Goal: Task Accomplishment & Management: Use online tool/utility

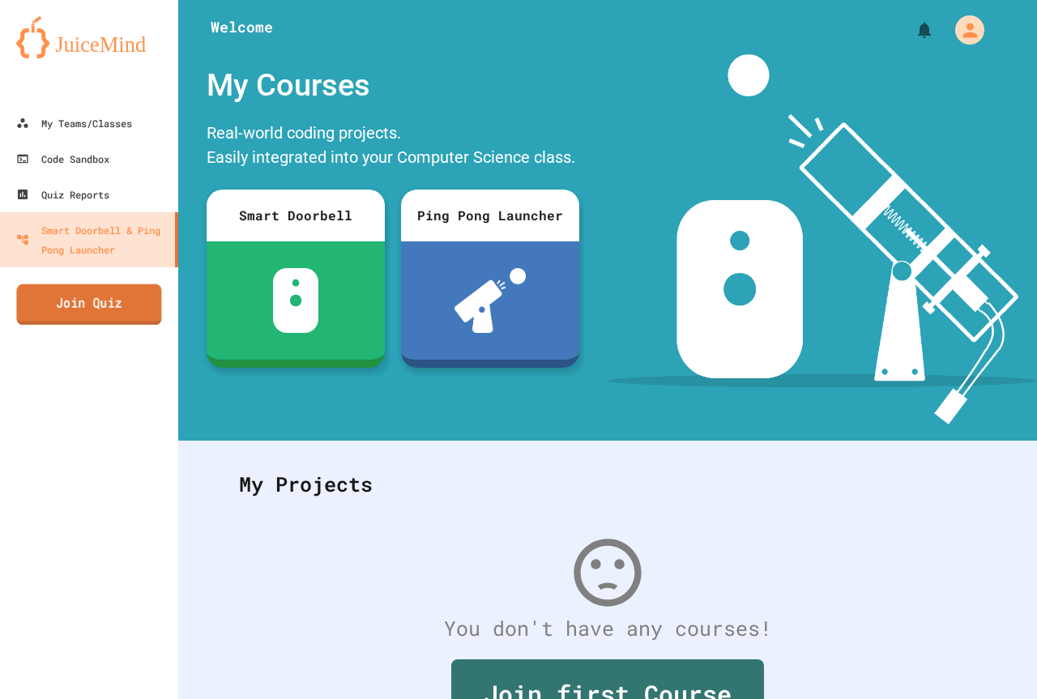
click at [137, 322] on link "Join Quiz" at bounding box center [88, 304] width 145 height 41
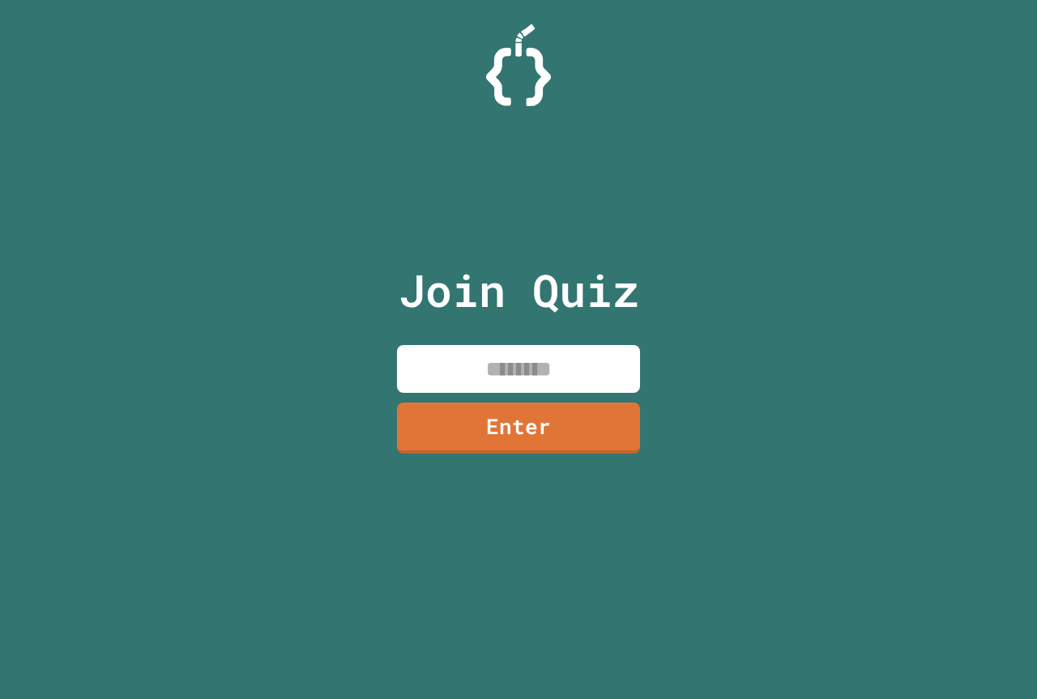
click at [471, 381] on input at bounding box center [518, 369] width 243 height 48
type input "********"
click at [553, 446] on link "Enter" at bounding box center [518, 428] width 243 height 51
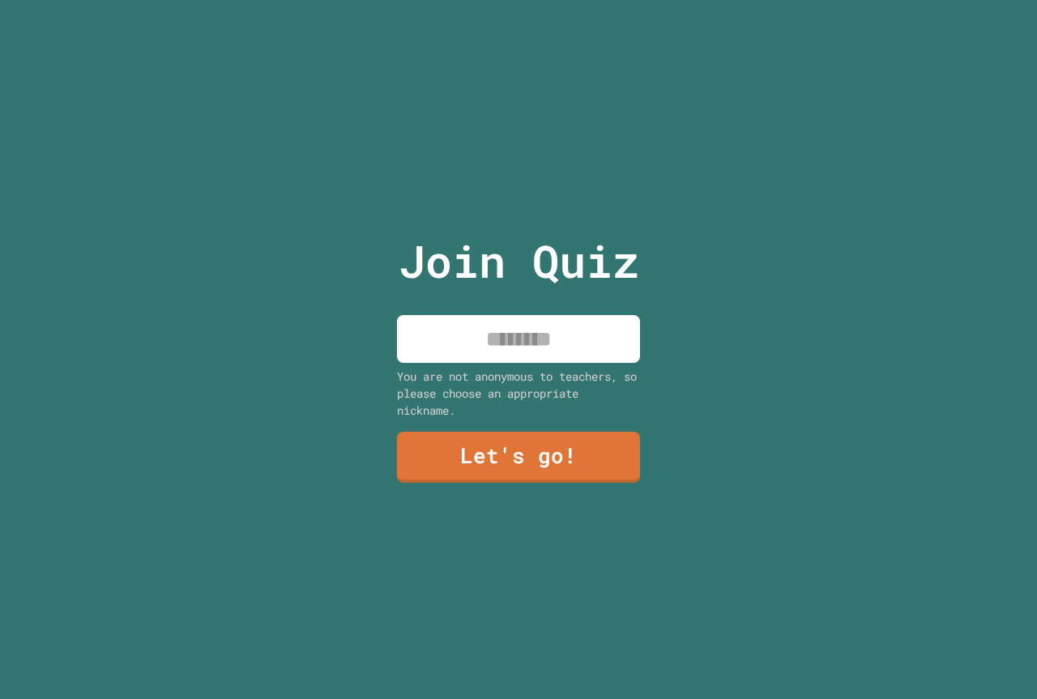
click at [518, 345] on input at bounding box center [518, 339] width 243 height 48
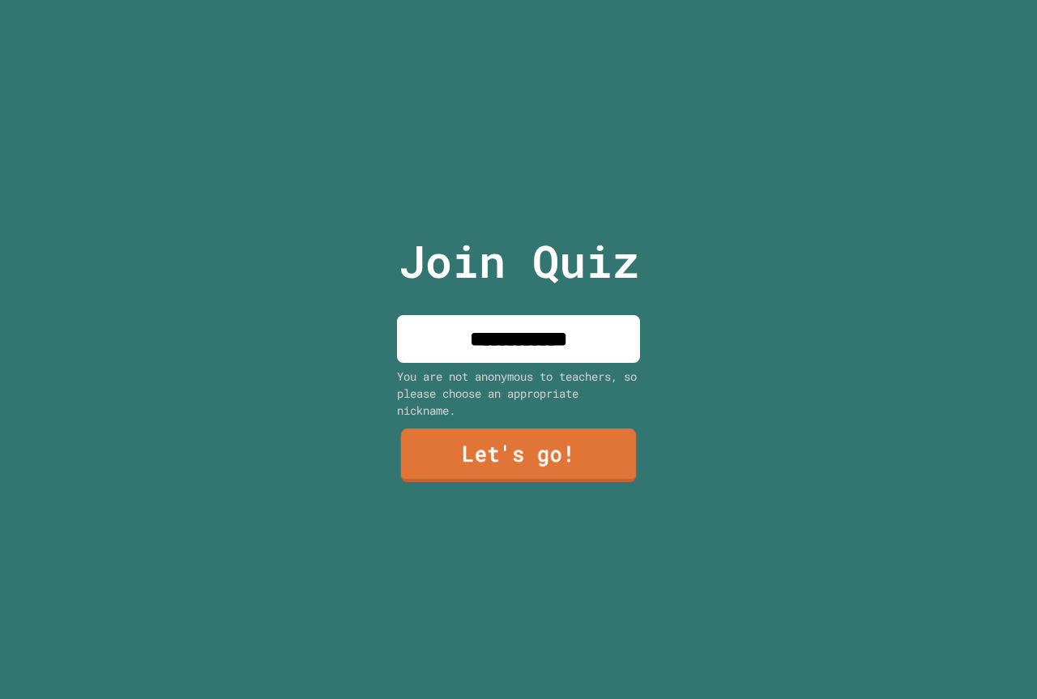
type input "**********"
click at [536, 450] on link "Let's go!" at bounding box center [519, 455] width 236 height 53
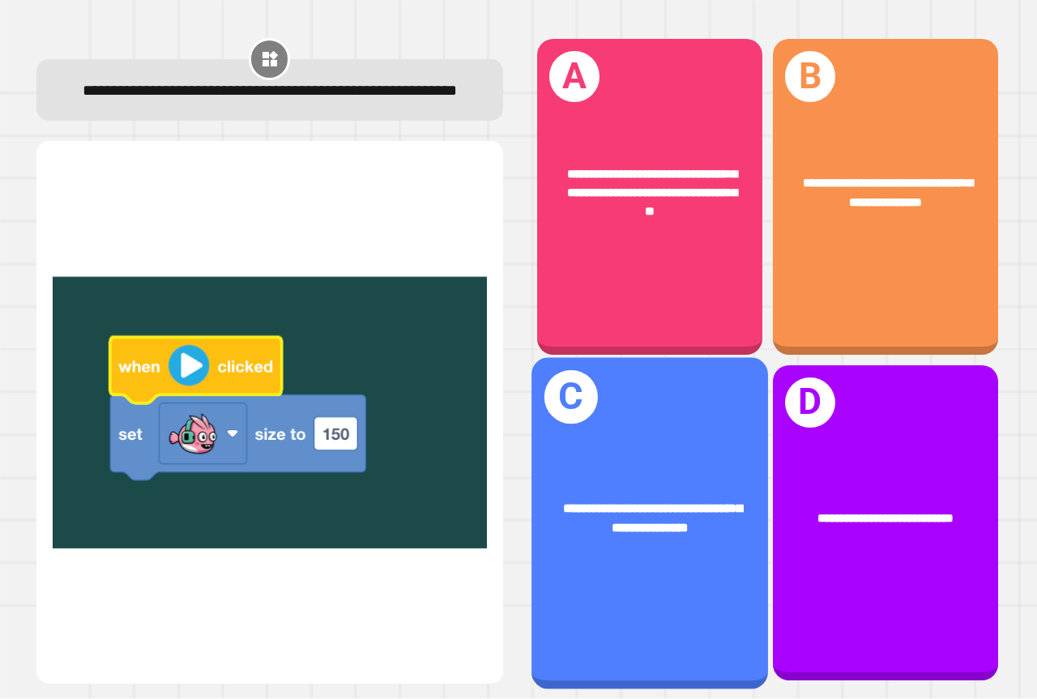
click at [622, 591] on div "**********" at bounding box center [650, 522] width 237 height 331
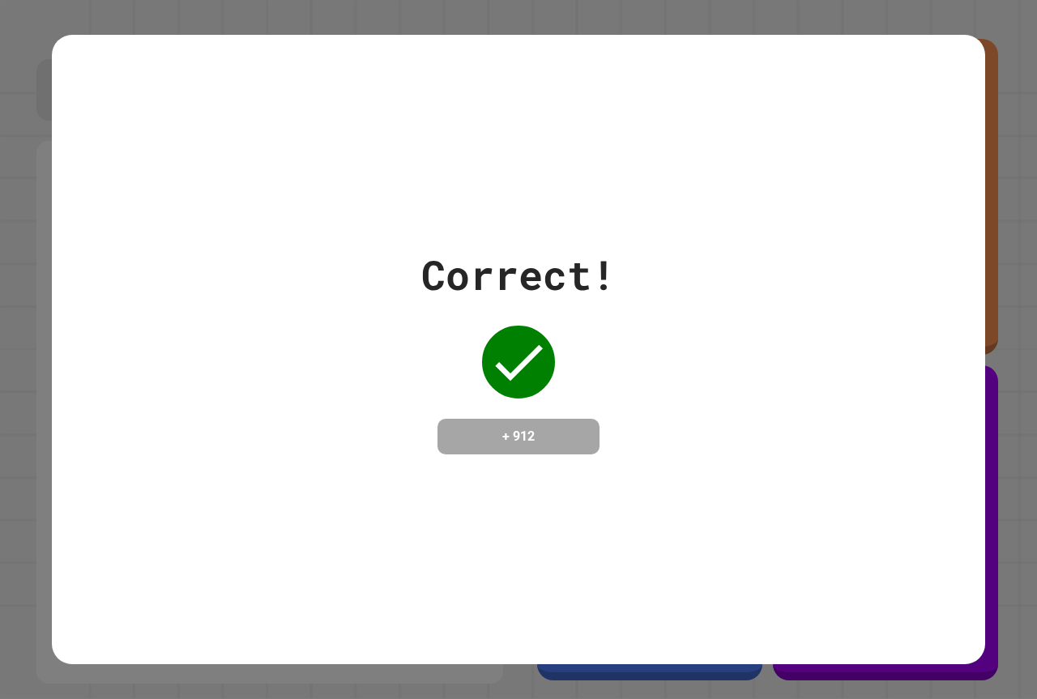
click at [632, 440] on div "Correct! + 912" at bounding box center [518, 350] width 933 height 210
click at [603, 436] on div "Correct! + 912" at bounding box center [518, 350] width 194 height 210
click at [596, 434] on div "Correct! + 912" at bounding box center [518, 350] width 194 height 210
click at [589, 430] on div "+ 912" at bounding box center [519, 437] width 162 height 36
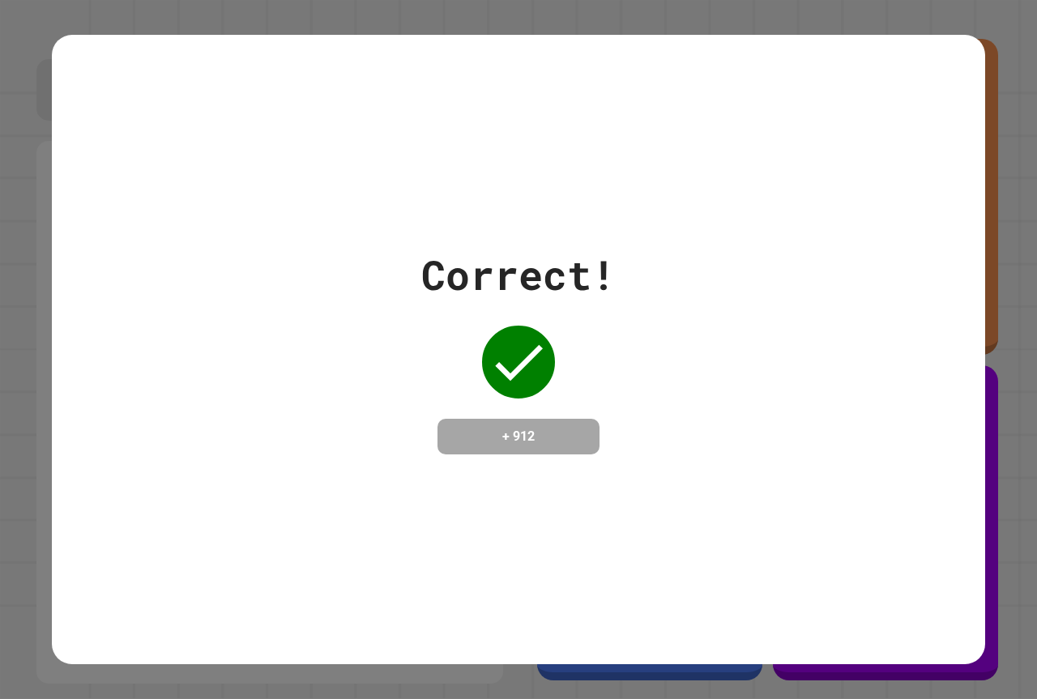
click at [690, 390] on div "Correct! + 912" at bounding box center [518, 350] width 933 height 210
click at [690, 401] on div "Correct! + 912" at bounding box center [518, 350] width 933 height 210
drag, startPoint x: 691, startPoint y: 401, endPoint x: 656, endPoint y: 412, distance: 36.6
click at [656, 412] on div "Correct! + 912" at bounding box center [518, 350] width 933 height 210
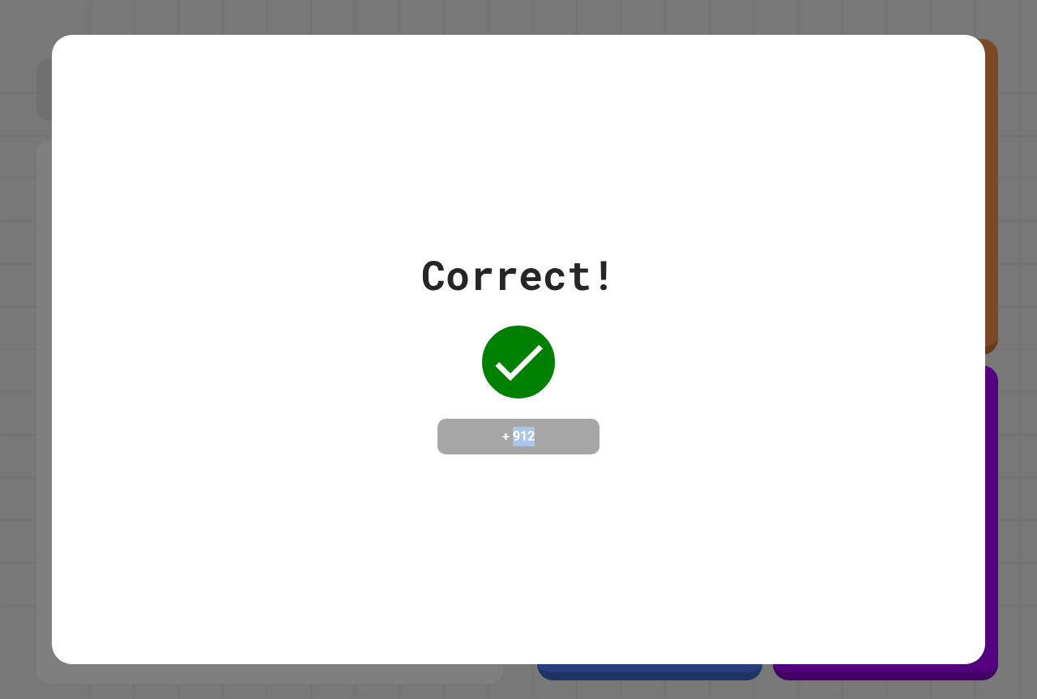
click at [658, 411] on div "Correct! + 912" at bounding box center [518, 350] width 933 height 210
click at [671, 403] on div "Correct! + 912" at bounding box center [518, 350] width 933 height 210
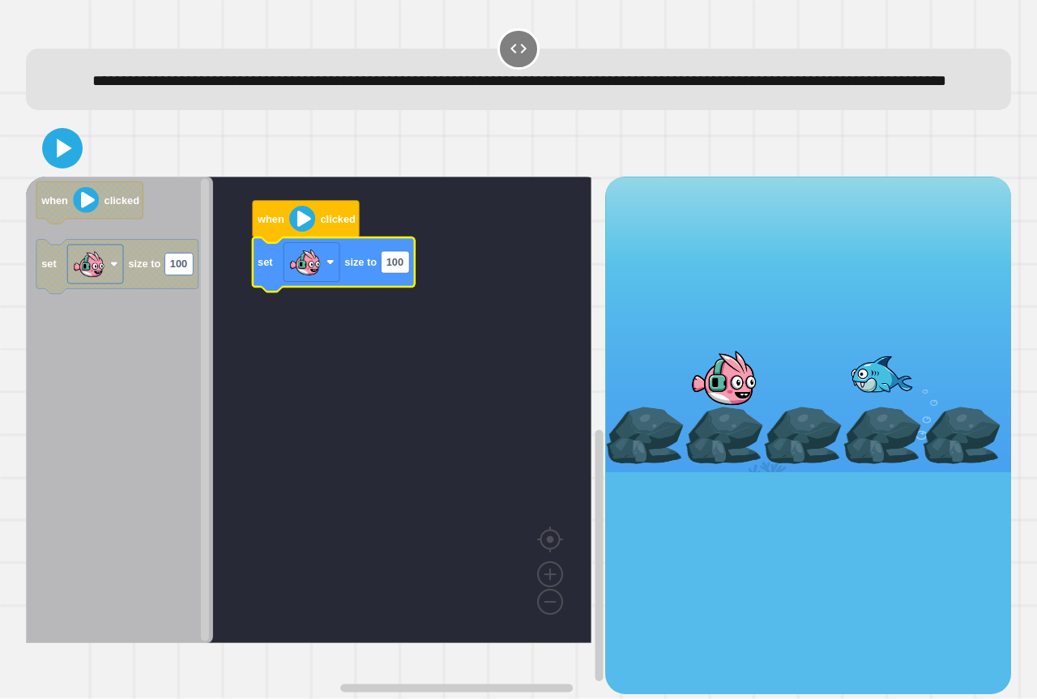
click at [411, 292] on icon "Blockly Workspace" at bounding box center [334, 265] width 162 height 54
click at [410, 292] on icon "Blockly Workspace" at bounding box center [334, 265] width 162 height 54
click at [399, 269] on text "100" at bounding box center [394, 263] width 17 height 12
type input "***"
click at [48, 173] on div at bounding box center [518, 148] width 985 height 57
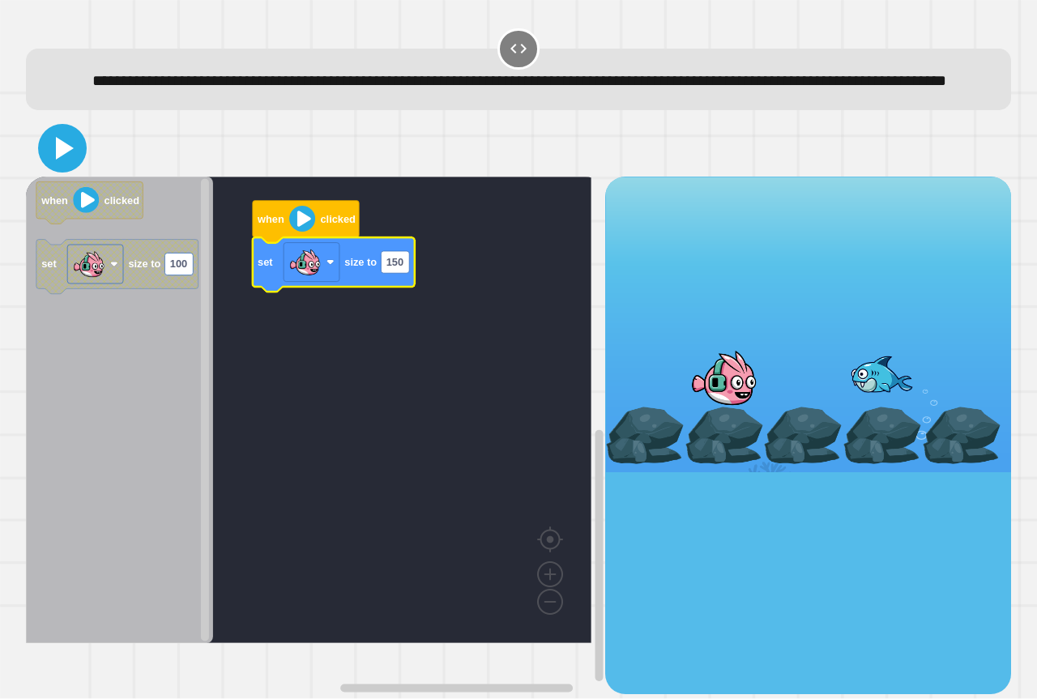
click at [58, 160] on icon at bounding box center [65, 148] width 18 height 23
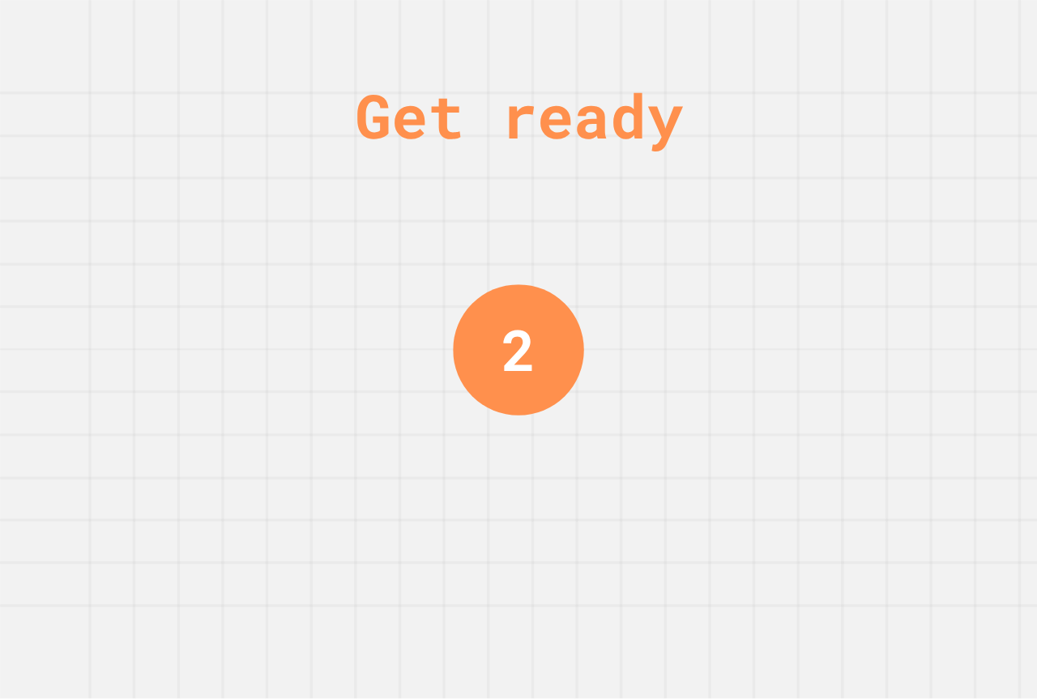
click at [370, 504] on div "Get ready 2" at bounding box center [518, 349] width 1037 height 699
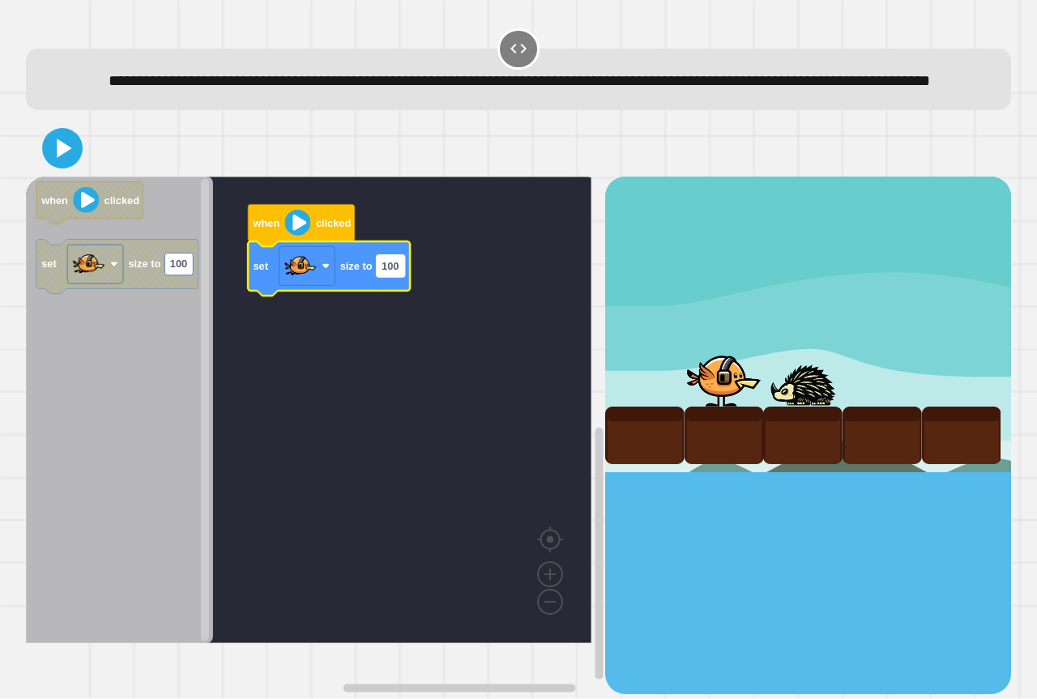
click at [399, 277] on rect "Blockly Workspace" at bounding box center [391, 266] width 28 height 22
type input "***"
click at [69, 164] on icon at bounding box center [62, 148] width 32 height 32
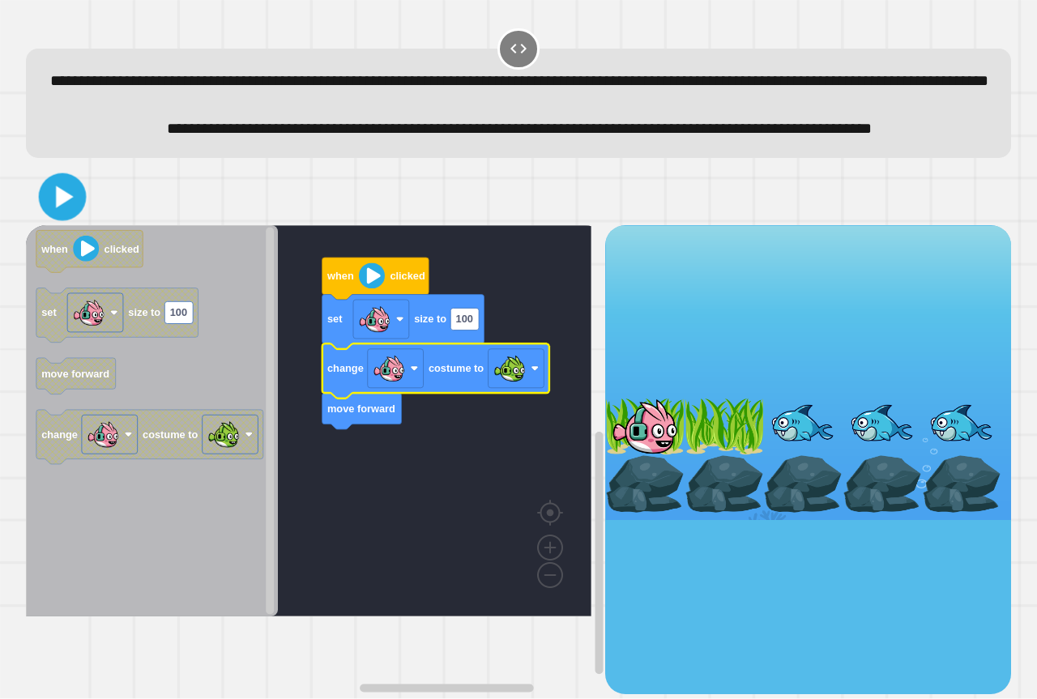
click at [63, 207] on icon at bounding box center [65, 197] width 18 height 22
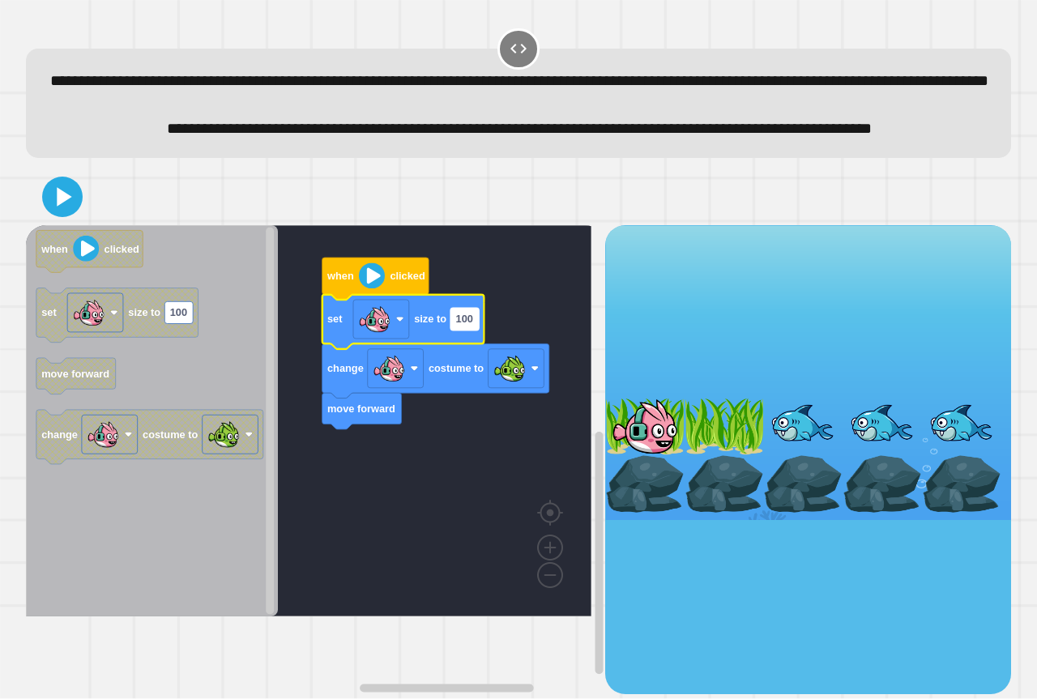
click at [464, 326] on text "100" at bounding box center [464, 320] width 17 height 12
type input "***"
click at [72, 216] on icon at bounding box center [62, 196] width 39 height 39
click at [519, 385] on image "Blockly Workspace" at bounding box center [509, 368] width 32 height 32
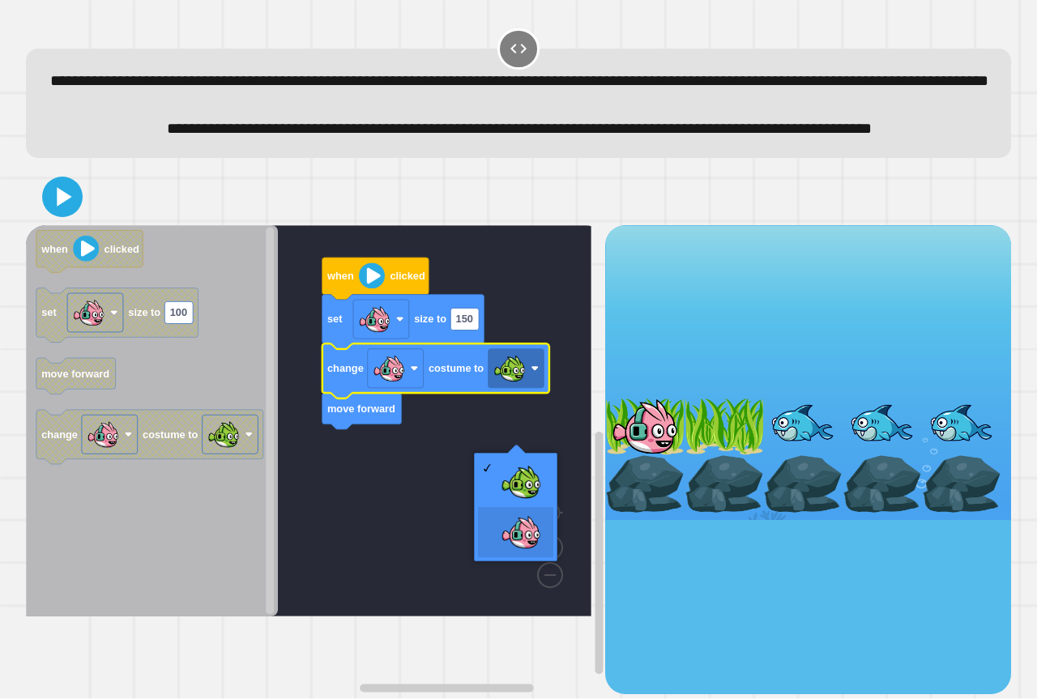
drag, startPoint x: 506, startPoint y: 532, endPoint x: 459, endPoint y: 476, distance: 71.9
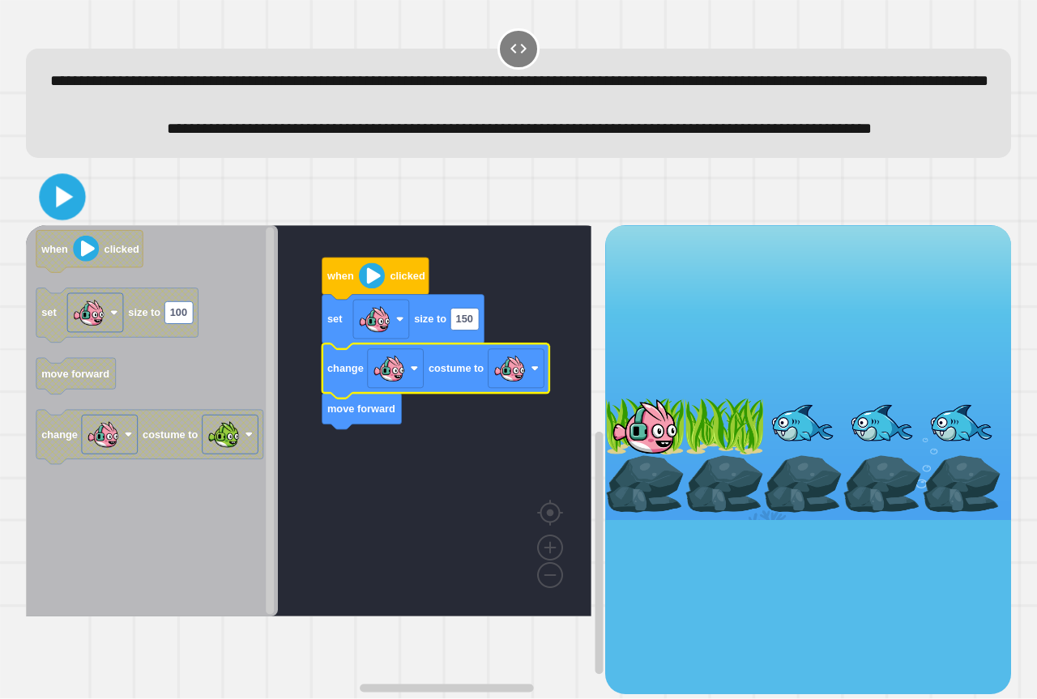
click at [54, 216] on icon at bounding box center [62, 196] width 37 height 37
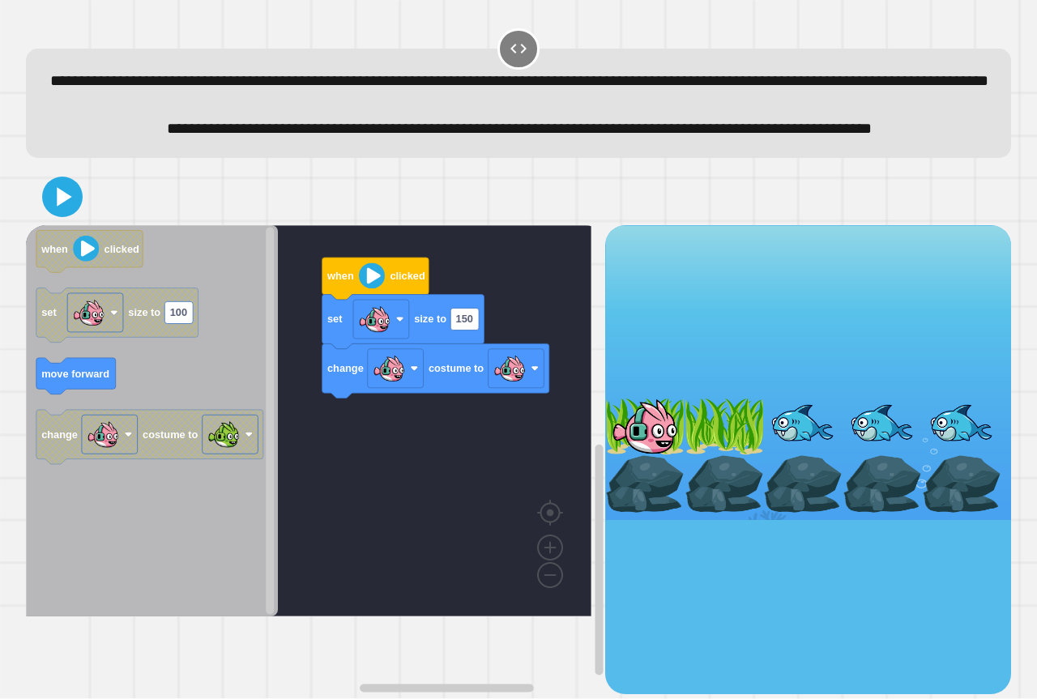
drag, startPoint x: 59, startPoint y: 226, endPoint x: 58, endPoint y: 235, distance: 8.9
click at [58, 225] on div at bounding box center [518, 197] width 985 height 57
click at [59, 216] on icon at bounding box center [62, 196] width 39 height 39
click at [475, 330] on rect "Blockly Workspace" at bounding box center [464, 319] width 28 height 22
type input "*"
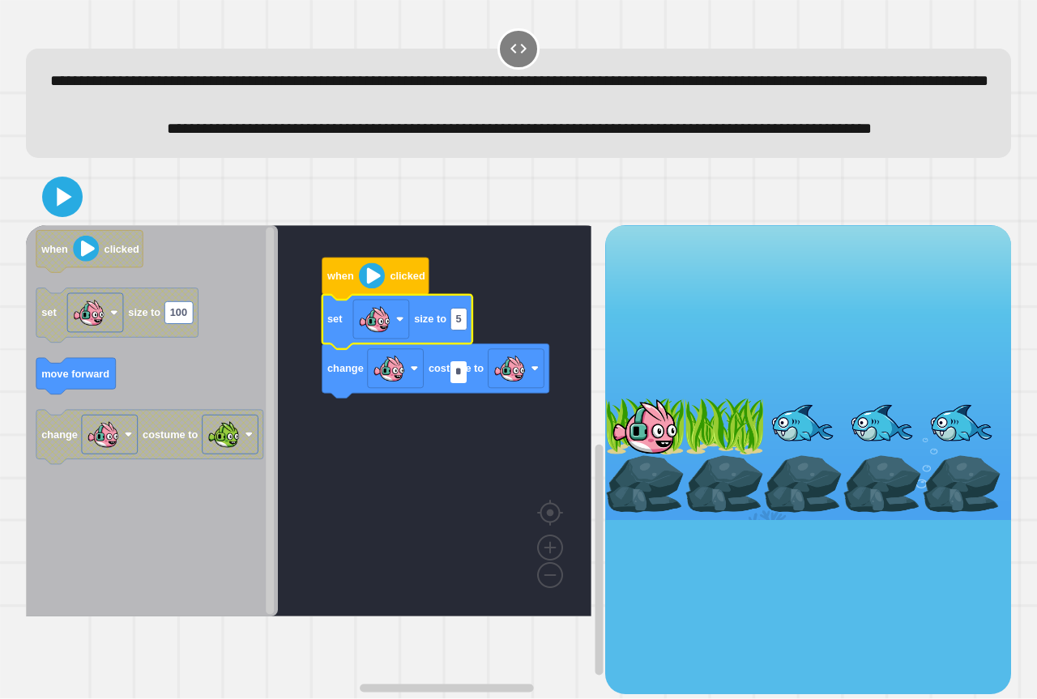
type input "**"
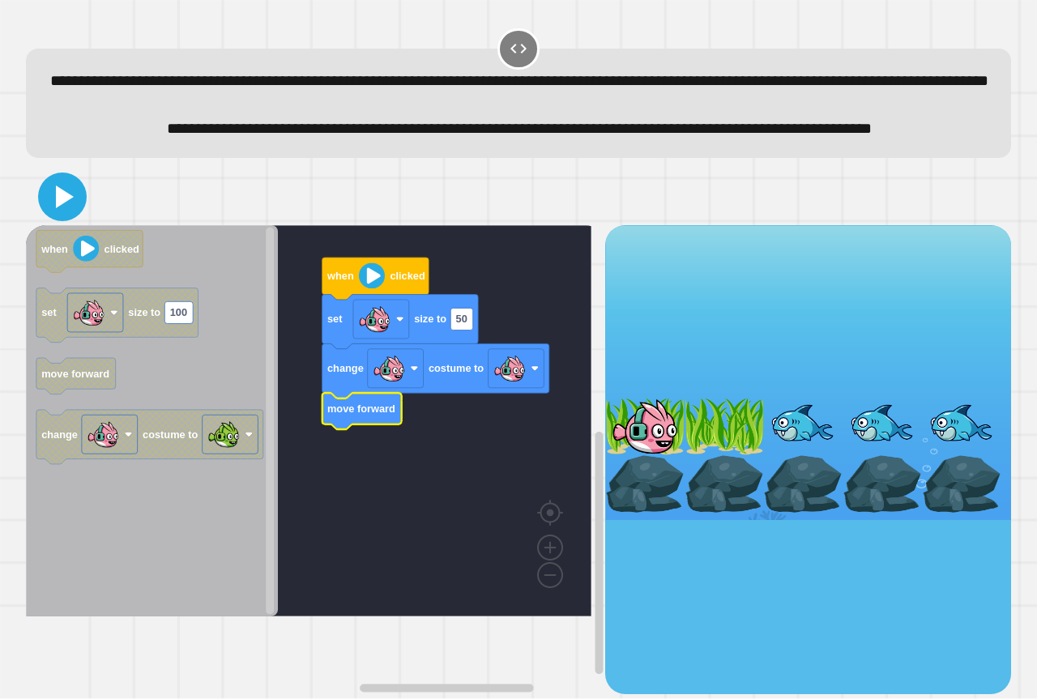
click at [83, 221] on button at bounding box center [62, 197] width 49 height 49
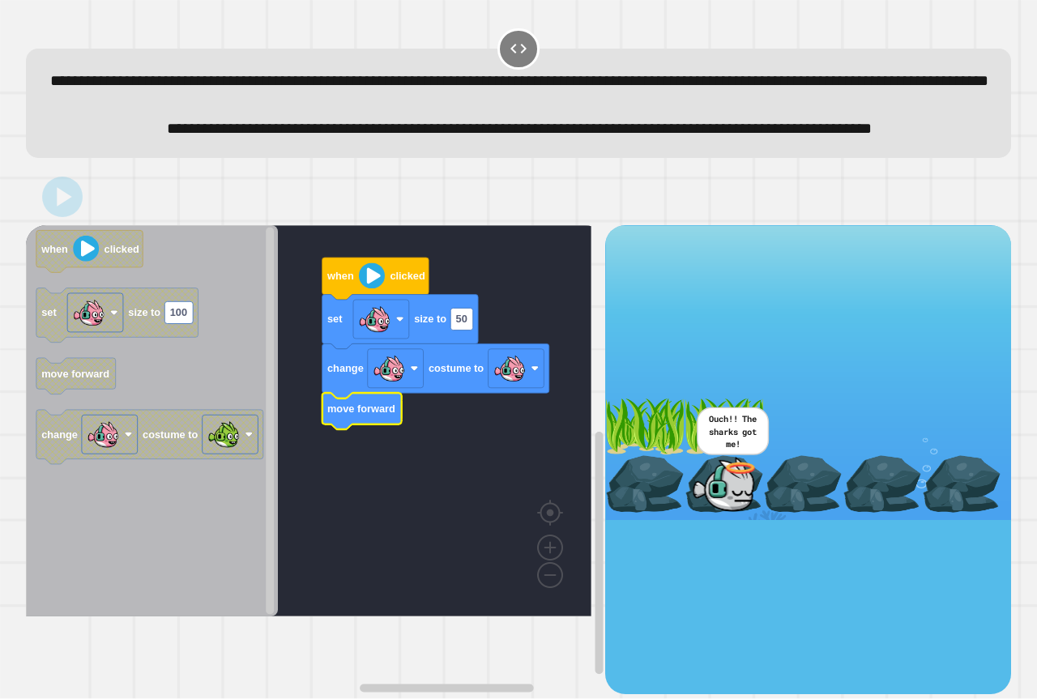
click at [565, 421] on rect "Blockly Workspace" at bounding box center [309, 420] width 566 height 391
click at [521, 385] on image "Blockly Workspace" at bounding box center [509, 368] width 32 height 32
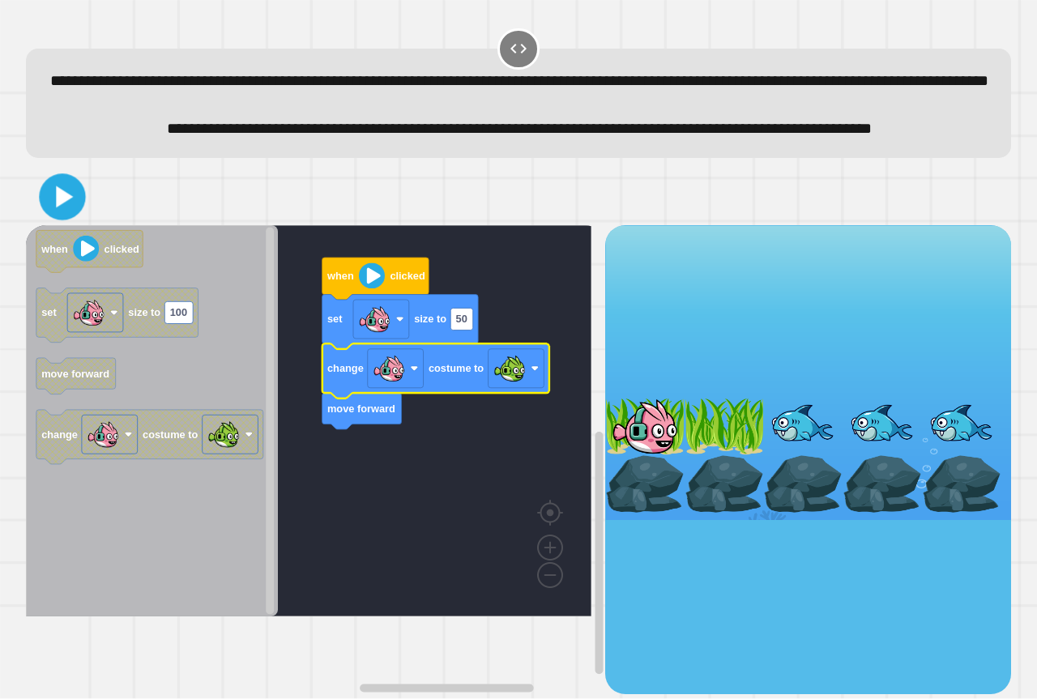
click at [64, 216] on icon at bounding box center [62, 196] width 37 height 37
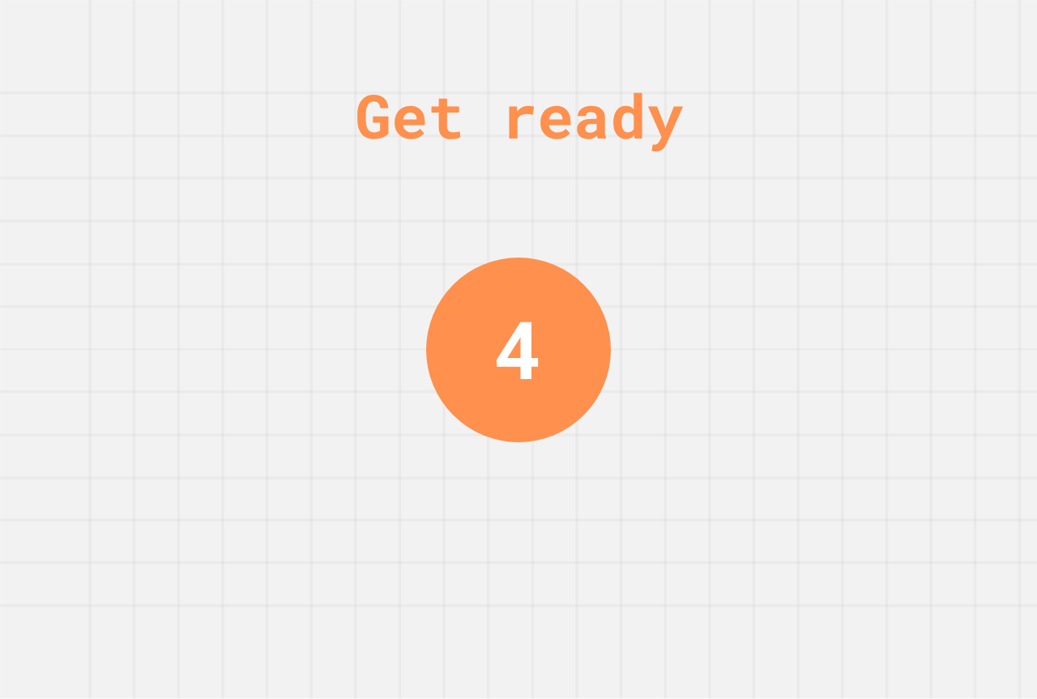
click at [556, 262] on div "4" at bounding box center [518, 350] width 185 height 185
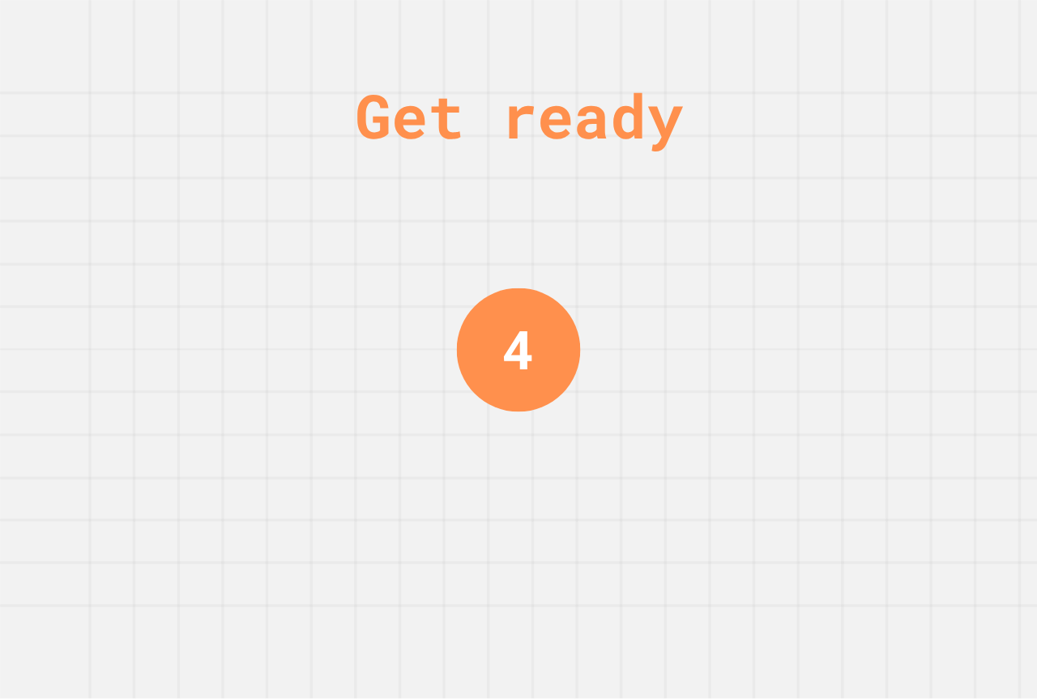
click at [553, 256] on div "Get ready 4" at bounding box center [519, 349] width 122 height 699
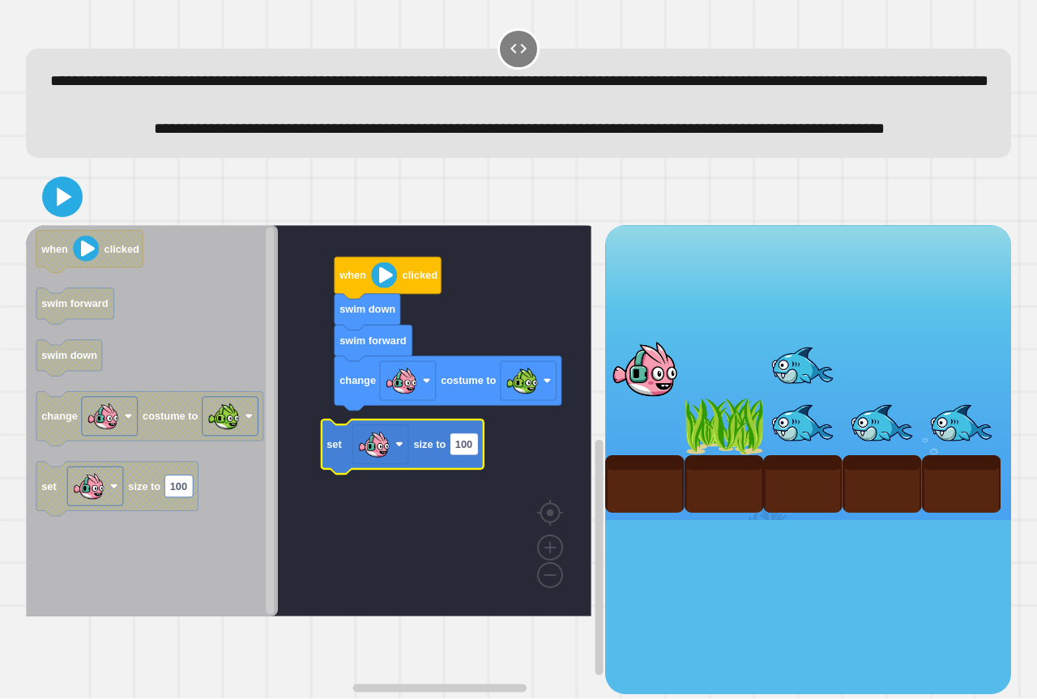
click at [424, 474] on icon "Blockly Workspace" at bounding box center [403, 447] width 162 height 54
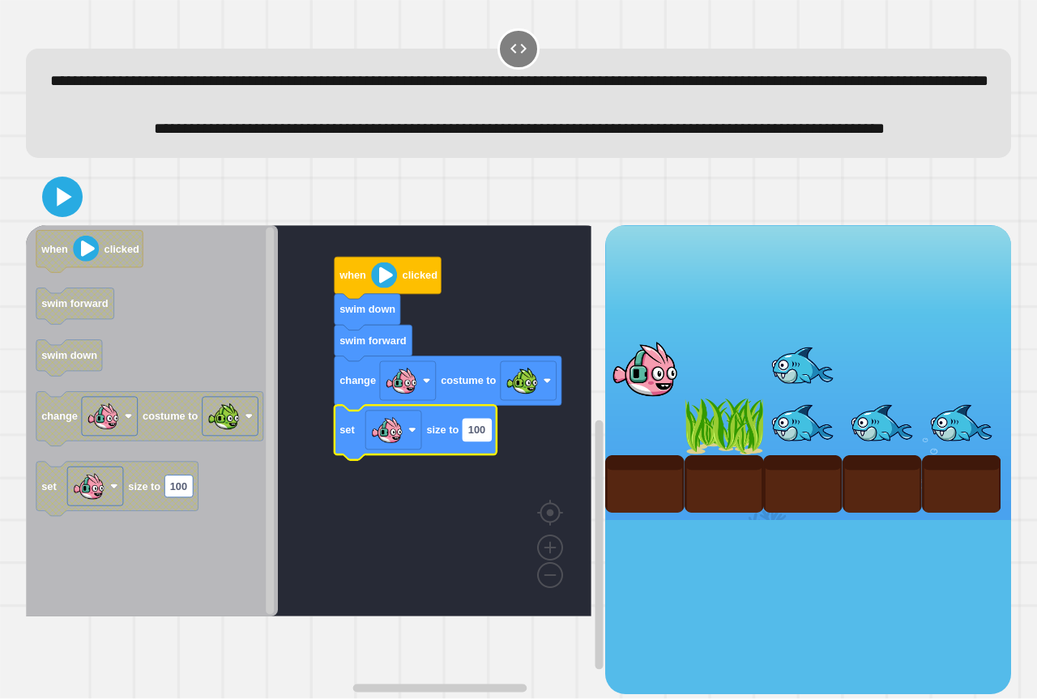
click at [481, 441] on g "100" at bounding box center [477, 430] width 28 height 22
type input "**"
click at [58, 221] on button at bounding box center [62, 197] width 49 height 49
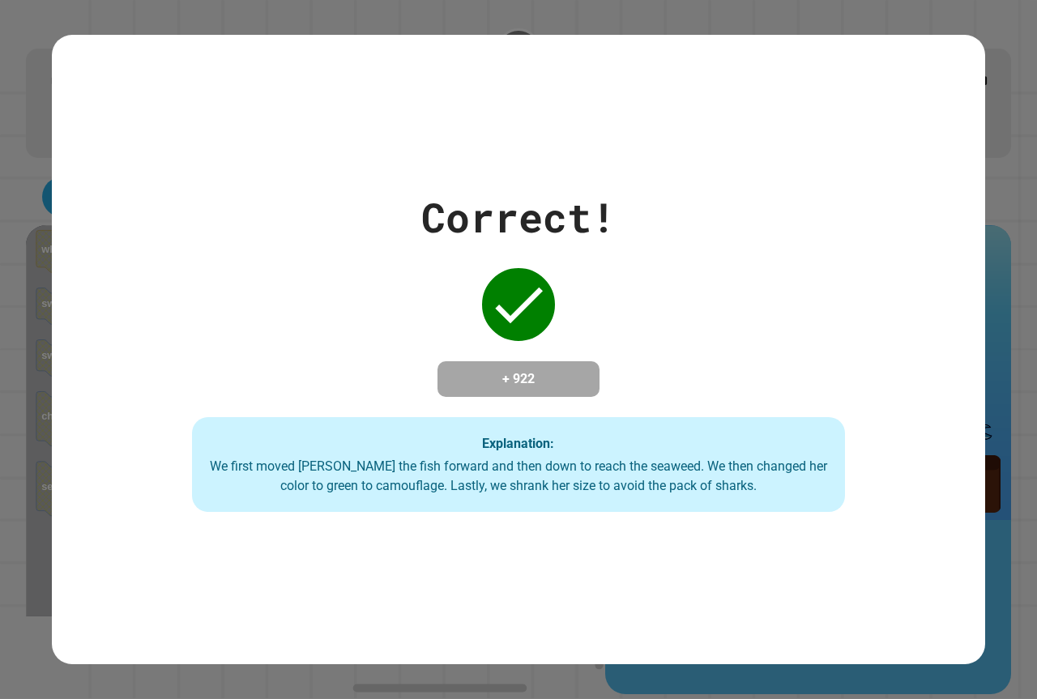
click at [341, 208] on div "Correct! + 922 Explanation: We first moved [PERSON_NAME] the fish forward and t…" at bounding box center [518, 350] width 933 height 326
click at [341, 209] on div "Correct! + 922 Explanation: We first moved [PERSON_NAME] the fish forward and t…" at bounding box center [518, 350] width 933 height 326
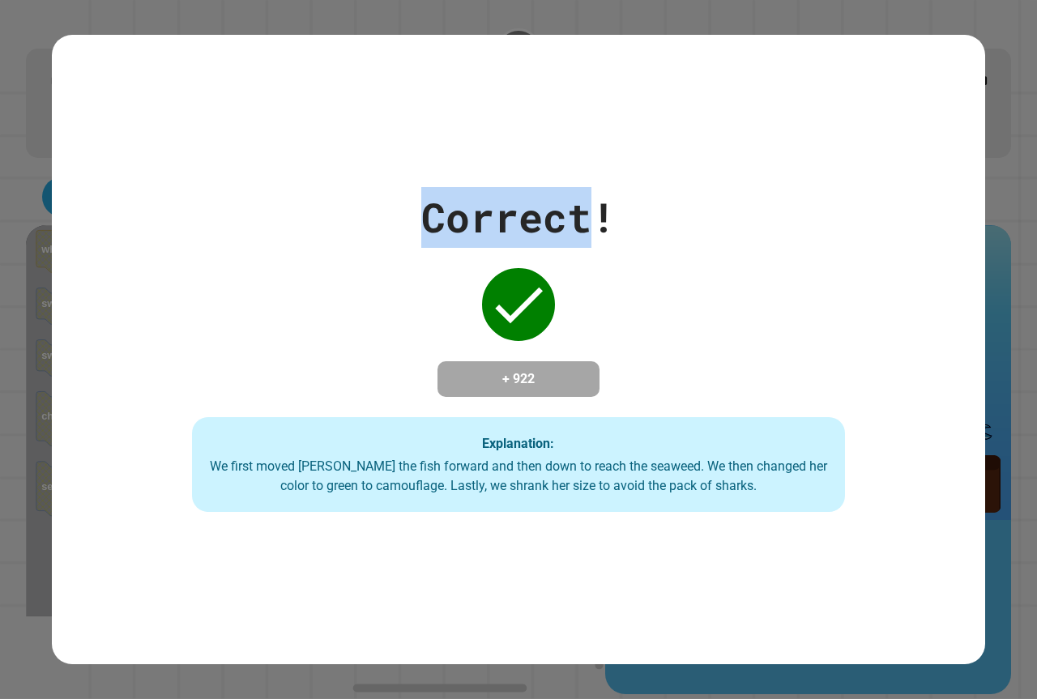
click at [340, 208] on div "Correct! + 922 Explanation: We first moved [PERSON_NAME] the fish forward and t…" at bounding box center [518, 350] width 933 height 326
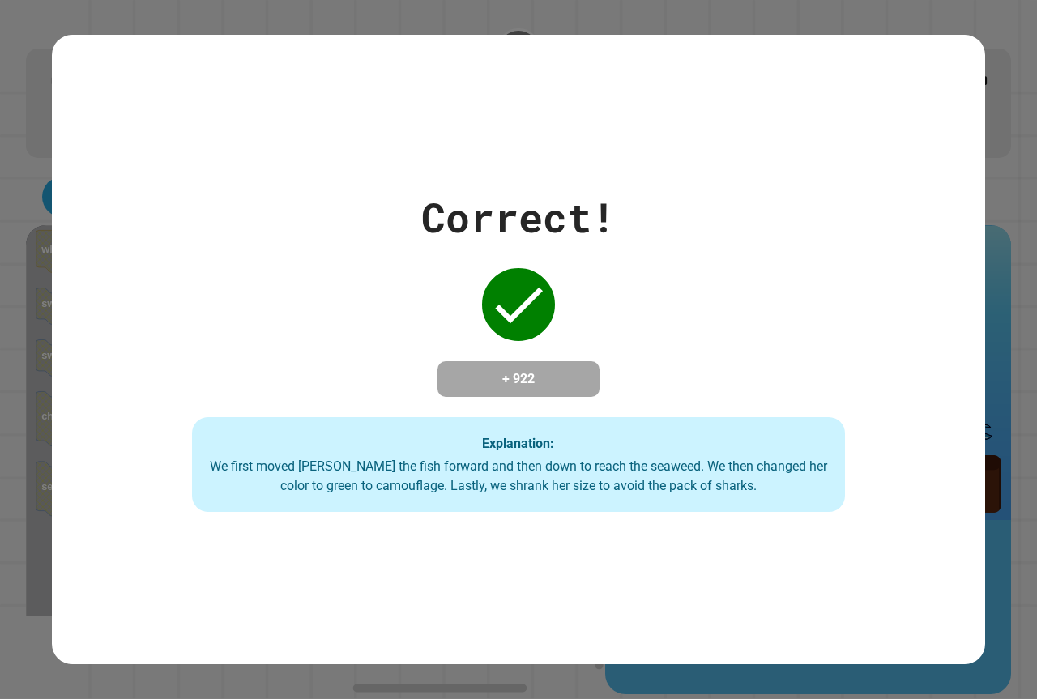
click at [75, 181] on div "Correct! + 922 Explanation: We first moved [PERSON_NAME] the fish forward and t…" at bounding box center [518, 349] width 1037 height 699
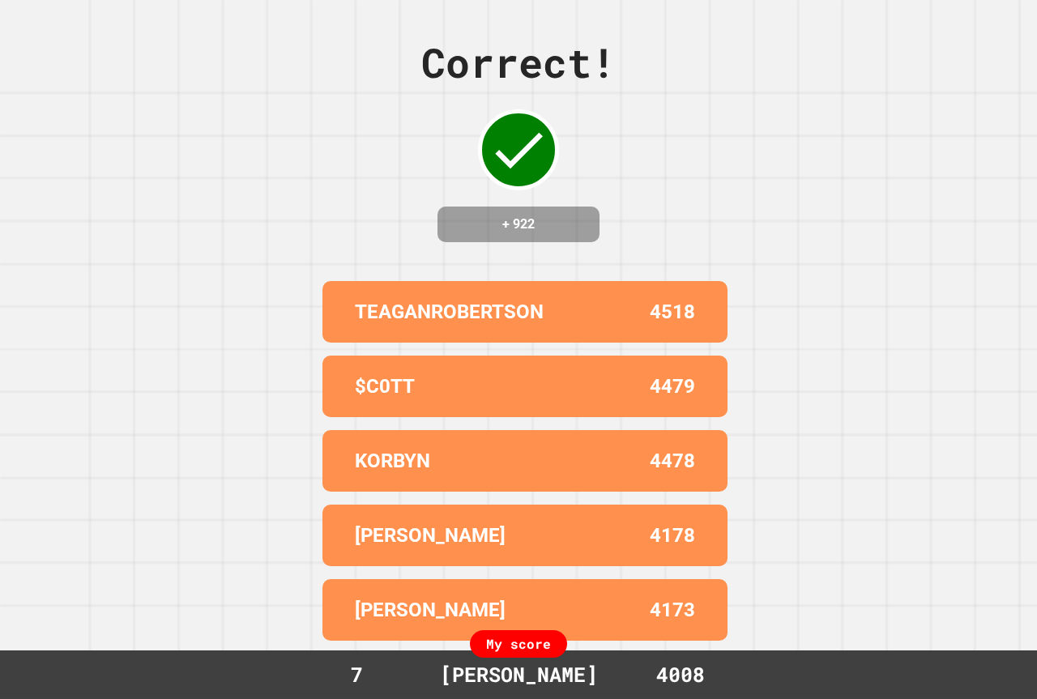
drag, startPoint x: 446, startPoint y: 450, endPoint x: 457, endPoint y: 526, distance: 76.9
click at [457, 526] on div "[PERSON_NAME] 4178" at bounding box center [524, 536] width 405 height 62
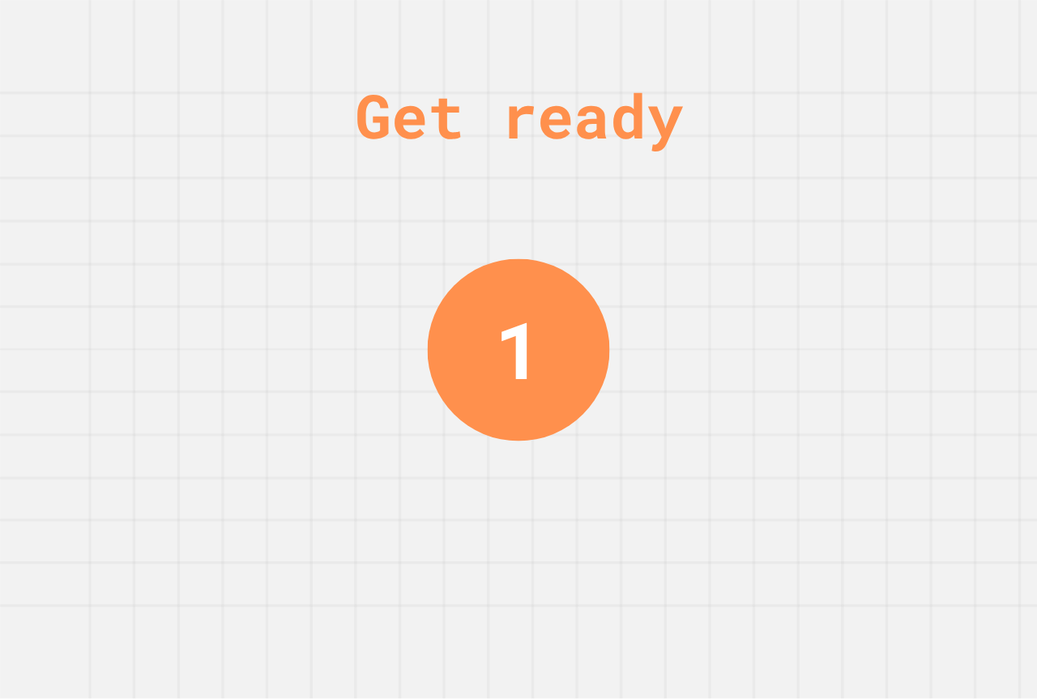
drag, startPoint x: 529, startPoint y: 240, endPoint x: 612, endPoint y: 287, distance: 95.1
click at [596, 279] on div "Get ready 1" at bounding box center [518, 349] width 1037 height 699
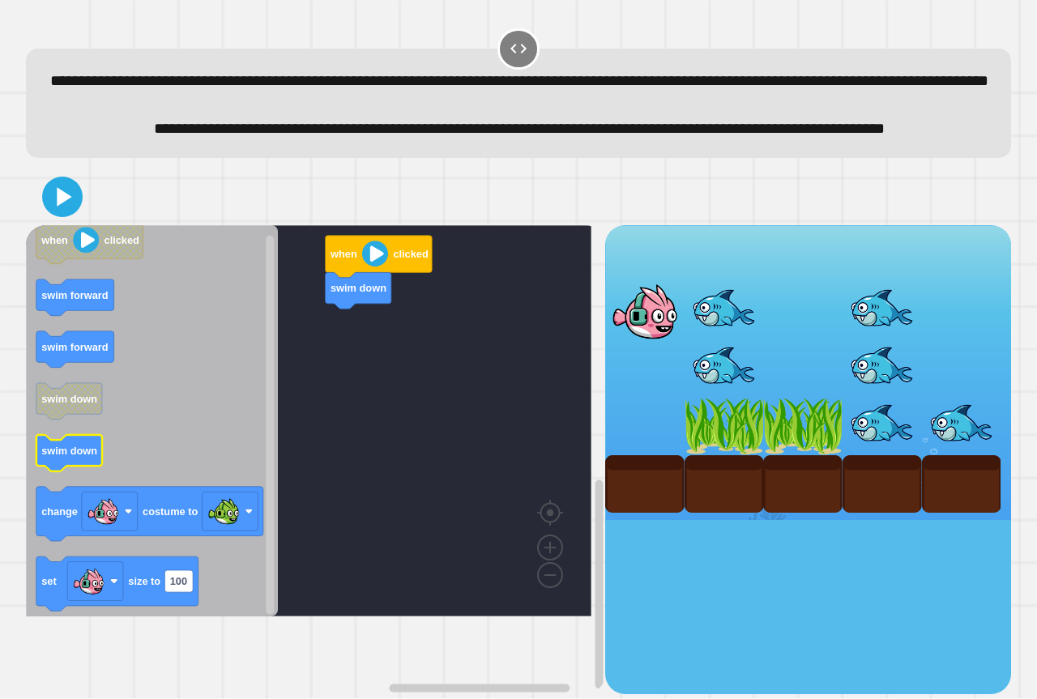
click at [184, 485] on icon "Blockly Workspace" at bounding box center [152, 420] width 252 height 391
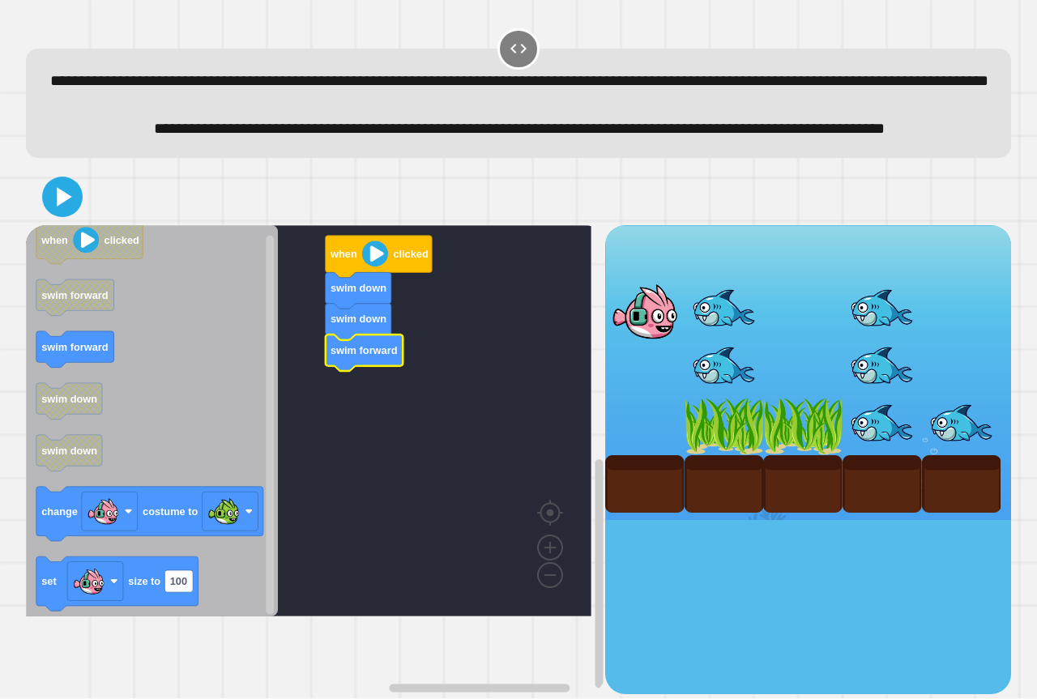
click at [386, 371] on icon "Blockly Workspace" at bounding box center [365, 353] width 78 height 36
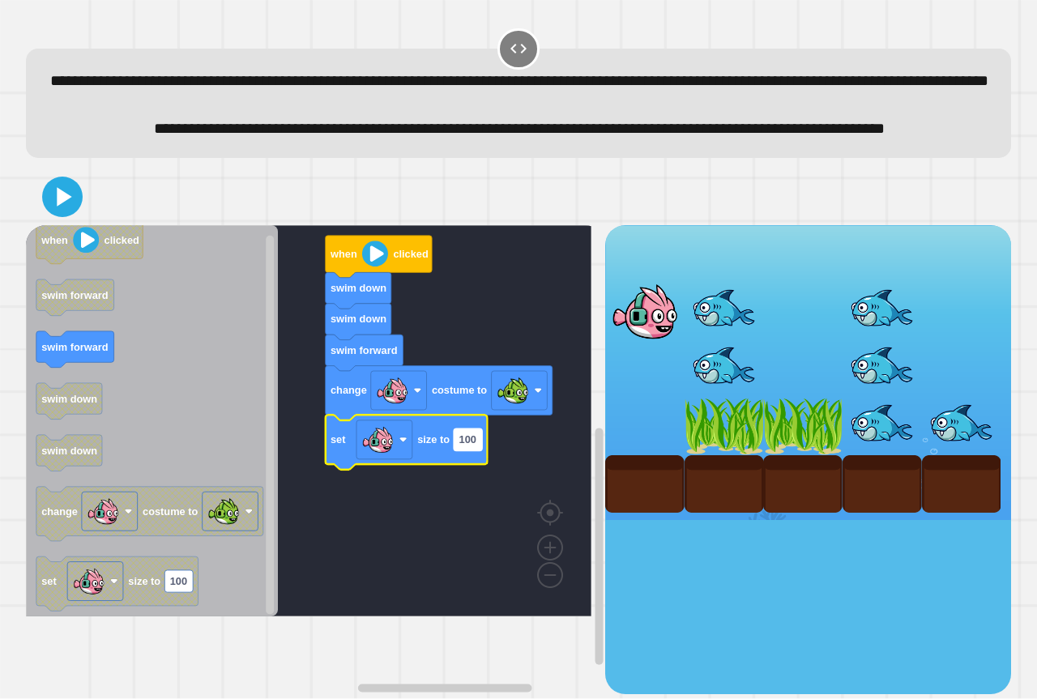
click at [466, 446] on text "100" at bounding box center [467, 439] width 17 height 12
type input "**"
click at [42, 221] on button at bounding box center [62, 197] width 49 height 49
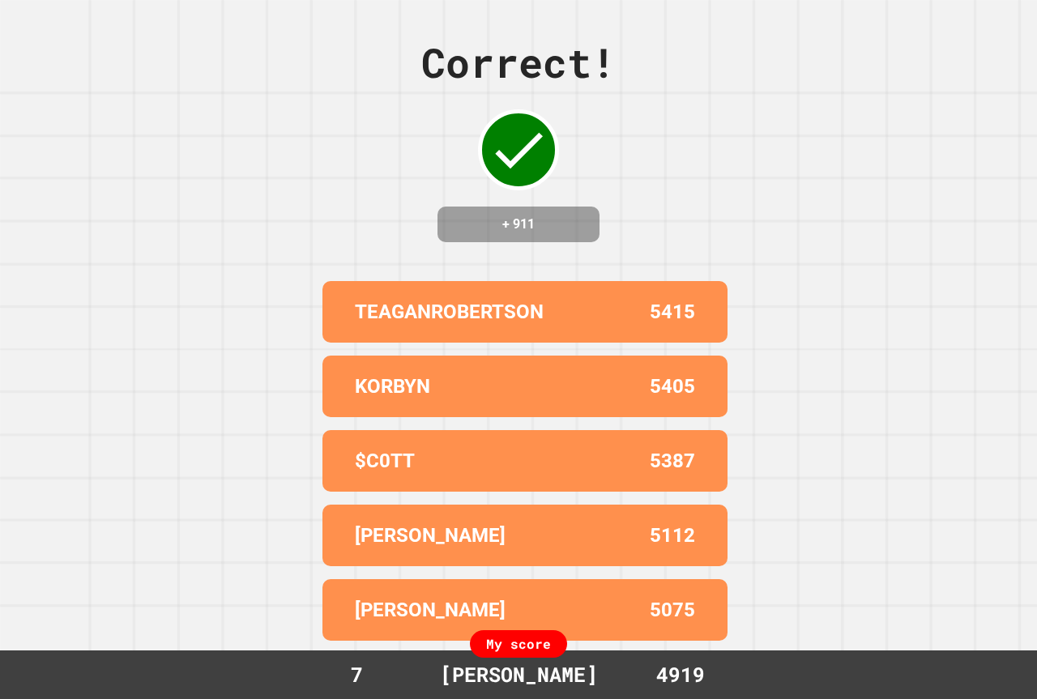
drag, startPoint x: 558, startPoint y: 391, endPoint x: 472, endPoint y: 406, distance: 87.9
click at [472, 401] on div "KORBYN" at bounding box center [440, 386] width 170 height 29
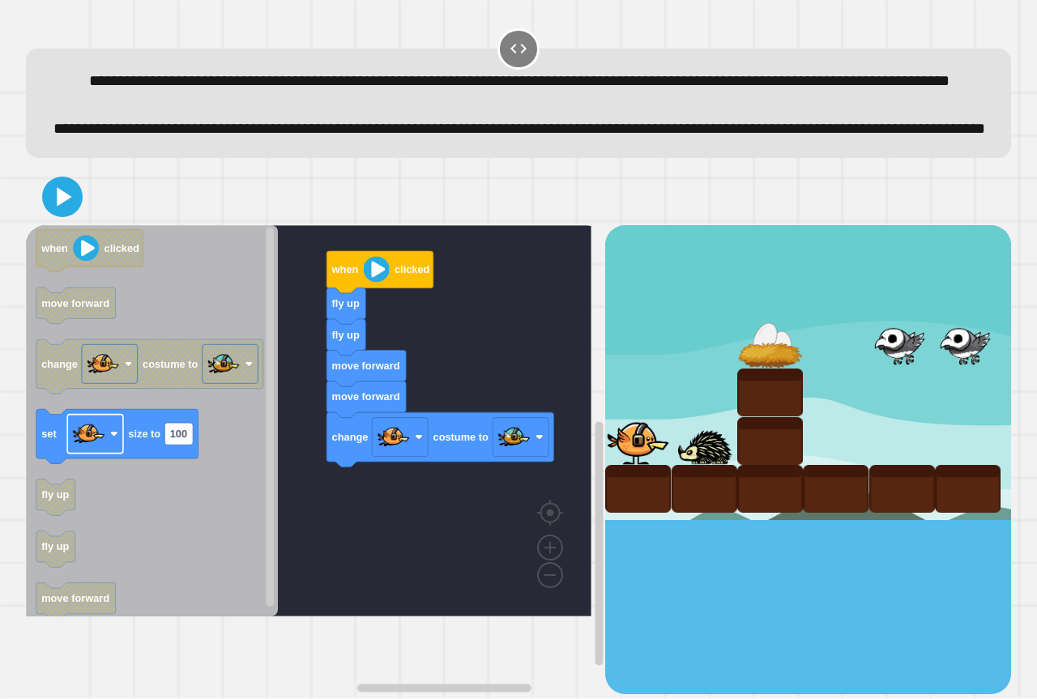
click at [157, 463] on g "set size to 100" at bounding box center [117, 436] width 162 height 54
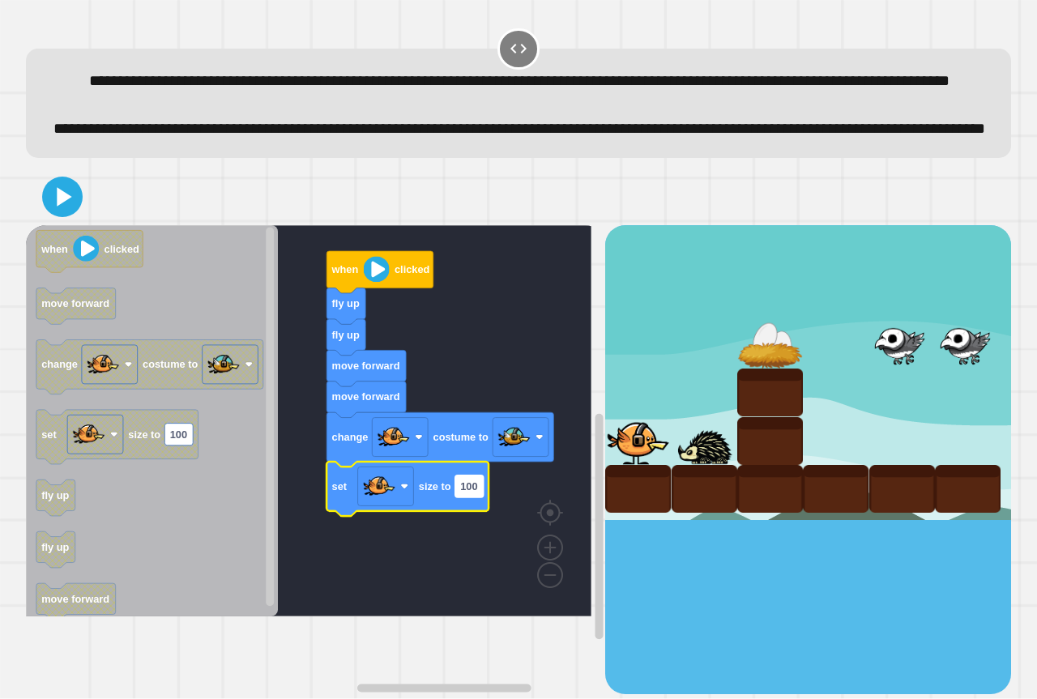
click at [473, 493] on text "100" at bounding box center [468, 486] width 17 height 12
type input "**"
click at [65, 208] on icon at bounding box center [65, 197] width 18 height 23
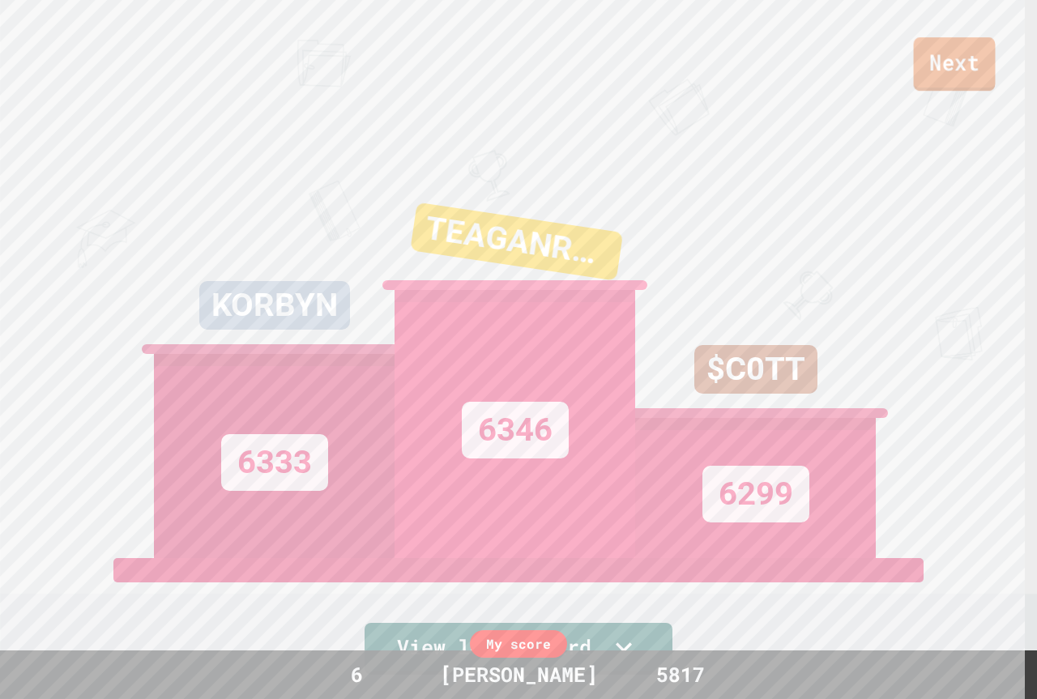
click at [922, 71] on link "Next" at bounding box center [955, 63] width 82 height 53
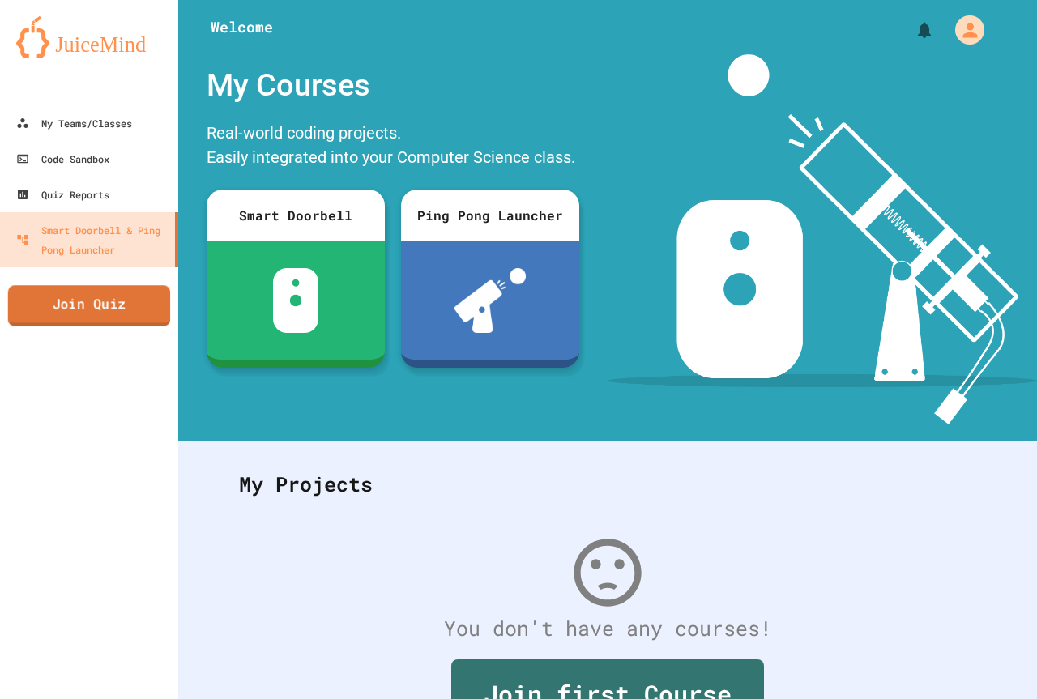
click at [77, 299] on link "Join Quiz" at bounding box center [89, 305] width 162 height 41
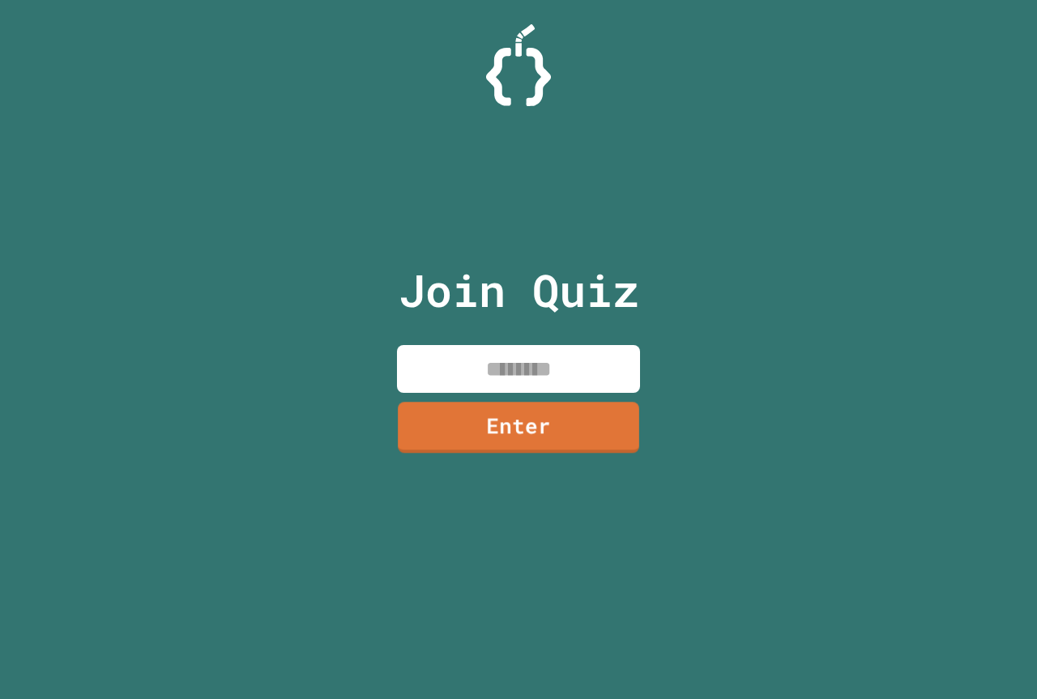
click at [544, 356] on input at bounding box center [518, 369] width 243 height 48
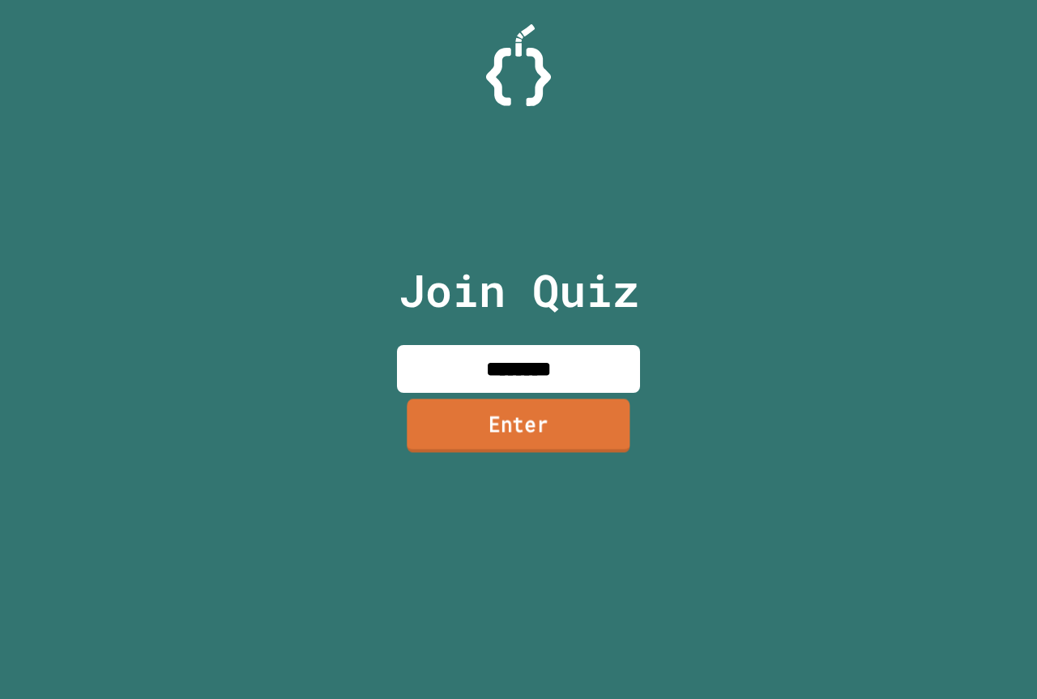
type input "********"
click at [629, 425] on link "Enter" at bounding box center [518, 425] width 223 height 53
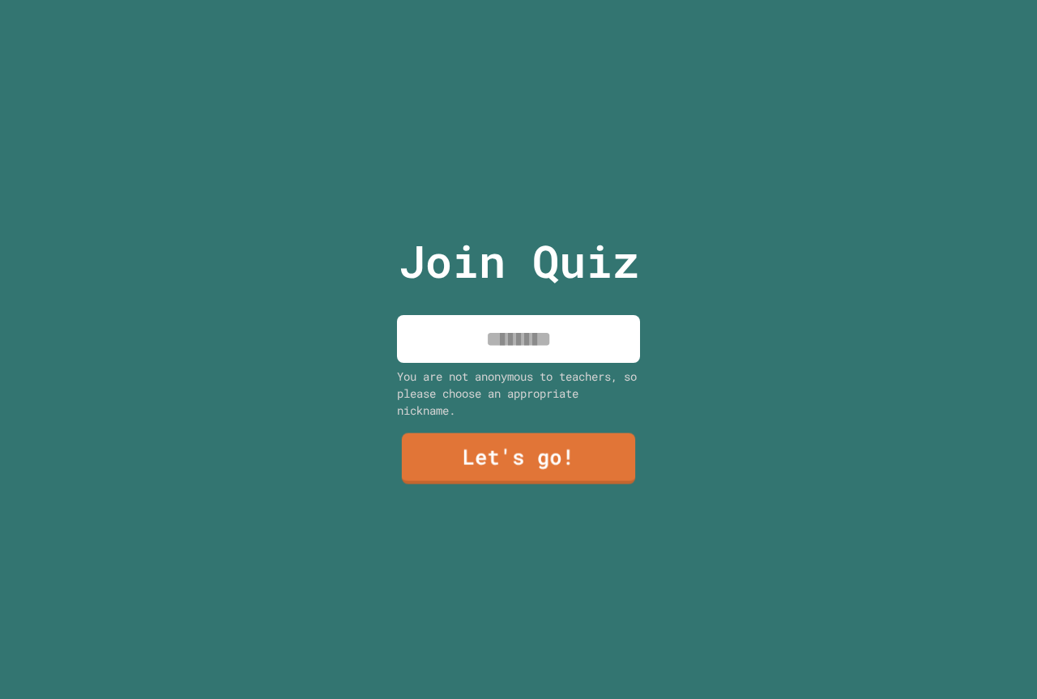
drag, startPoint x: 522, startPoint y: 320, endPoint x: 521, endPoint y: 337, distance: 17.0
click at [522, 324] on input at bounding box center [518, 339] width 243 height 48
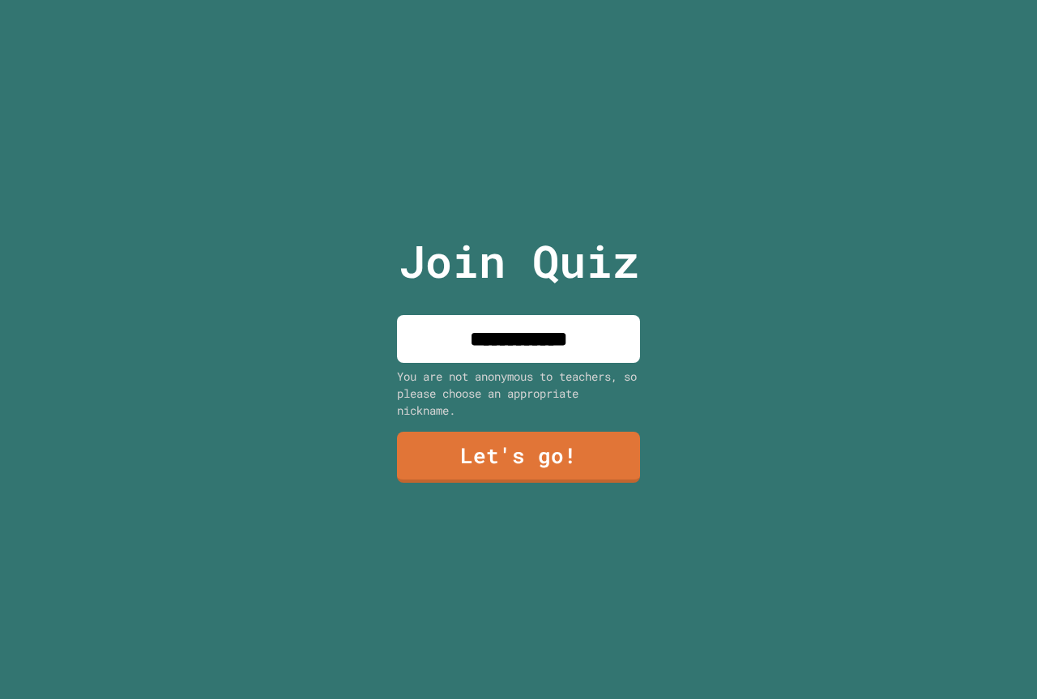
type input "**********"
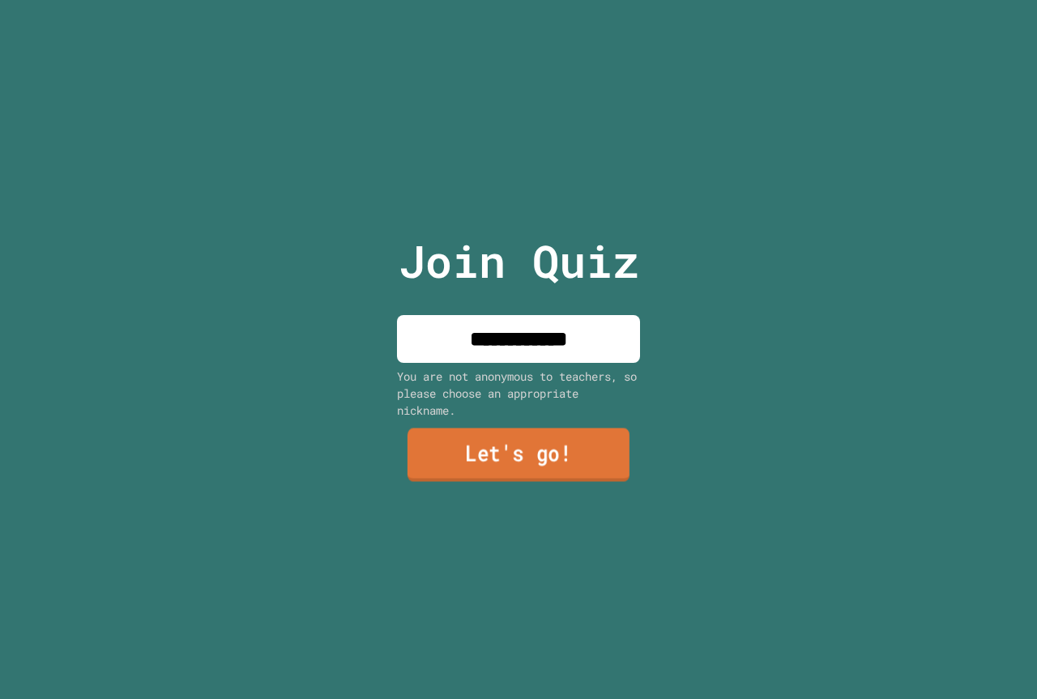
click at [573, 436] on link "Let's go!" at bounding box center [519, 455] width 222 height 53
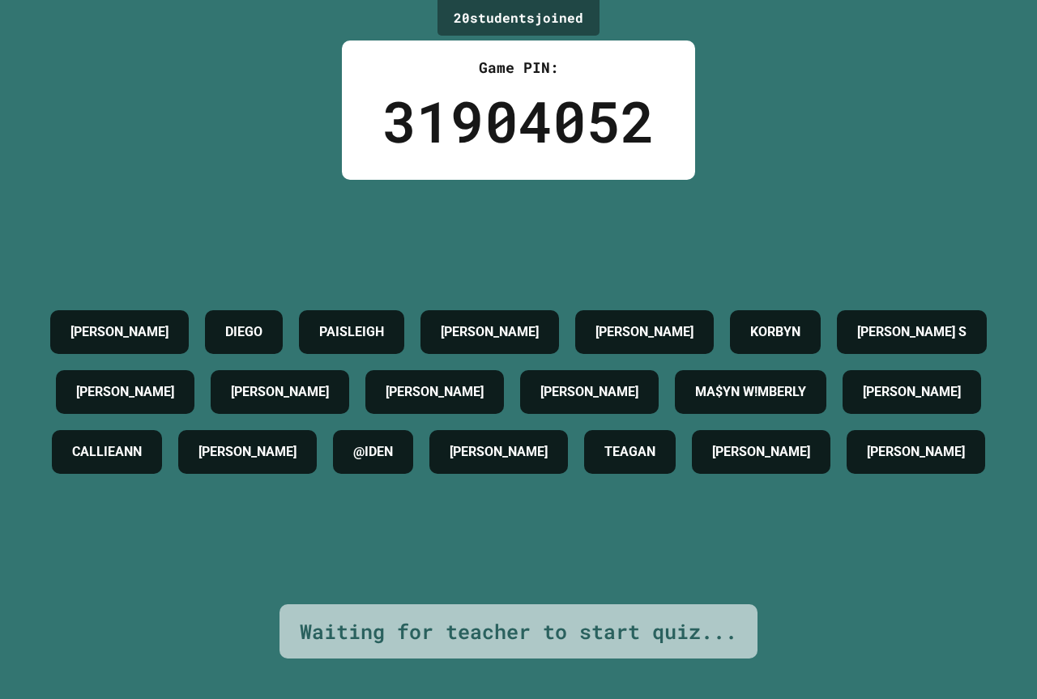
drag, startPoint x: 850, startPoint y: 369, endPoint x: 951, endPoint y: 169, distance: 223.6
click at [951, 169] on div "20 student s joined Game PIN: 31904052 [PERSON_NAME] PAISLEIGH [PERSON_NAME] [P…" at bounding box center [518, 349] width 1037 height 699
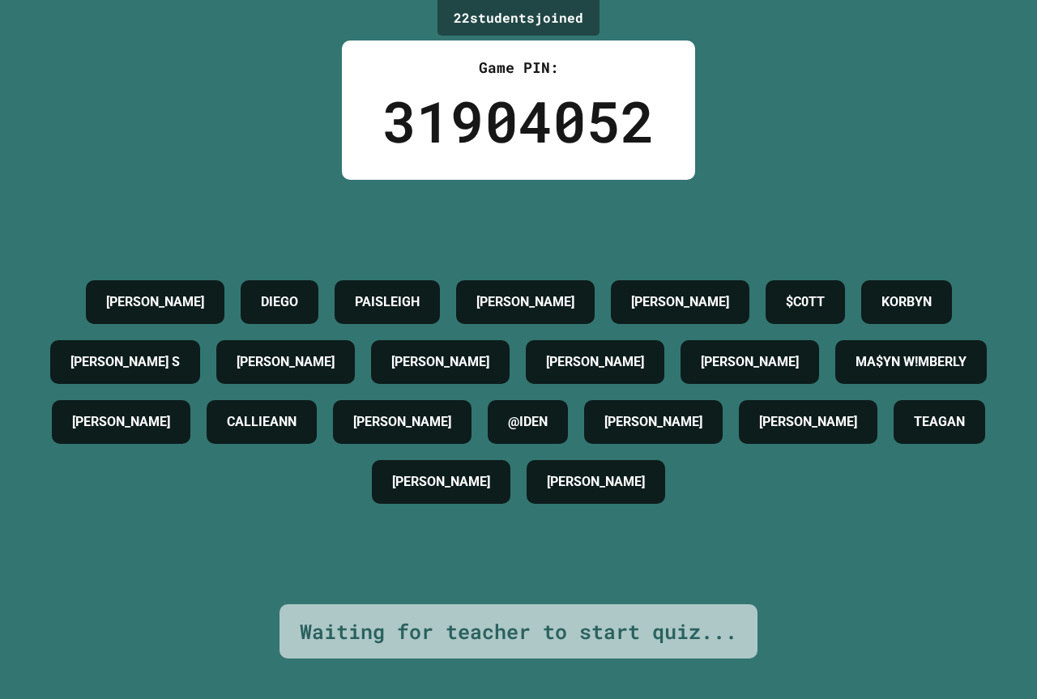
drag, startPoint x: 950, startPoint y: 172, endPoint x: 843, endPoint y: 106, distance: 124.8
click at [843, 106] on div "22 student s joined Game PIN: 31904052 [PERSON_NAME] PAISLEIGH [PERSON_NAME] [P…" at bounding box center [518, 349] width 1037 height 699
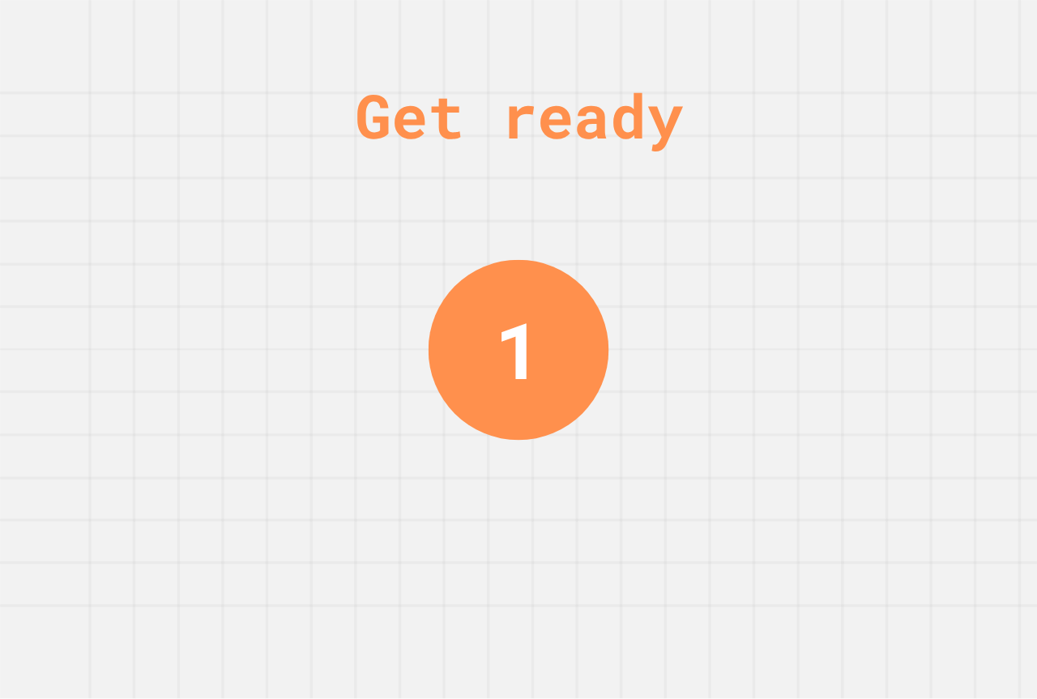
drag, startPoint x: 709, startPoint y: 314, endPoint x: 693, endPoint y: 322, distance: 18.5
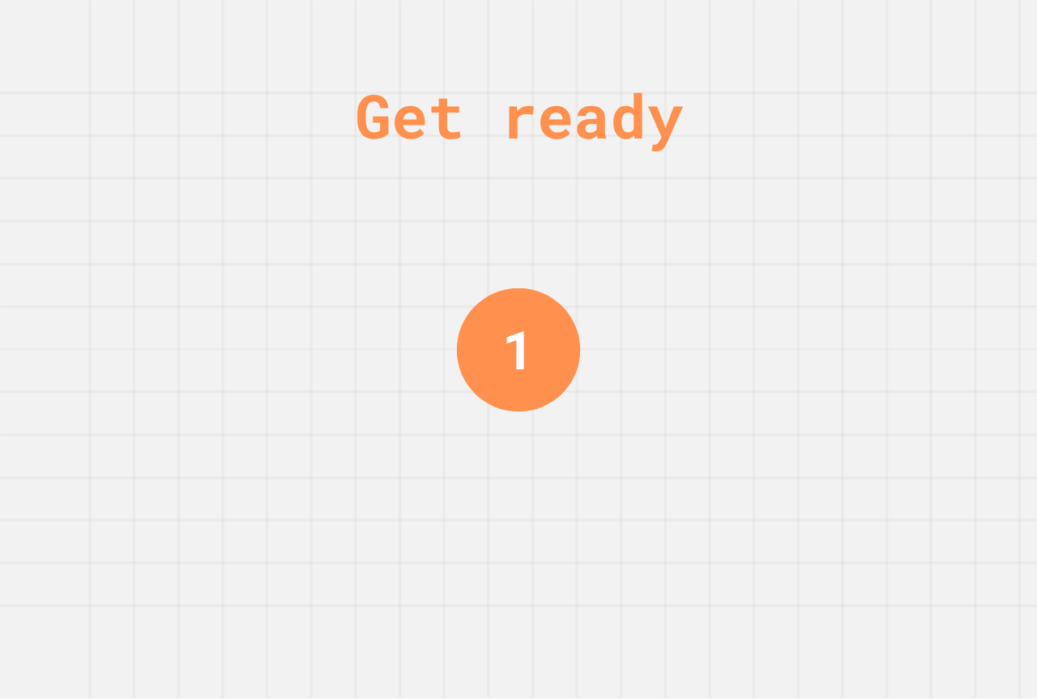
click at [677, 307] on div "Get ready 1" at bounding box center [518, 349] width 1037 height 699
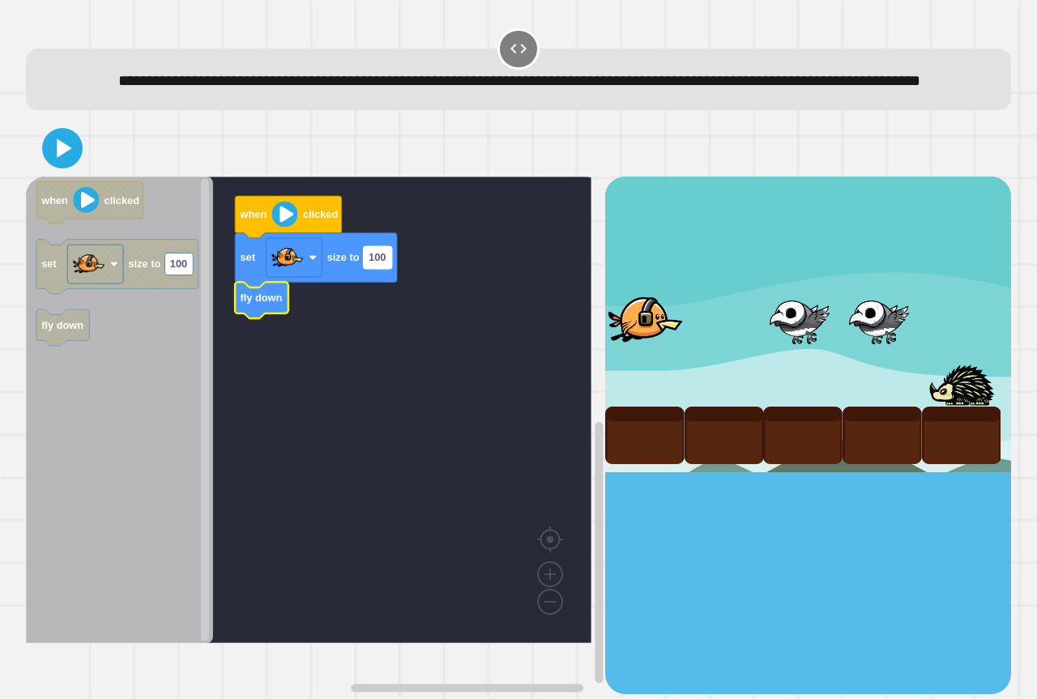
click at [382, 264] on text "100" at bounding box center [377, 258] width 17 height 12
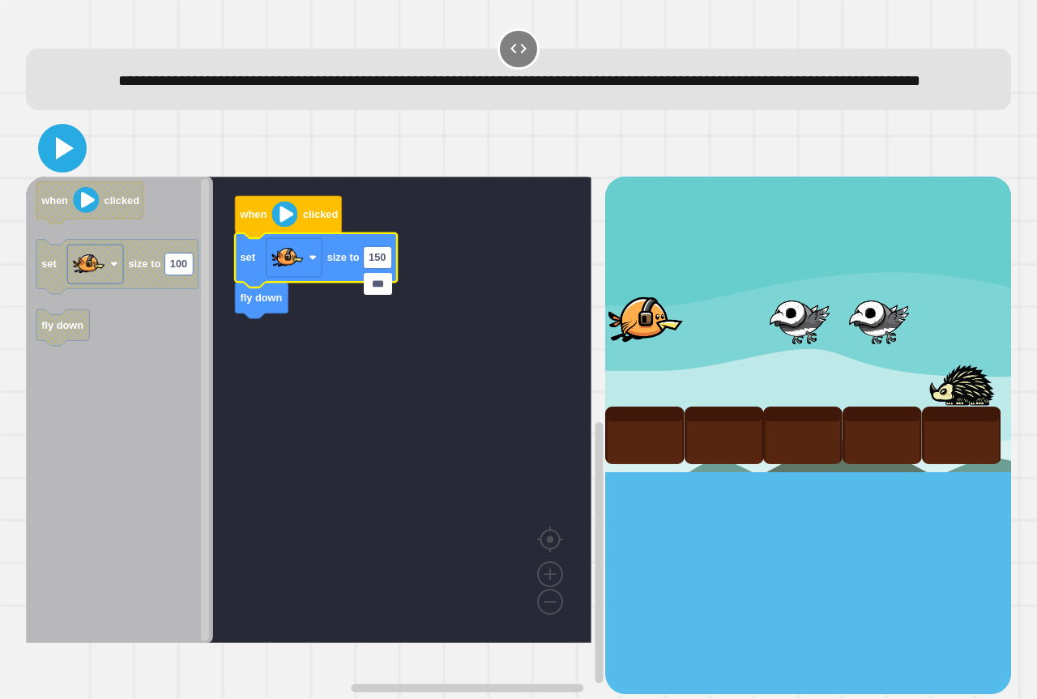
type input "***"
click at [52, 165] on icon at bounding box center [62, 148] width 39 height 39
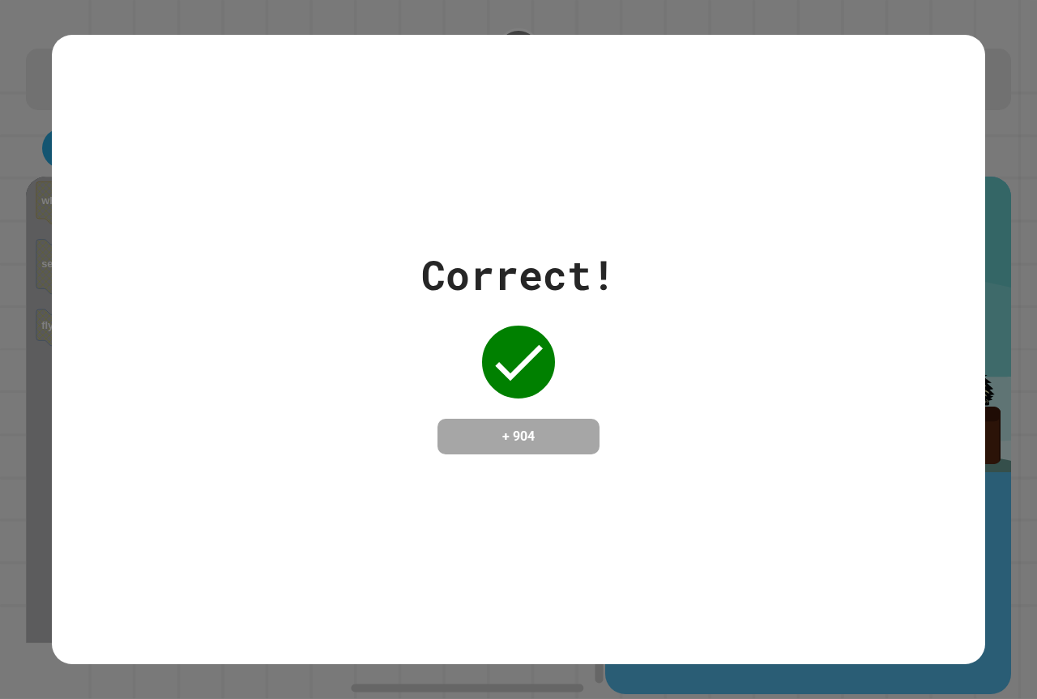
click at [736, 298] on div "Correct! + 904" at bounding box center [518, 350] width 933 height 210
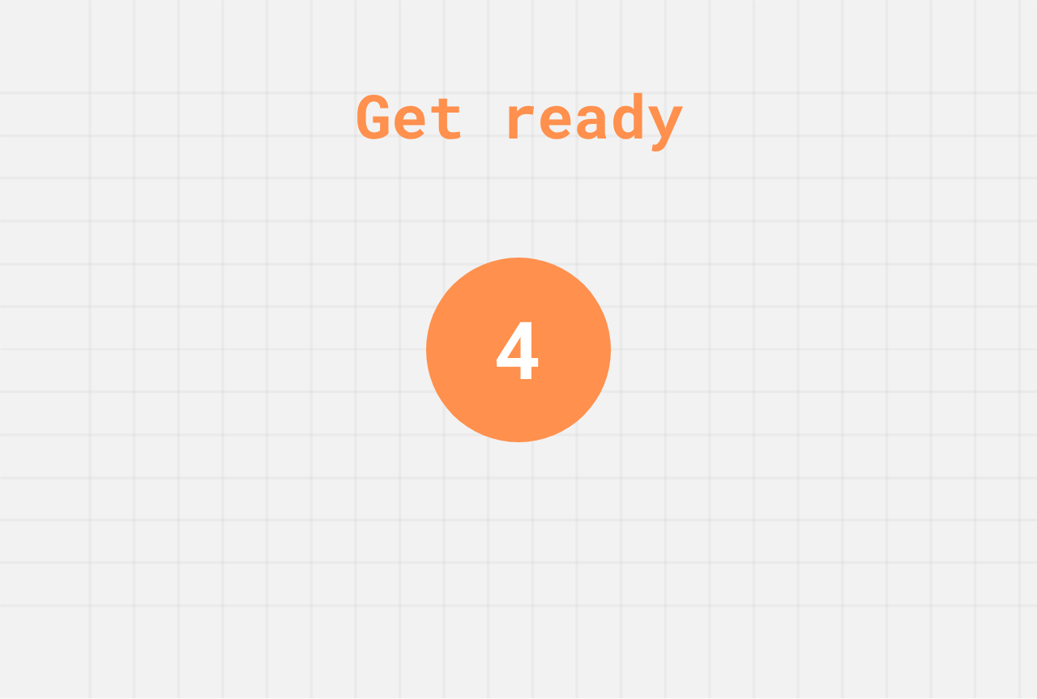
click at [795, 552] on div "Get ready 4" at bounding box center [518, 349] width 1037 height 699
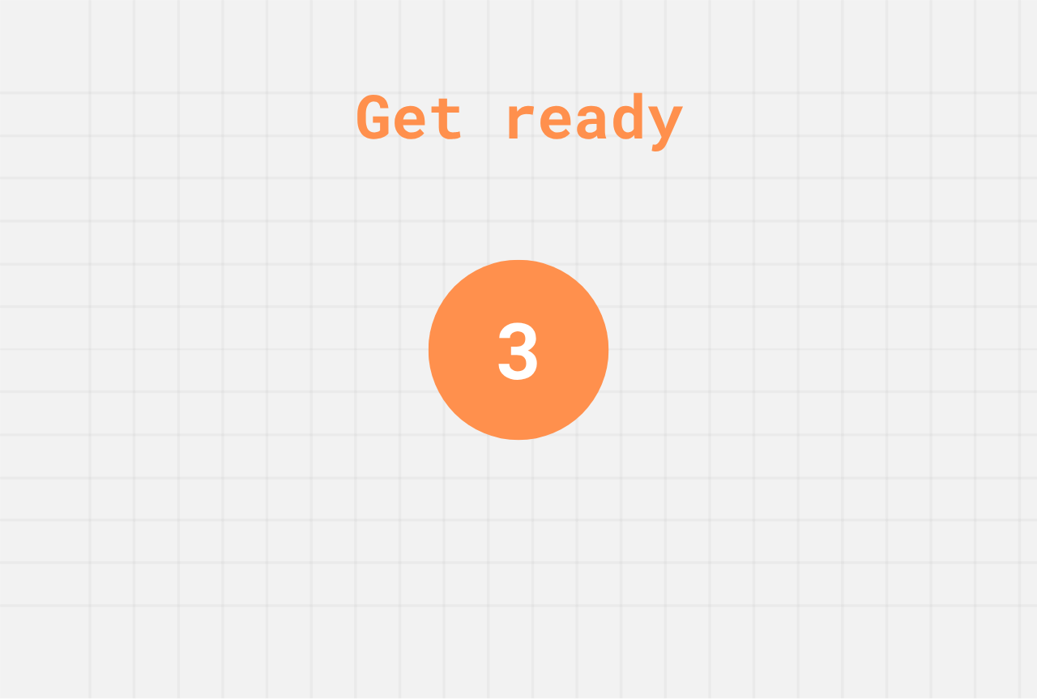
click at [772, 523] on div "Get ready 3" at bounding box center [518, 349] width 1037 height 699
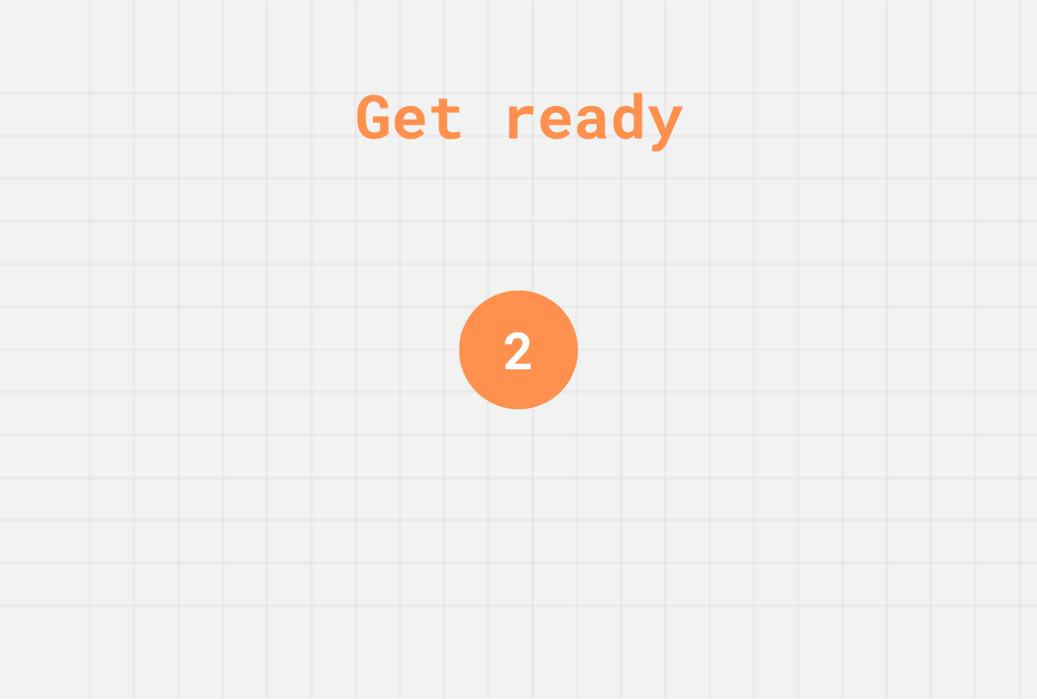
drag, startPoint x: 772, startPoint y: 523, endPoint x: 728, endPoint y: 523, distance: 44.6
click at [720, 523] on div "Get ready 2" at bounding box center [518, 349] width 1037 height 699
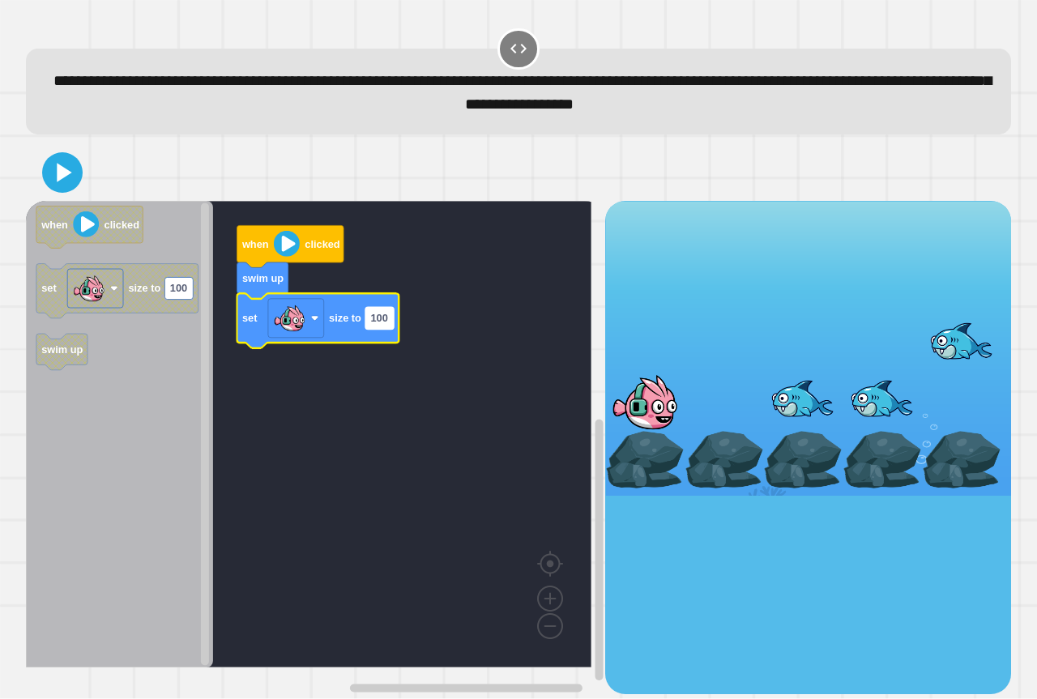
click at [384, 321] on text "100" at bounding box center [378, 319] width 17 height 12
type input "***"
click at [78, 187] on icon at bounding box center [62, 172] width 32 height 32
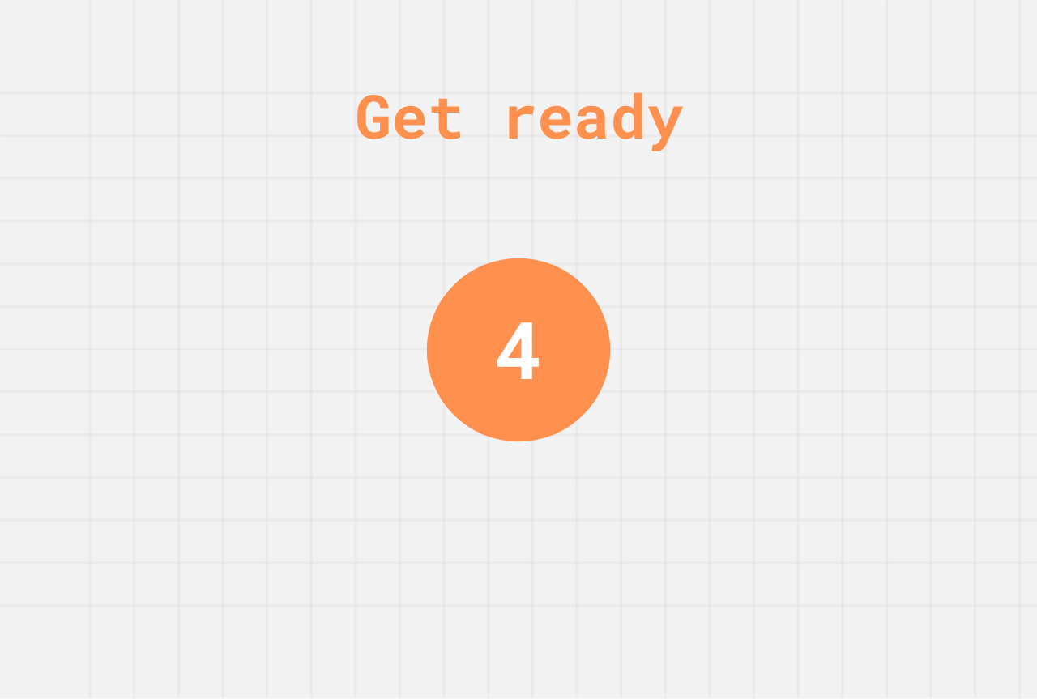
click at [536, 290] on div "4" at bounding box center [519, 349] width 48 height 119
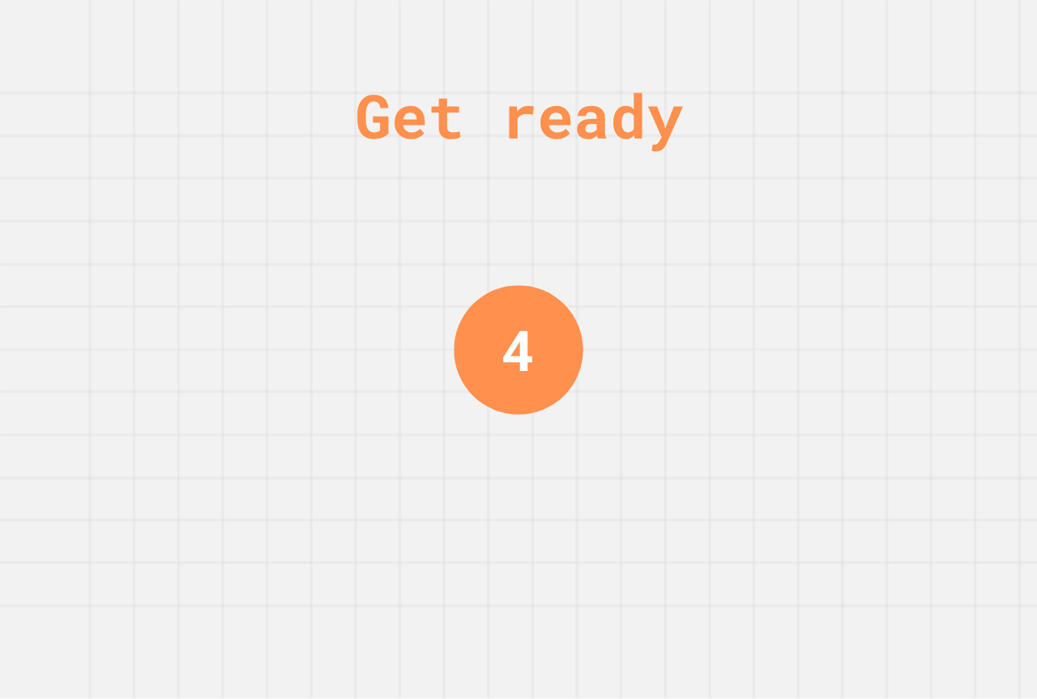
click at [536, 289] on div "4" at bounding box center [518, 349] width 129 height 129
click at [536, 289] on div "3" at bounding box center [518, 349] width 121 height 121
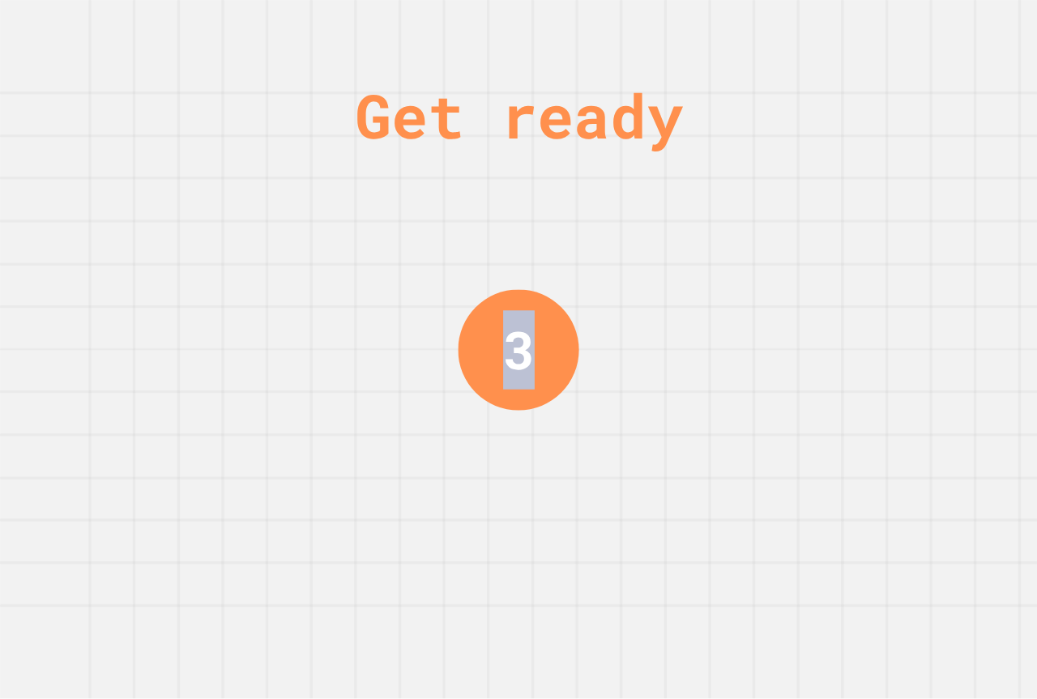
click at [536, 289] on div "3" at bounding box center [518, 349] width 121 height 121
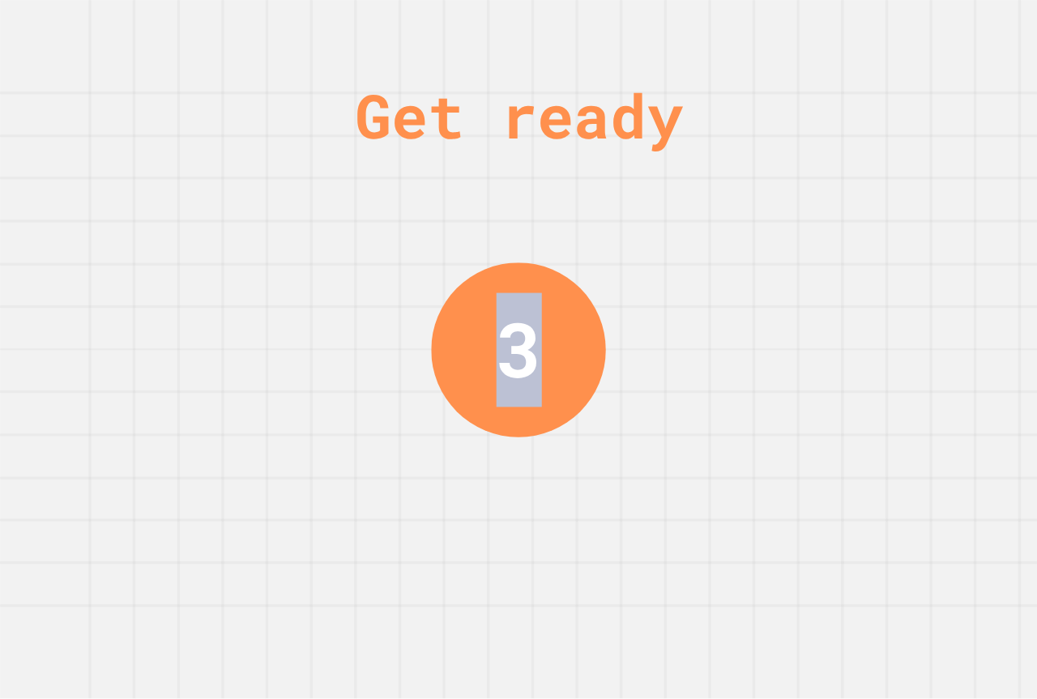
click at [536, 292] on div "3" at bounding box center [518, 348] width 45 height 113
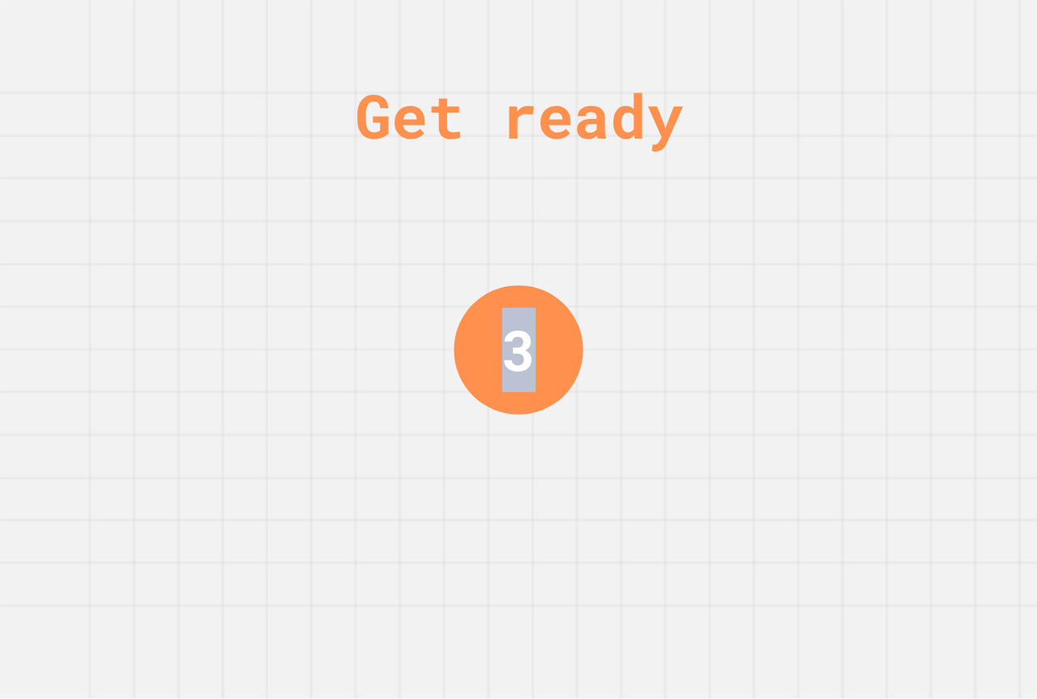
click at [634, 279] on div "Get ready 3" at bounding box center [518, 349] width 1037 height 699
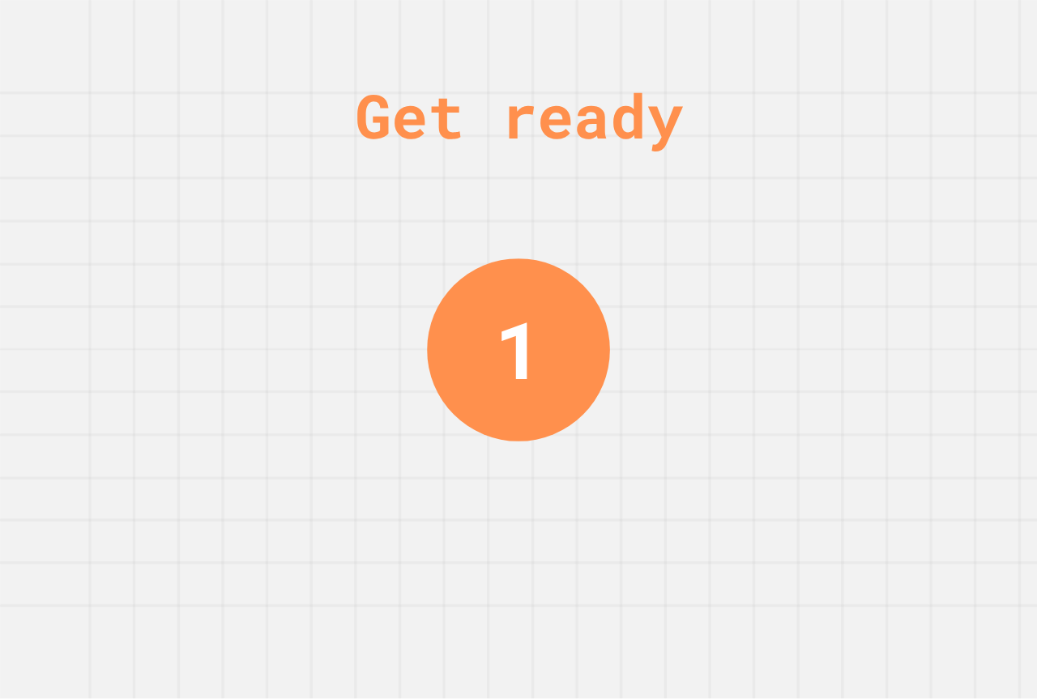
click at [467, 574] on div "Get ready 1" at bounding box center [519, 349] width 122 height 699
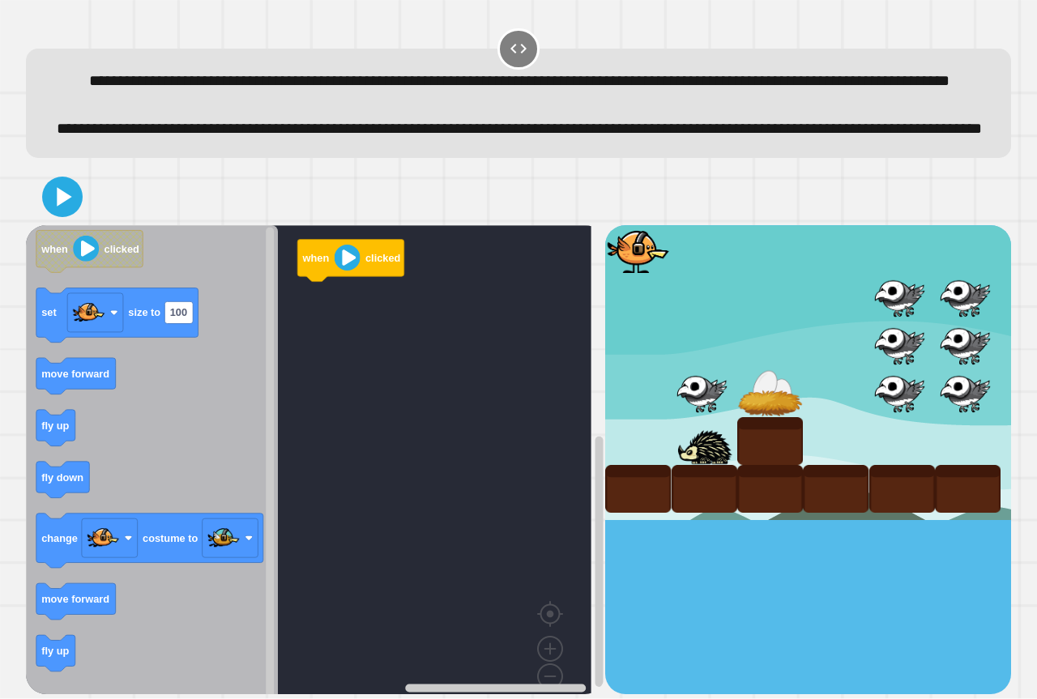
click at [476, 410] on rect "Blockly Workspace" at bounding box center [309, 471] width 566 height 493
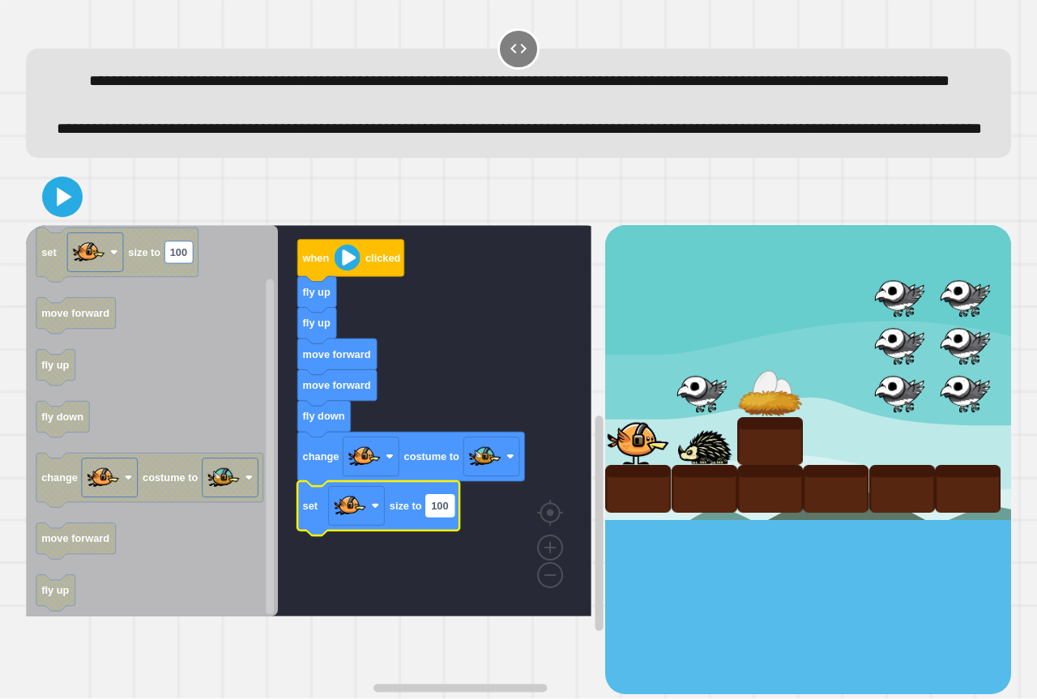
click at [450, 517] on rect "Blockly Workspace" at bounding box center [440, 506] width 28 height 22
type input "**"
click at [61, 207] on icon at bounding box center [65, 196] width 16 height 20
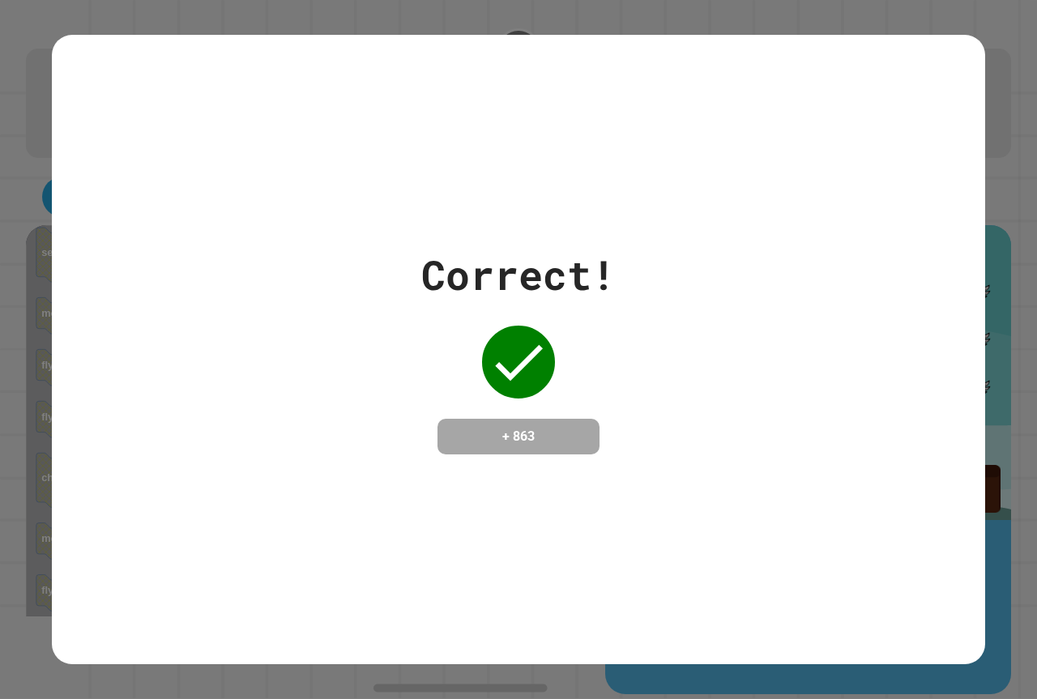
click at [759, 325] on div "Correct! + 863" at bounding box center [518, 350] width 933 height 210
click at [737, 322] on div "Correct! + 863" at bounding box center [518, 350] width 933 height 210
click at [732, 376] on div "Correct! + 863" at bounding box center [518, 350] width 933 height 210
click at [706, 374] on div "Correct! + 863" at bounding box center [518, 350] width 933 height 210
click at [698, 369] on div "Correct! + 863" at bounding box center [518, 350] width 933 height 210
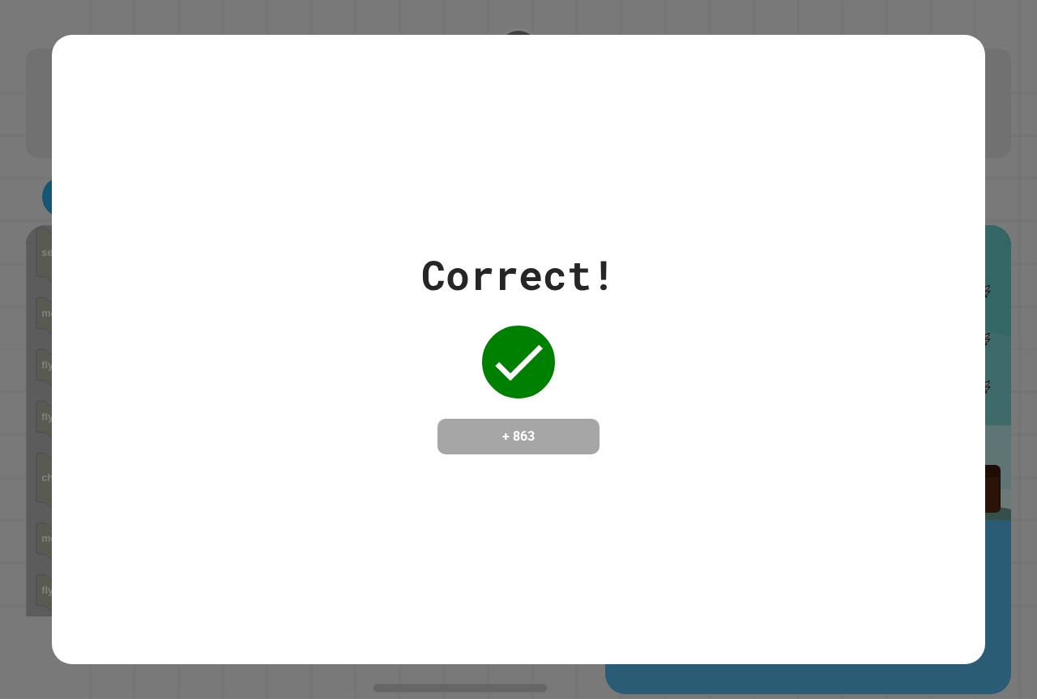
click at [699, 369] on div "Correct! + 863" at bounding box center [518, 350] width 933 height 210
click at [698, 369] on div "Correct! + 863" at bounding box center [518, 350] width 933 height 210
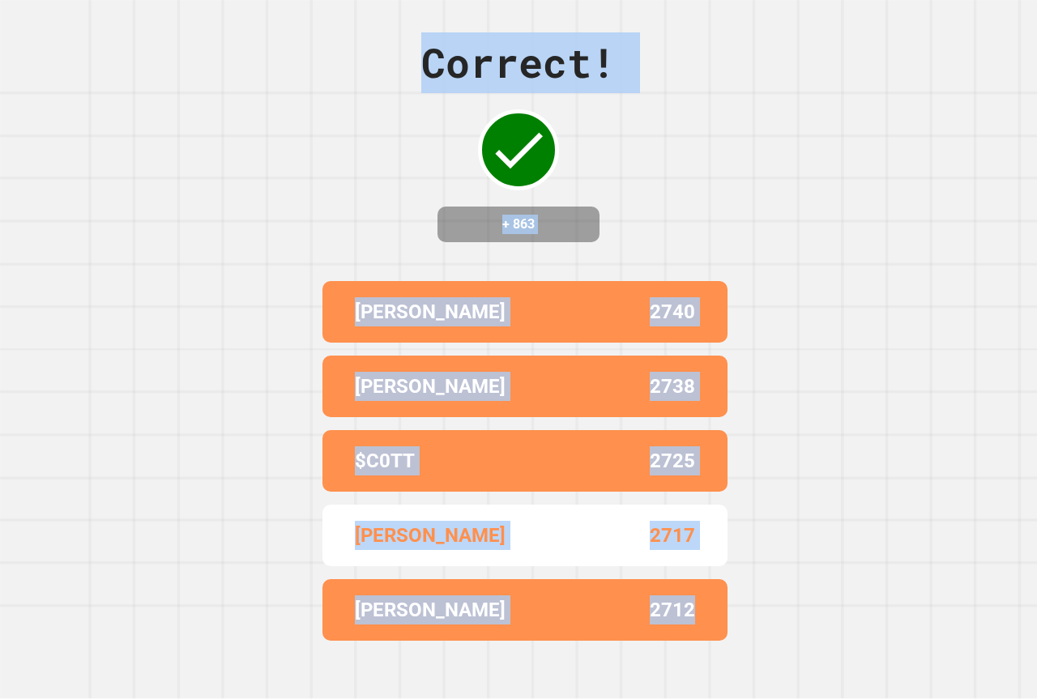
click at [727, 329] on div "Correct! + 863 [PERSON_NAME] 2740 [PERSON_NAME] 2738 $C0TT 2725 [PERSON_NAME] 2…" at bounding box center [518, 349] width 1037 height 699
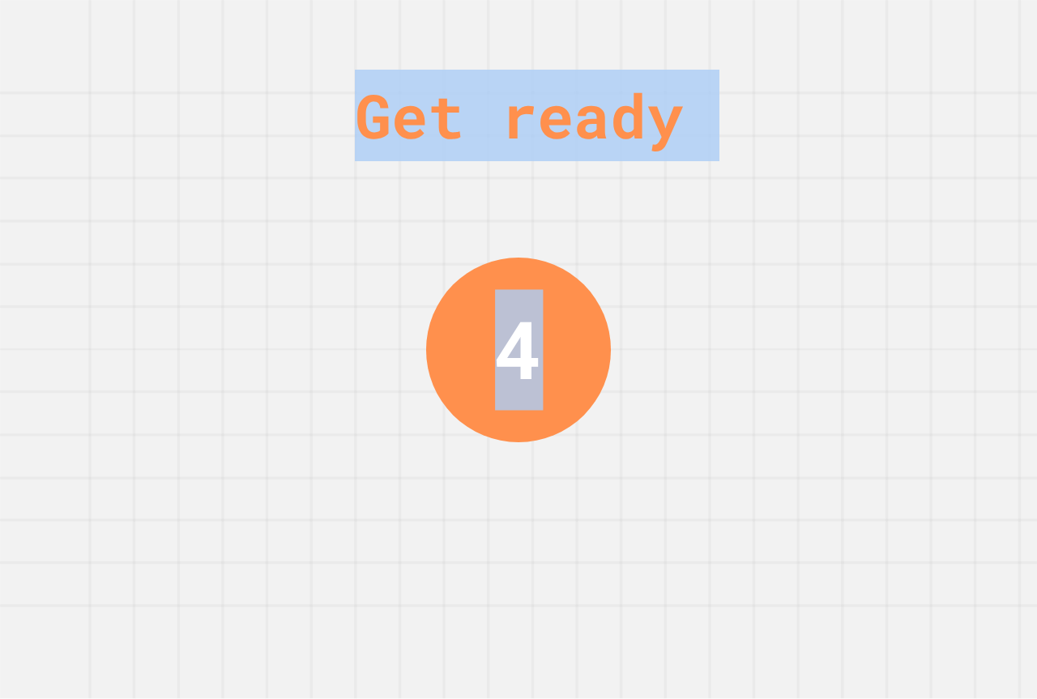
click at [773, 329] on div "Get ready 4" at bounding box center [518, 349] width 1037 height 699
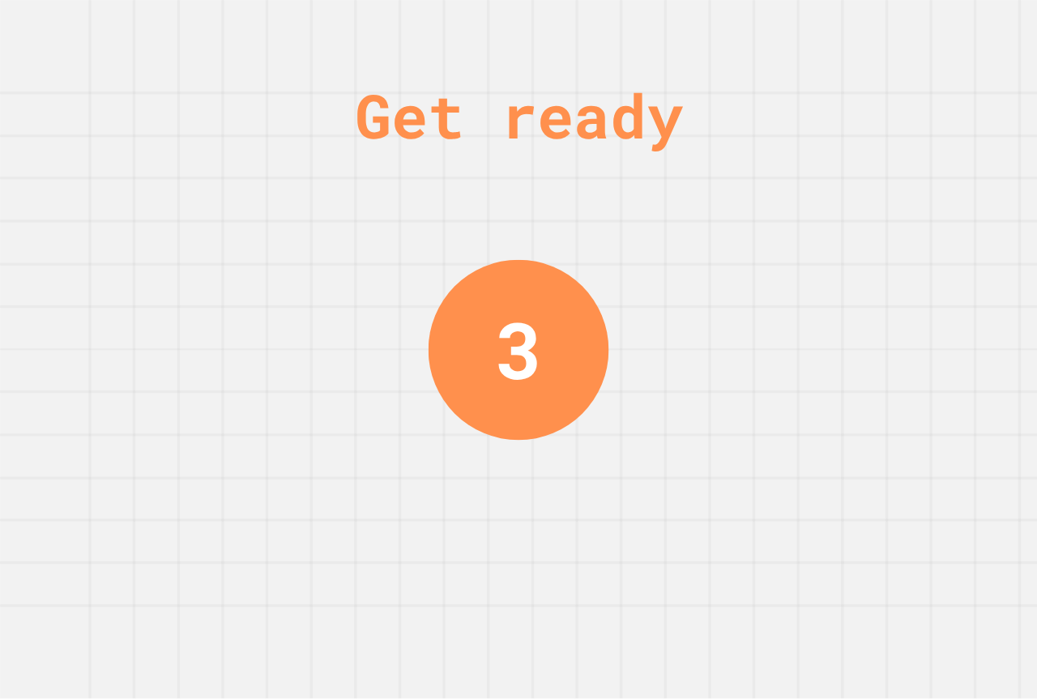
click at [747, 333] on div "Get ready 3" at bounding box center [518, 349] width 1037 height 699
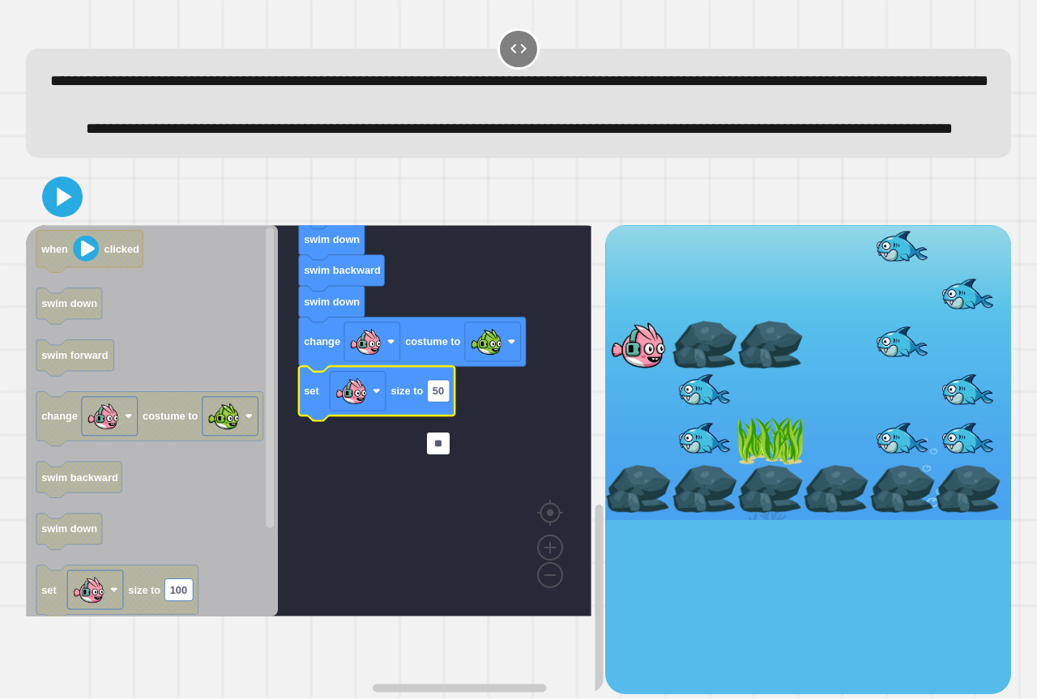
type input "**"
click at [67, 216] on icon at bounding box center [62, 196] width 39 height 39
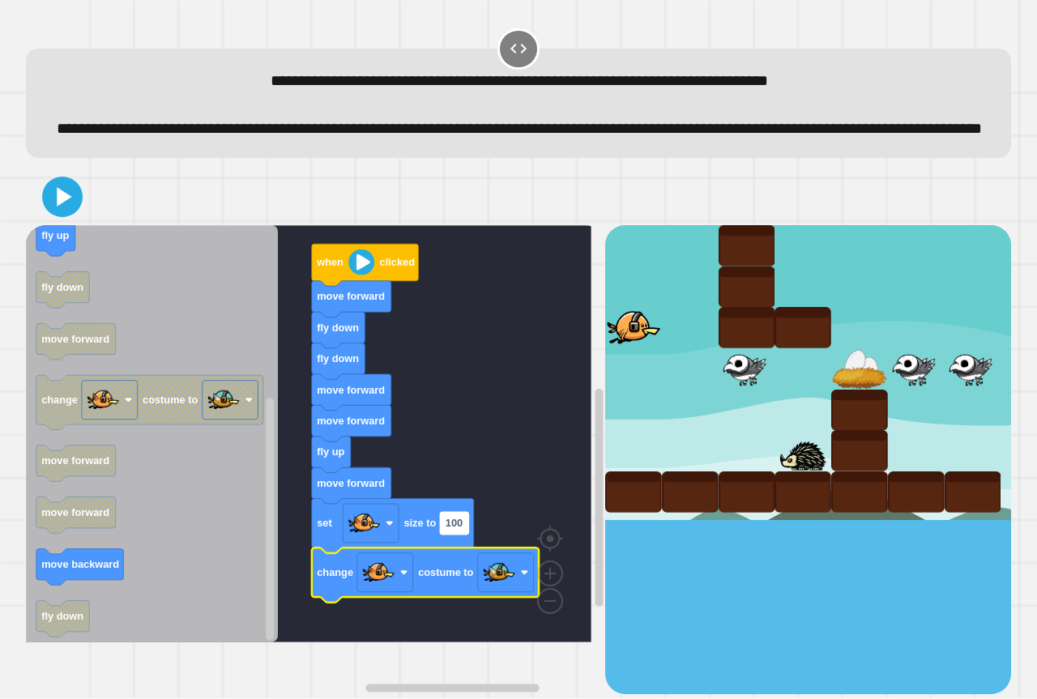
click at [463, 530] on text "100" at bounding box center [454, 524] width 17 height 12
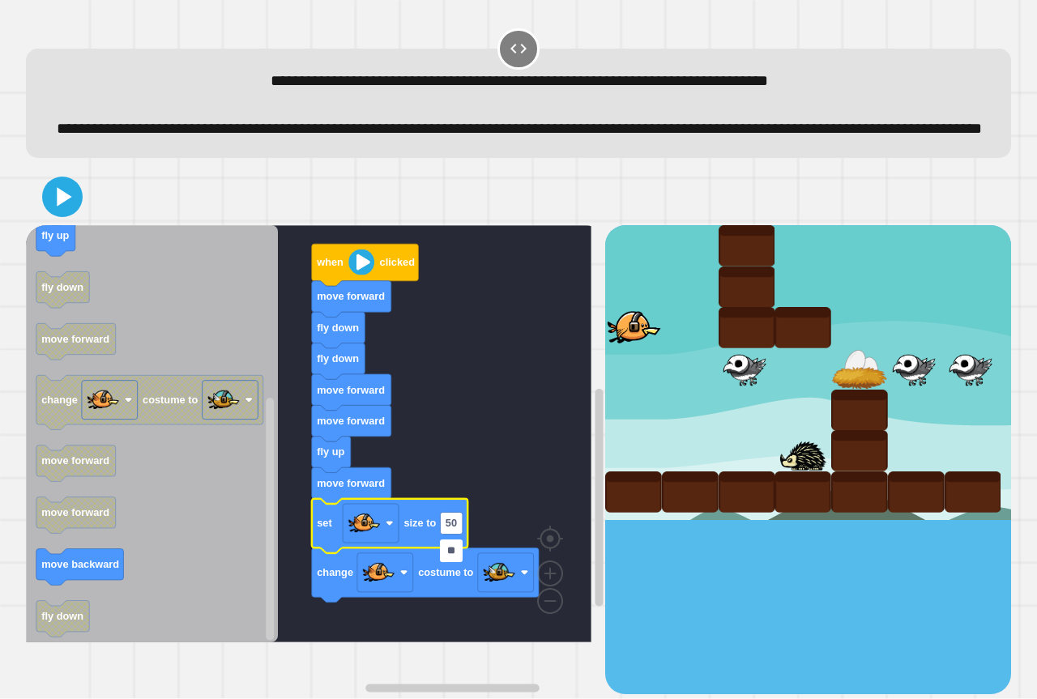
type input "**"
drag, startPoint x: 37, startPoint y: 196, endPoint x: 72, endPoint y: 209, distance: 37.2
click at [42, 199] on div at bounding box center [518, 197] width 985 height 57
click at [72, 212] on icon at bounding box center [62, 196] width 39 height 39
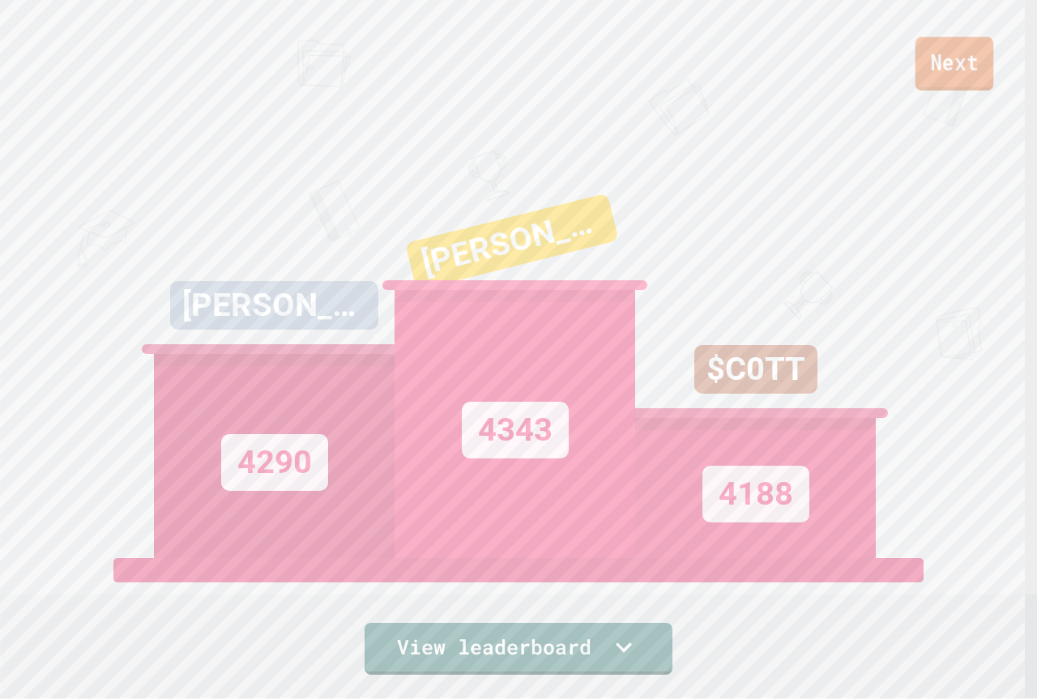
click at [948, 79] on link "Next" at bounding box center [955, 63] width 79 height 53
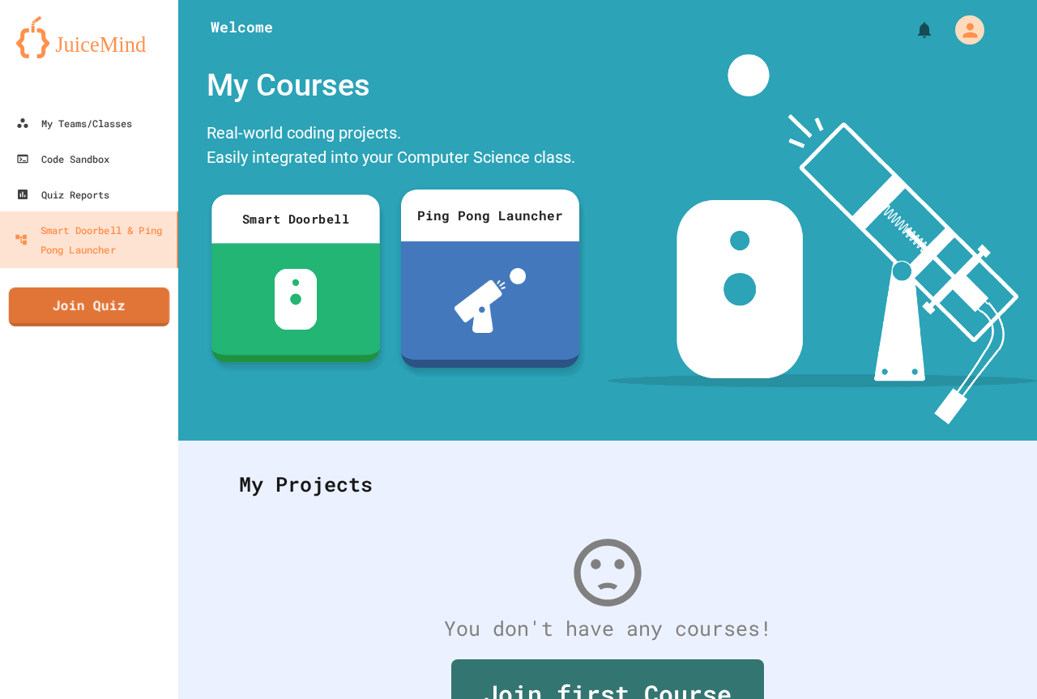
click at [111, 312] on link "Join Quiz" at bounding box center [89, 307] width 160 height 39
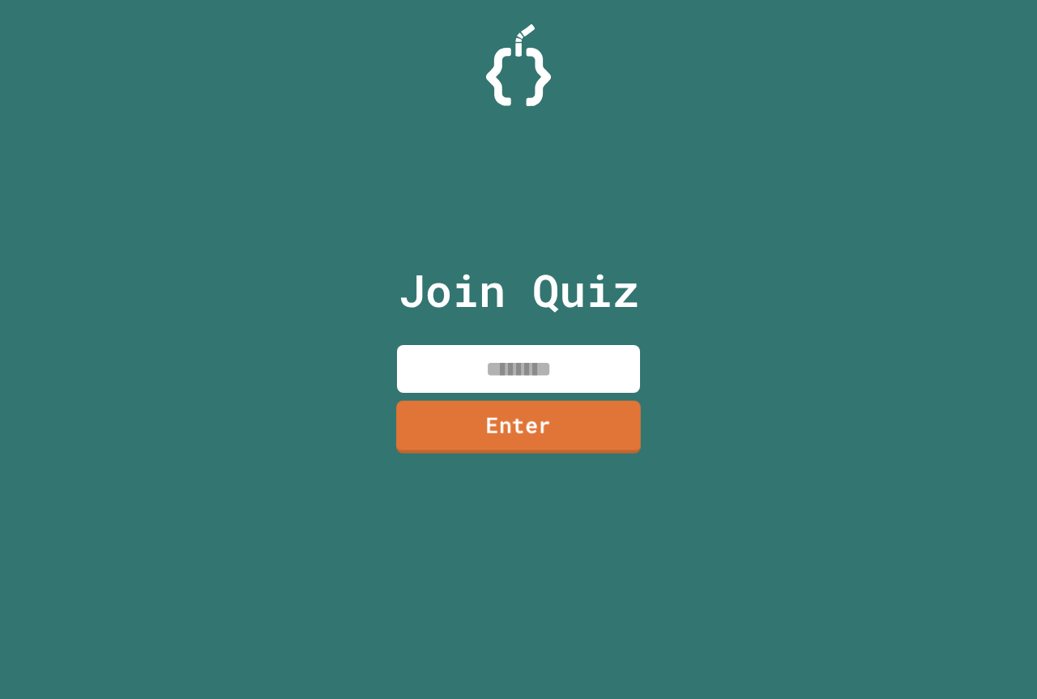
click at [537, 401] on link "Enter" at bounding box center [518, 426] width 245 height 53
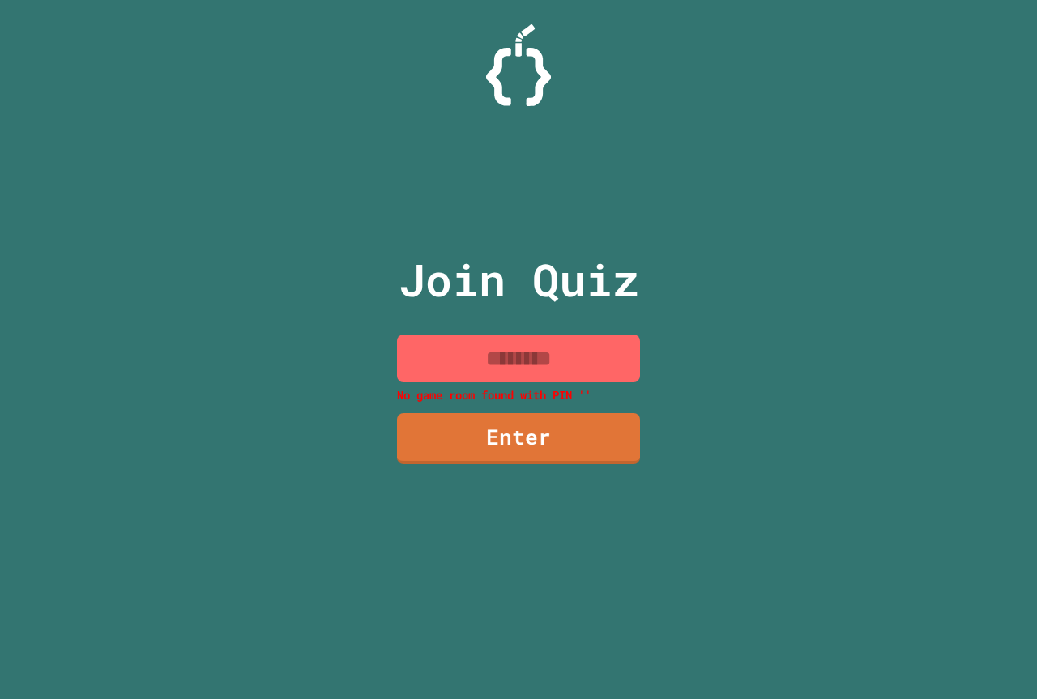
click at [541, 365] on input at bounding box center [518, 359] width 243 height 48
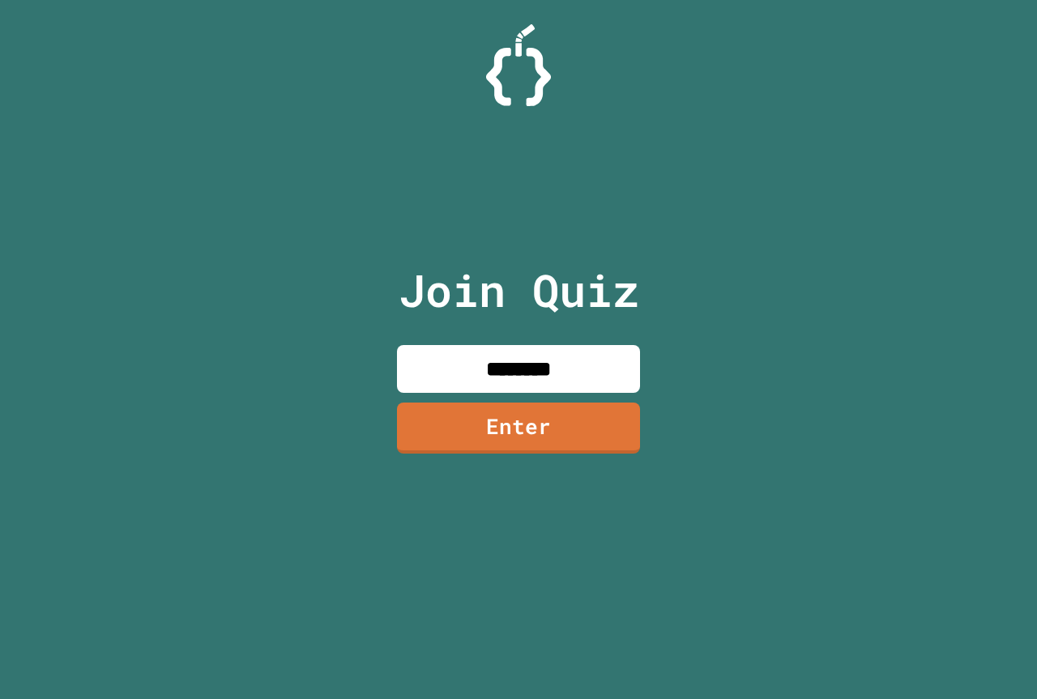
type input "********"
drag, startPoint x: 603, startPoint y: 391, endPoint x: 595, endPoint y: 444, distance: 54.1
click at [599, 423] on div "Join Quiz ******** Enter" at bounding box center [518, 350] width 273 height 618
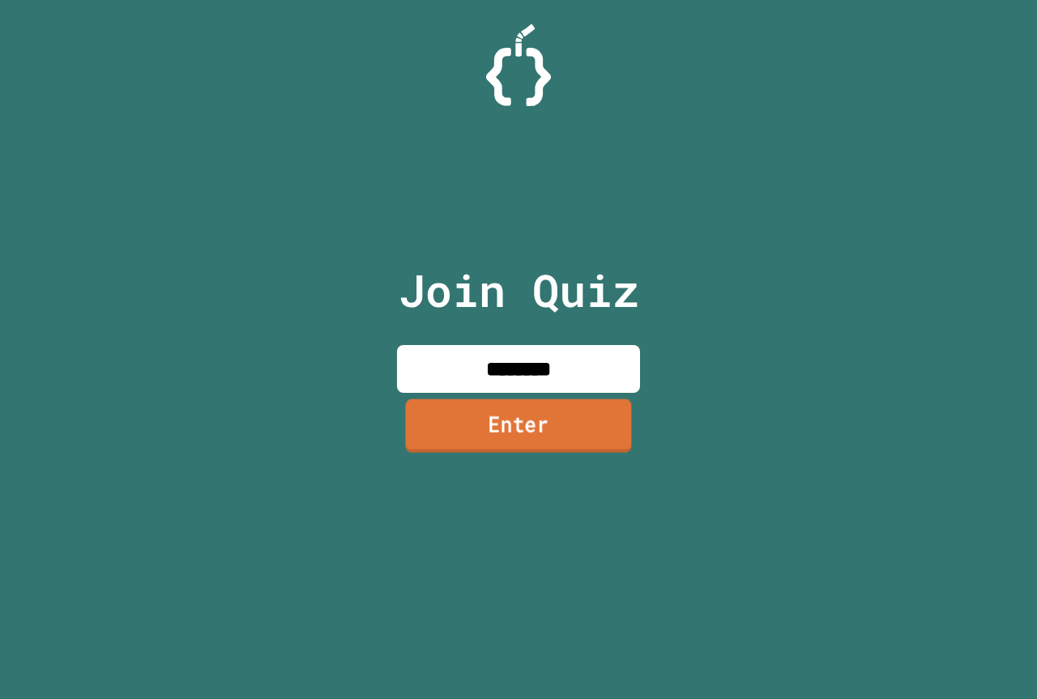
click at [595, 442] on link "Enter" at bounding box center [519, 425] width 226 height 53
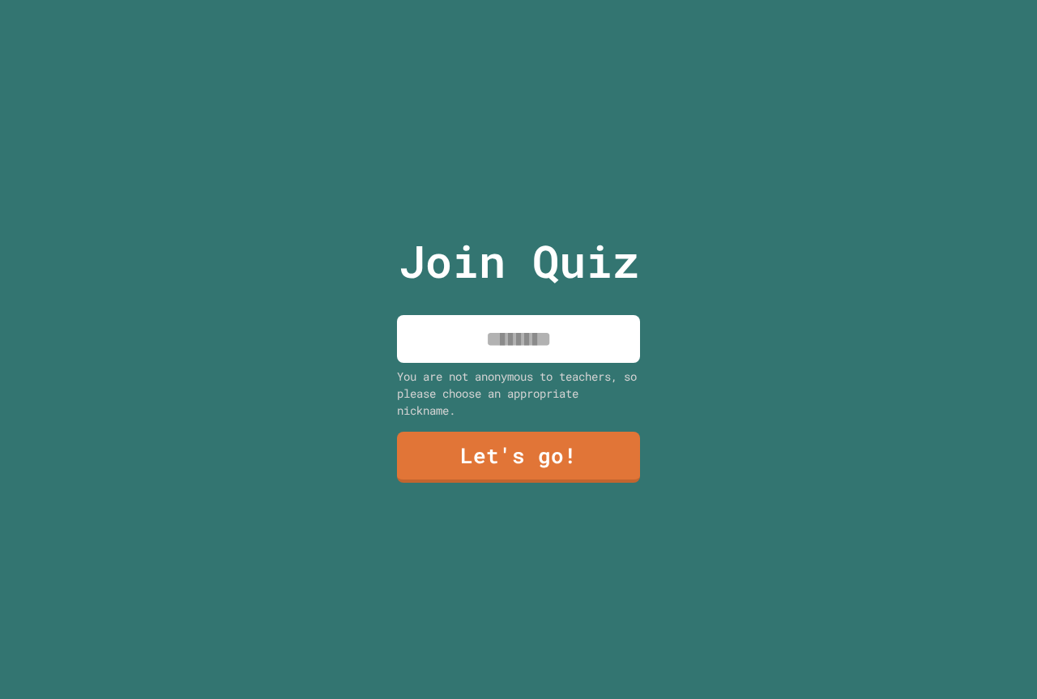
click at [467, 328] on input at bounding box center [518, 339] width 243 height 48
type input "**********"
click at [530, 447] on link "Let's go!" at bounding box center [517, 457] width 245 height 52
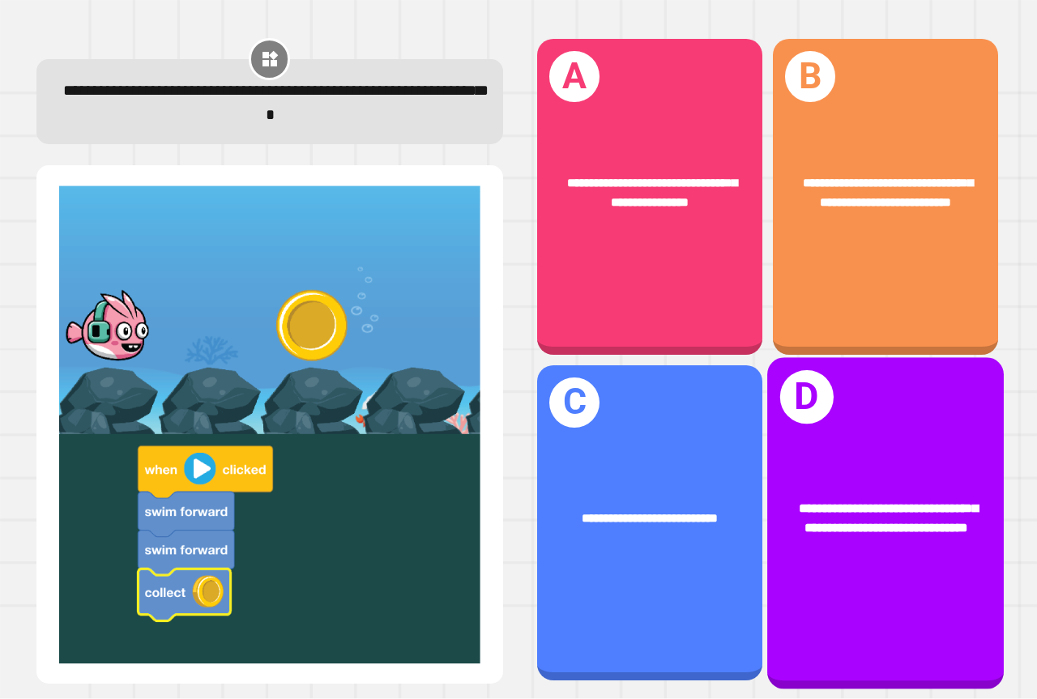
click at [830, 508] on span "**********" at bounding box center [888, 518] width 178 height 32
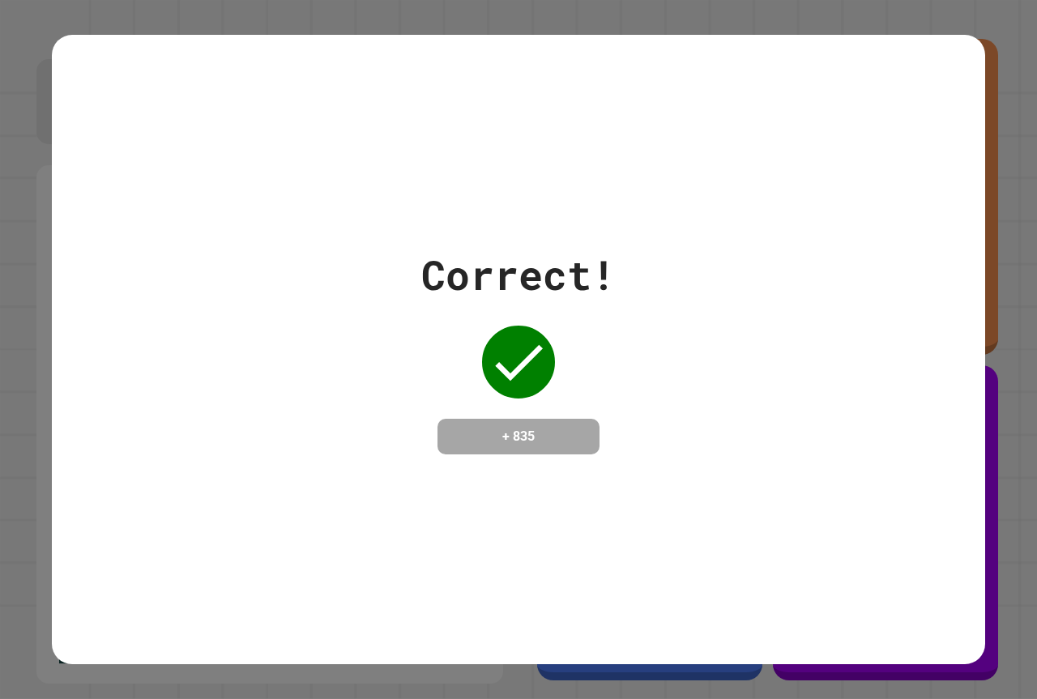
click at [830, 508] on div "Correct! + 835" at bounding box center [518, 350] width 933 height 630
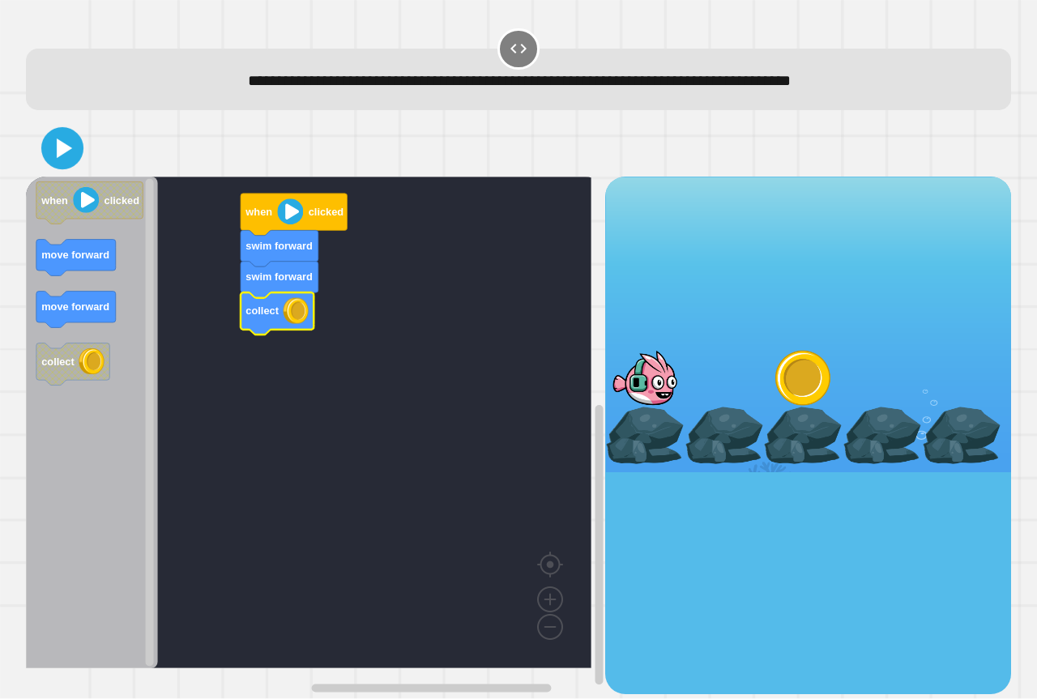
click at [55, 148] on icon at bounding box center [62, 149] width 34 height 34
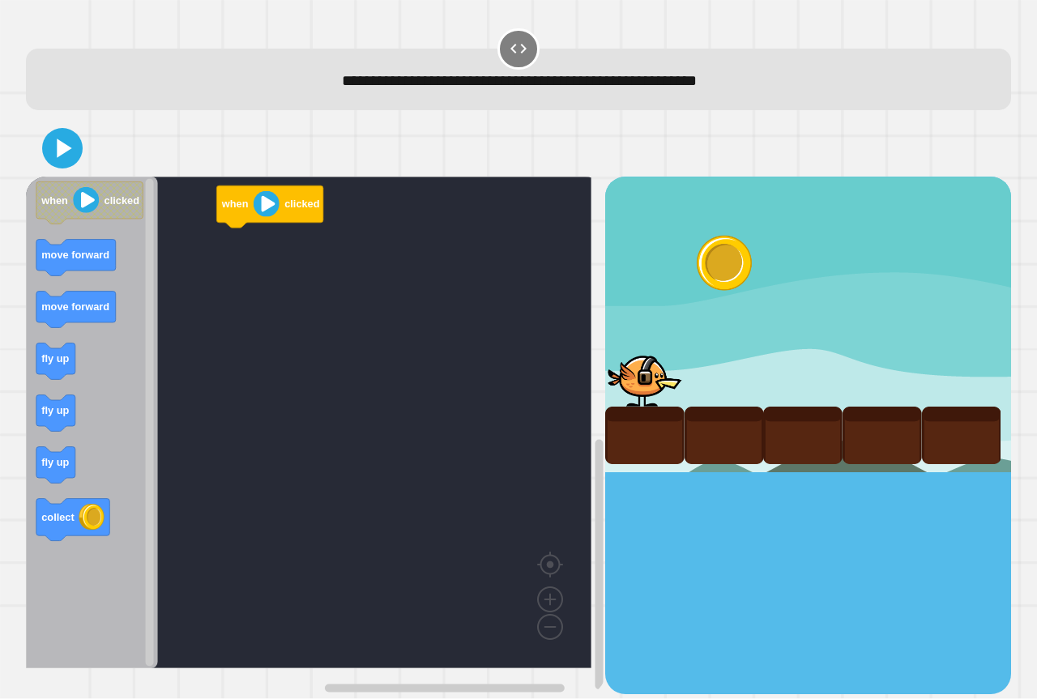
click at [66, 361] on icon "when clicked move forward move forward fly up fly up fly up collect" at bounding box center [92, 423] width 132 height 492
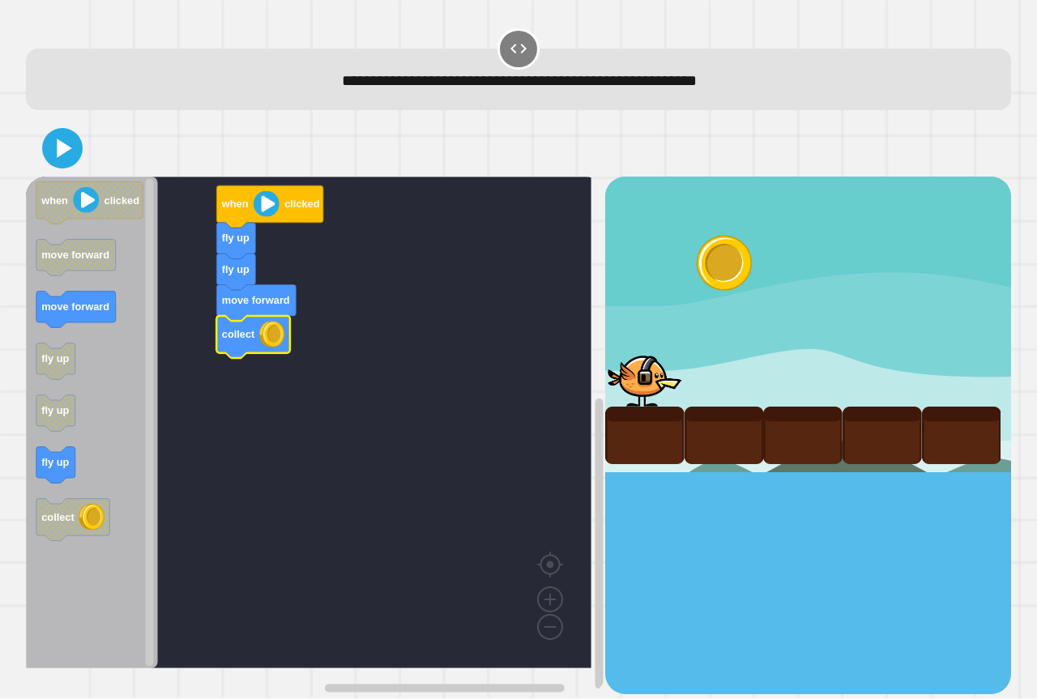
click at [83, 147] on div at bounding box center [518, 148] width 985 height 57
click at [74, 147] on icon at bounding box center [62, 148] width 32 height 32
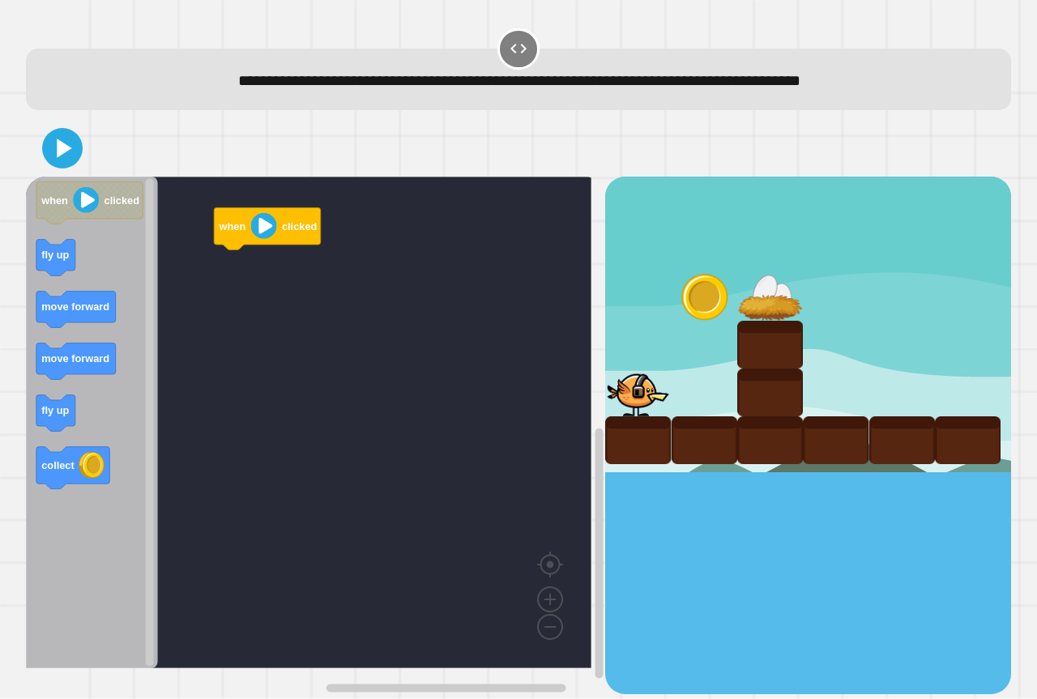
click at [6, 329] on div "**********" at bounding box center [518, 349] width 1037 height 699
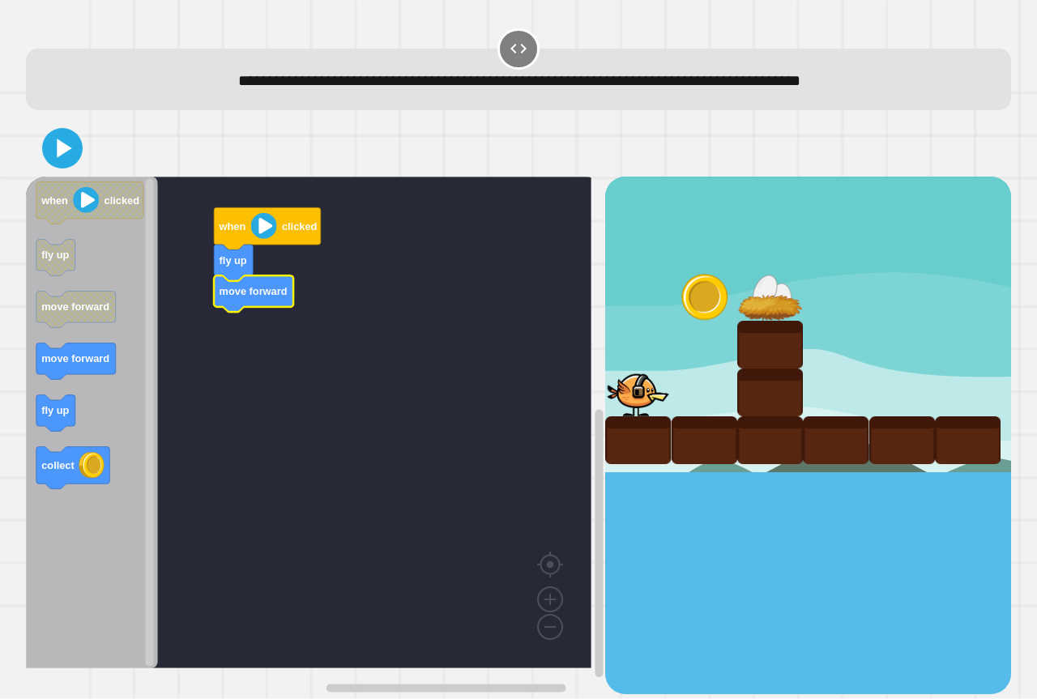
click at [130, 389] on icon "Blockly Workspace" at bounding box center [92, 423] width 132 height 492
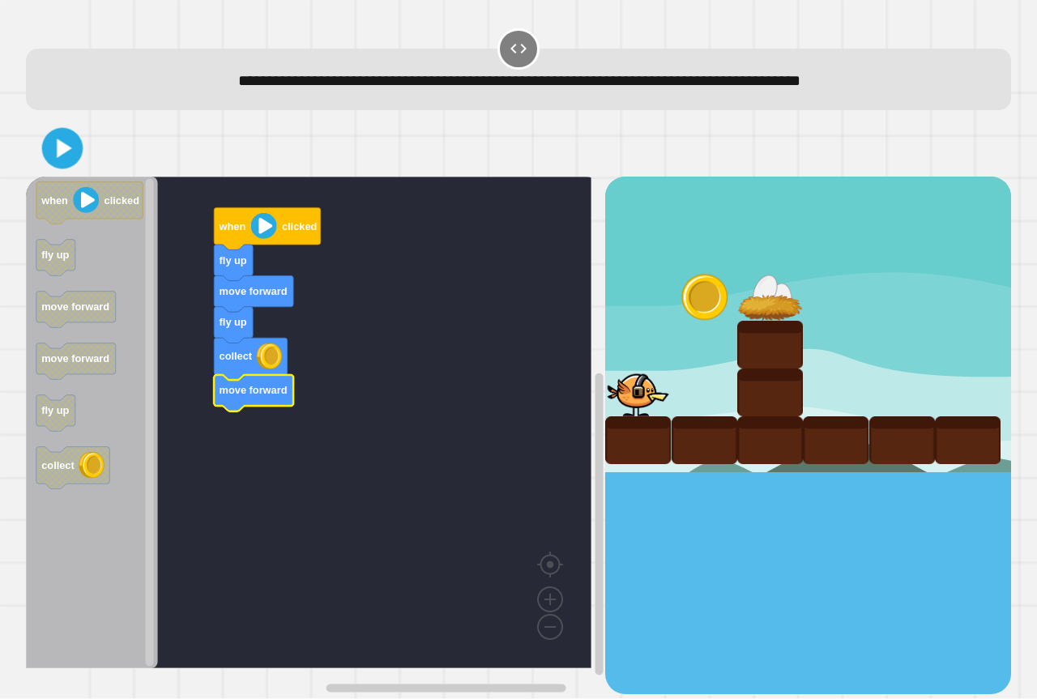
click at [61, 162] on button at bounding box center [62, 148] width 41 height 41
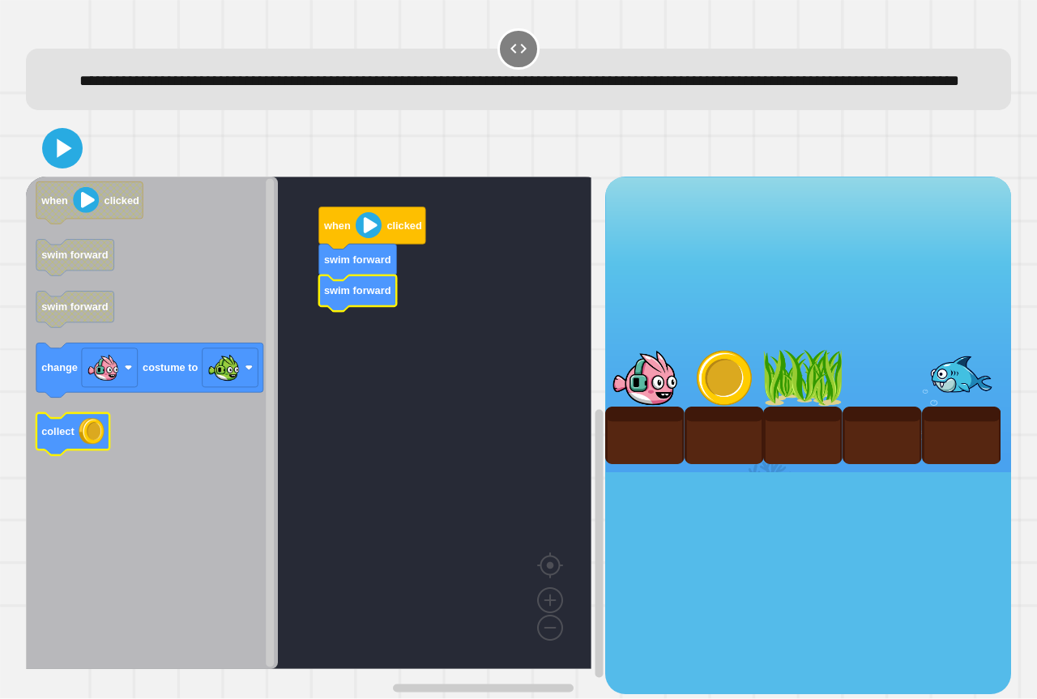
click at [100, 459] on icon "when clicked swim forward swim forward change costume to collect" at bounding box center [152, 423] width 252 height 493
click at [162, 420] on icon "when clicked swim forward swim forward change costume to collect" at bounding box center [152, 423] width 252 height 493
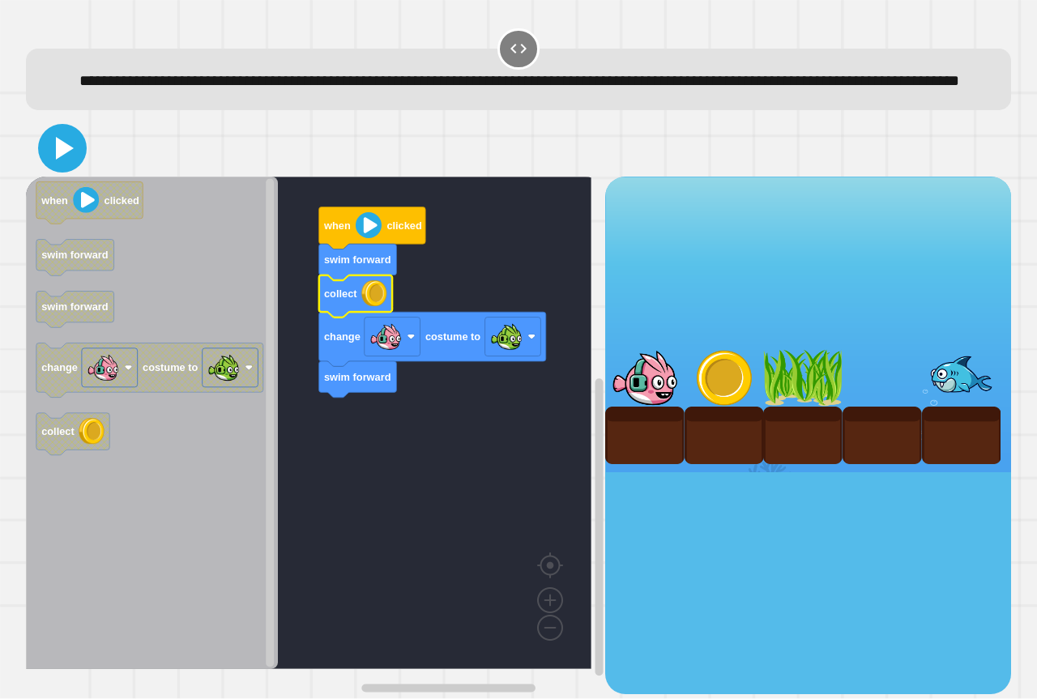
click at [67, 168] on icon at bounding box center [62, 148] width 39 height 39
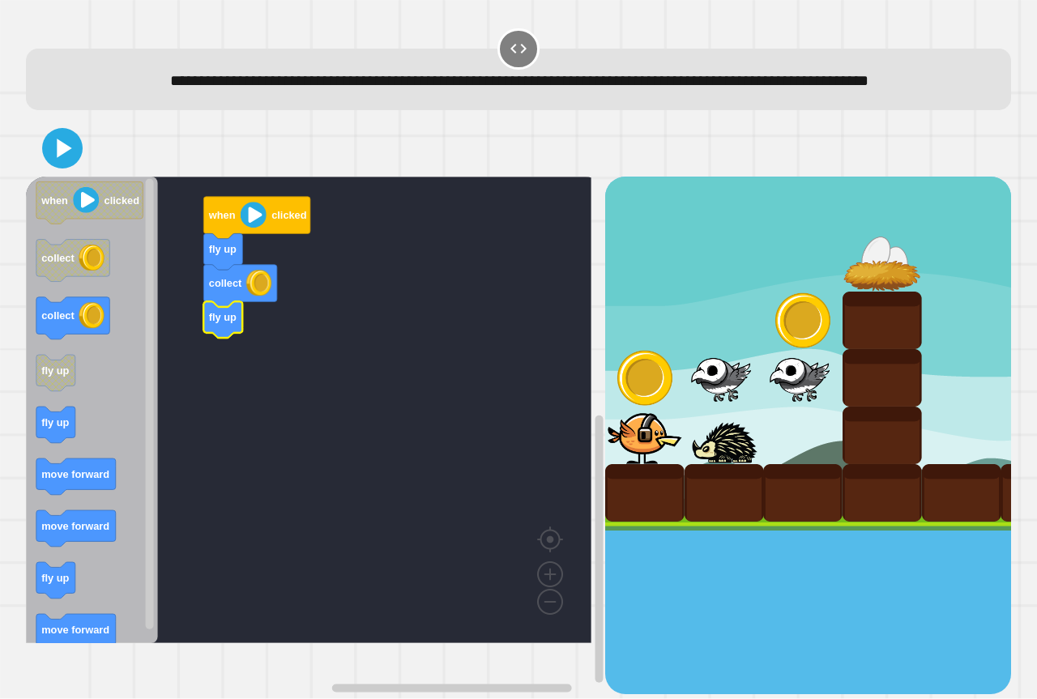
click at [88, 555] on icon "when clicked collect collect fly up fly up move forward move forward fly up mov…" at bounding box center [92, 410] width 132 height 467
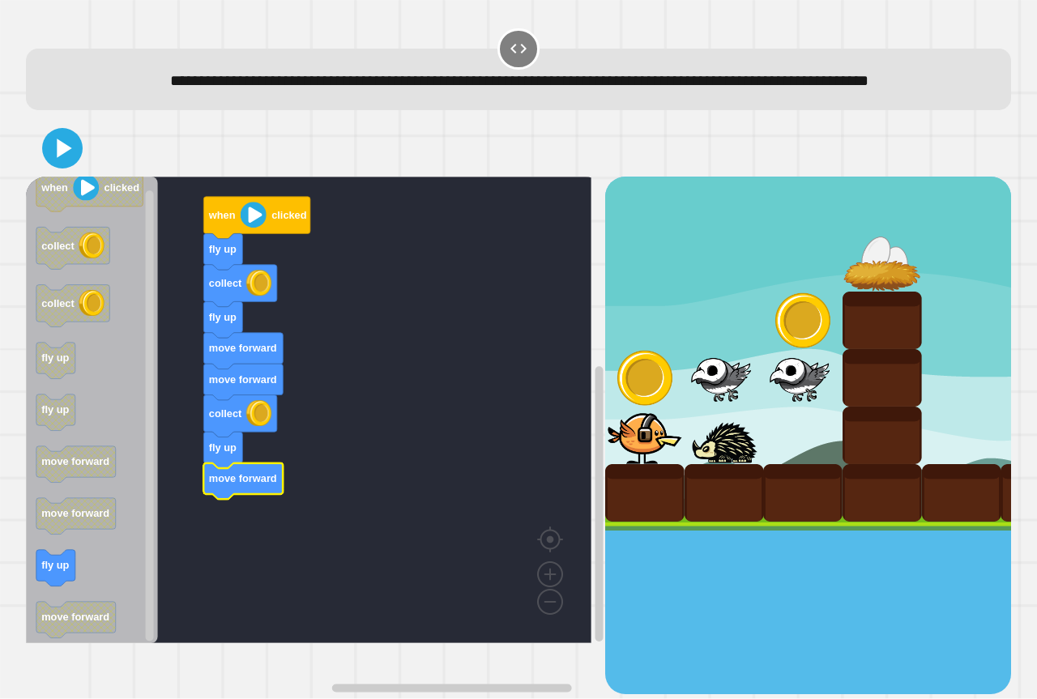
click at [49, 162] on div at bounding box center [518, 148] width 985 height 57
click at [51, 163] on icon at bounding box center [62, 148] width 39 height 39
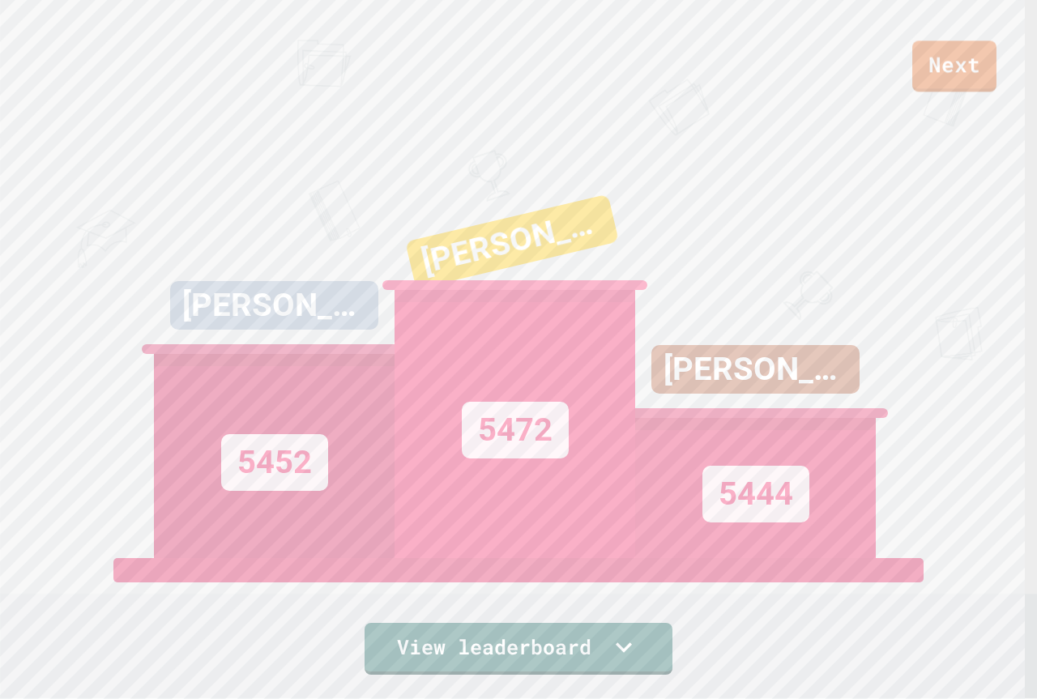
click at [962, 38] on div "Next" at bounding box center [518, 46] width 1037 height 92
click at [955, 43] on link "Next" at bounding box center [954, 66] width 84 height 51
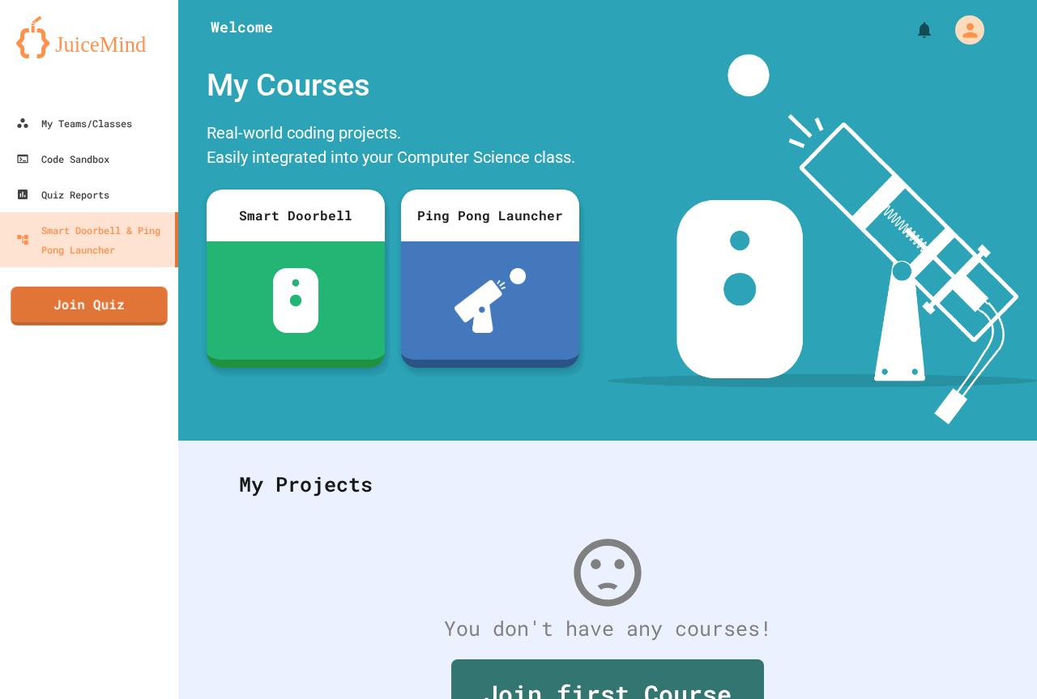
click at [113, 326] on div "My Teams/Classes Code Sandbox Quiz Reports Smart Doorbell & Ping Pong Launcher …" at bounding box center [89, 349] width 178 height 699
click at [166, 314] on div "My Teams/Classes Code Sandbox Quiz Reports Smart Doorbell & Ping Pong Launcher …" at bounding box center [89, 349] width 178 height 699
click at [152, 314] on link "Join Quiz" at bounding box center [89, 305] width 162 height 41
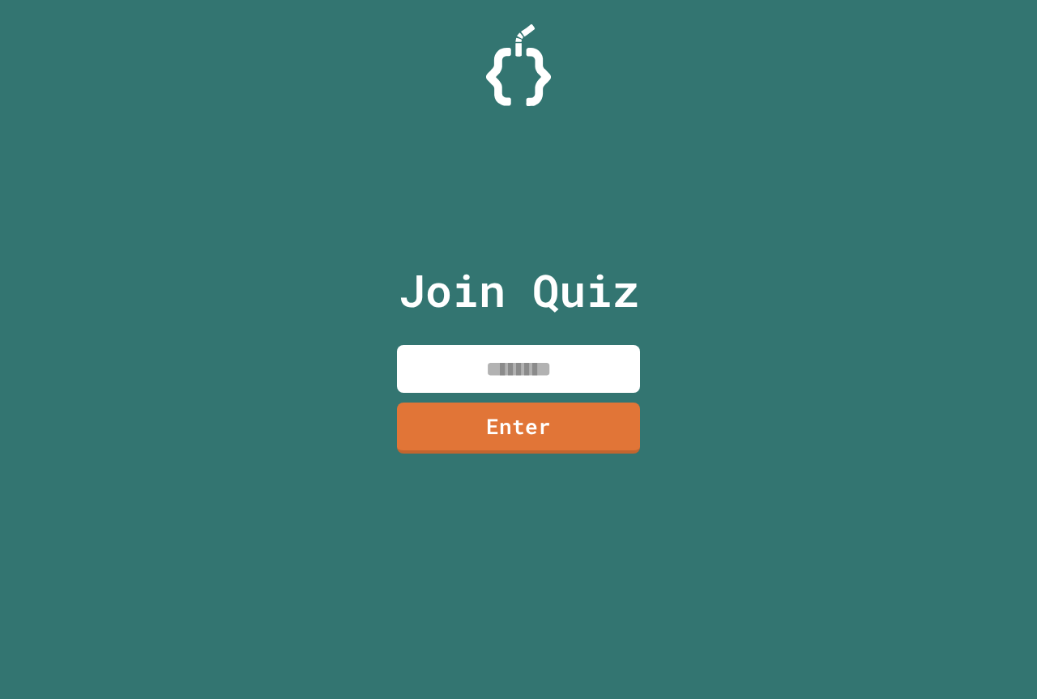
click at [444, 345] on input at bounding box center [518, 369] width 243 height 48
click at [510, 373] on input "********" at bounding box center [518, 369] width 243 height 48
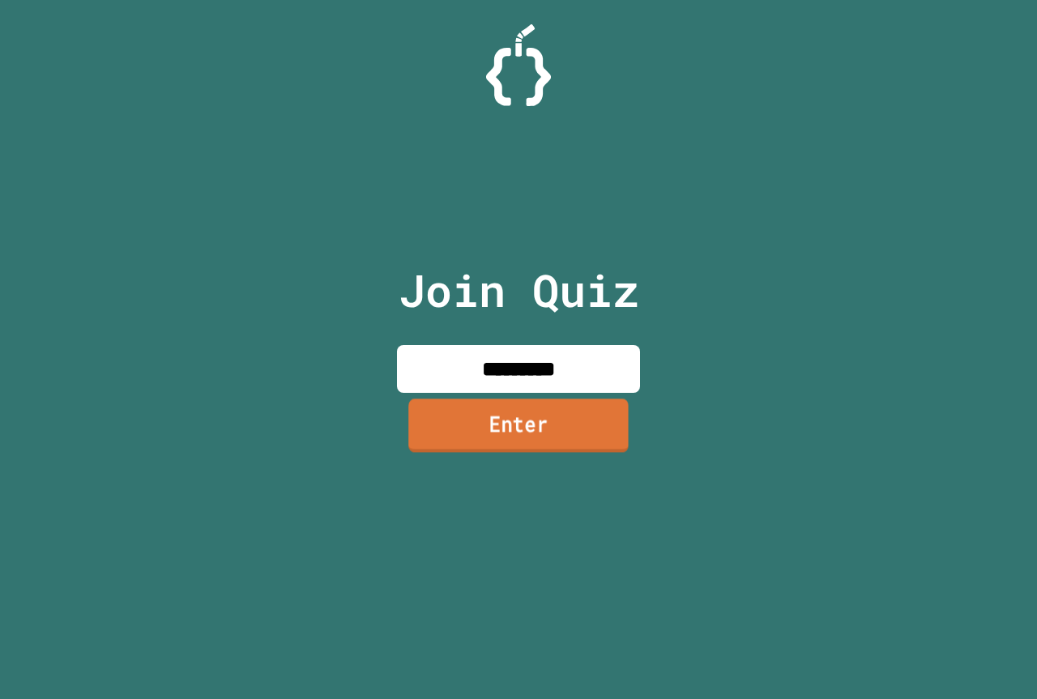
click at [546, 434] on link "Enter" at bounding box center [518, 425] width 220 height 53
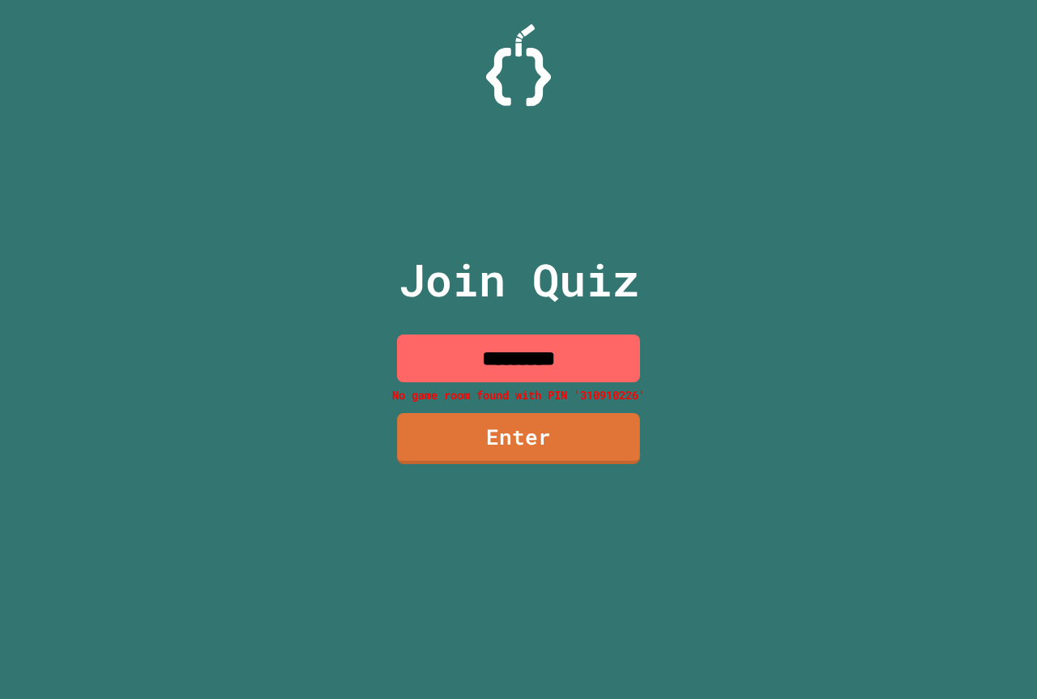
click at [506, 348] on input "*********" at bounding box center [518, 359] width 243 height 48
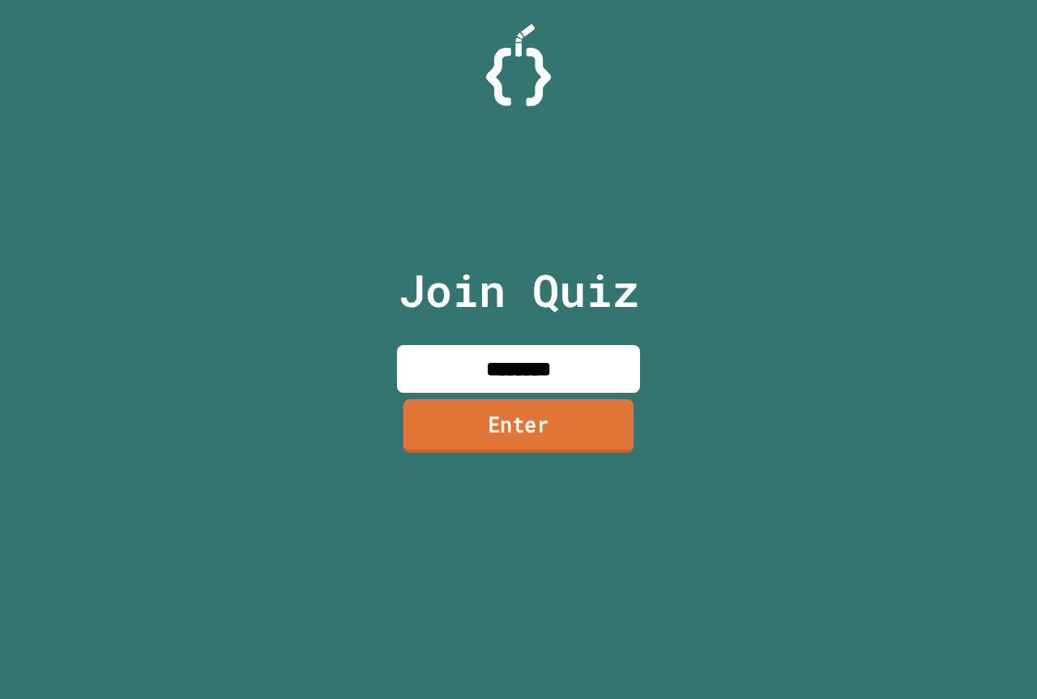
type input "********"
click at [575, 451] on link "Enter" at bounding box center [518, 425] width 231 height 53
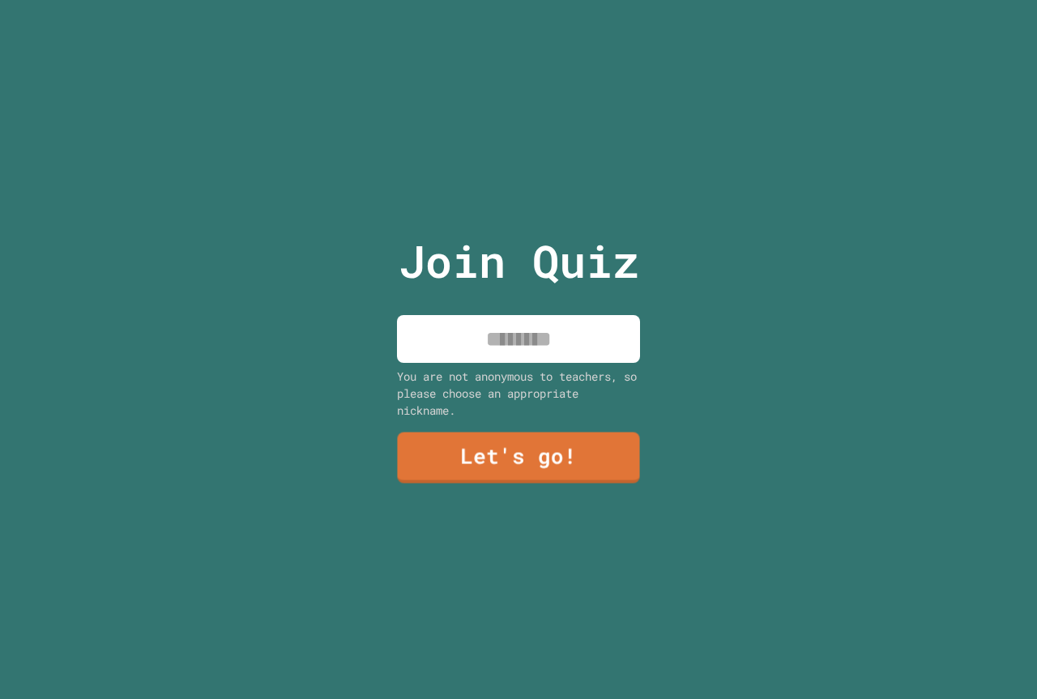
click at [532, 339] on input at bounding box center [518, 339] width 243 height 48
type input "**********"
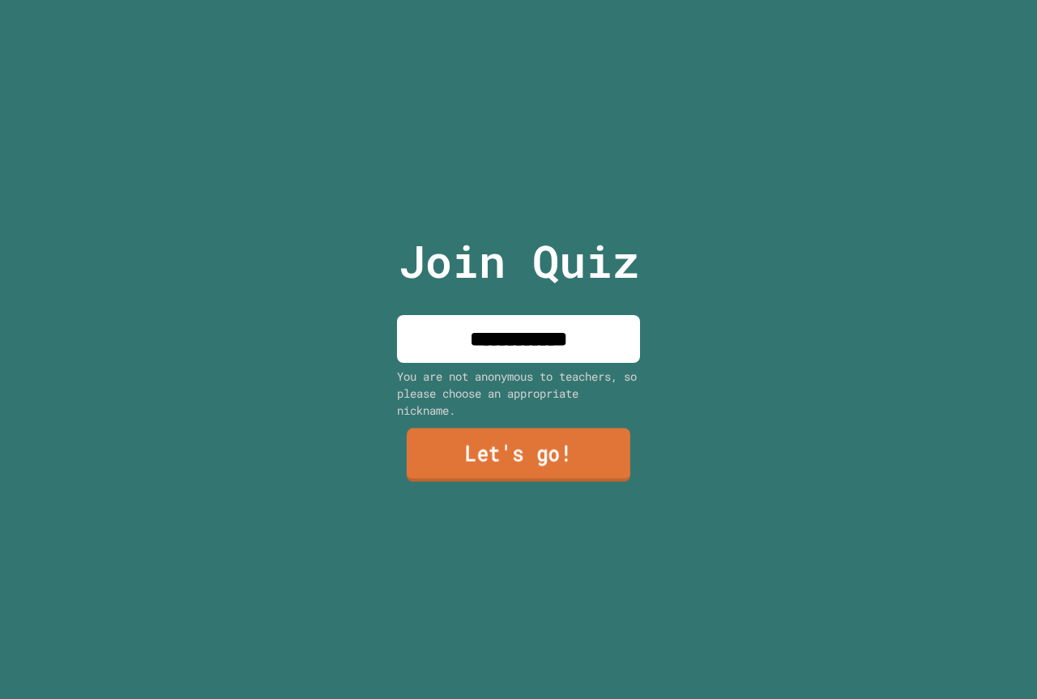
click at [510, 466] on link "Let's go!" at bounding box center [519, 455] width 224 height 53
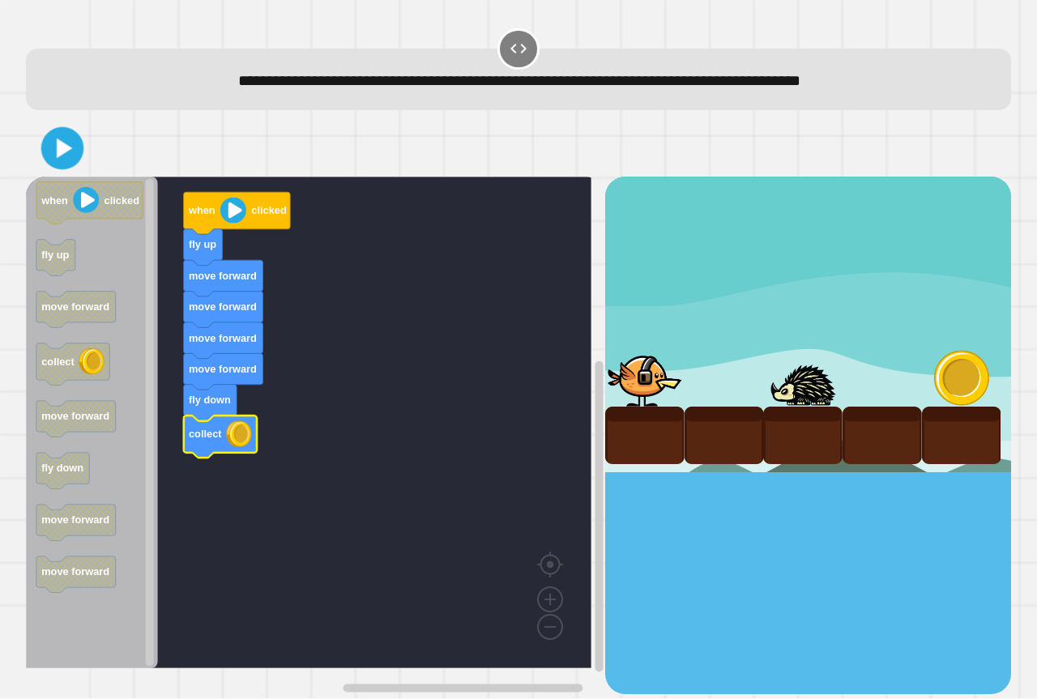
drag, startPoint x: 58, startPoint y: 176, endPoint x: 60, endPoint y: 152, distance: 24.4
click at [58, 175] on div at bounding box center [518, 148] width 985 height 57
click at [60, 152] on icon at bounding box center [65, 148] width 18 height 23
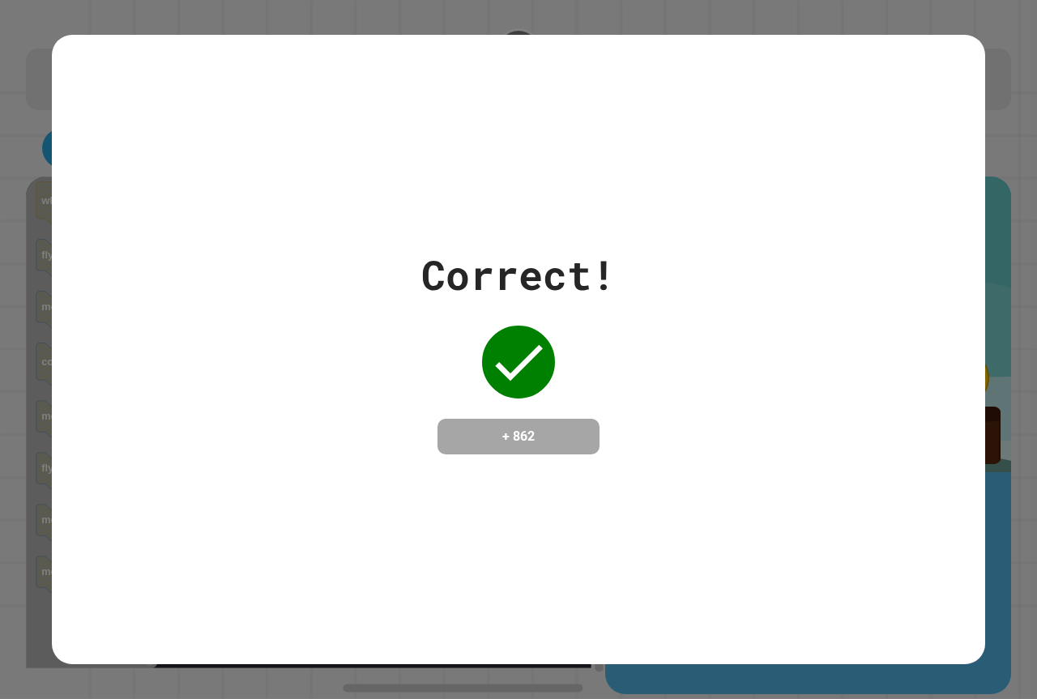
click at [876, 45] on div "Correct! + 862" at bounding box center [518, 350] width 933 height 630
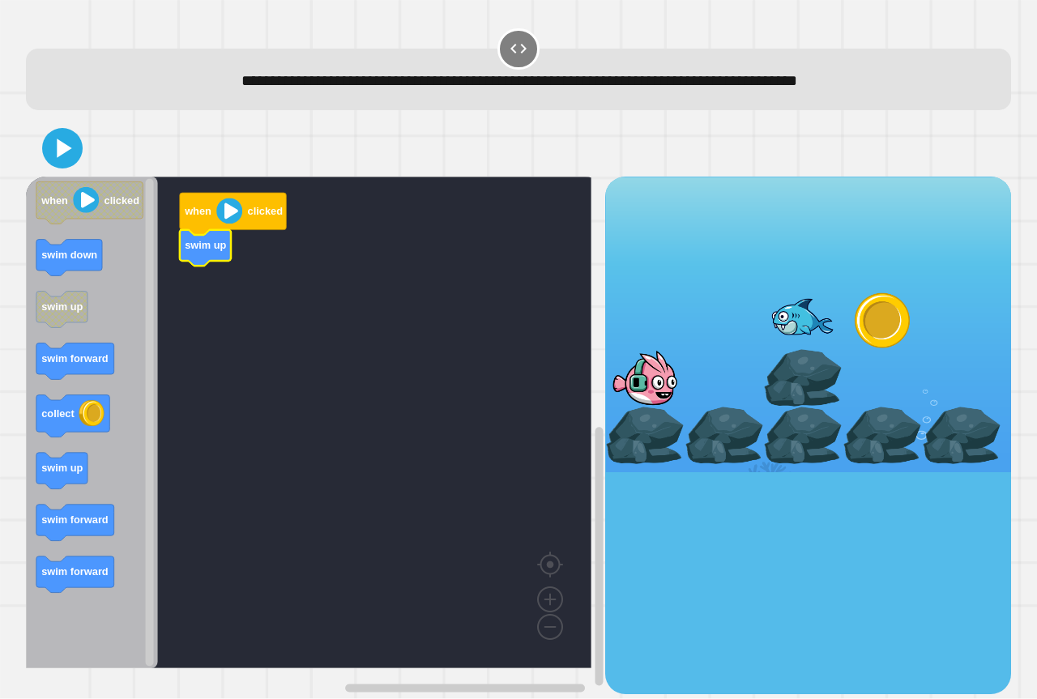
click at [76, 490] on icon "when clicked swim down swim up swim forward collect swim up swim forward swim f…" at bounding box center [92, 423] width 132 height 492
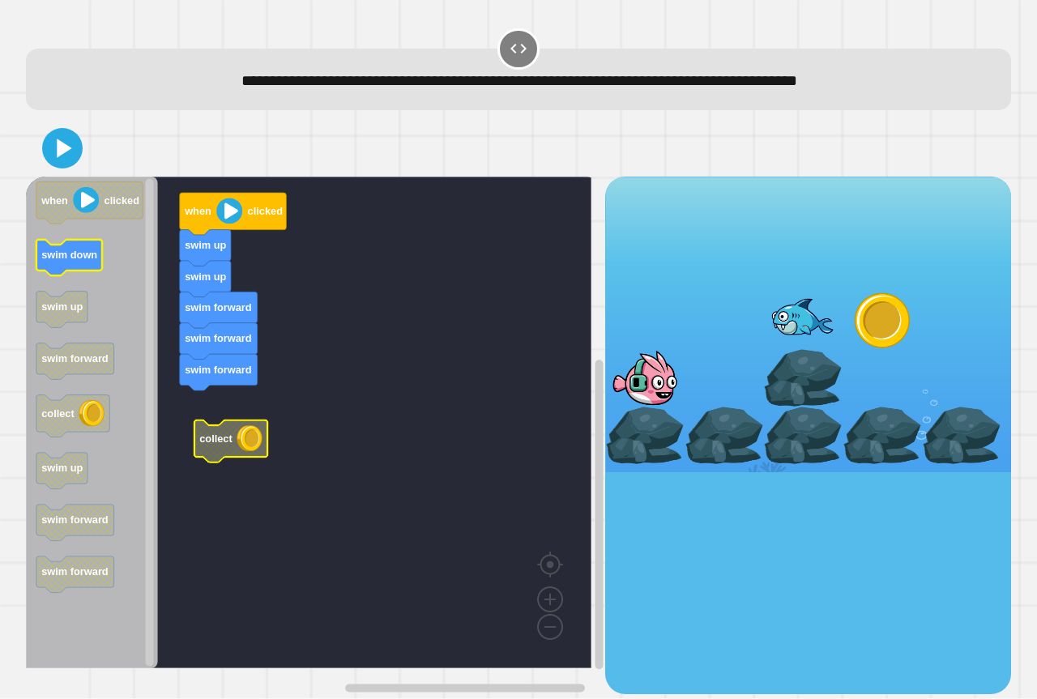
click at [85, 270] on icon "when clicked swim down swim up swim forward collect swim up swim forward swim f…" at bounding box center [92, 423] width 132 height 492
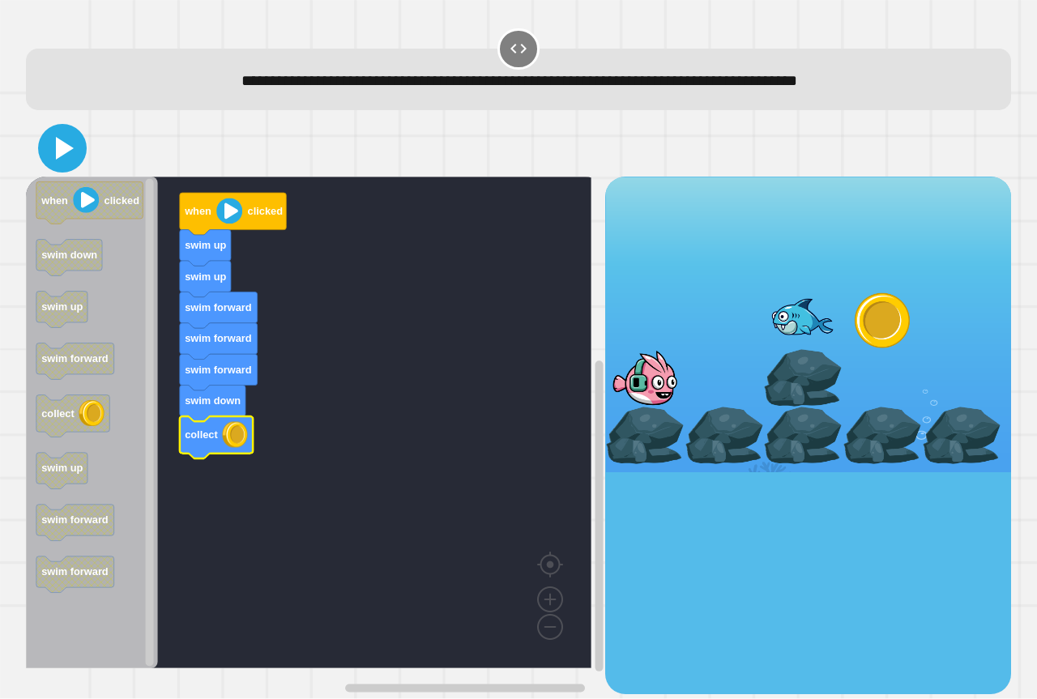
click at [79, 162] on icon at bounding box center [62, 148] width 39 height 39
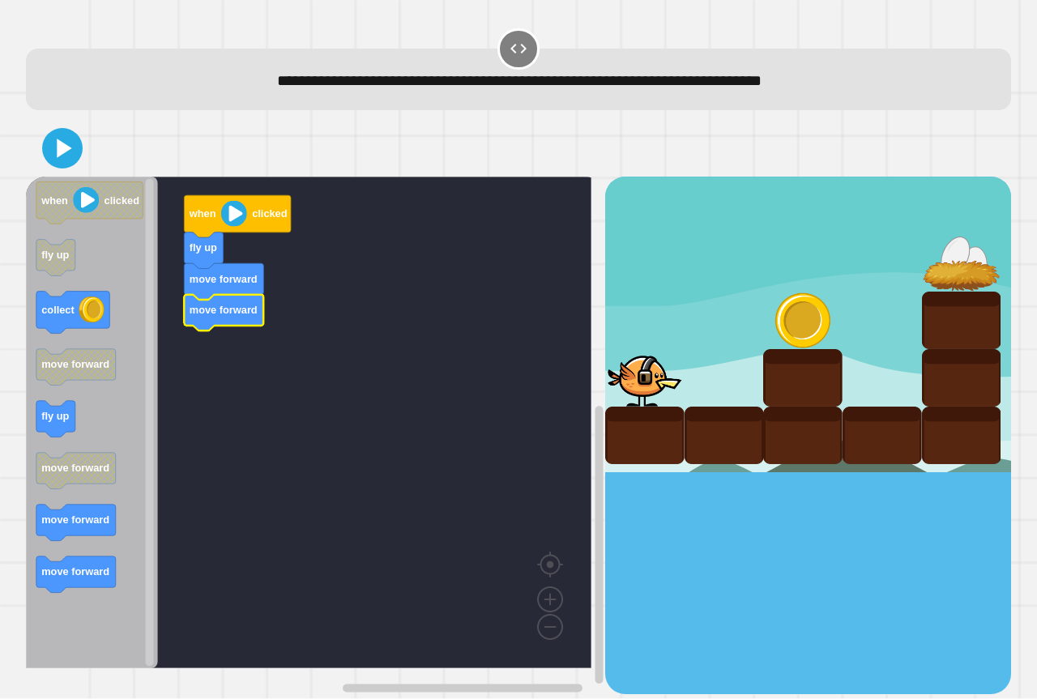
click at [100, 317] on g "collect" at bounding box center [72, 313] width 73 height 42
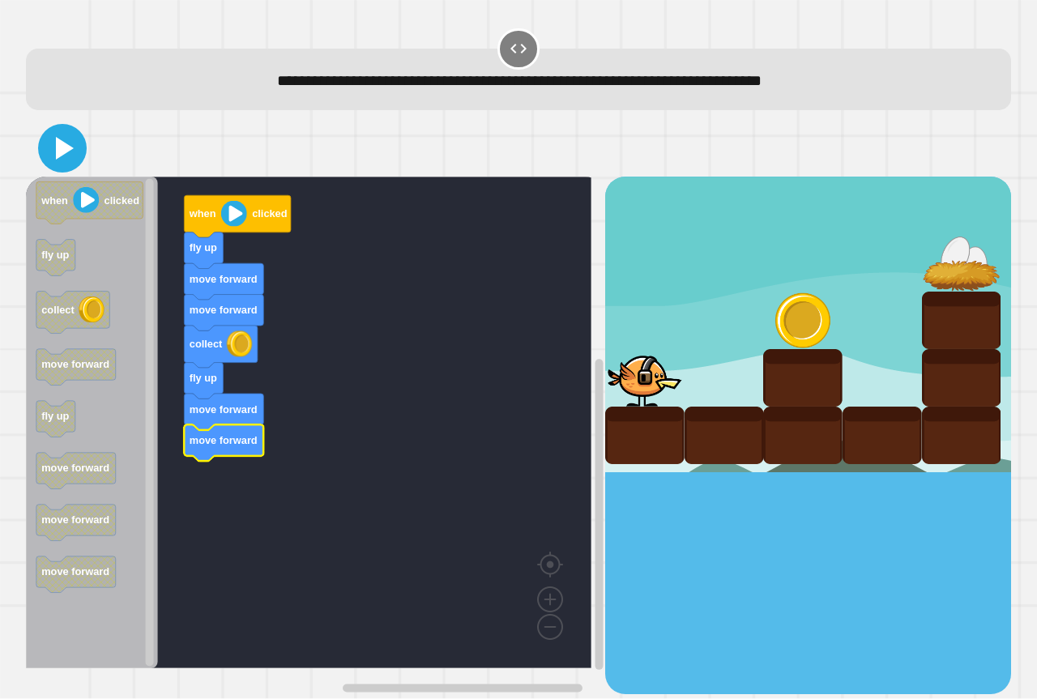
click at [75, 147] on icon at bounding box center [62, 148] width 39 height 39
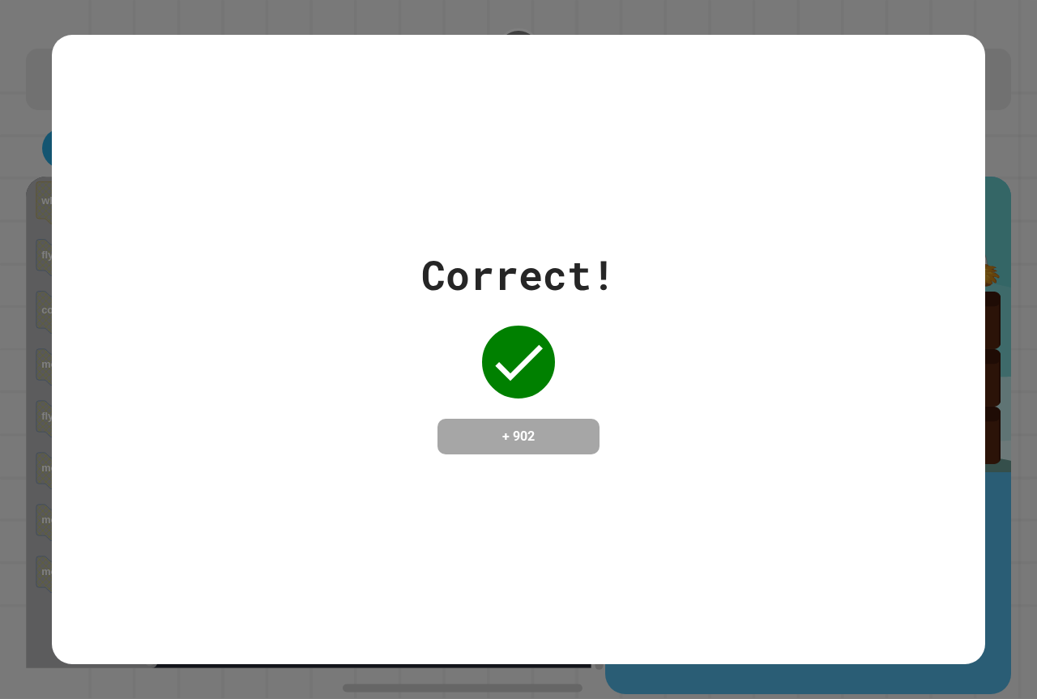
click at [704, 230] on div "Correct! + 902" at bounding box center [518, 350] width 933 height 630
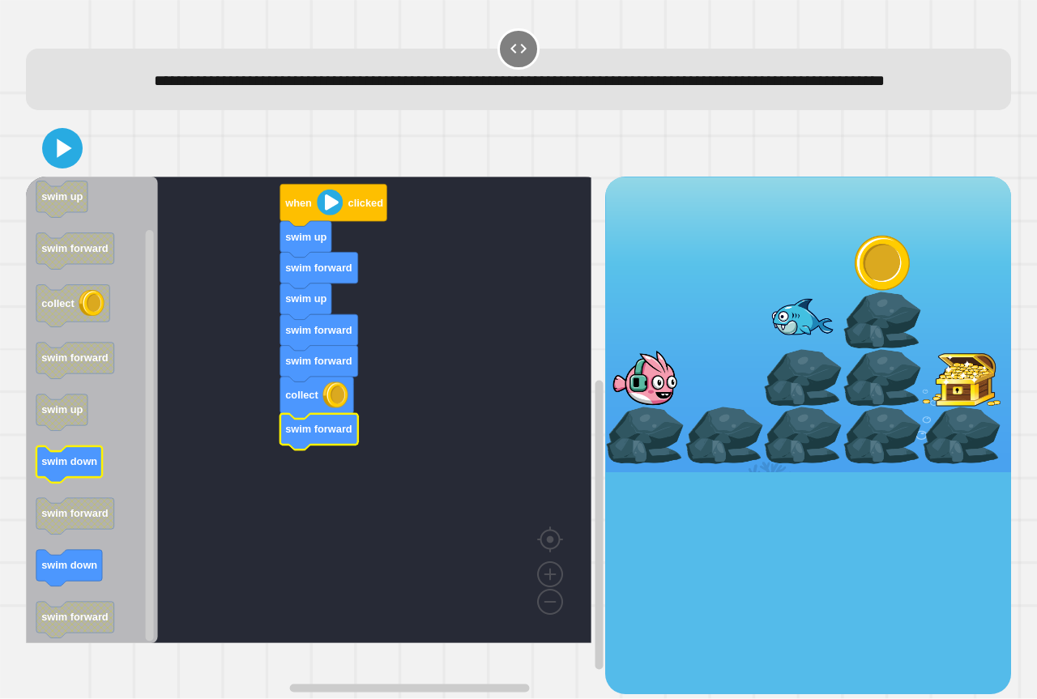
drag, startPoint x: 7, startPoint y: 497, endPoint x: 49, endPoint y: 500, distance: 41.4
click at [42, 500] on div "**********" at bounding box center [518, 349] width 1037 height 699
click at [117, 497] on icon "Blockly Workspace" at bounding box center [92, 410] width 132 height 467
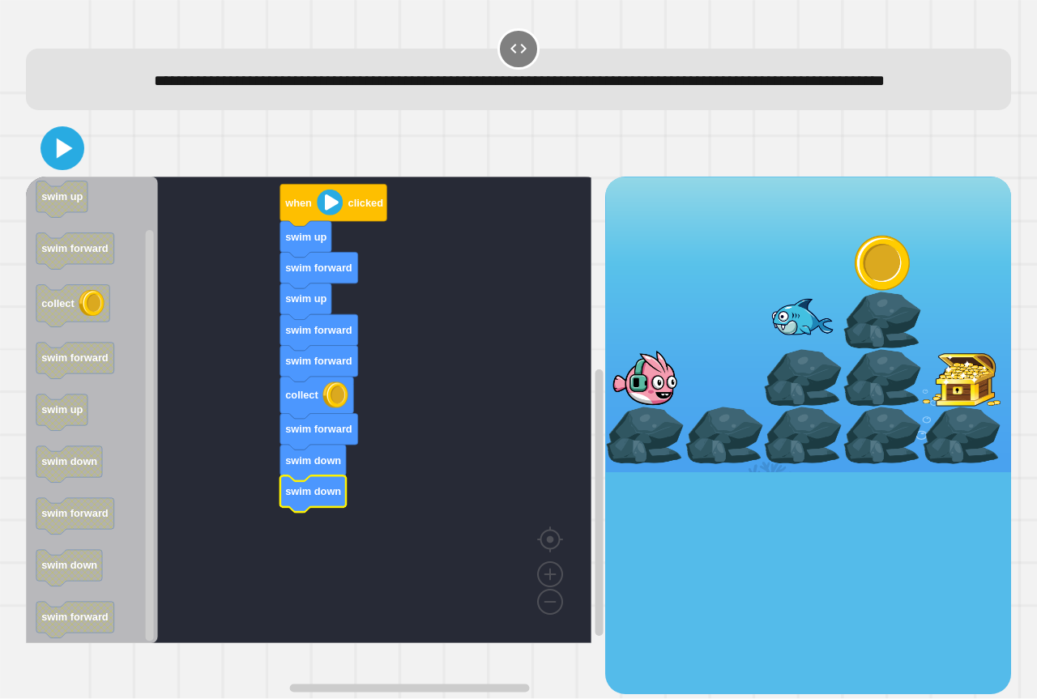
click at [60, 166] on icon at bounding box center [62, 148] width 35 height 35
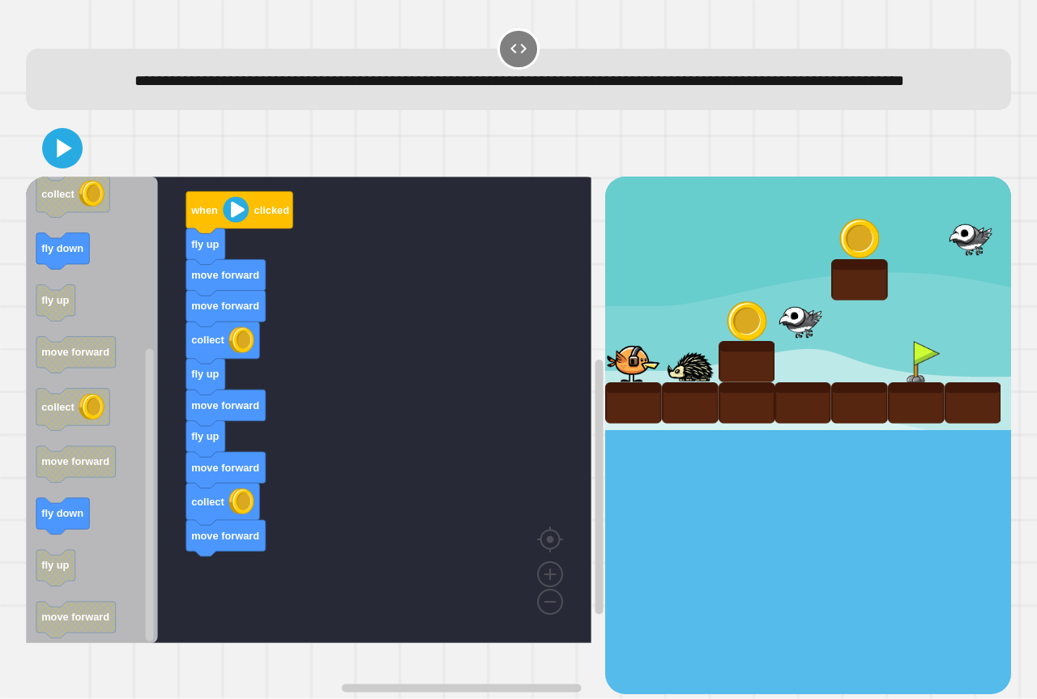
click at [122, 550] on icon "Blockly Workspace" at bounding box center [92, 410] width 132 height 467
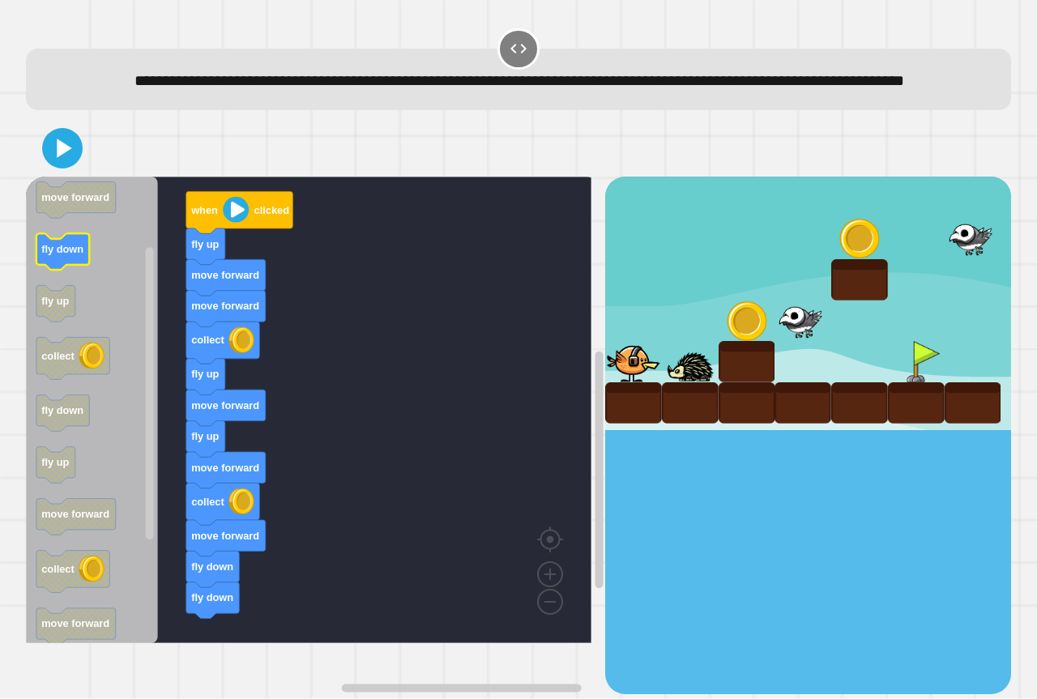
click at [69, 270] on g "fly down" at bounding box center [62, 252] width 53 height 36
click at [77, 325] on icon "Blockly Workspace" at bounding box center [92, 410] width 132 height 467
click at [55, 168] on icon at bounding box center [62, 148] width 39 height 39
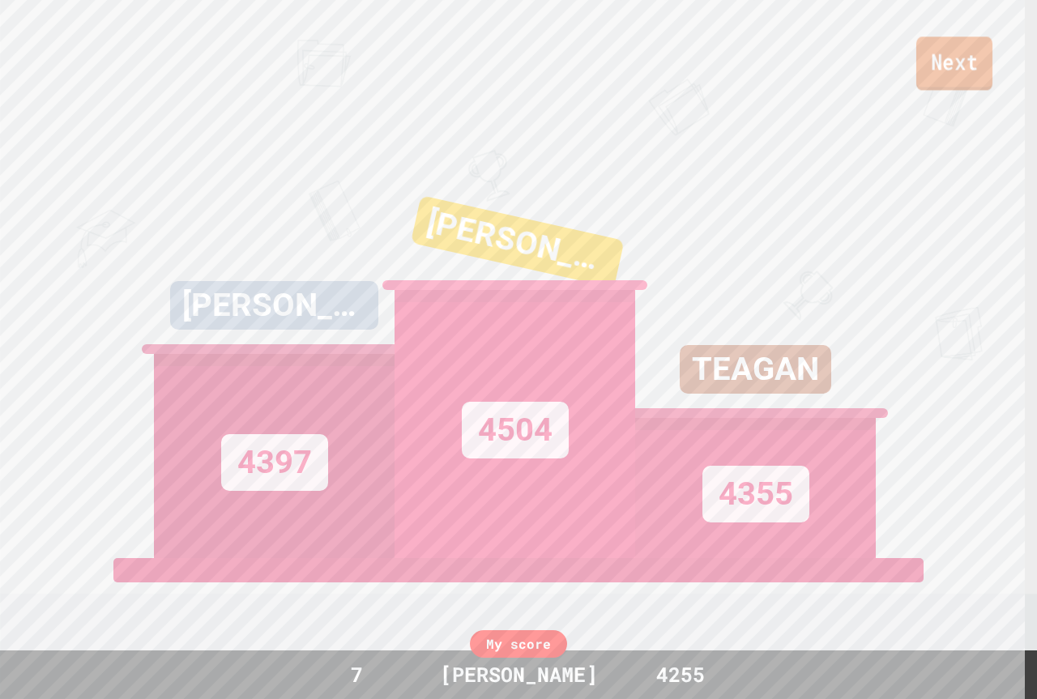
click at [925, 53] on link "Next" at bounding box center [954, 62] width 76 height 53
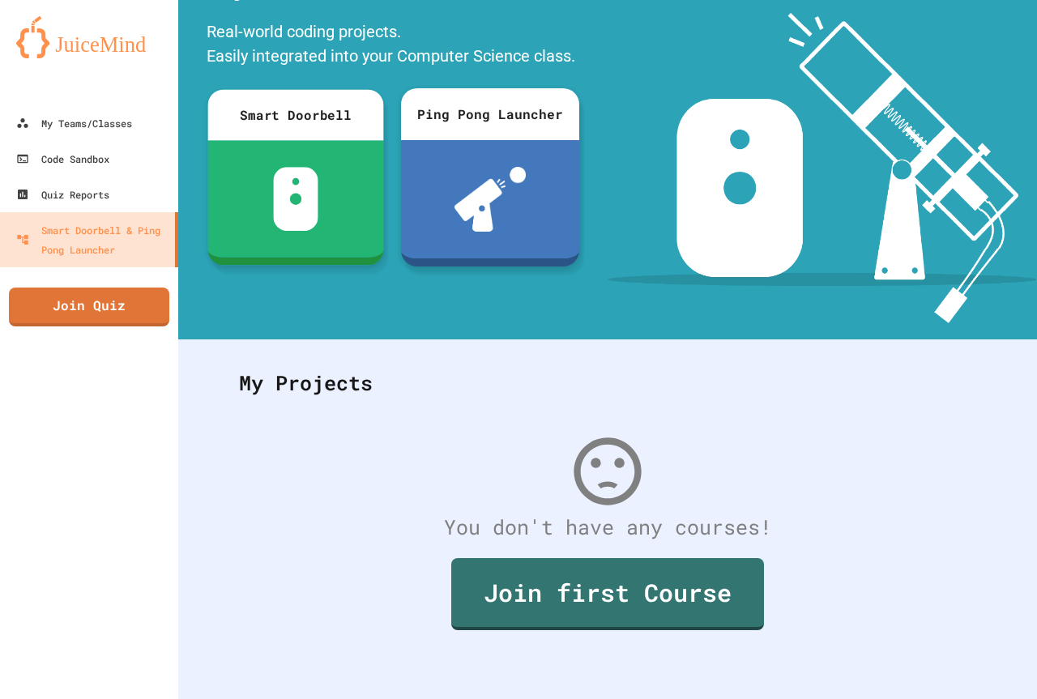
scroll to position [113, 0]
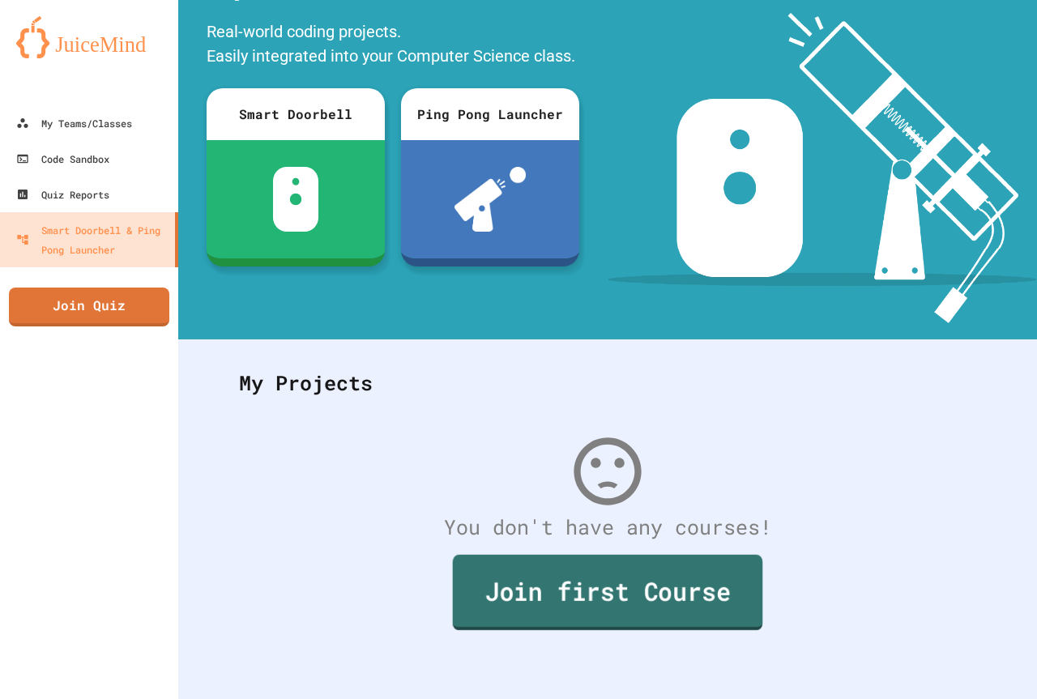
click at [502, 577] on link "Join first Course" at bounding box center [608, 592] width 310 height 75
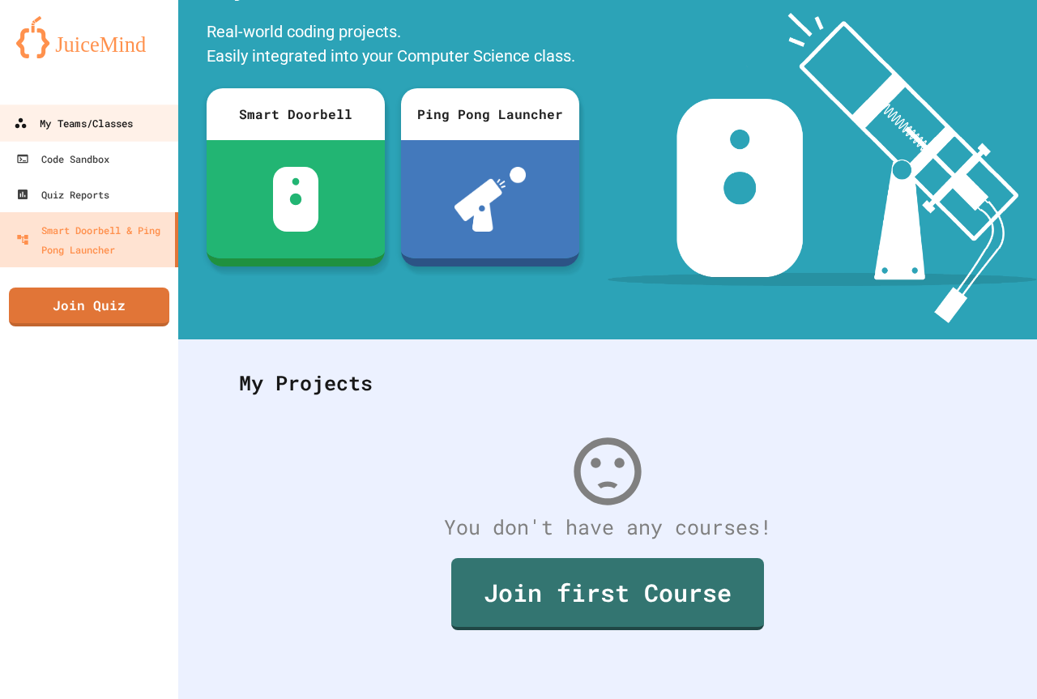
click at [130, 127] on div "My Teams/Classes" at bounding box center [73, 123] width 119 height 20
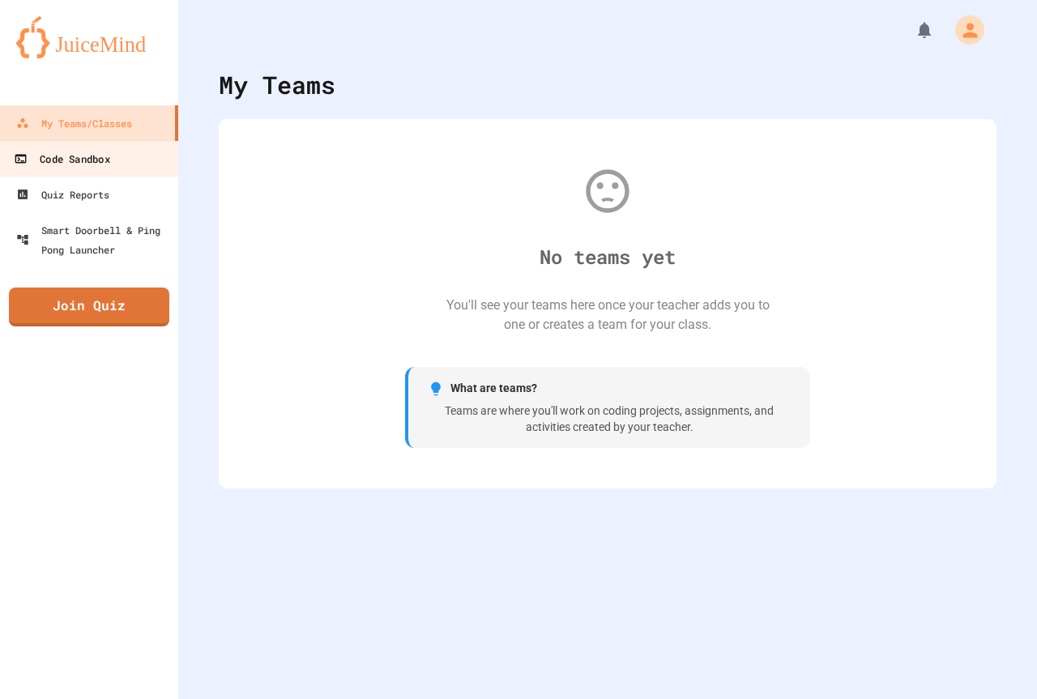
click at [122, 174] on link "Code Sandbox" at bounding box center [90, 158] width 184 height 36
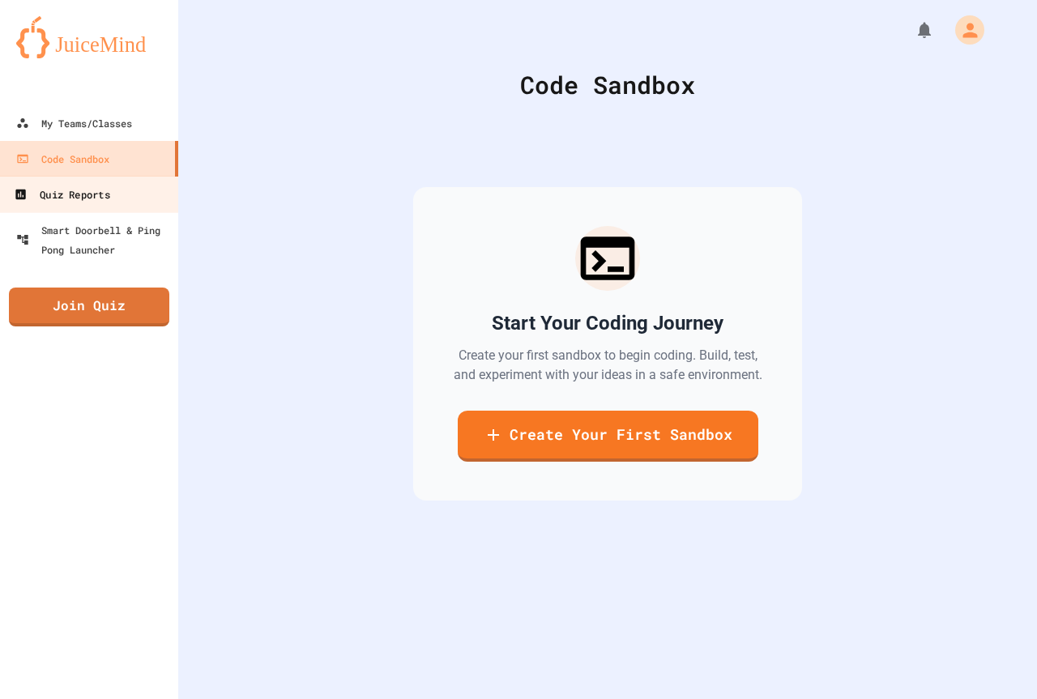
click at [123, 212] on link "Quiz Reports" at bounding box center [90, 194] width 184 height 36
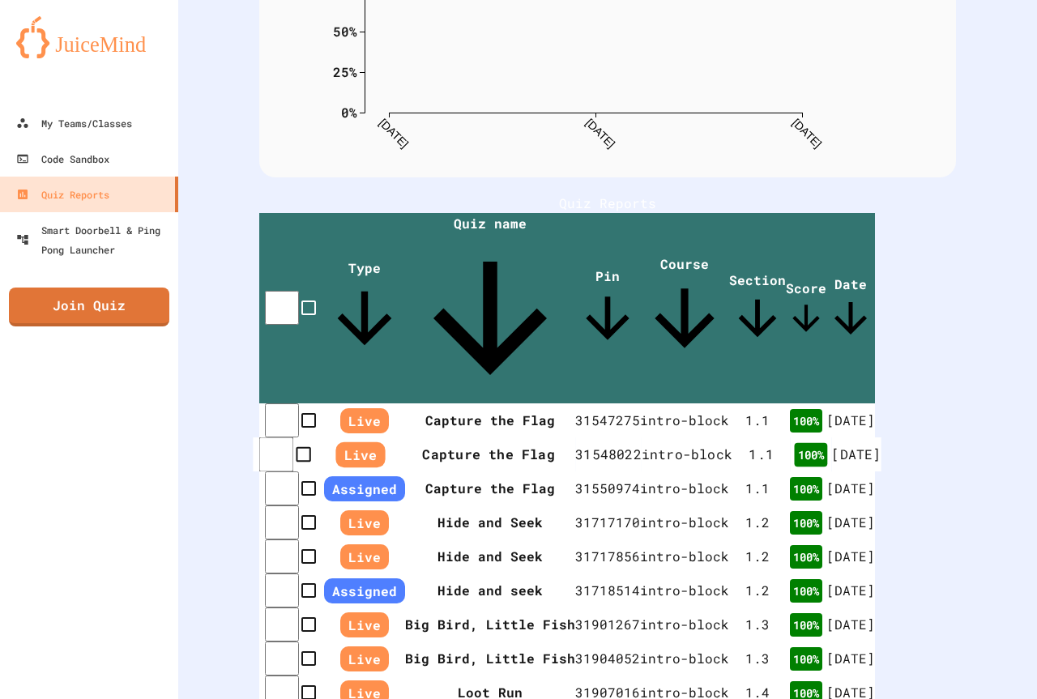
scroll to position [243, 0]
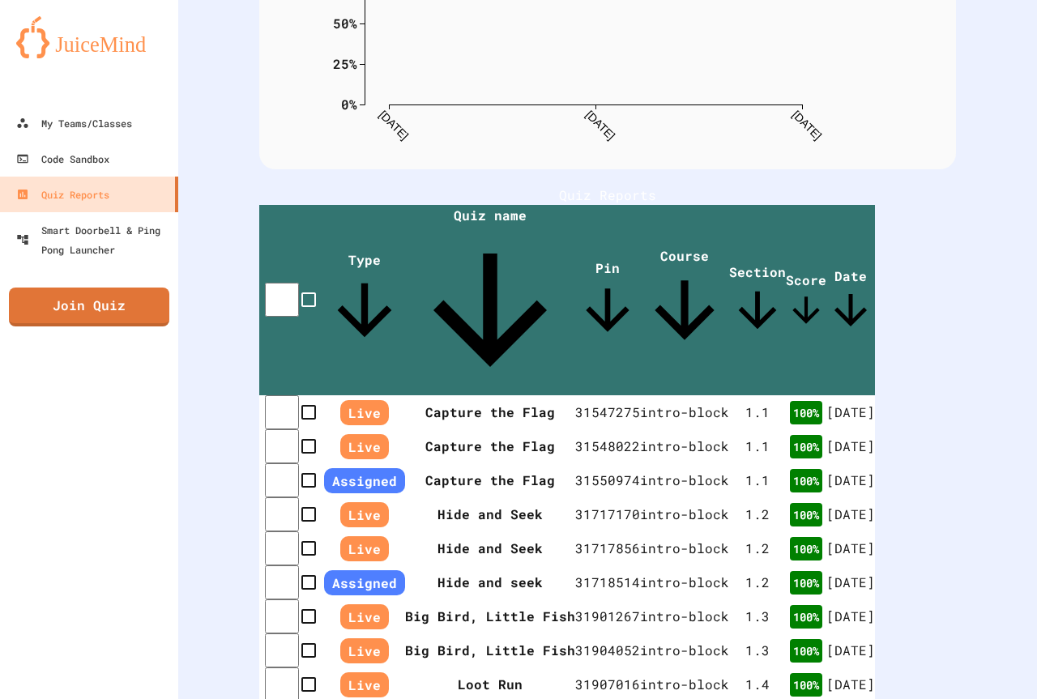
click at [48, 348] on div "My Teams/Classes Code Sandbox Quiz Reports Smart Doorbell & Ping Pong Launcher …" at bounding box center [89, 349] width 178 height 699
click at [60, 327] on div "My Teams/Classes Code Sandbox Quiz Reports Smart Doorbell & Ping Pong Launcher …" at bounding box center [89, 349] width 178 height 699
click at [73, 311] on link "Join Quiz" at bounding box center [88, 306] width 161 height 39
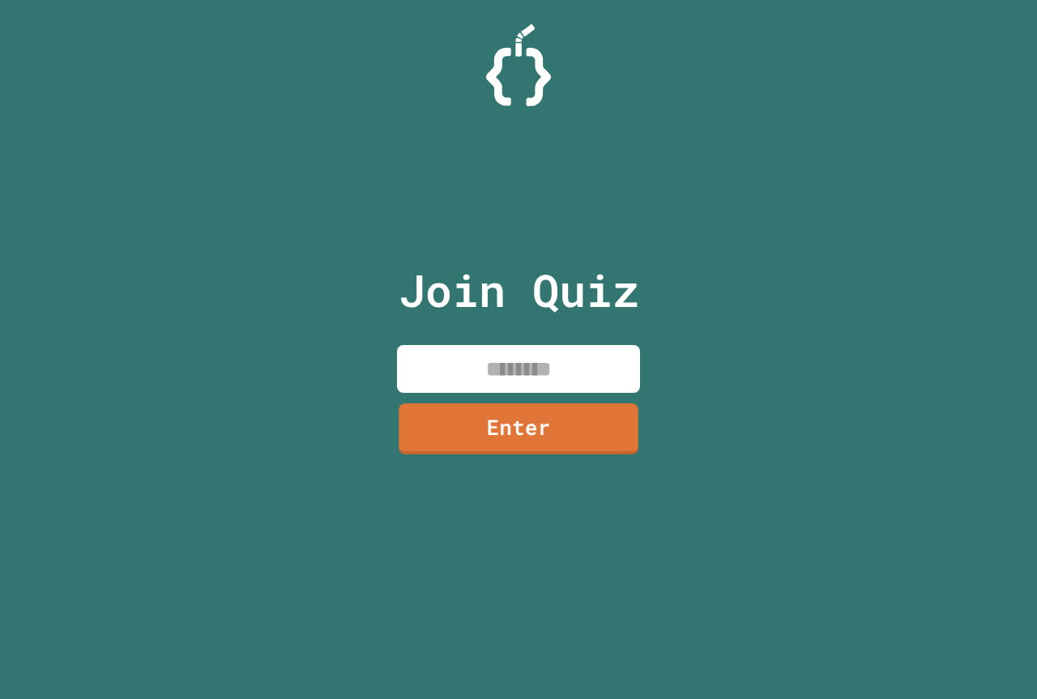
click at [477, 370] on input at bounding box center [518, 369] width 243 height 48
paste input "********"
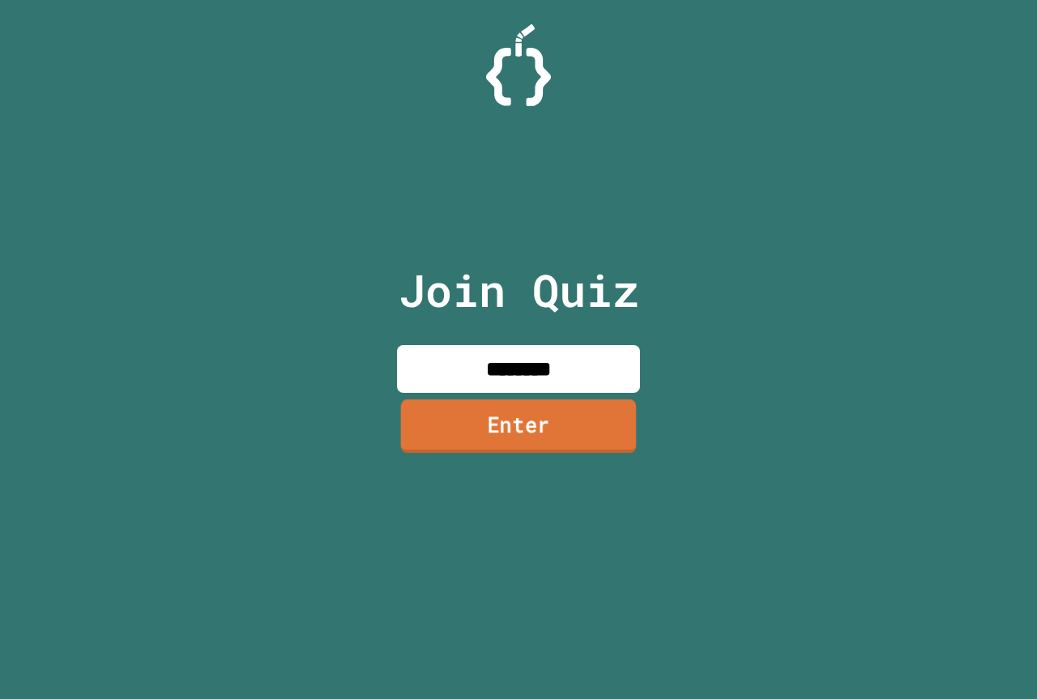
type input "********"
click at [459, 408] on link "Enter" at bounding box center [518, 425] width 235 height 53
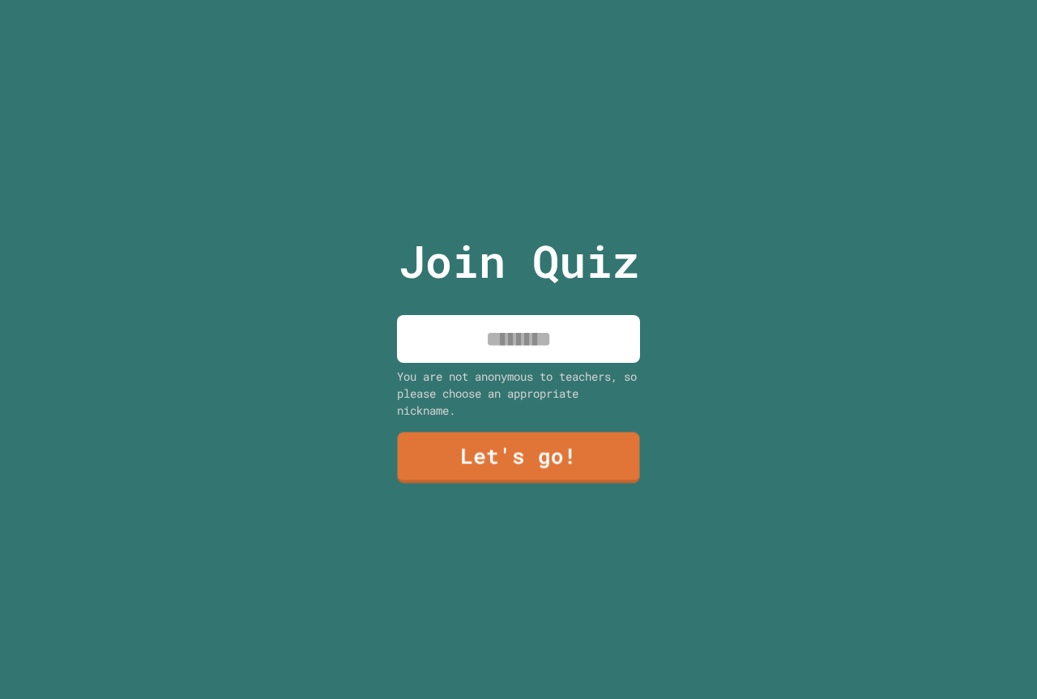
click at [480, 340] on input at bounding box center [518, 339] width 243 height 48
type input "**********"
click at [495, 420] on div "**********" at bounding box center [518, 349] width 273 height 699
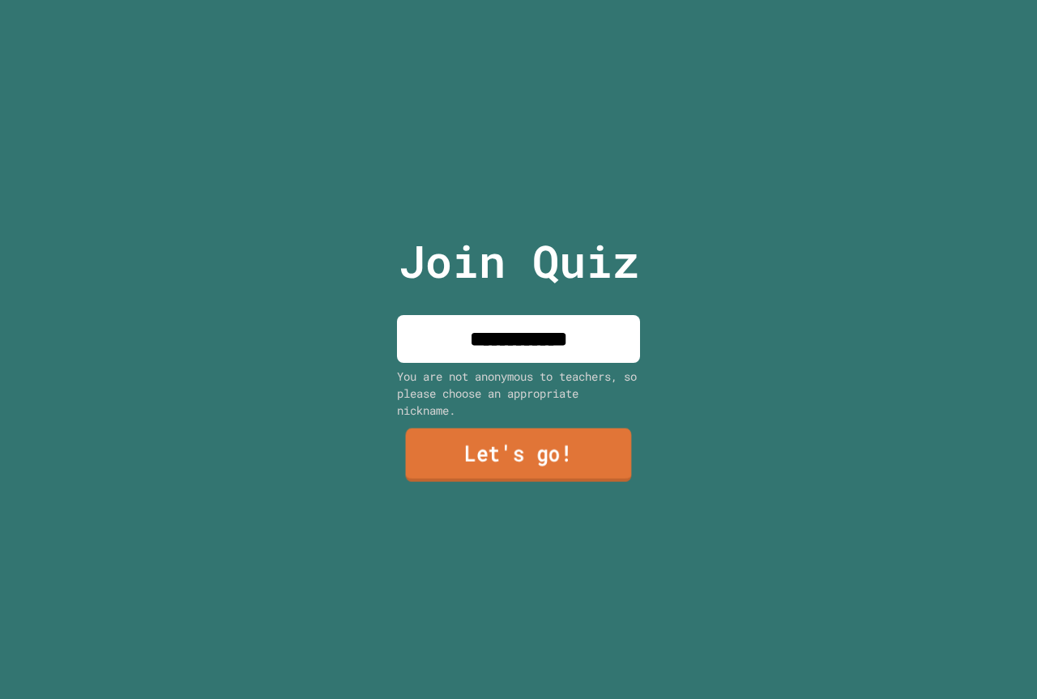
click at [500, 433] on link "Let's go!" at bounding box center [519, 455] width 226 height 53
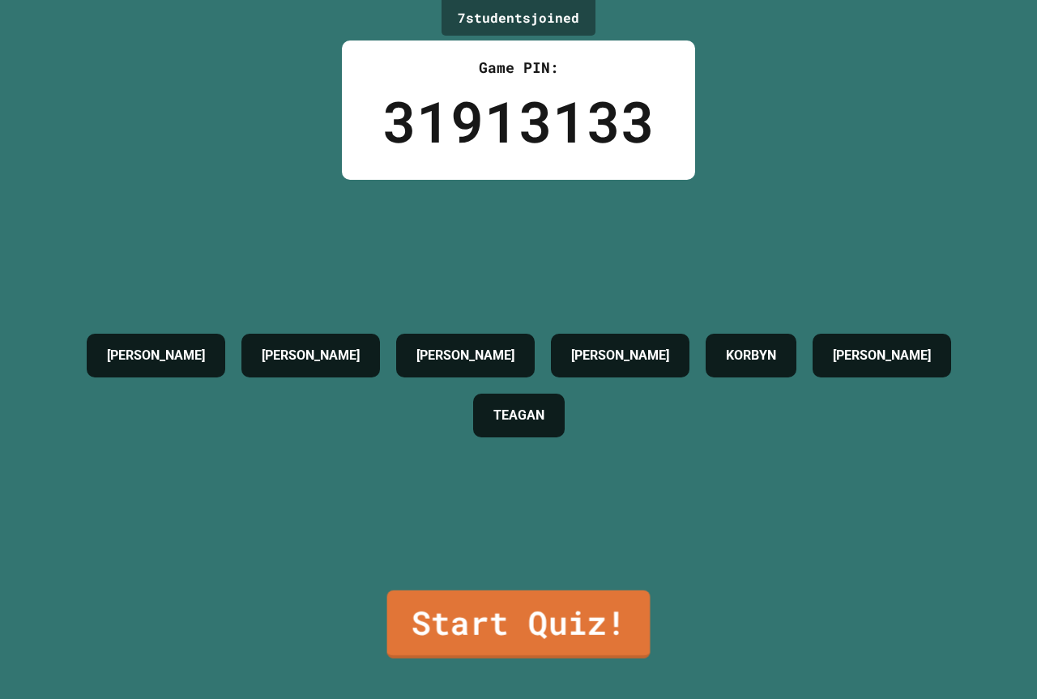
click at [539, 591] on link "Start Quiz!" at bounding box center [518, 625] width 263 height 68
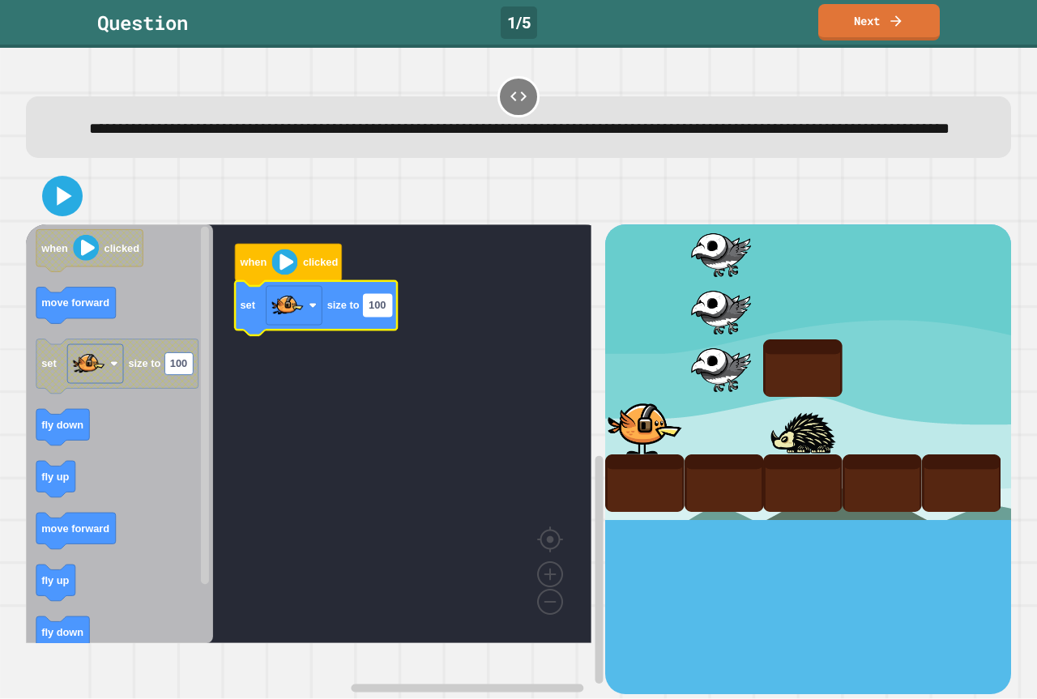
click at [381, 317] on rect "Blockly Workspace" at bounding box center [378, 306] width 28 height 22
type input "***"
click at [80, 216] on button at bounding box center [62, 196] width 41 height 41
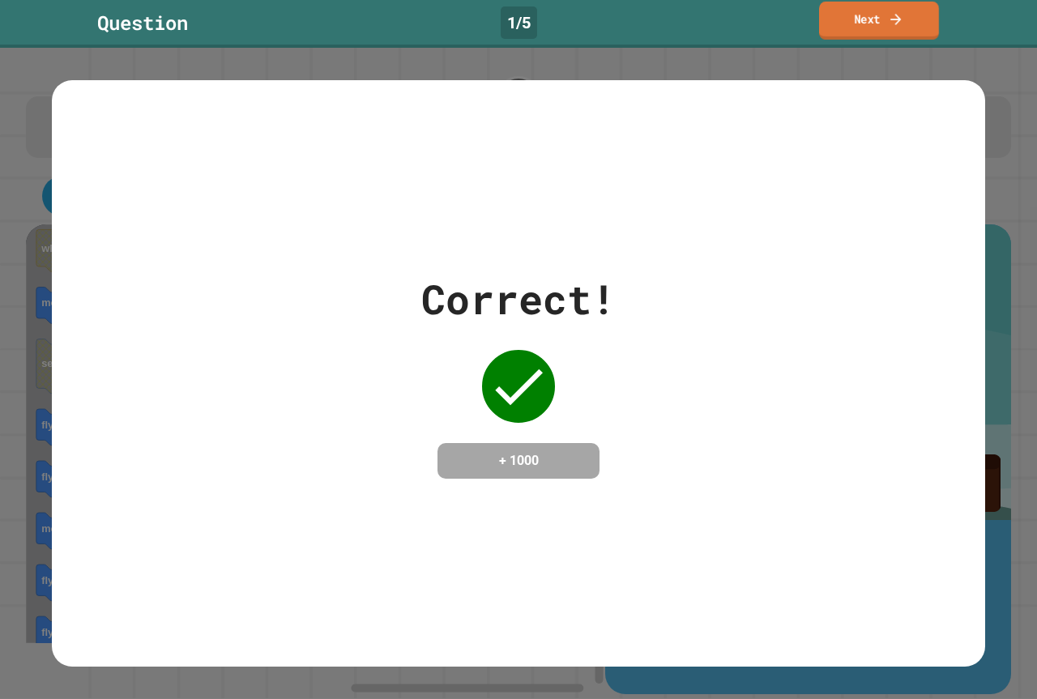
click at [876, 23] on link "Next" at bounding box center [879, 21] width 120 height 38
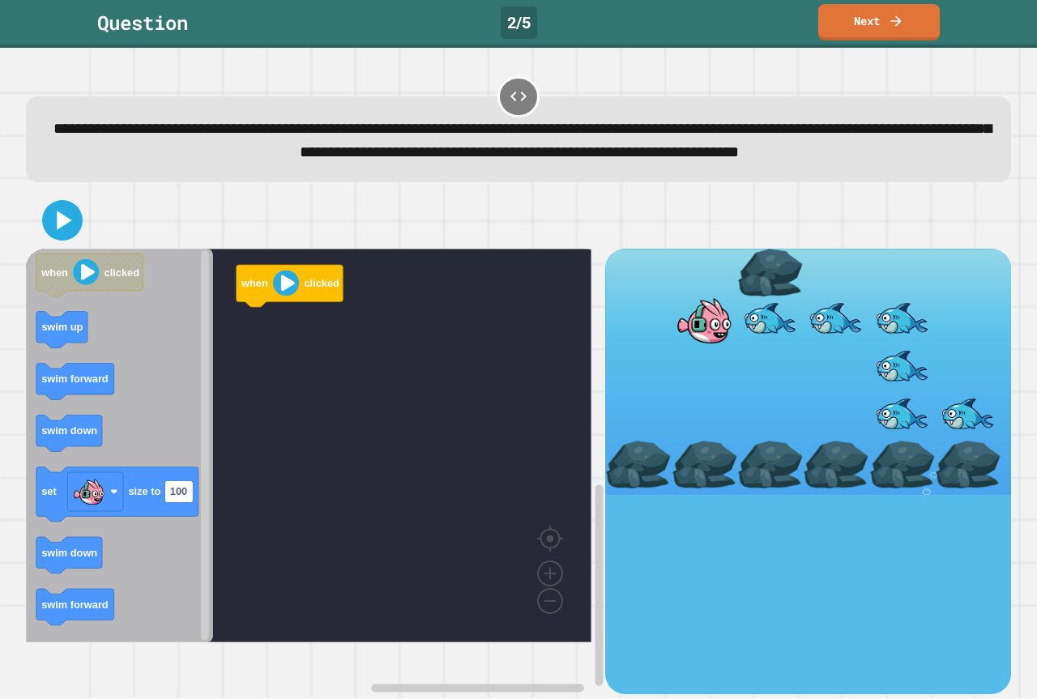
drag, startPoint x: 865, startPoint y: 206, endPoint x: 711, endPoint y: 297, distance: 179.4
click at [82, 468] on icon "when clicked swim up swim forward swim down set size to 100 swim down swim forw…" at bounding box center [119, 446] width 187 height 394
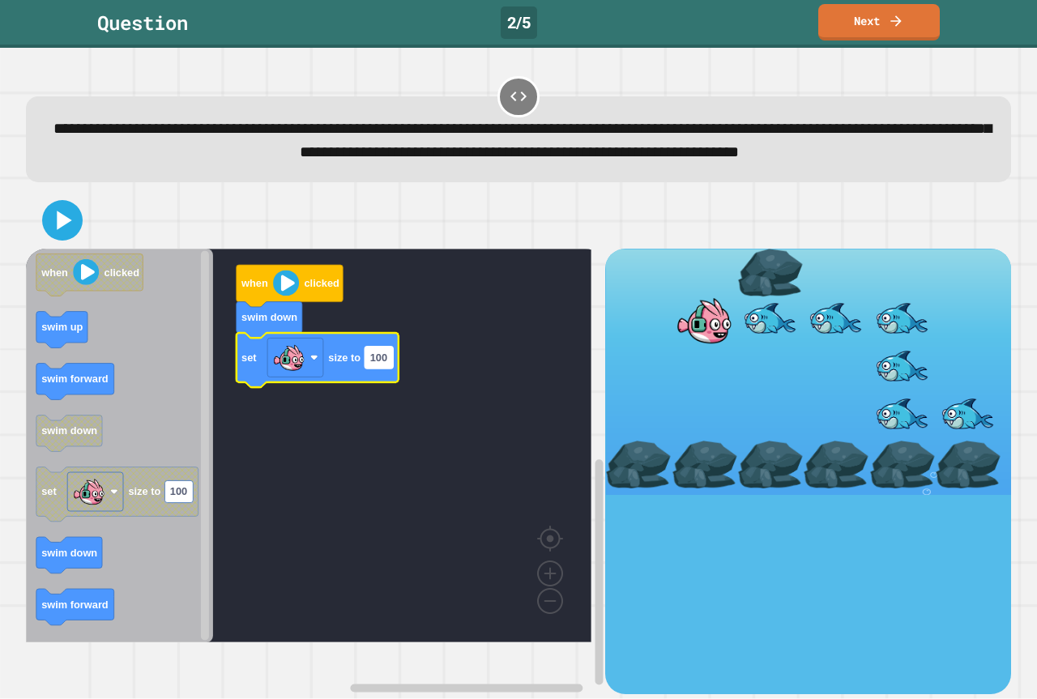
click at [386, 364] on text "100" at bounding box center [378, 358] width 17 height 12
click at [289, 378] on rect "Blockly Workspace" at bounding box center [295, 358] width 56 height 39
click at [385, 364] on text "100" at bounding box center [378, 358] width 17 height 12
type input "***"
click at [71, 249] on div at bounding box center [518, 220] width 985 height 57
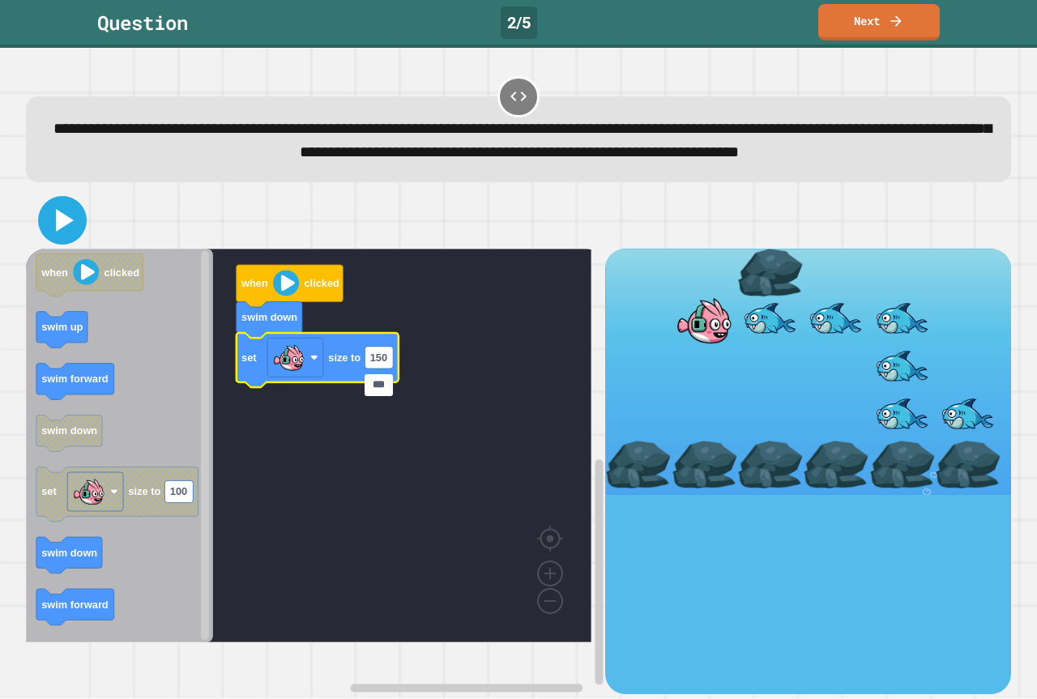
click at [55, 240] on icon at bounding box center [62, 220] width 39 height 39
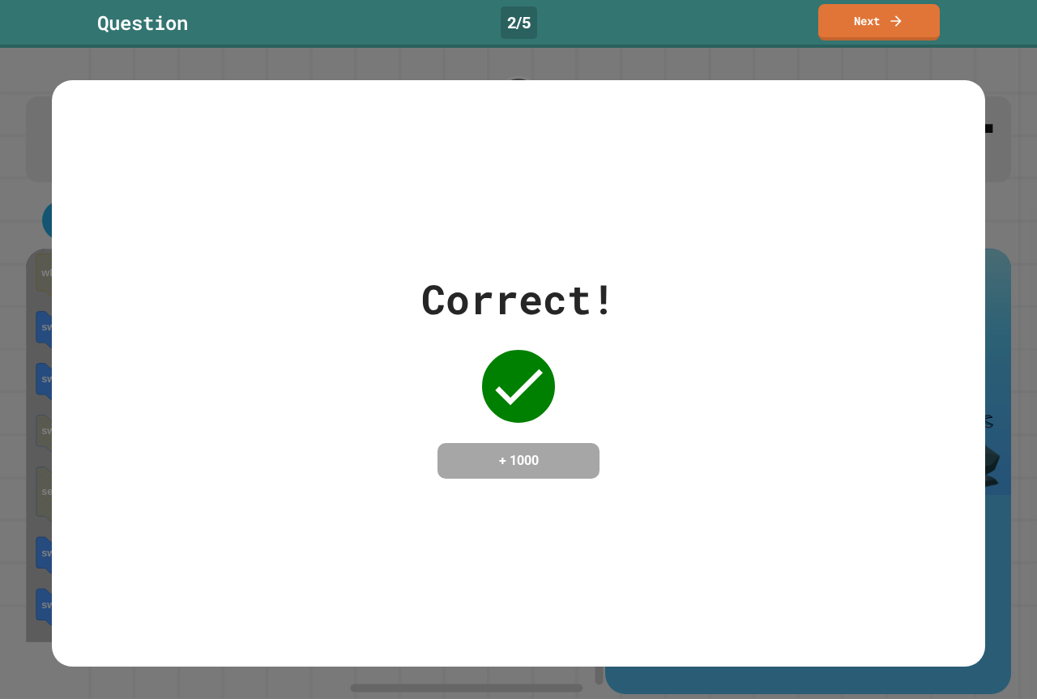
click at [828, 49] on div "Correct! + 1000" at bounding box center [518, 373] width 1037 height 651
click at [839, 27] on link "Next" at bounding box center [879, 20] width 110 height 38
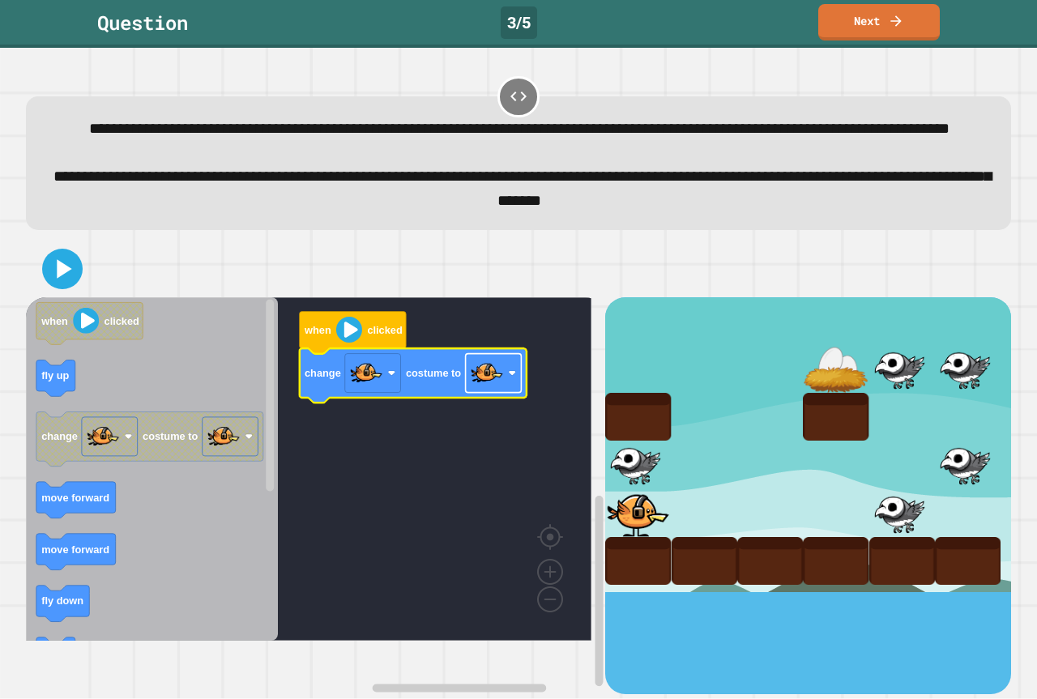
click at [493, 390] on image "Blockly Workspace" at bounding box center [487, 373] width 32 height 32
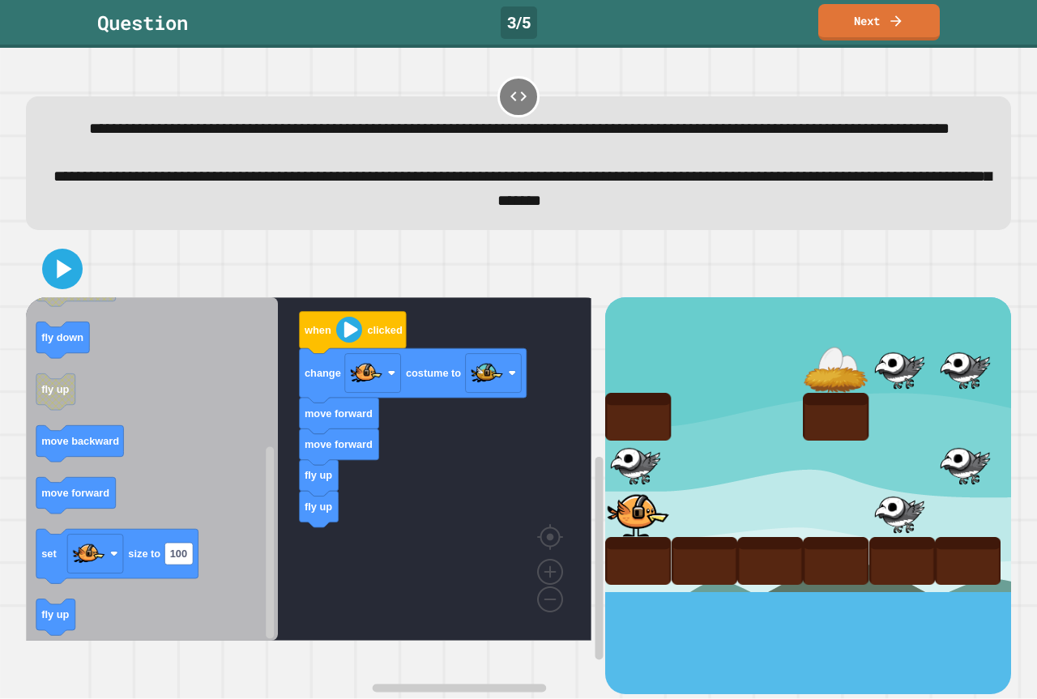
click at [320, 585] on rect "Blockly Workspace" at bounding box center [309, 469] width 566 height 344
click at [81, 637] on icon "Blockly Workspace" at bounding box center [152, 469] width 252 height 344
click at [198, 560] on div "when clicked change costume to move forward move forward fly up fly up fly up w…" at bounding box center [315, 495] width 579 height 397
click at [59, 510] on icon "Blockly Workspace" at bounding box center [152, 469] width 252 height 344
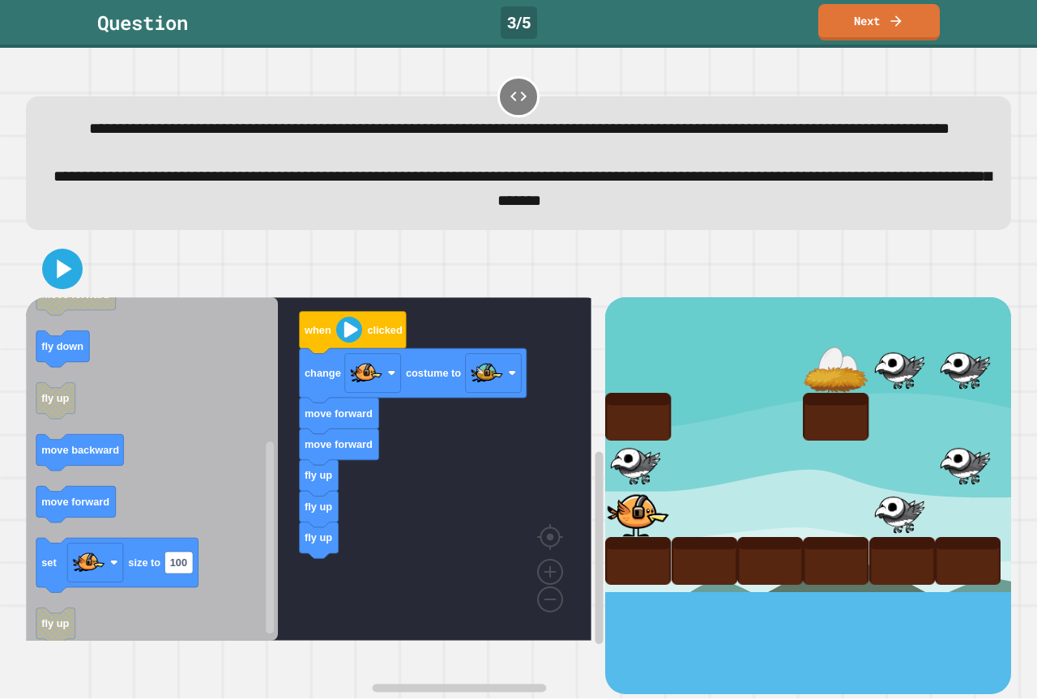
click at [70, 517] on icon "Blockly Workspace" at bounding box center [152, 469] width 252 height 344
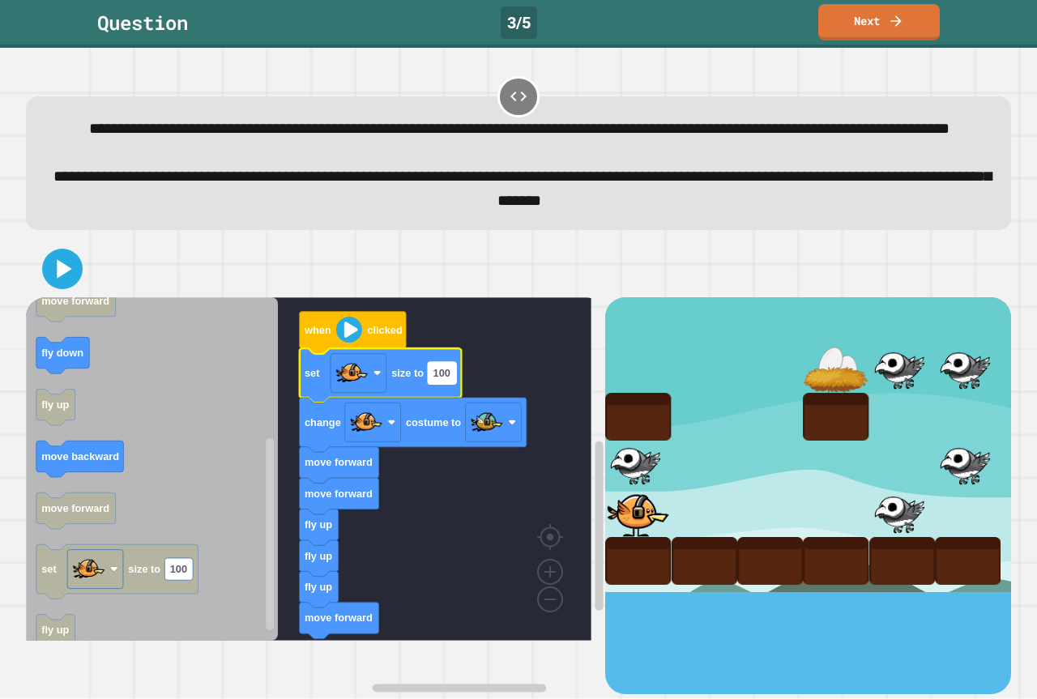
click at [440, 379] on text "100" at bounding box center [441, 373] width 17 height 12
type input "**"
click at [51, 288] on icon at bounding box center [62, 269] width 39 height 39
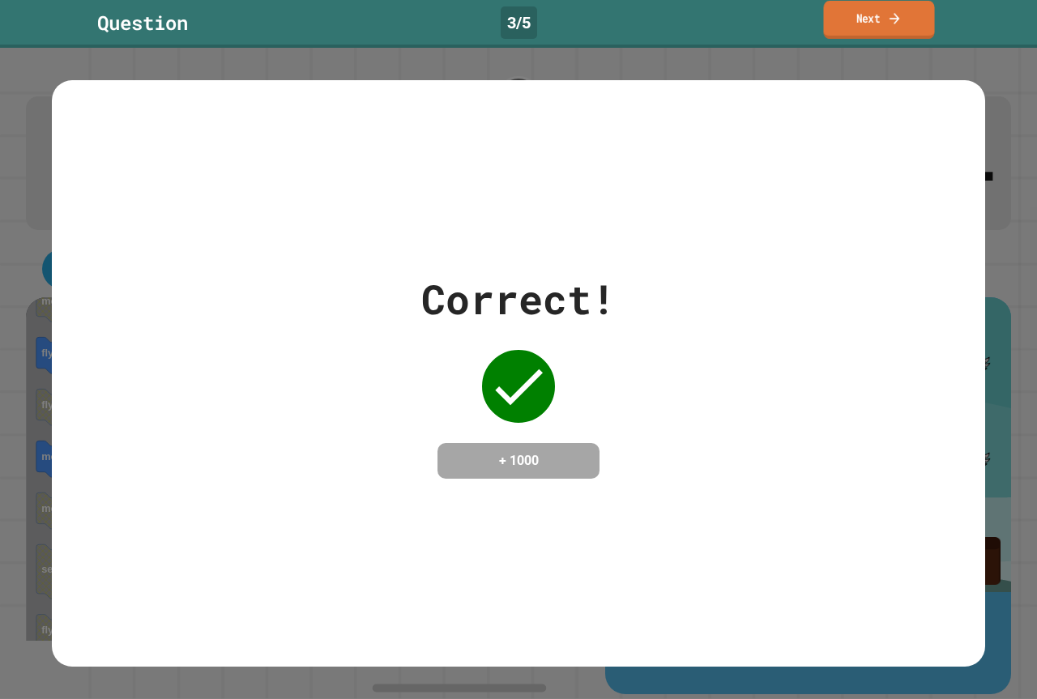
click at [859, 30] on link "Next" at bounding box center [878, 20] width 111 height 38
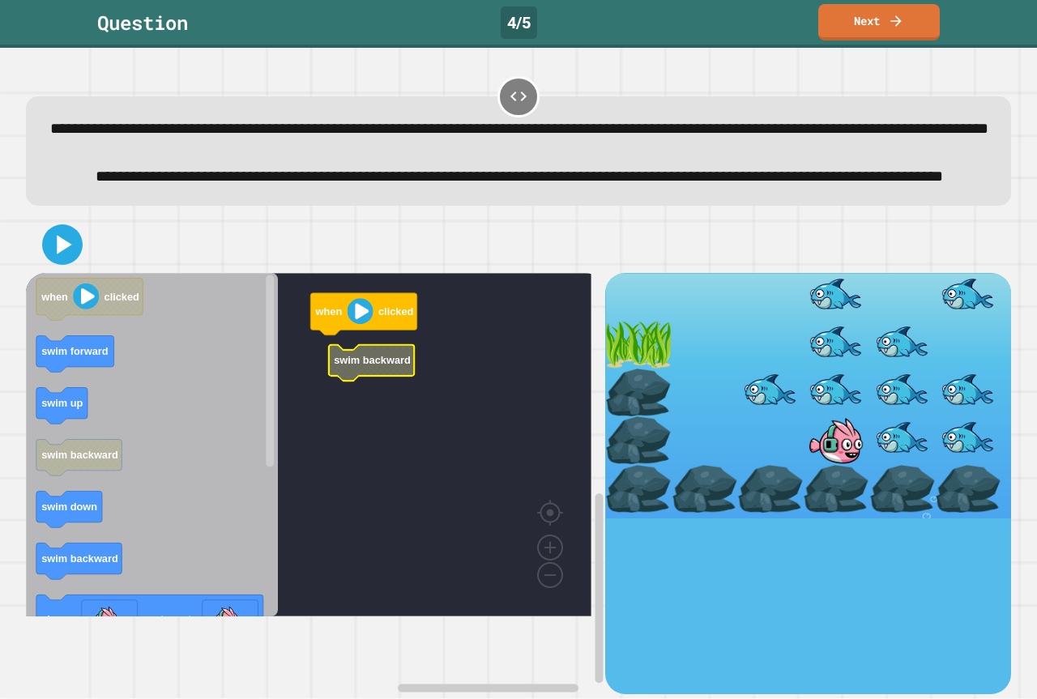
click at [374, 470] on rect "Blockly Workspace" at bounding box center [309, 445] width 566 height 344
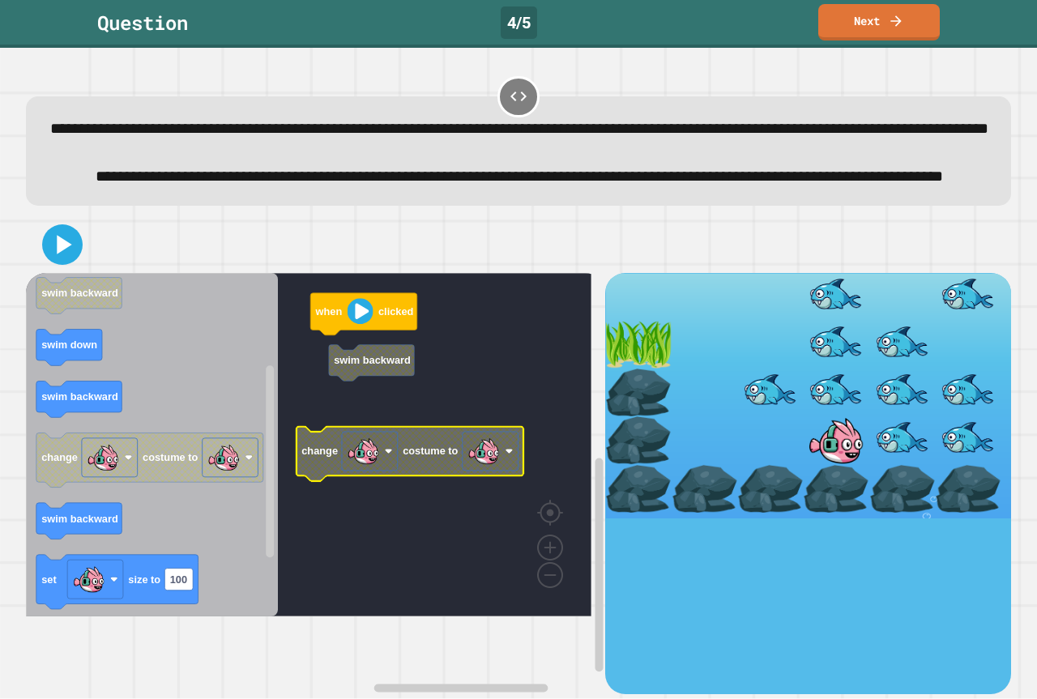
click at [471, 467] on image "Blockly Workspace" at bounding box center [483, 451] width 32 height 32
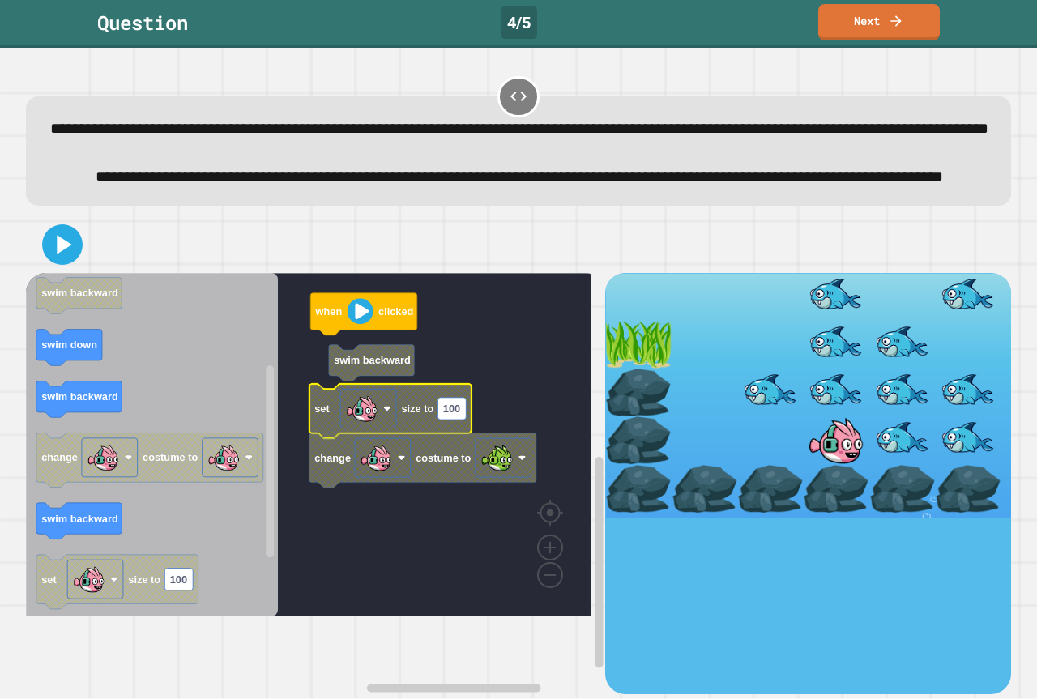
click at [447, 415] on text "100" at bounding box center [451, 409] width 17 height 12
type input "**"
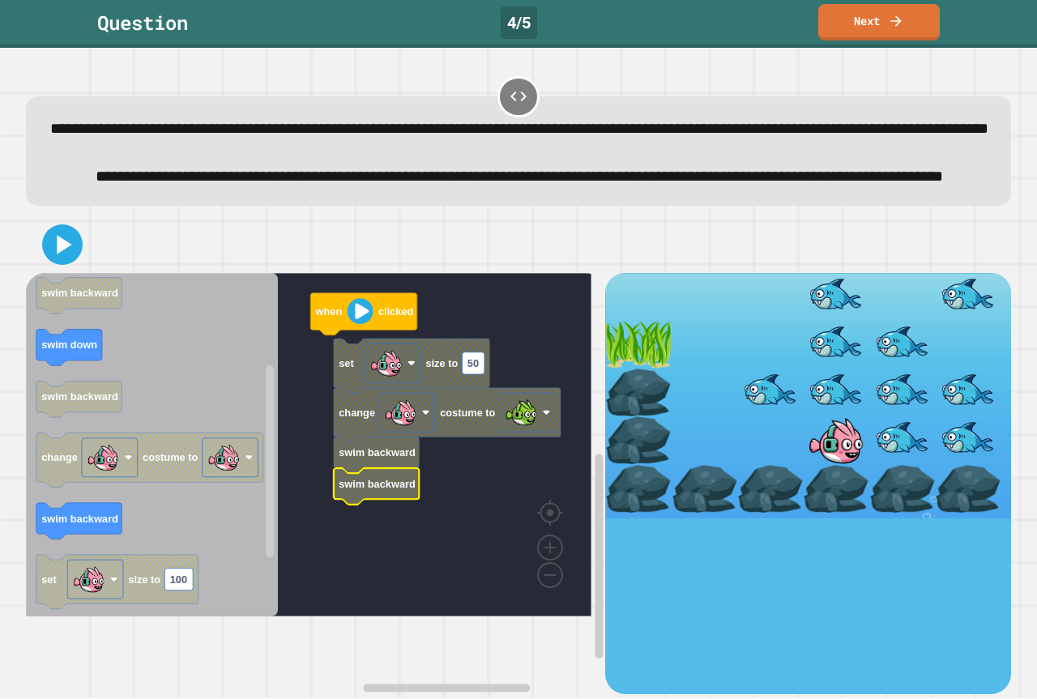
drag, startPoint x: 727, startPoint y: 490, endPoint x: 708, endPoint y: 493, distance: 18.8
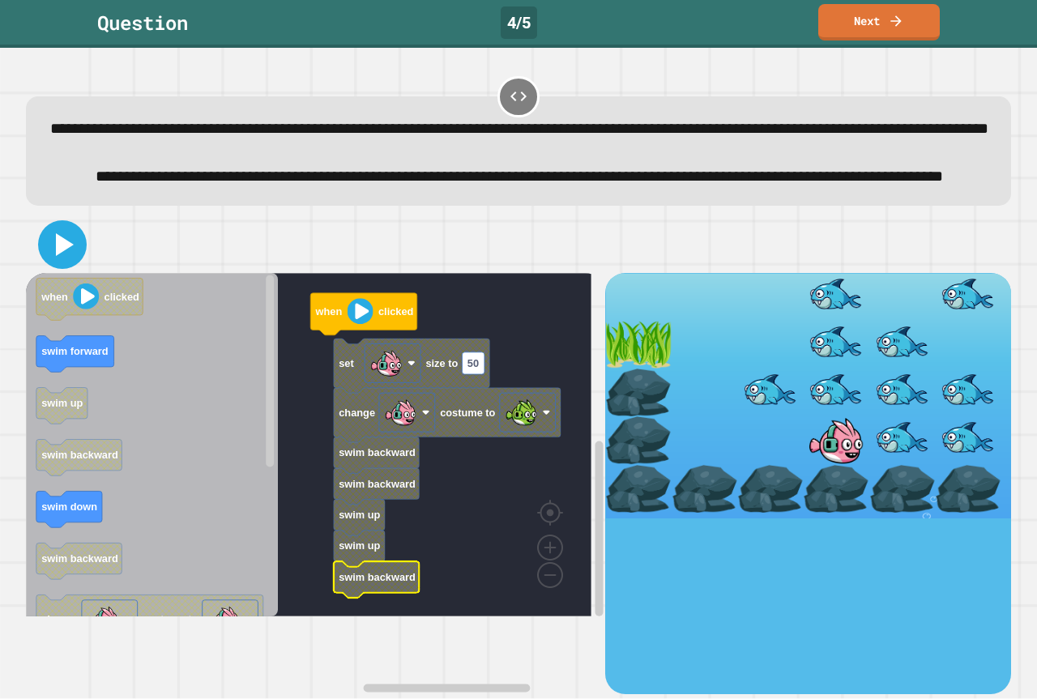
click at [61, 256] on icon at bounding box center [65, 244] width 18 height 23
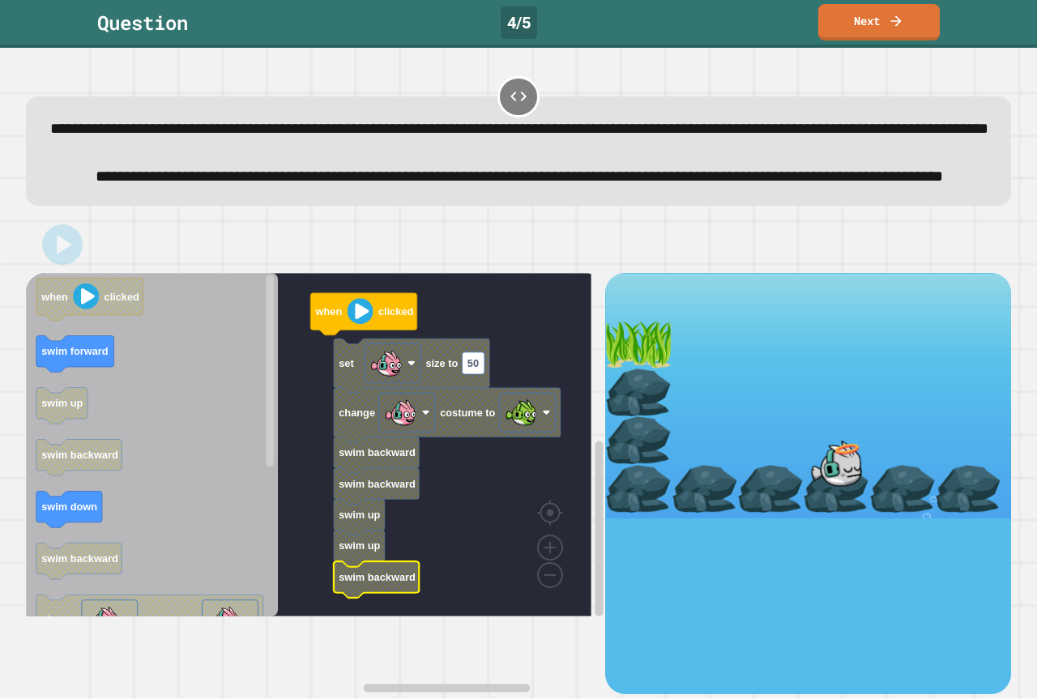
click at [401, 382] on g "Blockly Workspace" at bounding box center [393, 363] width 56 height 39
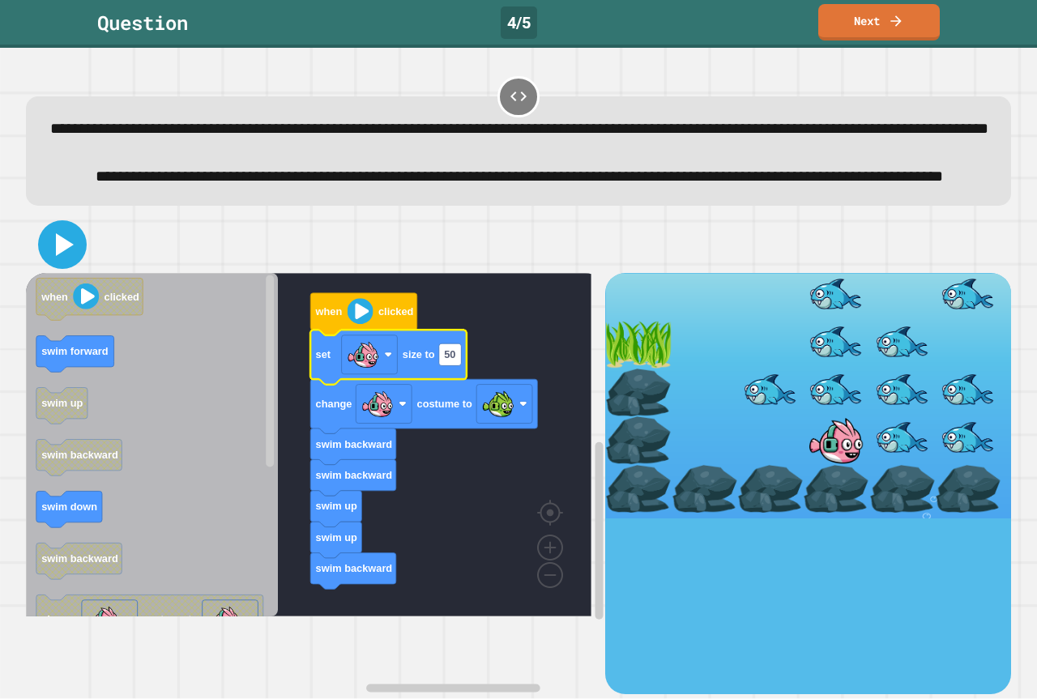
click at [57, 256] on icon at bounding box center [65, 244] width 18 height 23
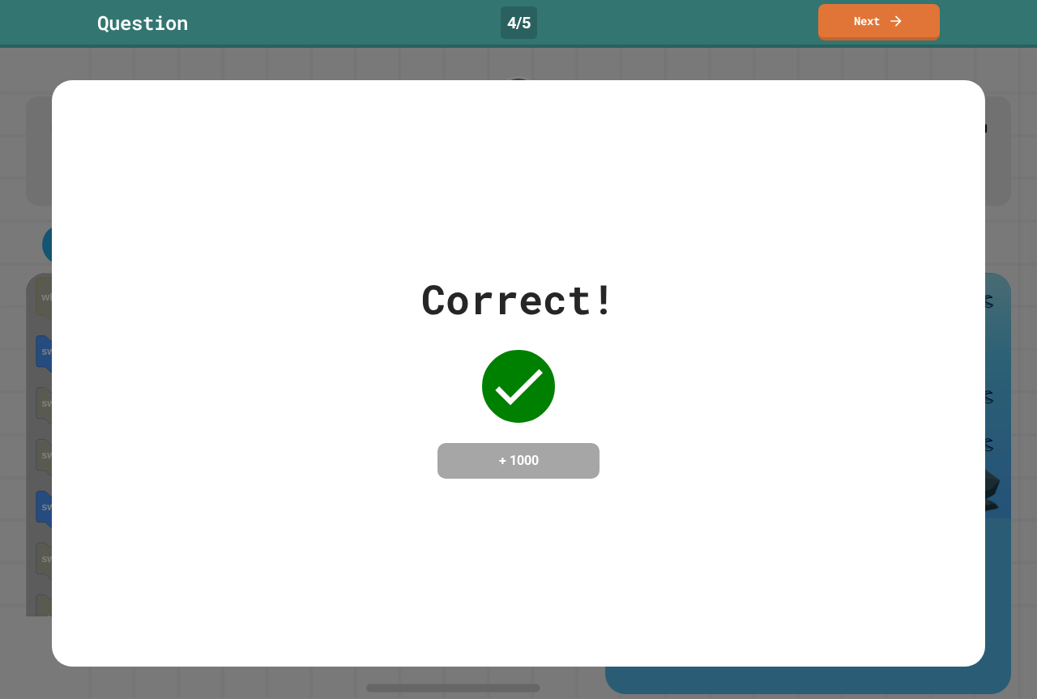
drag, startPoint x: 301, startPoint y: 284, endPoint x: 889, endPoint y: 26, distance: 642.5
click at [889, 26] on icon at bounding box center [896, 21] width 16 height 16
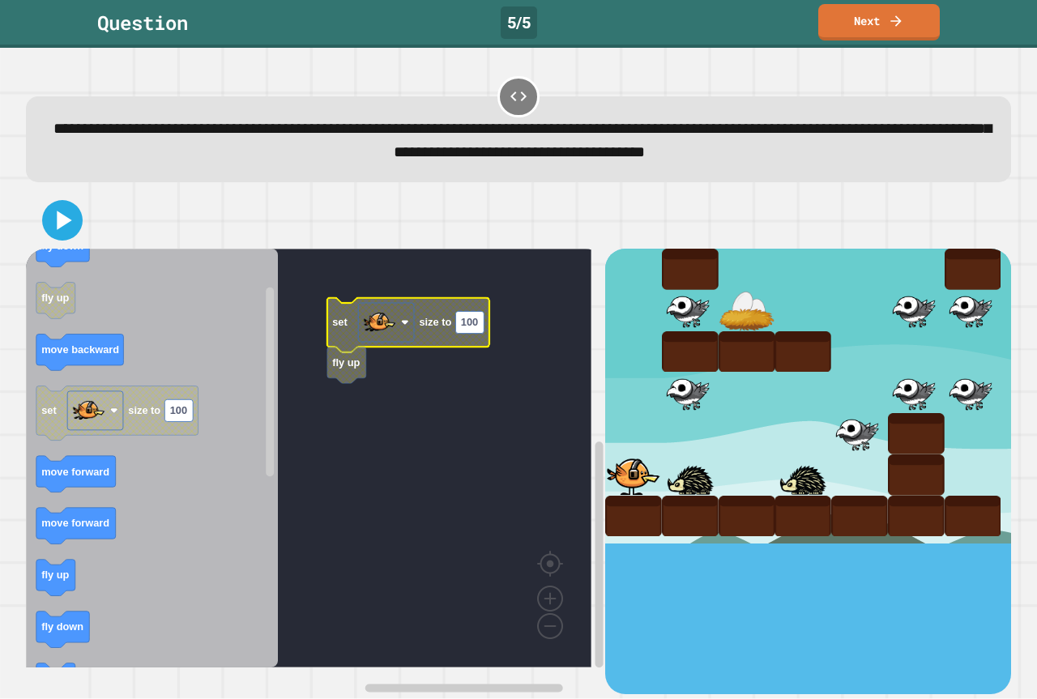
click at [468, 329] on text "100" at bounding box center [469, 323] width 17 height 12
type input "**"
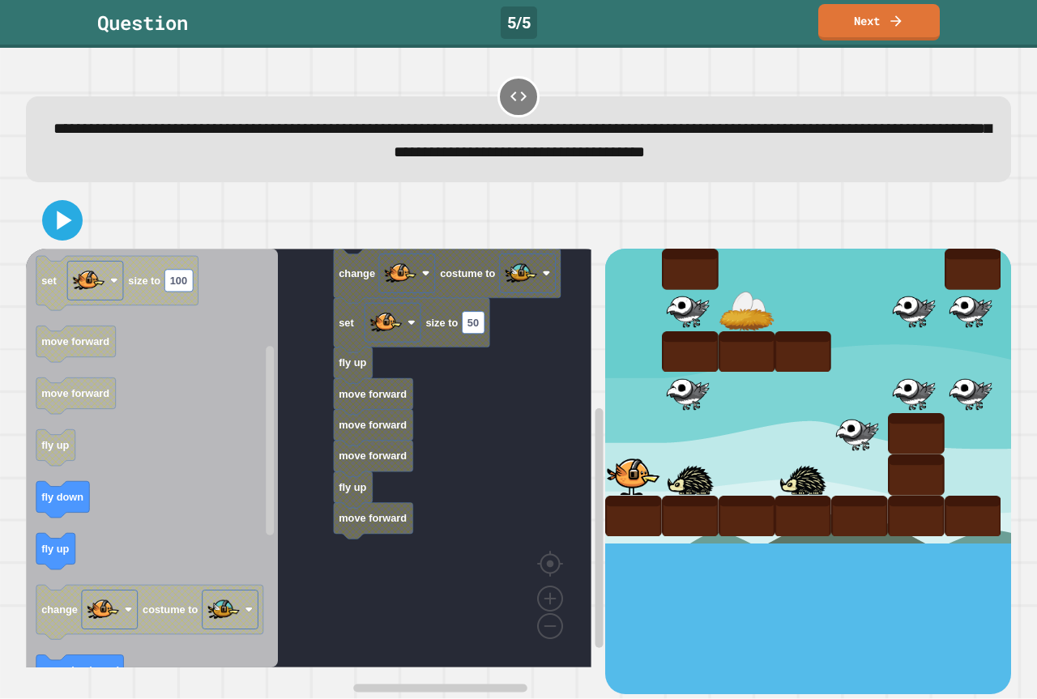
click at [233, 566] on icon "Blockly Workspace" at bounding box center [152, 458] width 252 height 419
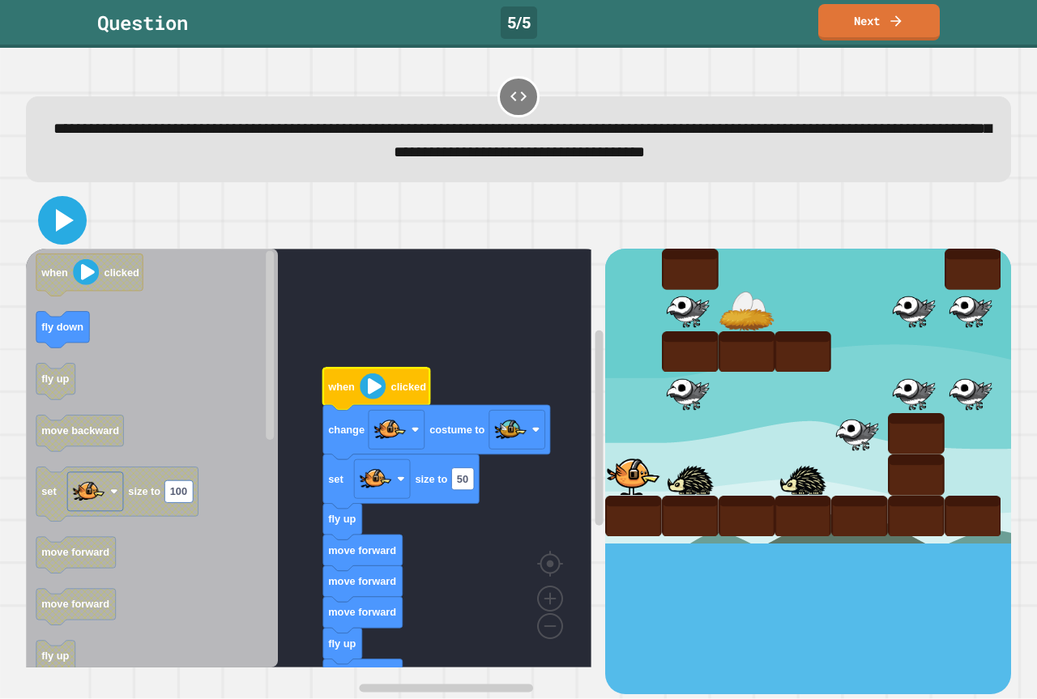
click at [81, 216] on icon at bounding box center [62, 220] width 39 height 39
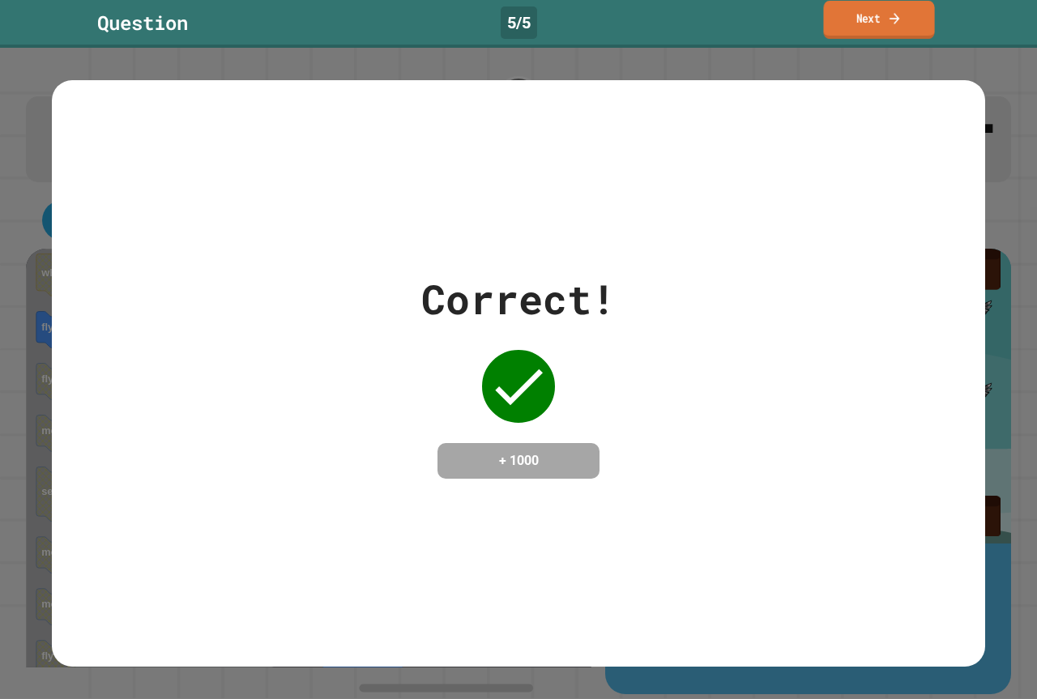
click at [853, 20] on link "Next" at bounding box center [878, 20] width 111 height 38
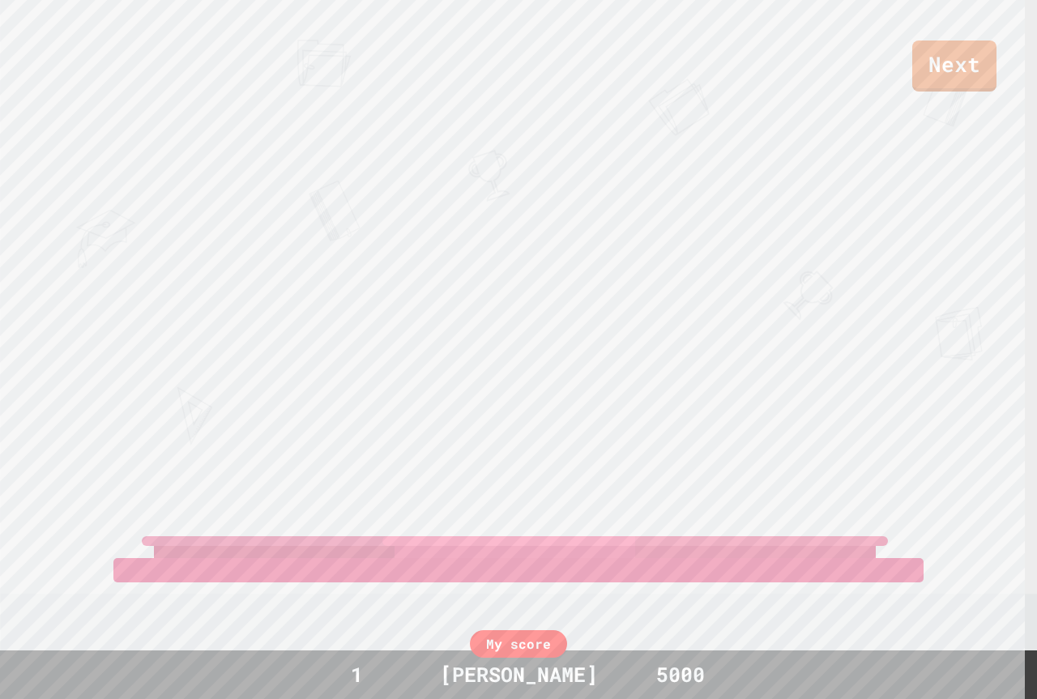
click at [782, 165] on div "Next [PERSON_NAME] [PERSON_NAME] View leaderboard" at bounding box center [518, 349] width 1037 height 699
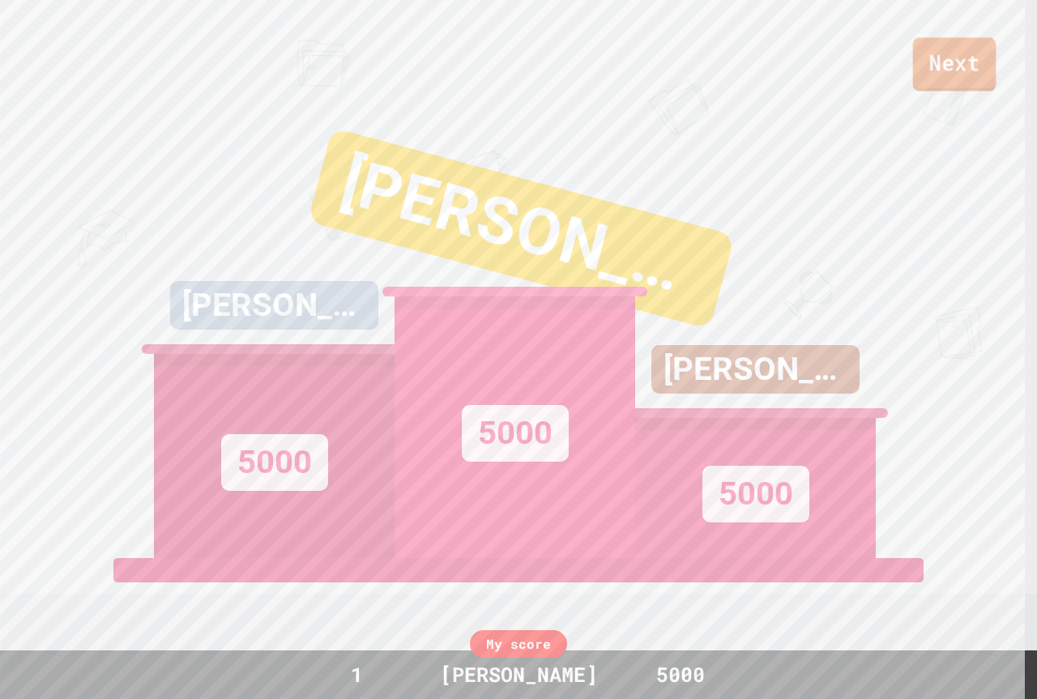
click at [946, 60] on link "Next" at bounding box center [954, 63] width 83 height 53
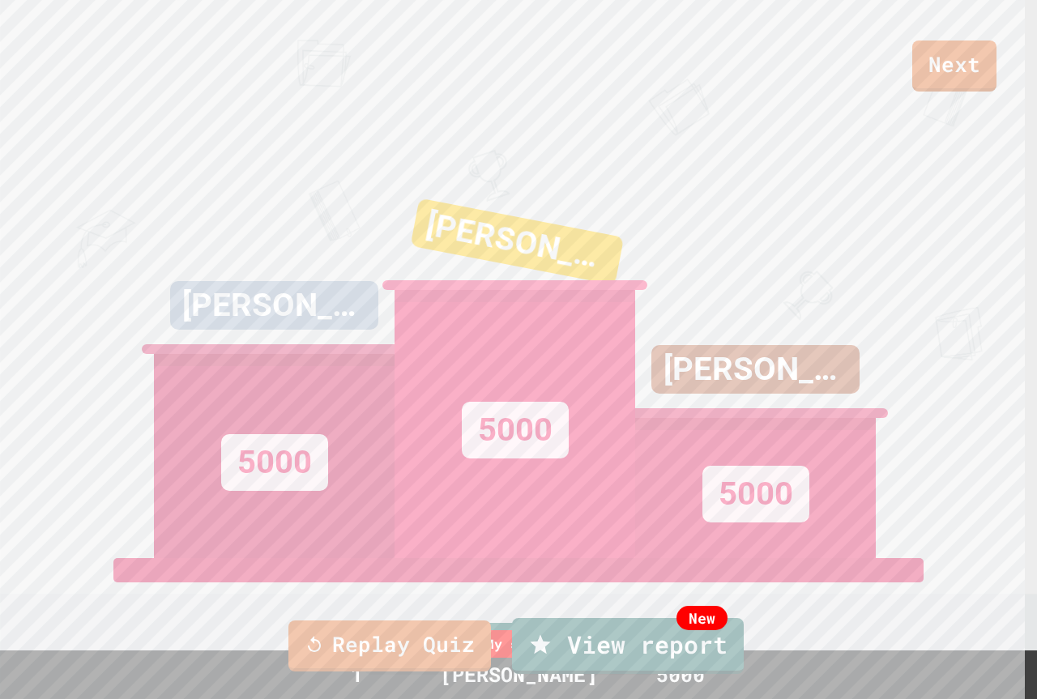
drag, startPoint x: 534, startPoint y: 411, endPoint x: 698, endPoint y: 410, distance: 163.7
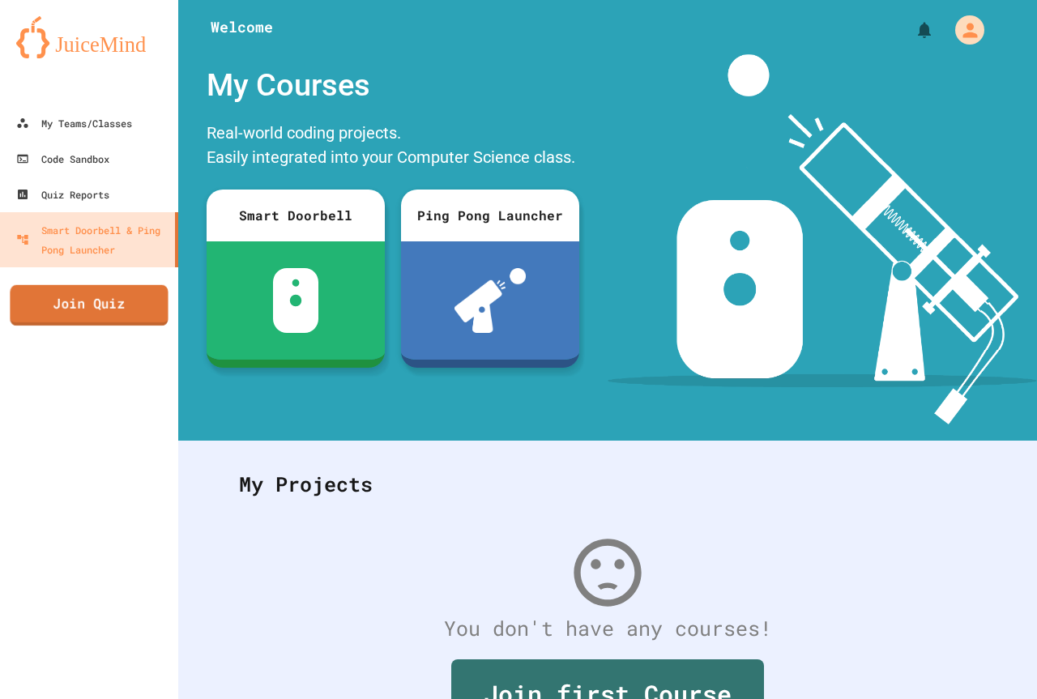
click at [105, 321] on link "Join Quiz" at bounding box center [89, 305] width 158 height 41
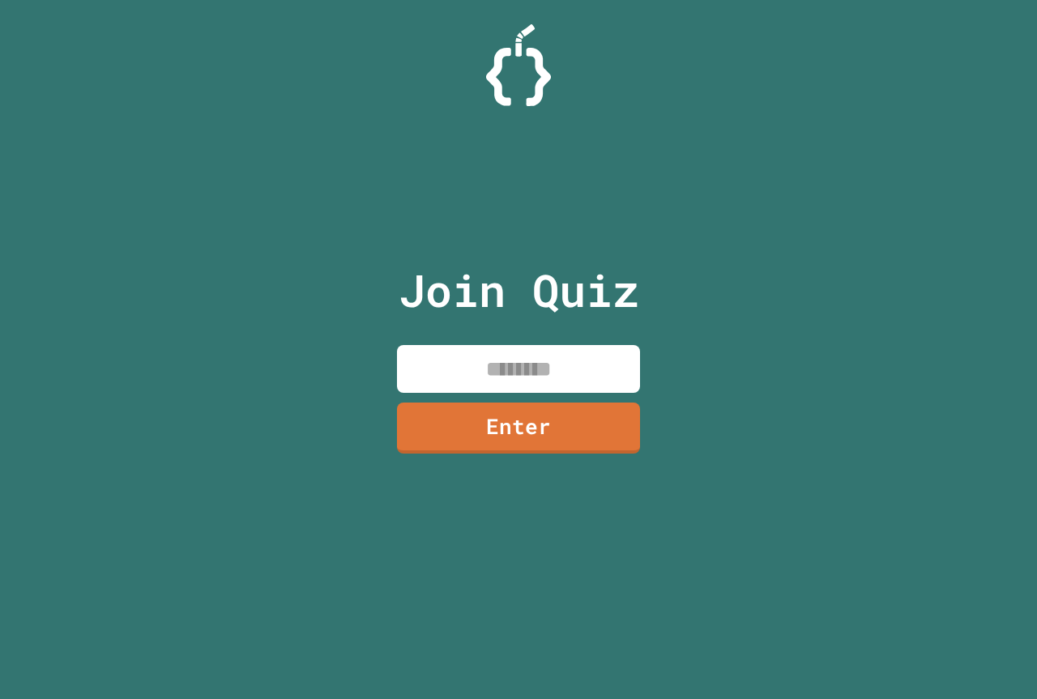
click at [508, 375] on input at bounding box center [518, 369] width 243 height 48
paste input "********"
type input "********"
click at [636, 453] on link "Enter" at bounding box center [518, 428] width 243 height 51
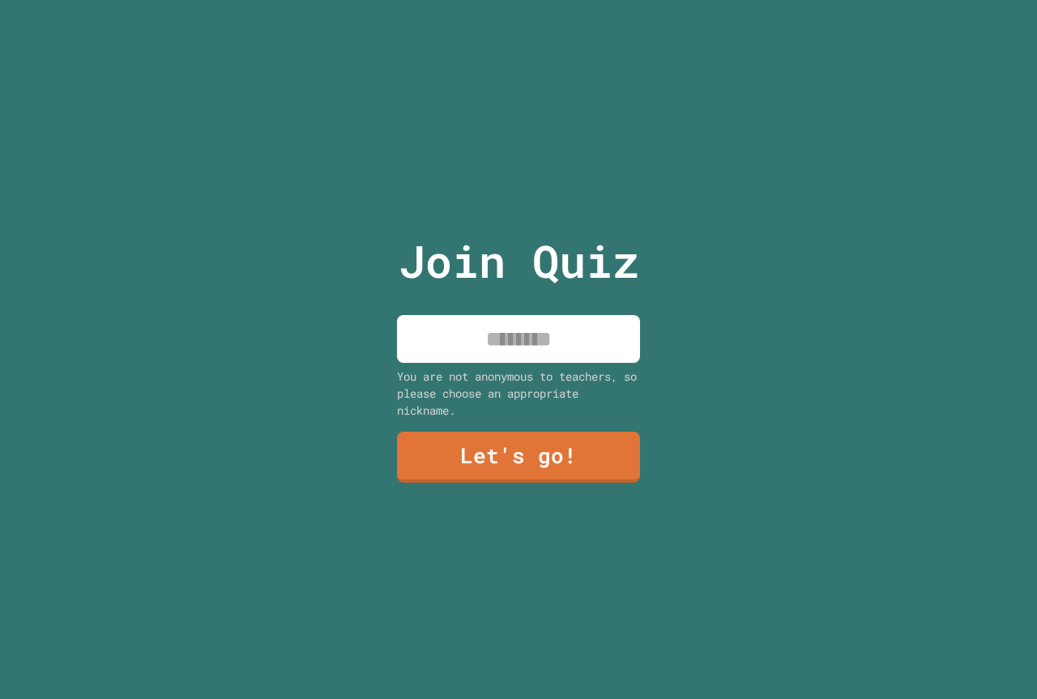
click at [578, 323] on input at bounding box center [518, 339] width 243 height 48
type input "**********"
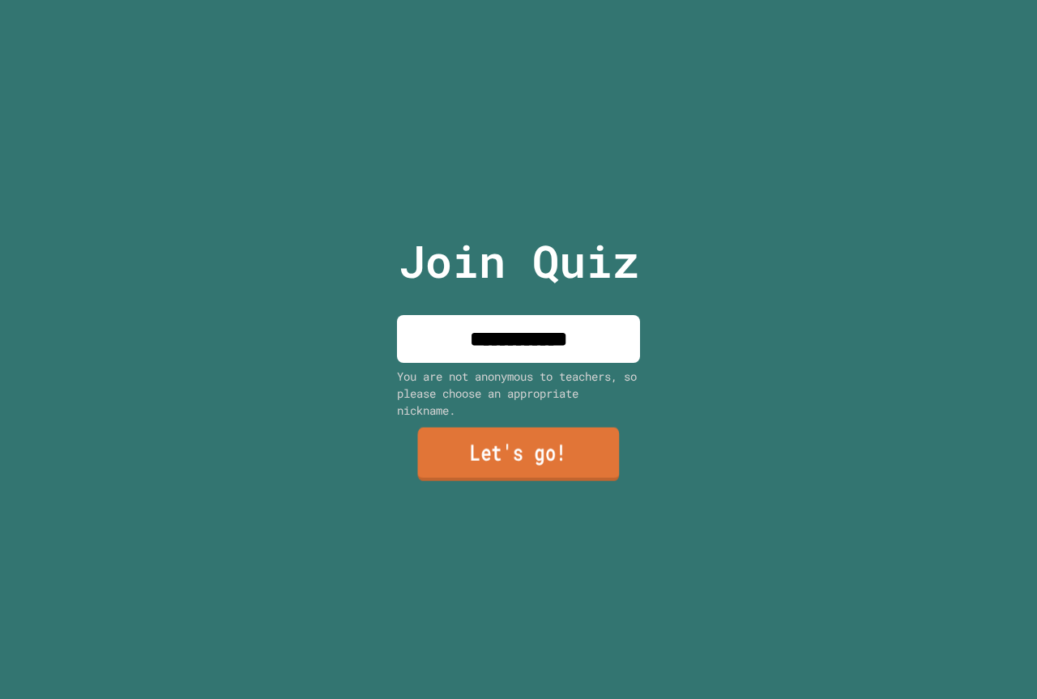
click at [587, 466] on link "Let's go!" at bounding box center [519, 454] width 202 height 53
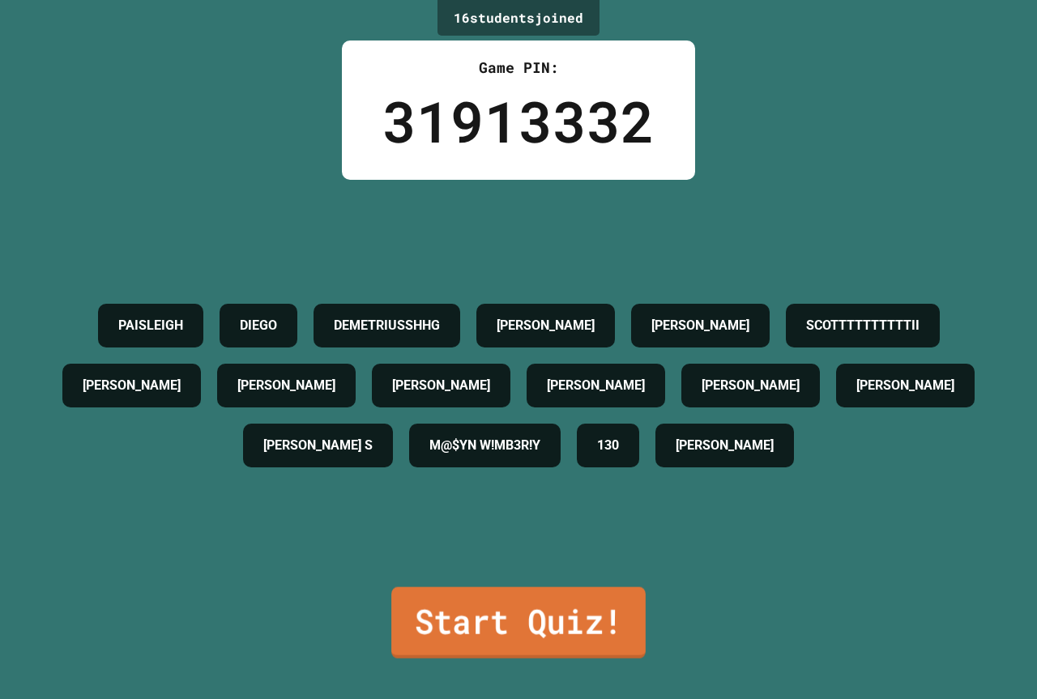
click at [477, 597] on link "Start Quiz!" at bounding box center [518, 622] width 254 height 71
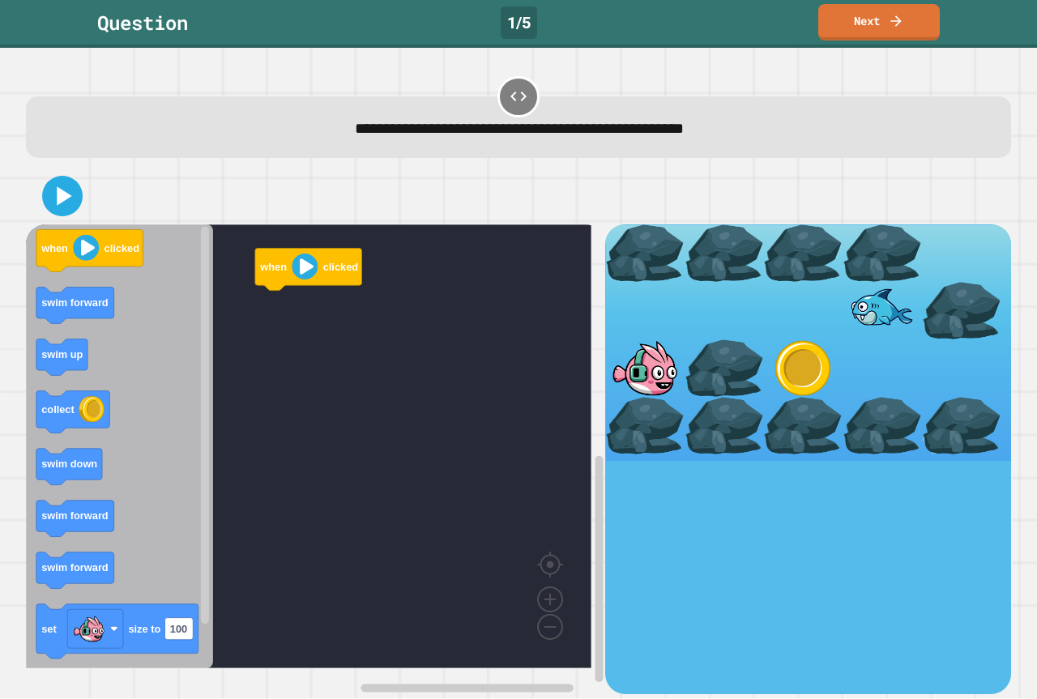
click at [115, 226] on icon "Blockly Workspace" at bounding box center [119, 446] width 187 height 444
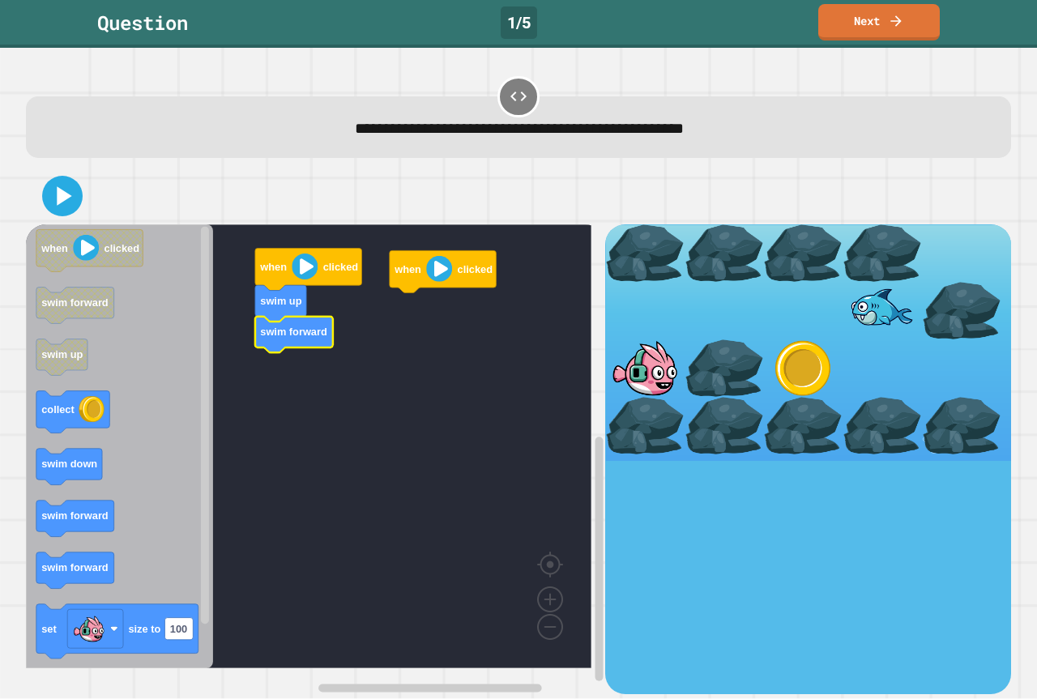
click at [94, 531] on icon "Blockly Workspace" at bounding box center [119, 446] width 187 height 444
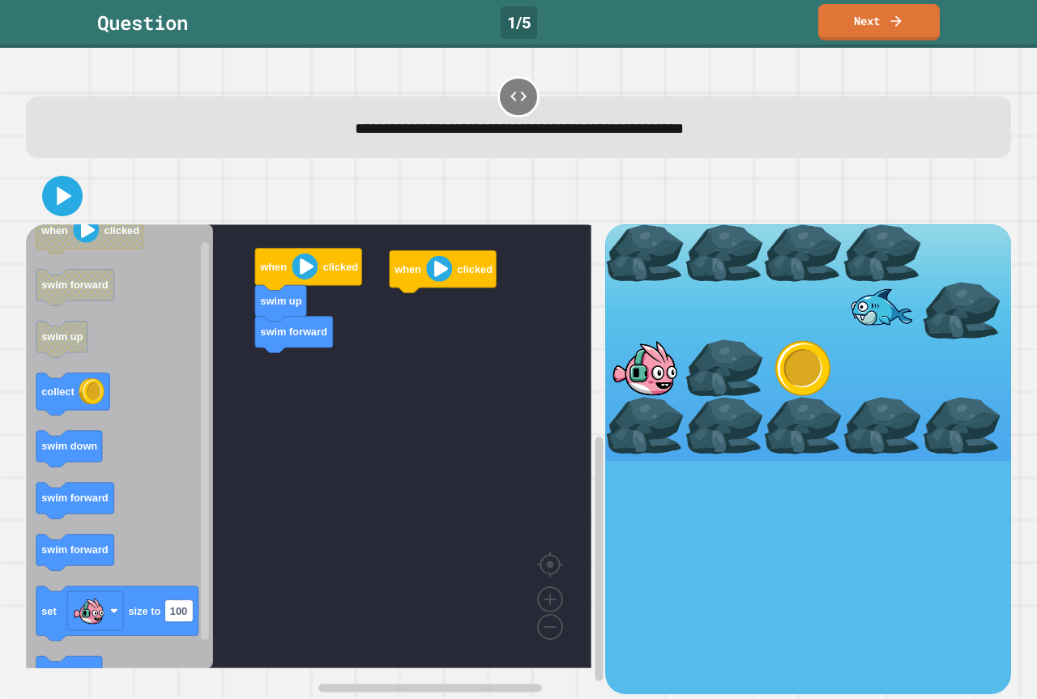
click at [105, 507] on icon "Blockly Workspace" at bounding box center [119, 446] width 187 height 444
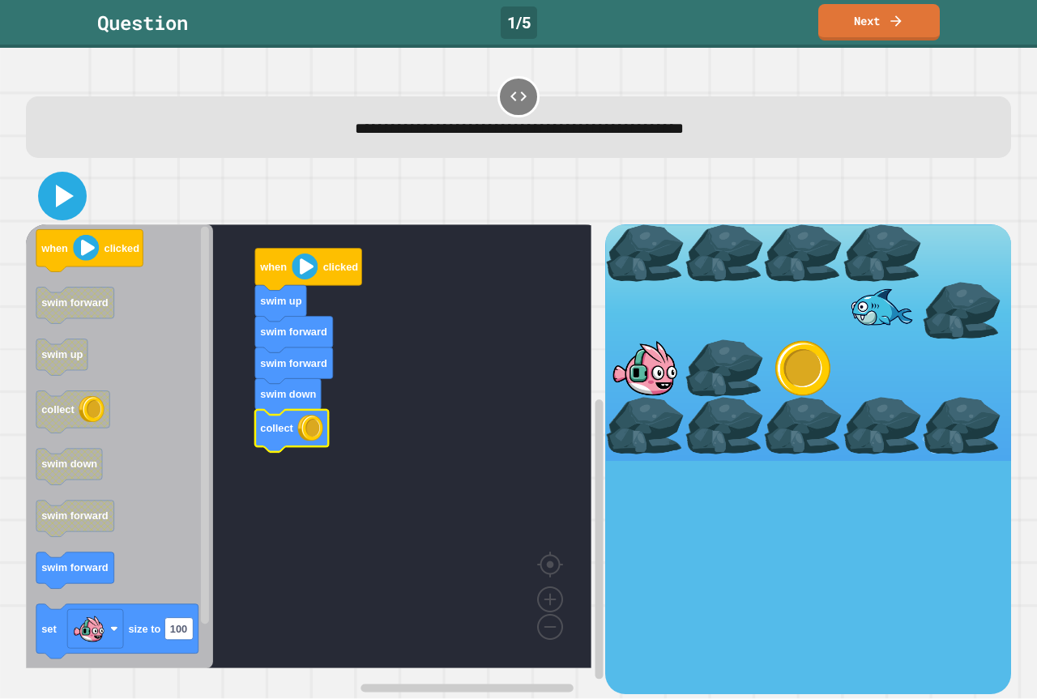
click at [66, 206] on icon at bounding box center [62, 196] width 39 height 39
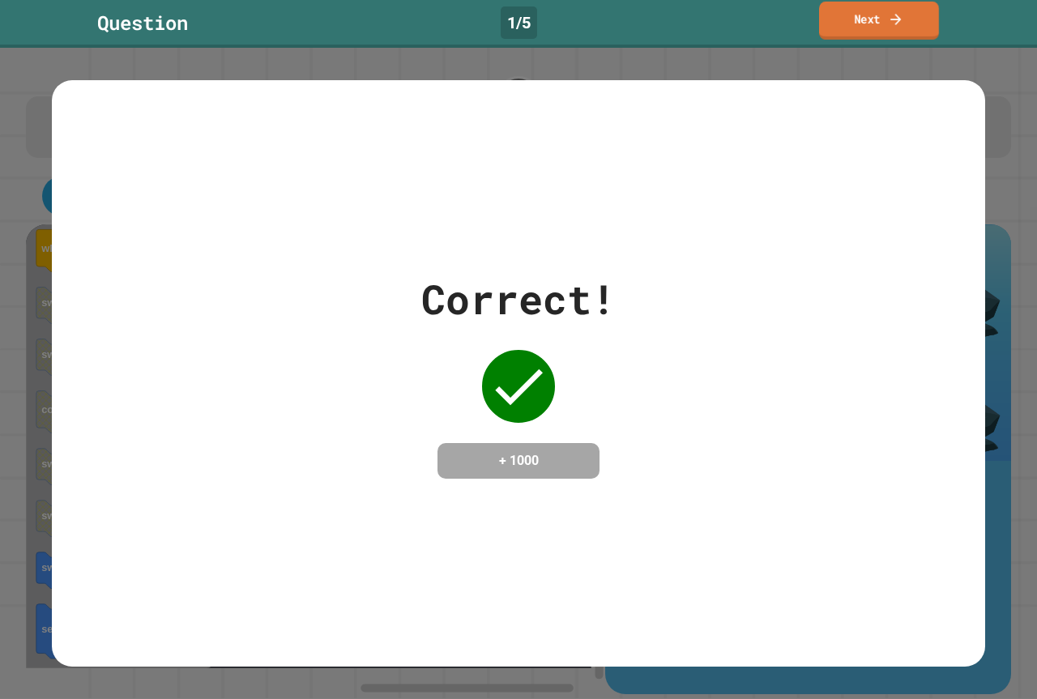
click at [844, 25] on link "Next" at bounding box center [879, 21] width 120 height 38
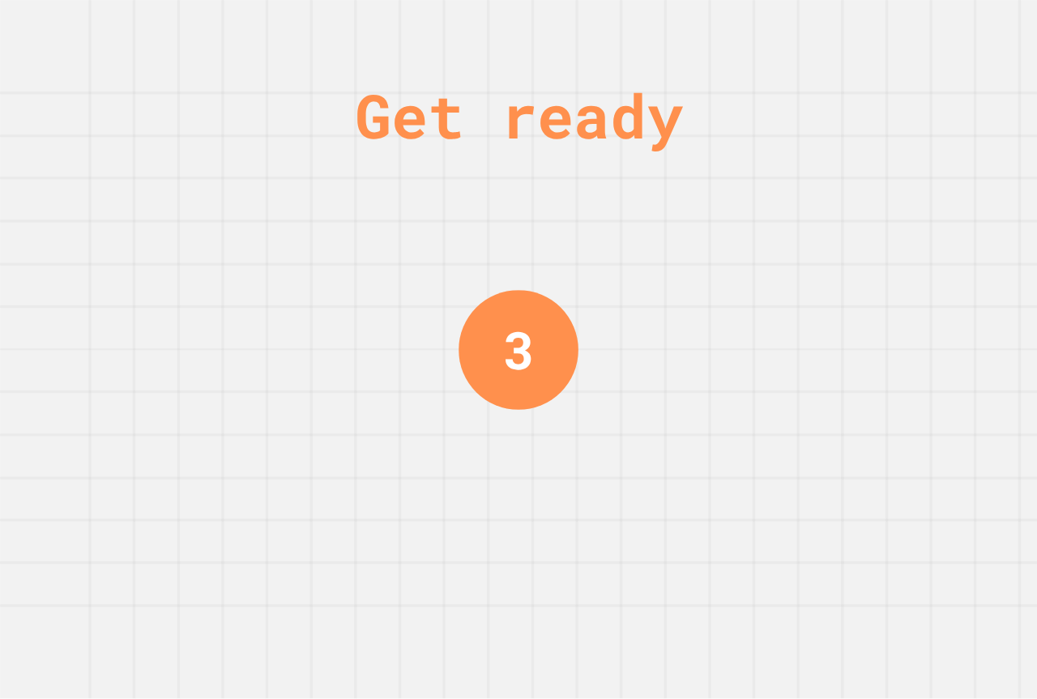
click at [701, 164] on div "Get ready 3" at bounding box center [518, 349] width 1037 height 699
click at [683, 160] on div "Get ready" at bounding box center [519, 116] width 328 height 92
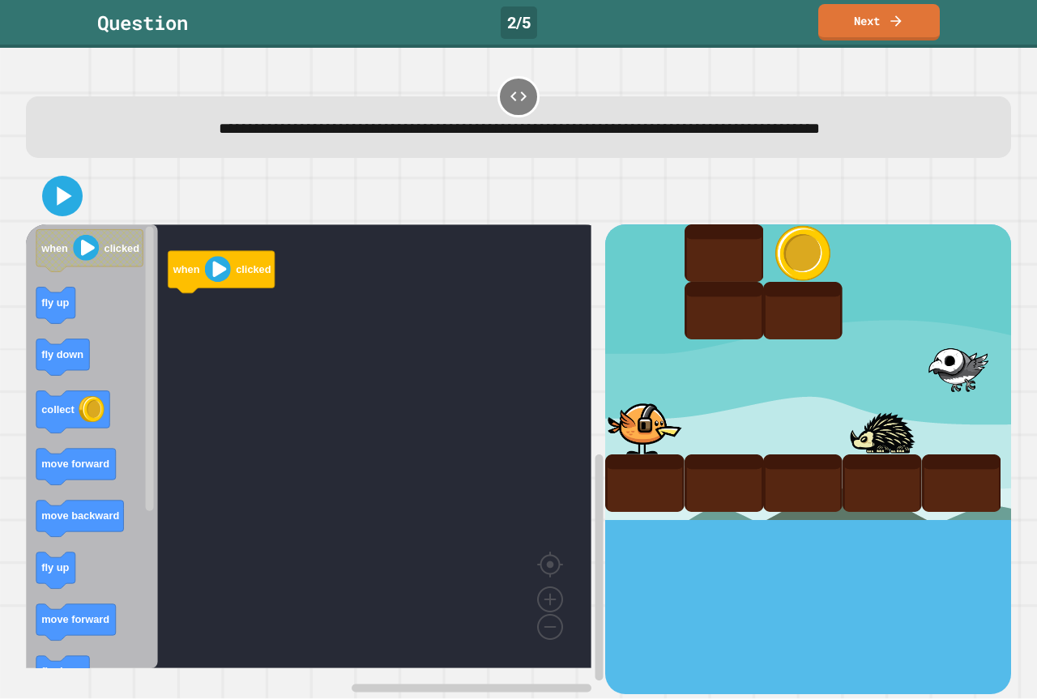
click at [681, 141] on div "**********" at bounding box center [519, 129] width 943 height 24
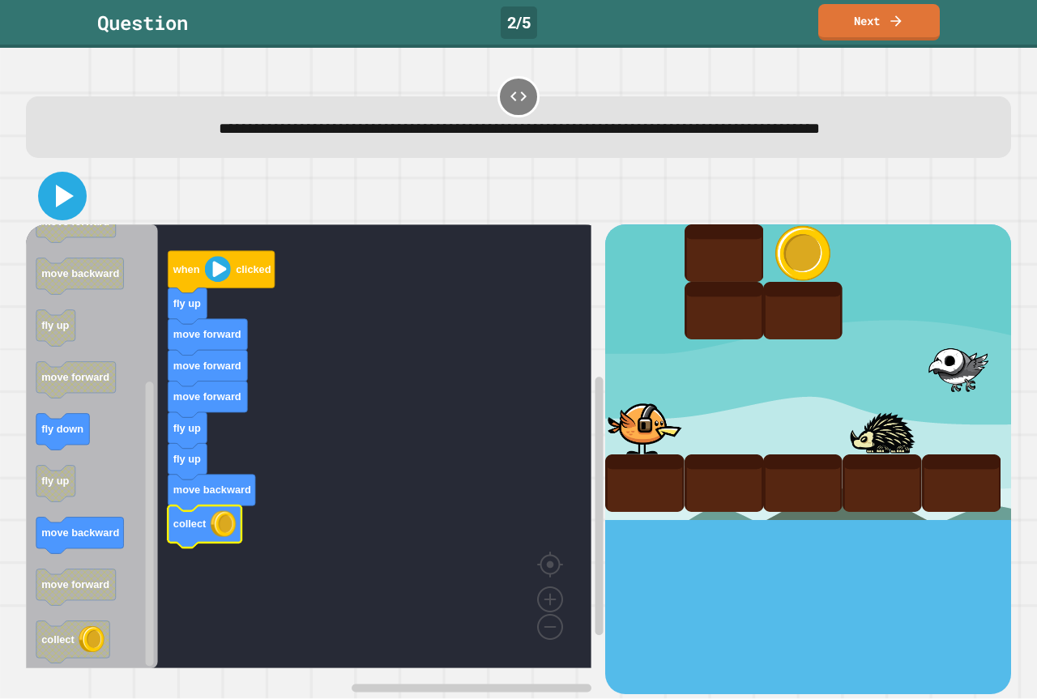
click at [42, 187] on button at bounding box center [62, 196] width 49 height 49
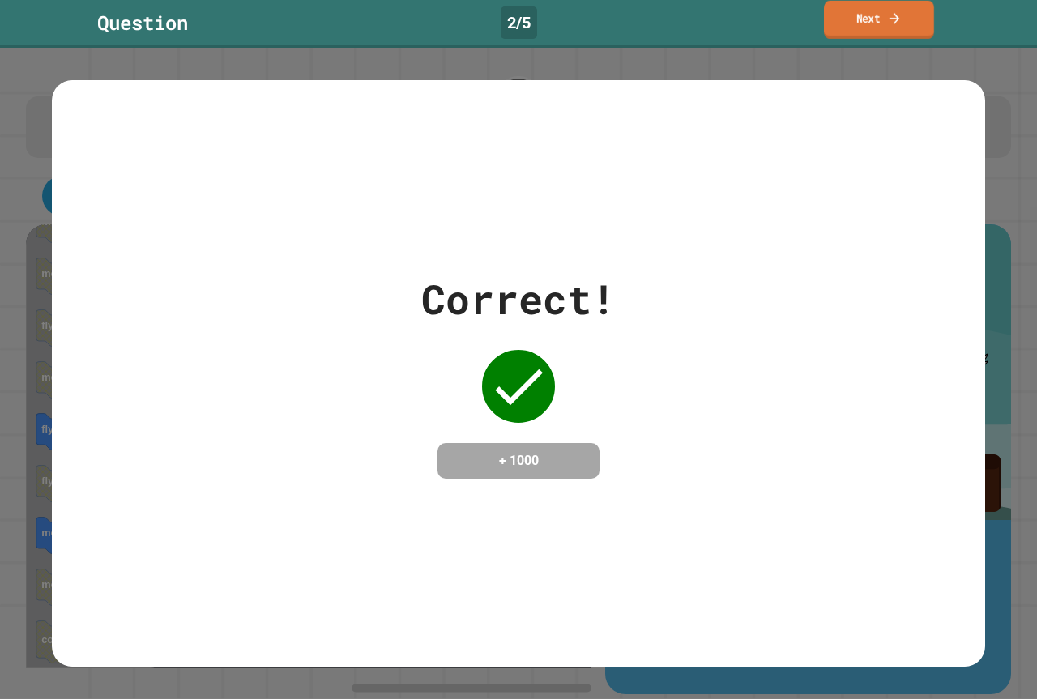
click at [881, 27] on link "Next" at bounding box center [879, 20] width 110 height 38
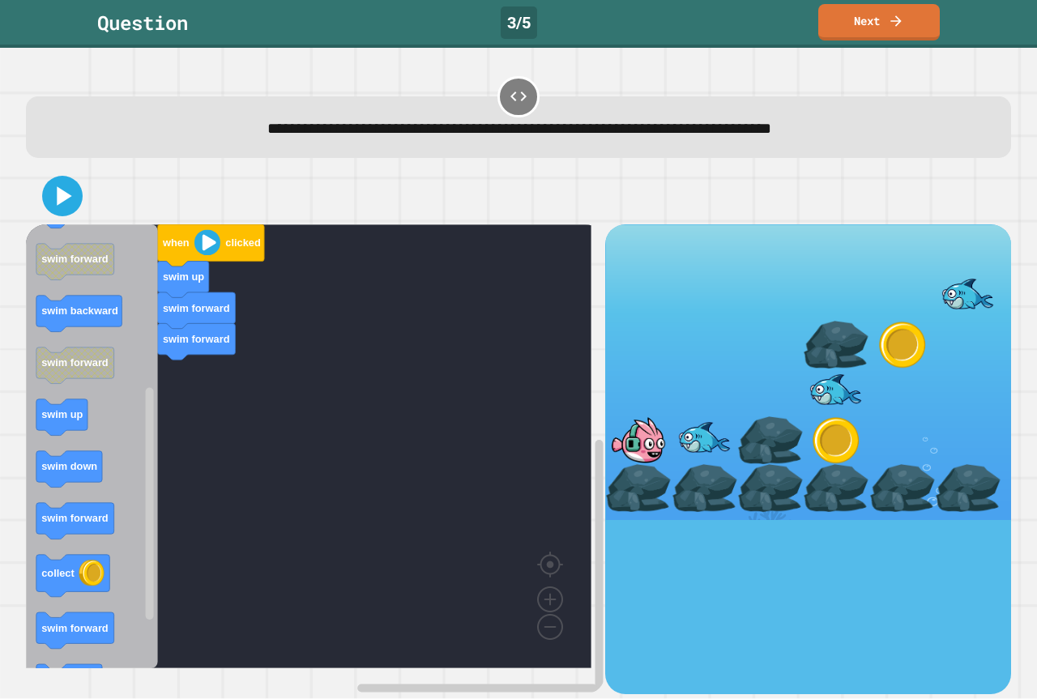
click at [160, 452] on div "when clicked swim up swim forward swim forward when clicked swim down swim back…" at bounding box center [315, 458] width 579 height 469
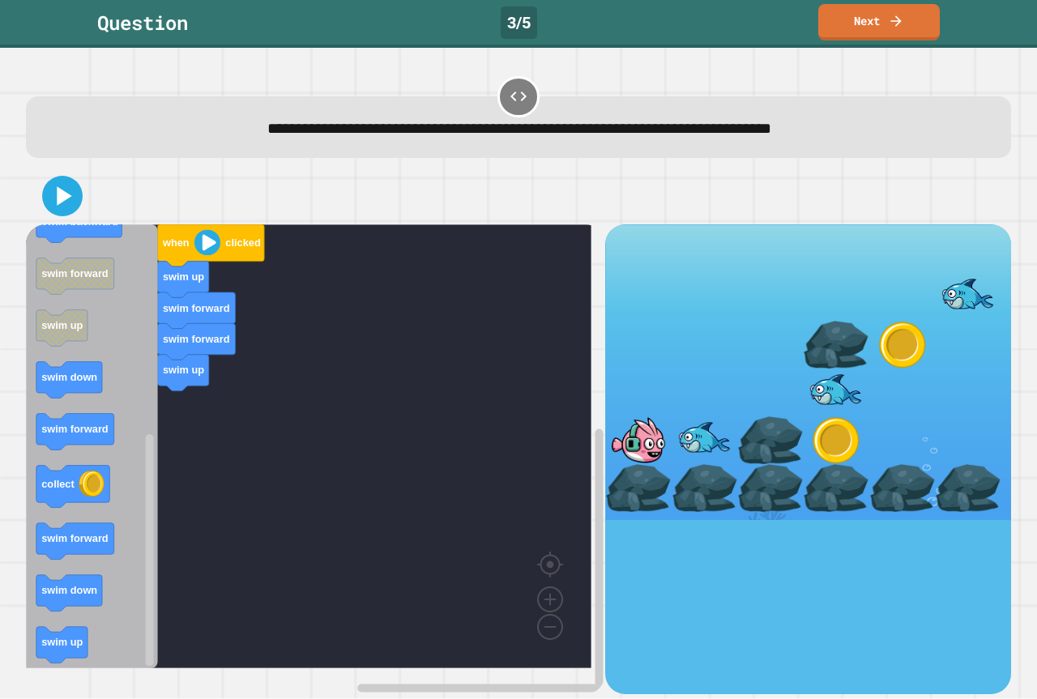
click at [169, 544] on div "when clicked swim up swim forward swim forward swim up when clicked swim down s…" at bounding box center [315, 458] width 579 height 469
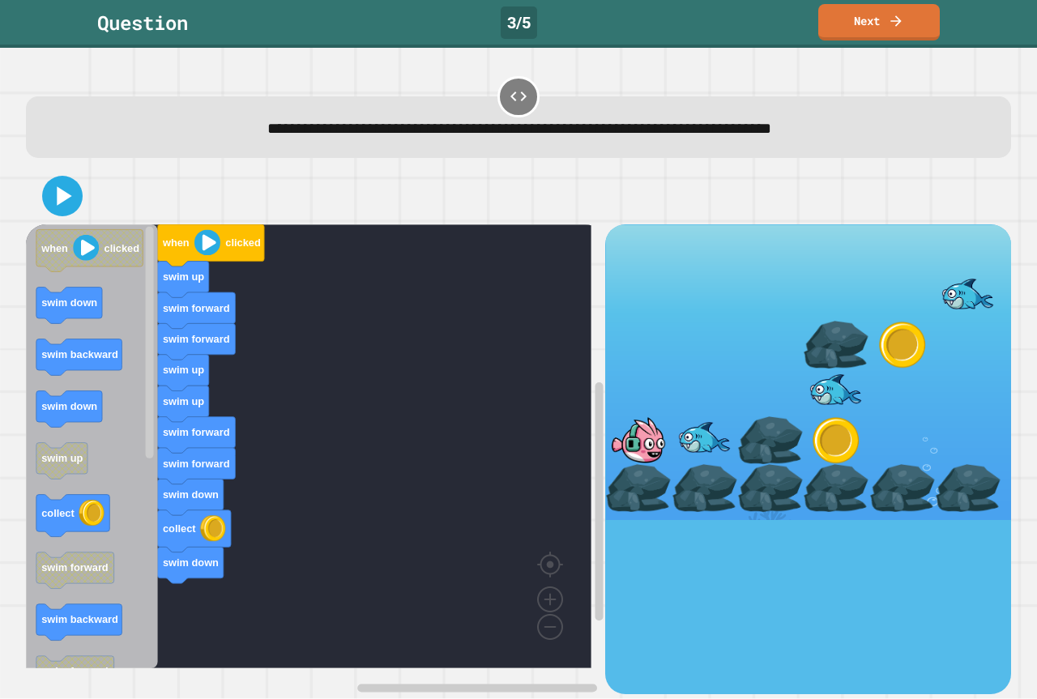
click at [109, 433] on icon "when clicked swim down swim backward swim down swim up collect swim forward swi…" at bounding box center [92, 446] width 132 height 444
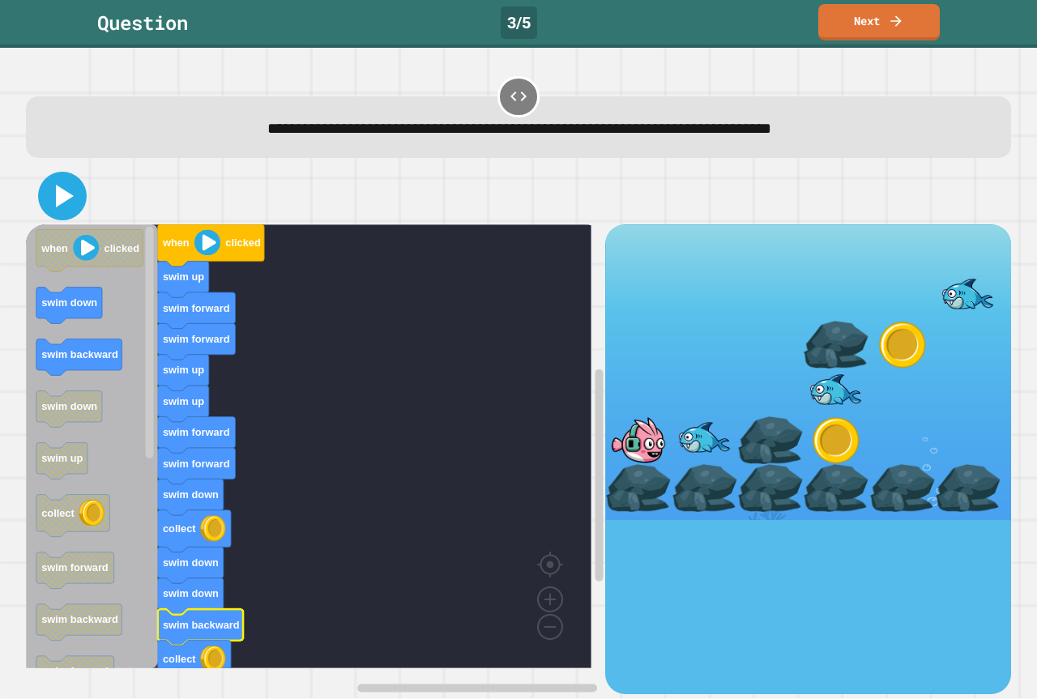
click at [51, 186] on icon at bounding box center [62, 196] width 39 height 39
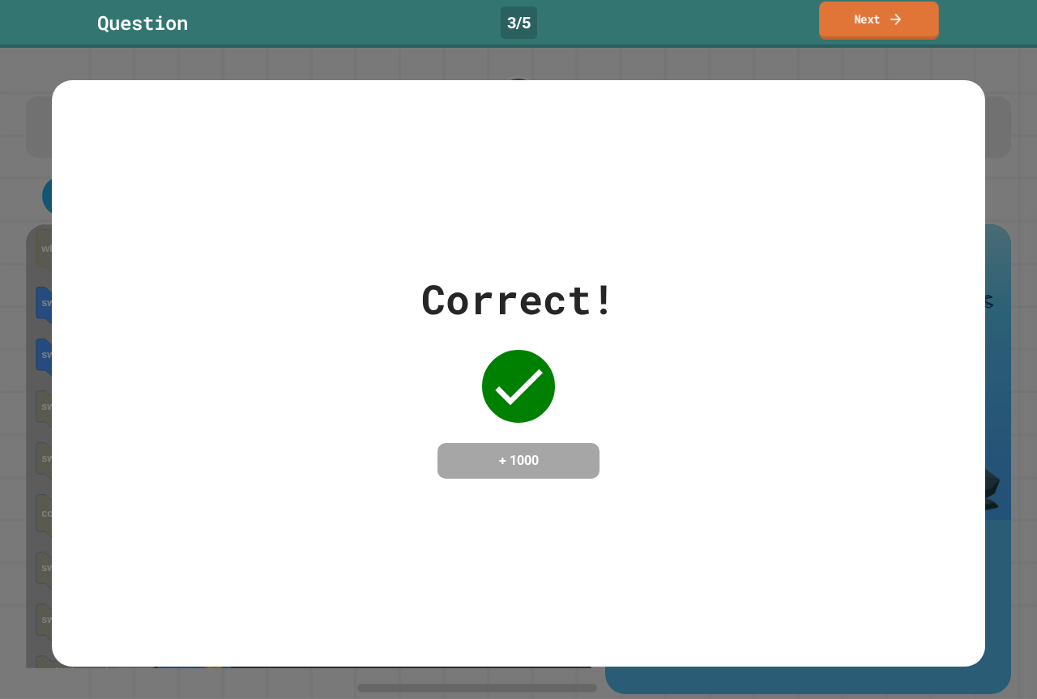
click at [874, 12] on link "Next" at bounding box center [879, 21] width 120 height 38
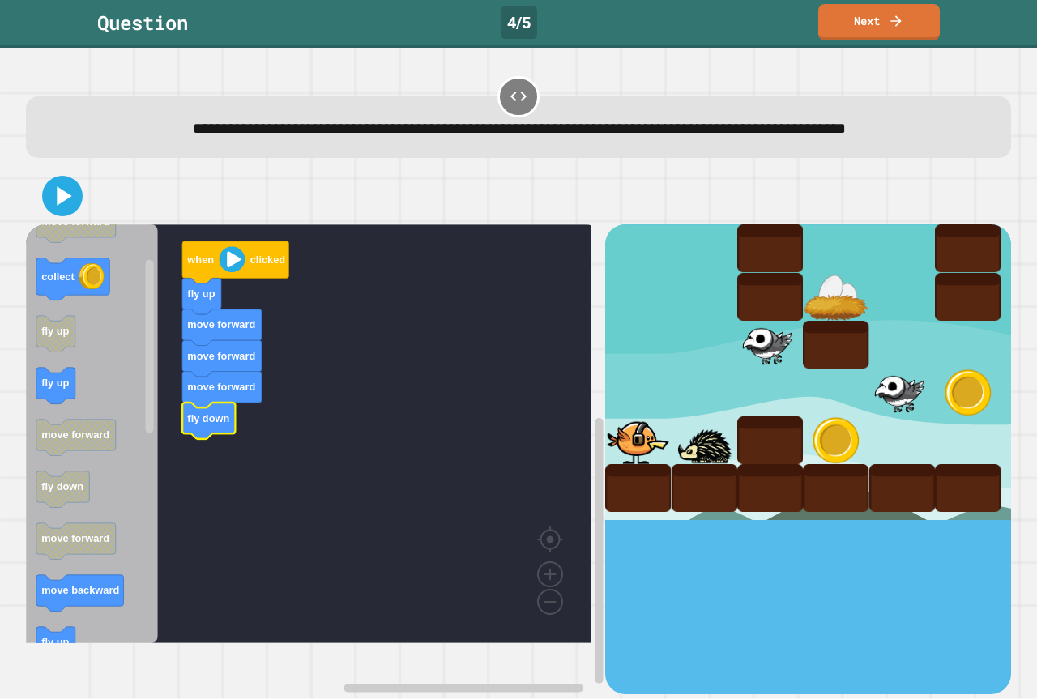
click at [111, 314] on icon "Blockly Workspace" at bounding box center [92, 433] width 132 height 419
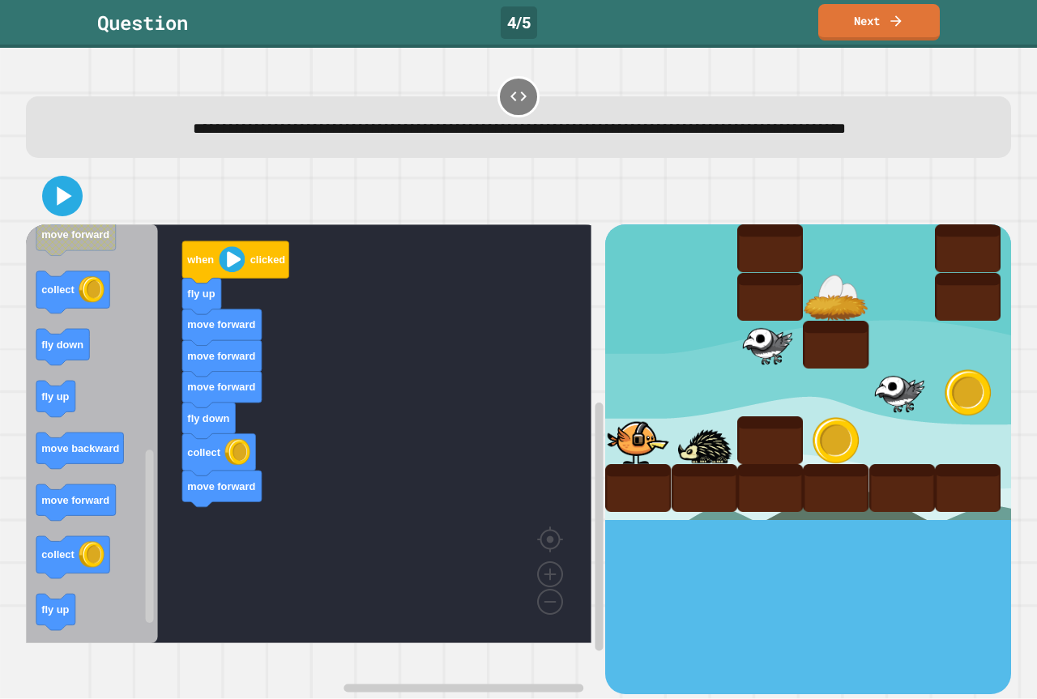
click at [142, 520] on icon "when clicked move forward collect fly up fly up move forward fly down move forw…" at bounding box center [92, 433] width 132 height 419
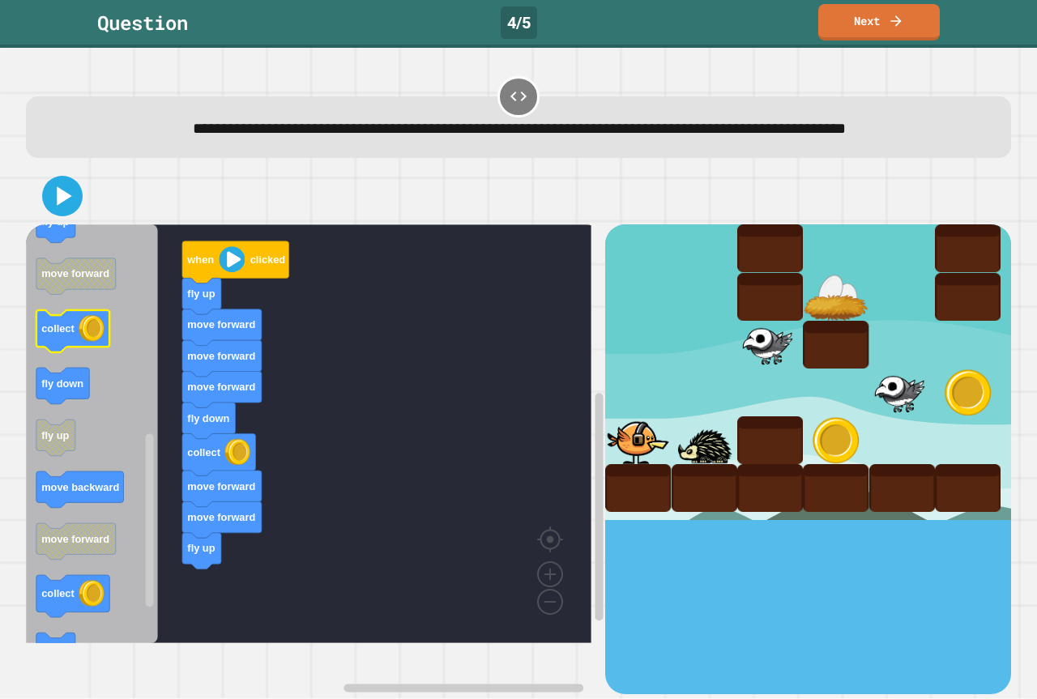
click at [101, 344] on icon "Blockly Workspace" at bounding box center [92, 433] width 132 height 419
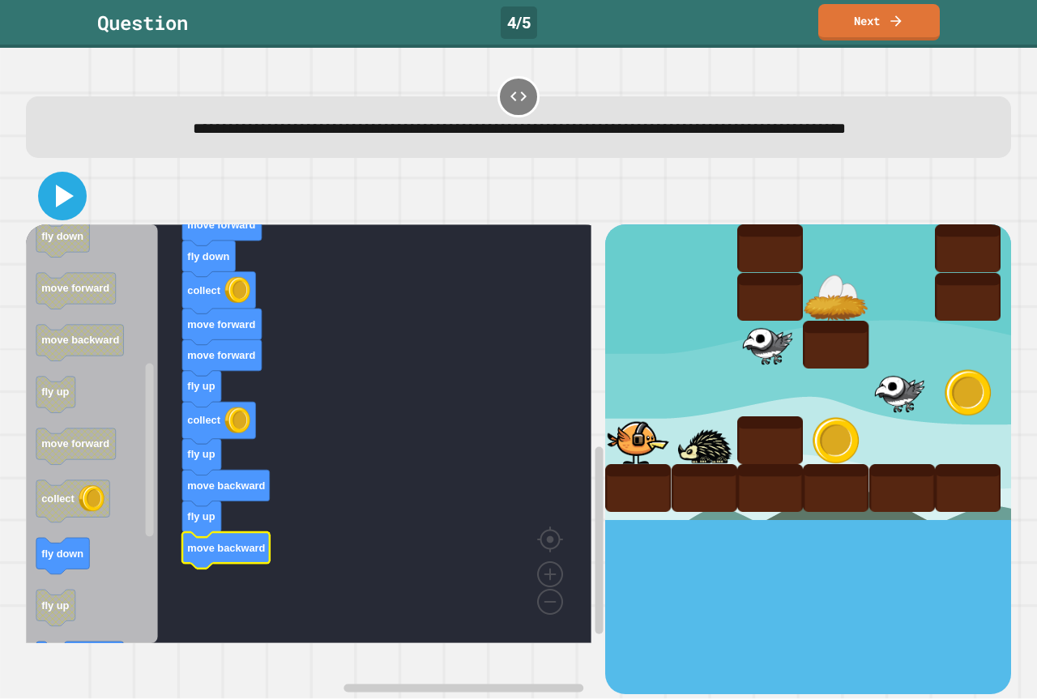
click at [67, 216] on icon at bounding box center [62, 196] width 39 height 39
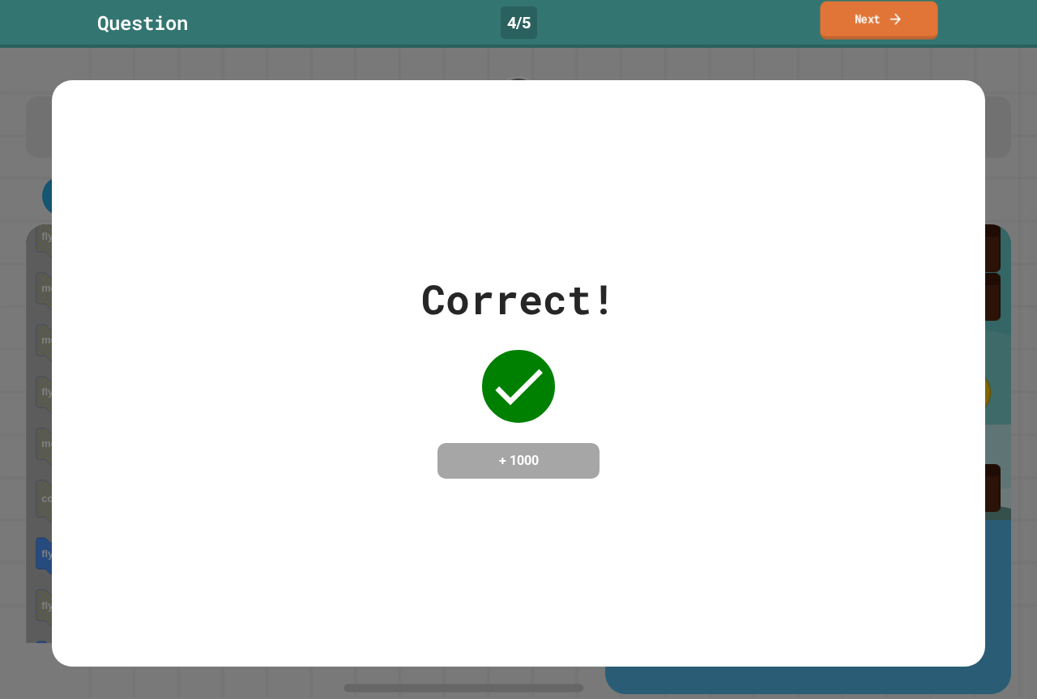
click at [846, 16] on link "Next" at bounding box center [878, 21] width 117 height 38
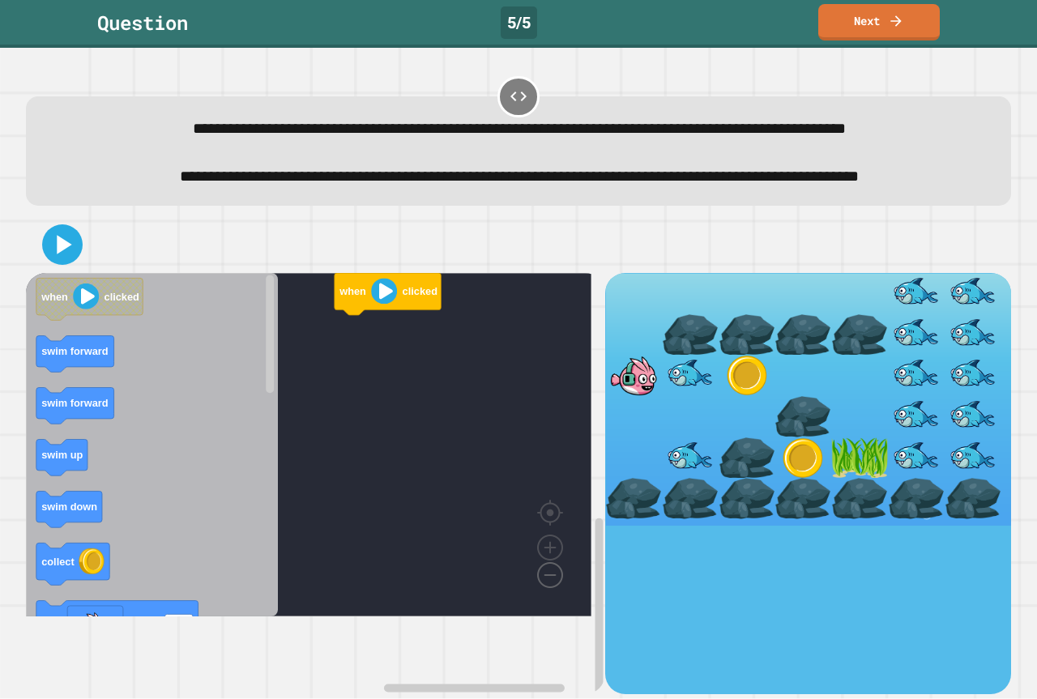
click at [544, 588] on image "Blockly Workspace" at bounding box center [524, 538] width 78 height 100
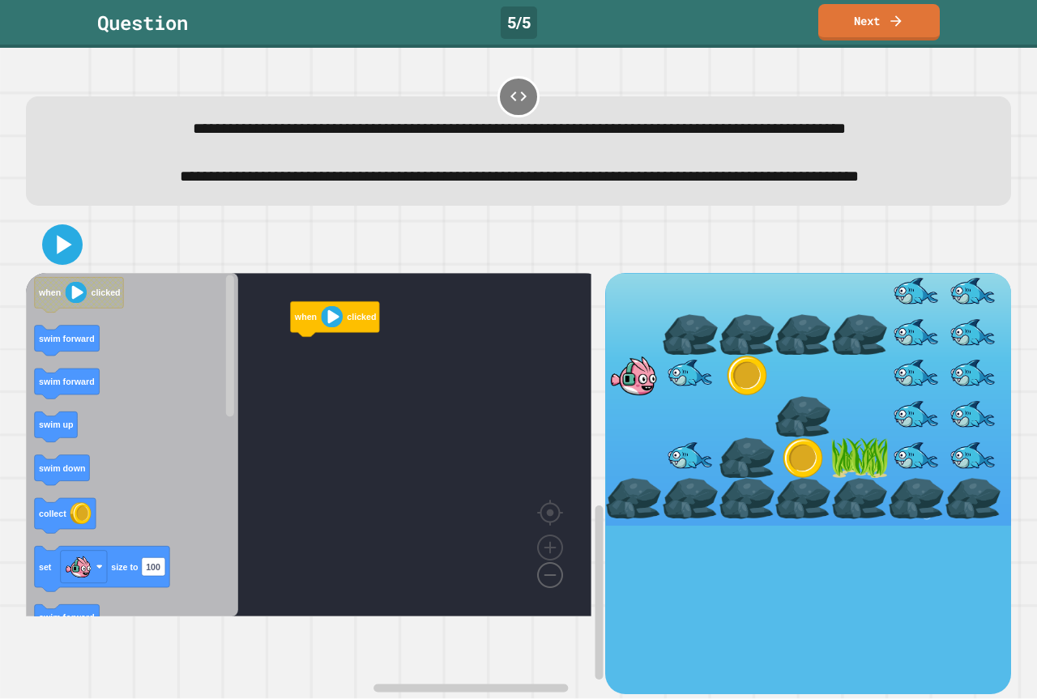
click at [544, 588] on image "Blockly Workspace" at bounding box center [524, 538] width 78 height 100
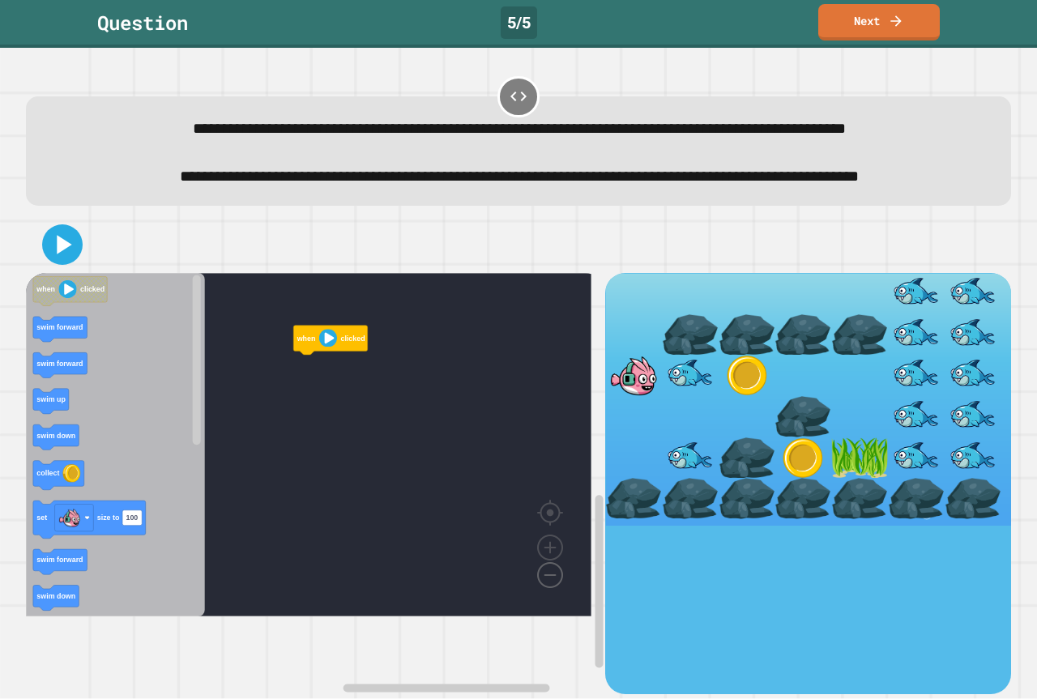
click at [544, 588] on image "Blockly Workspace" at bounding box center [524, 538] width 78 height 100
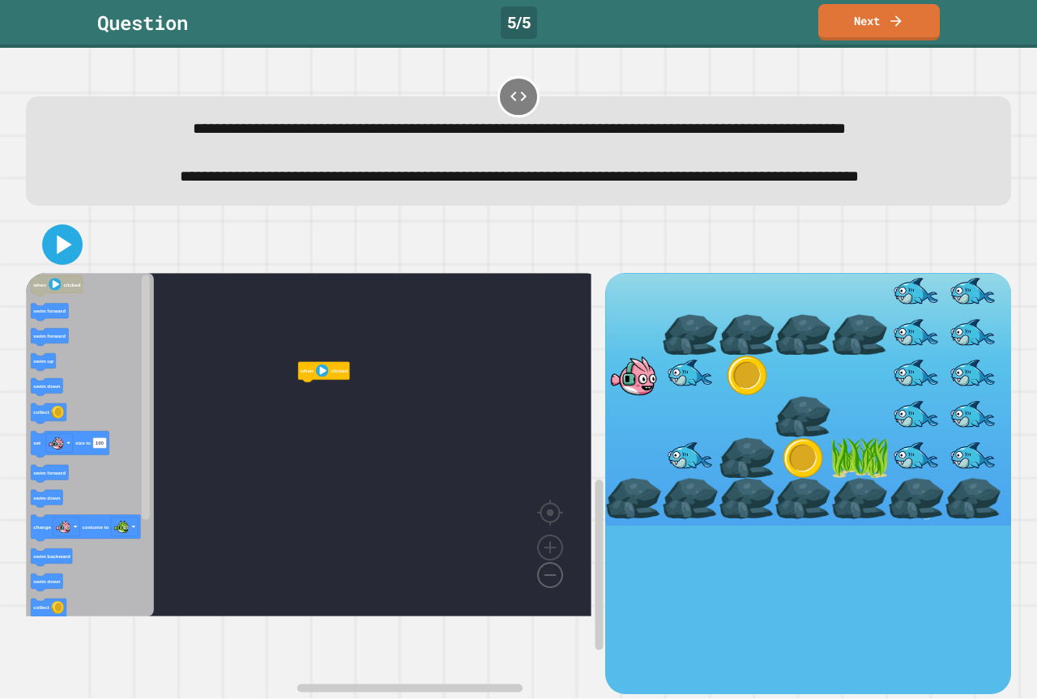
click at [544, 588] on image "Blockly Workspace" at bounding box center [524, 538] width 78 height 100
click at [552, 561] on image "Blockly Workspace" at bounding box center [550, 510] width 78 height 100
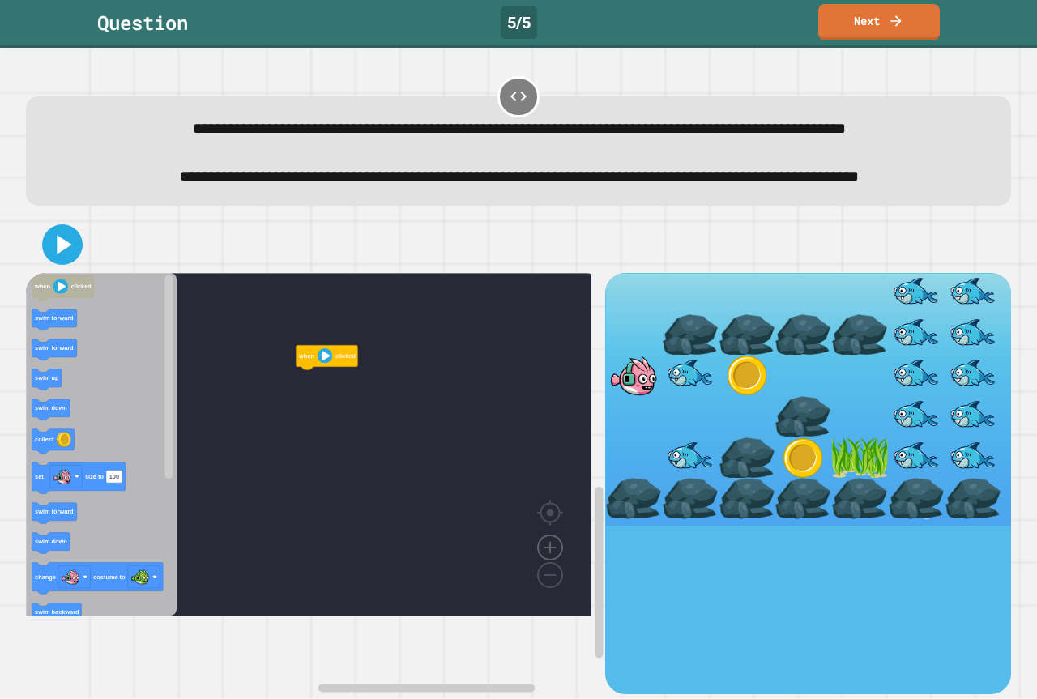
click at [552, 561] on image "Blockly Workspace" at bounding box center [550, 510] width 78 height 100
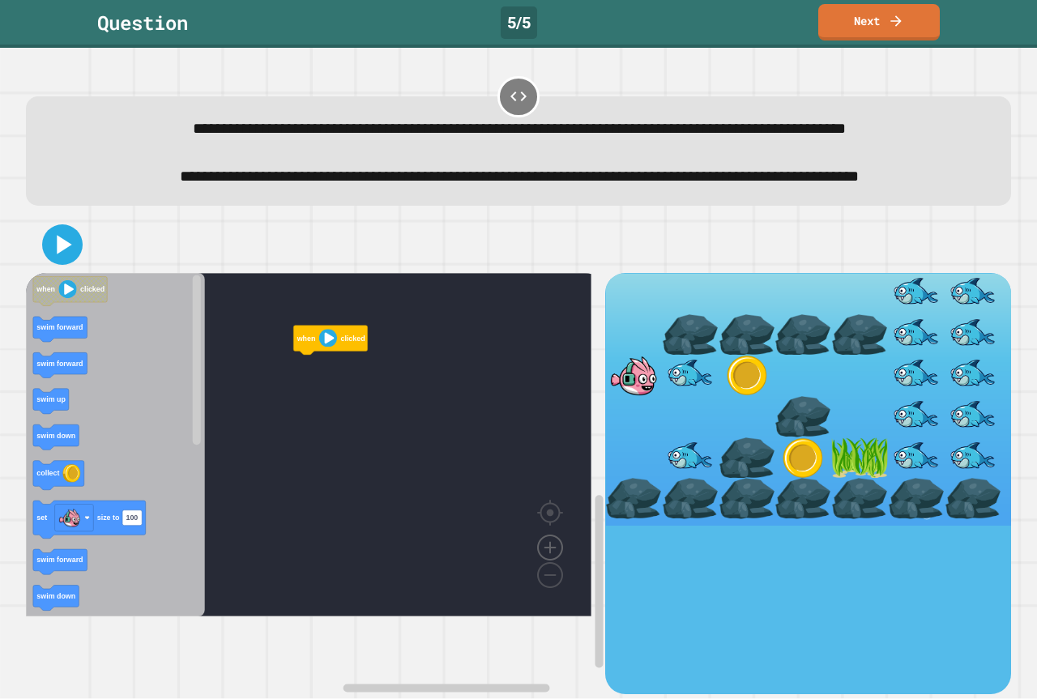
click at [552, 561] on image "Blockly Workspace" at bounding box center [550, 510] width 78 height 100
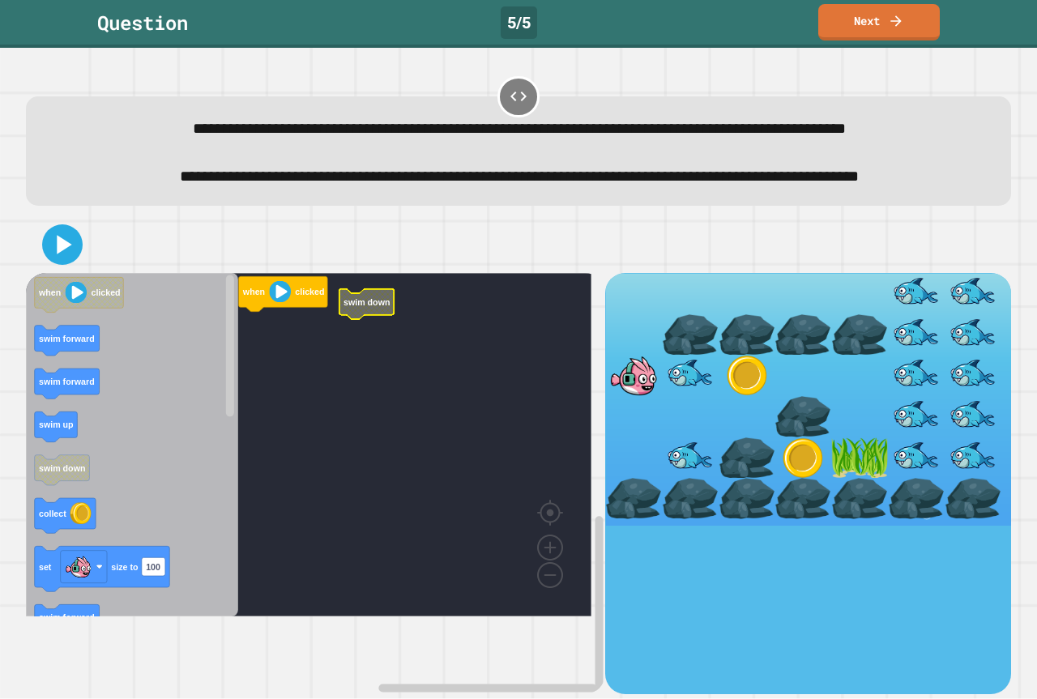
click at [80, 447] on icon "when clicked swim forward swim forward swim up swim down collect set size to 10…" at bounding box center [132, 445] width 212 height 344
click at [72, 403] on icon "Blockly Workspace" at bounding box center [132, 445] width 212 height 344
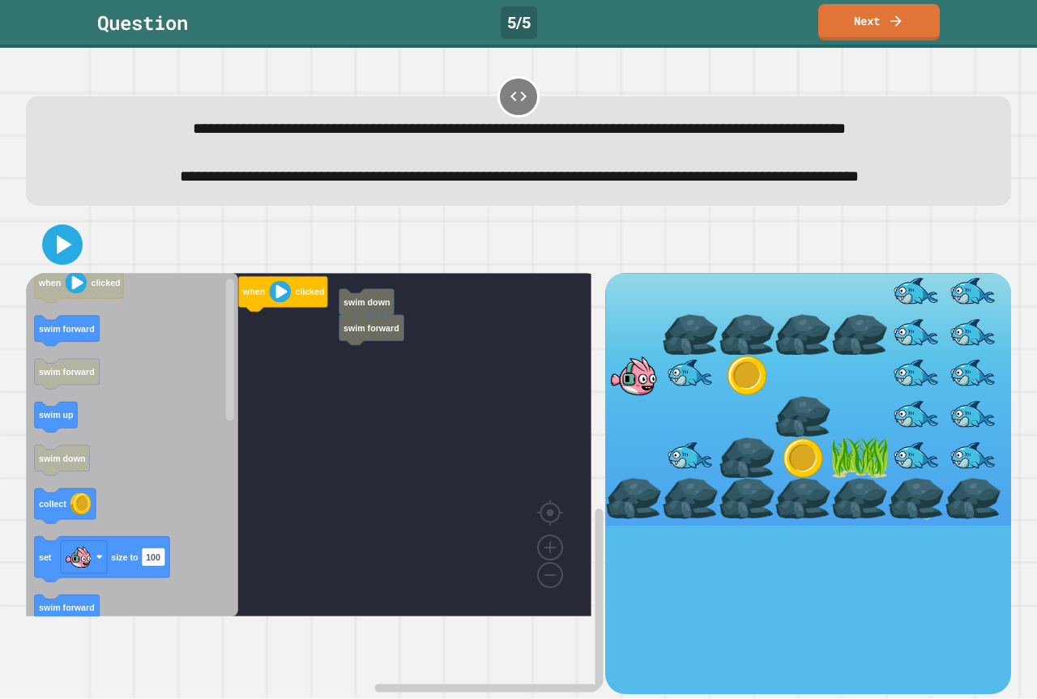
click at [72, 399] on icon "when clicked swim forward swim forward swim up swim down collect set size to 10…" at bounding box center [132, 445] width 212 height 344
click at [374, 402] on rect "Blockly Workspace" at bounding box center [309, 445] width 566 height 344
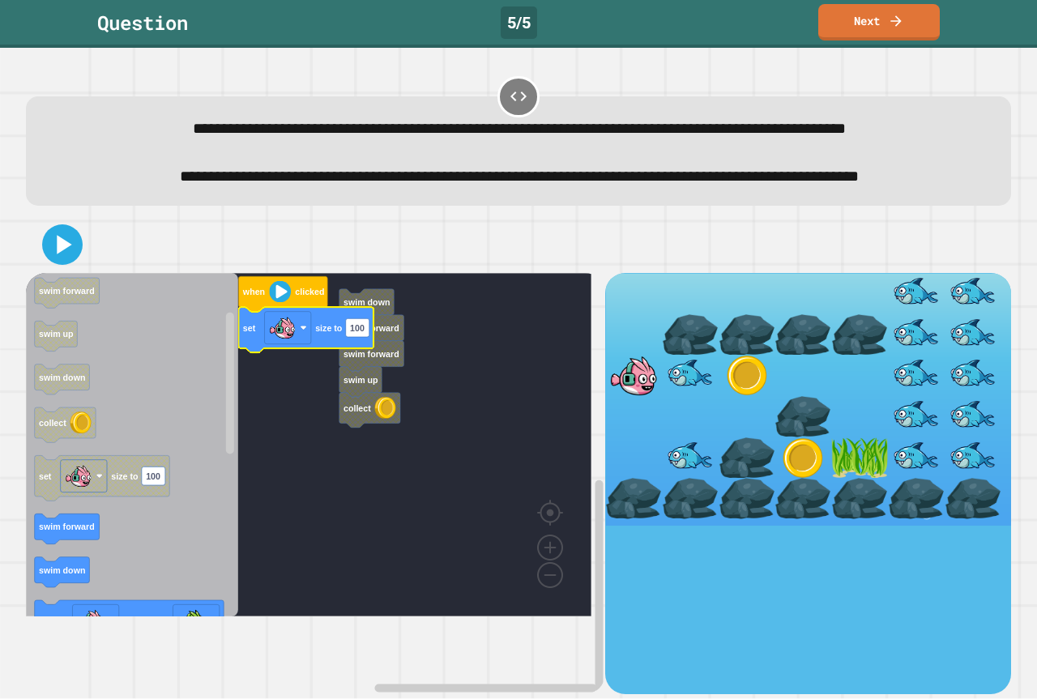
click at [359, 352] on g "set size to 100" at bounding box center [306, 329] width 135 height 45
click at [359, 337] on rect "Blockly Workspace" at bounding box center [357, 327] width 23 height 19
type input "**"
click at [438, 416] on rect "Blockly Workspace" at bounding box center [309, 445] width 566 height 344
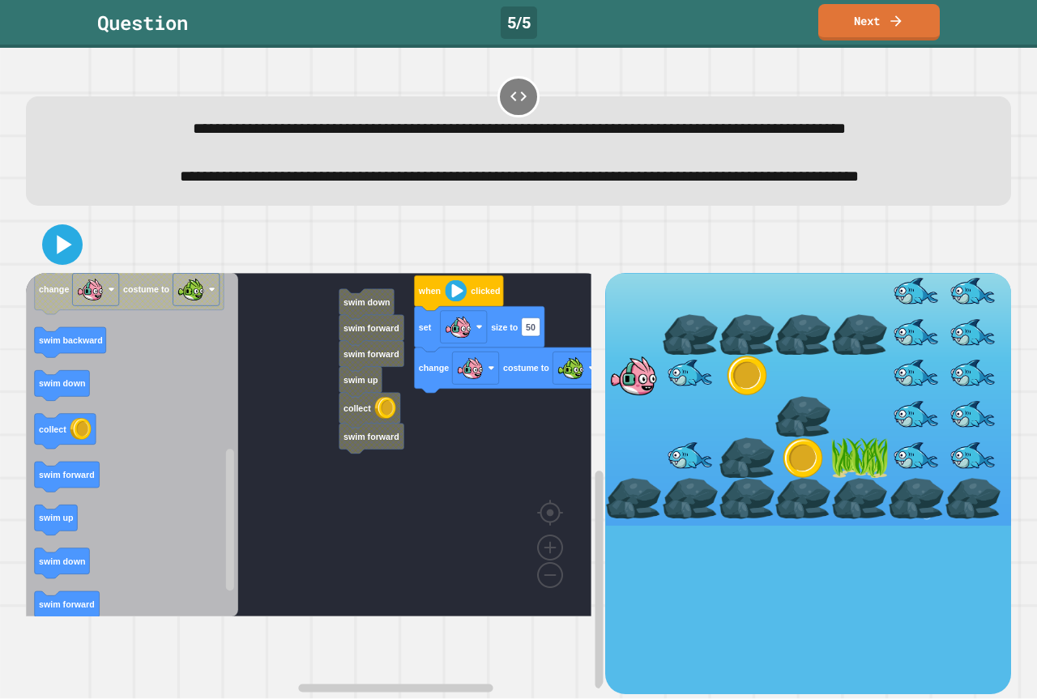
click at [221, 524] on icon "Blockly Workspace" at bounding box center [132, 445] width 212 height 344
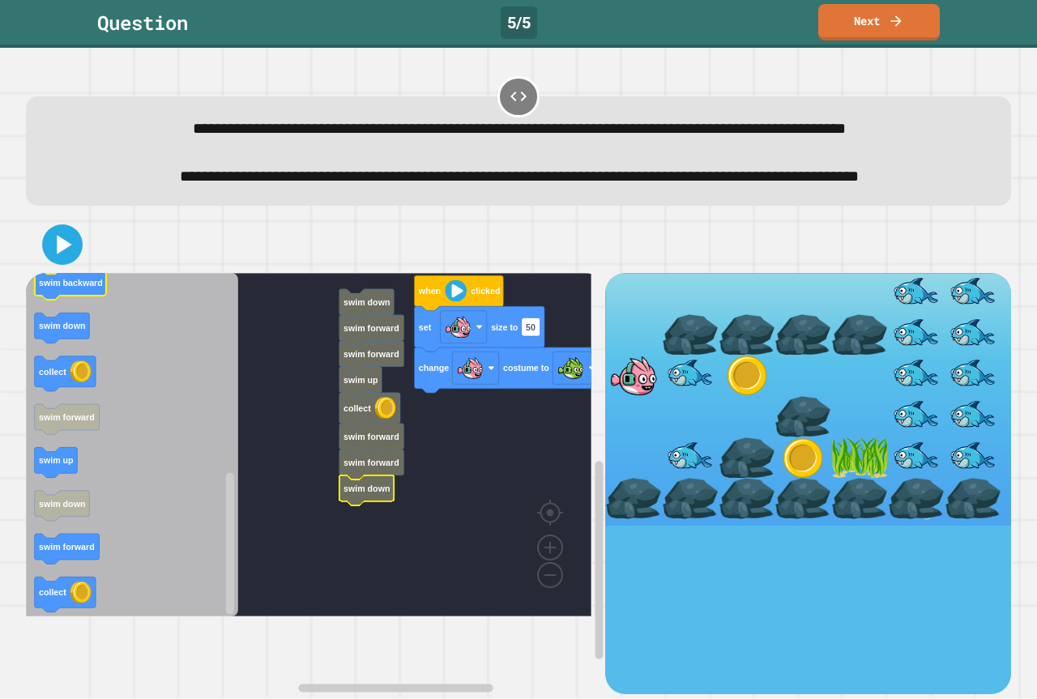
click at [88, 360] on icon "Blockly Workspace" at bounding box center [132, 445] width 212 height 344
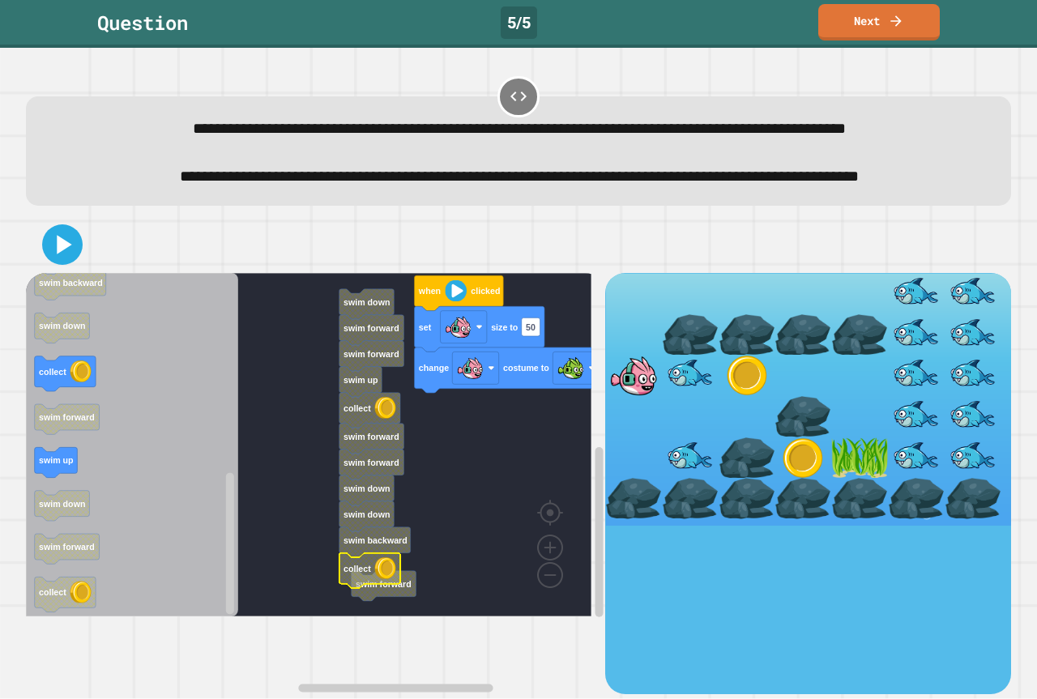
click at [361, 617] on g "when clicked set size to 50 change costume to swim forward swim down swim forwa…" at bounding box center [320, 445] width 589 height 344
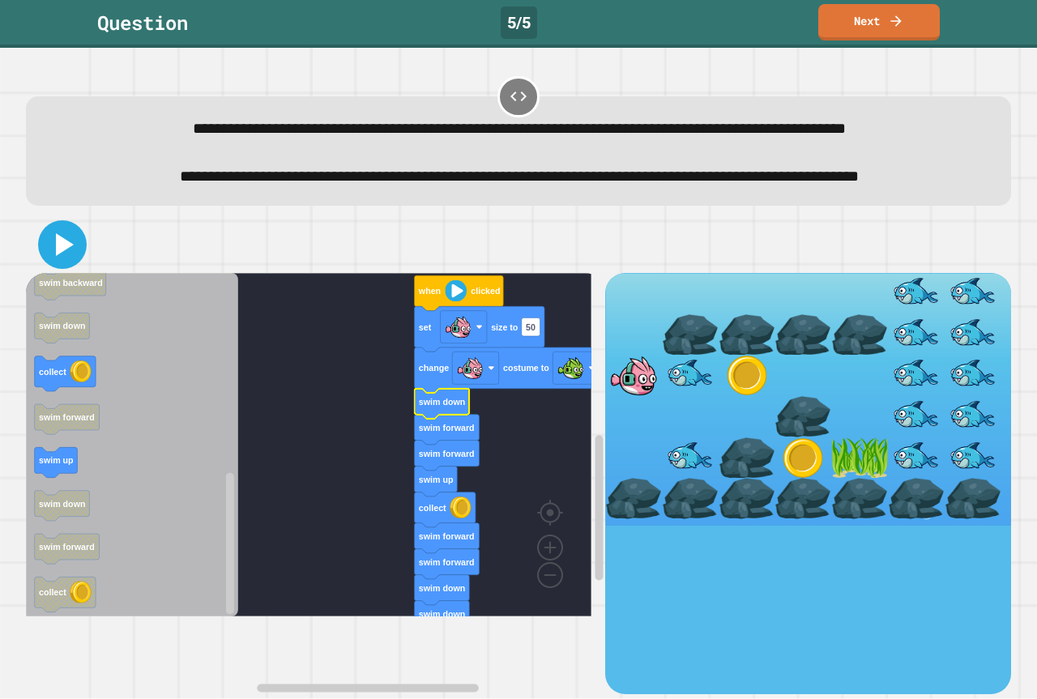
click at [61, 264] on icon at bounding box center [62, 244] width 39 height 39
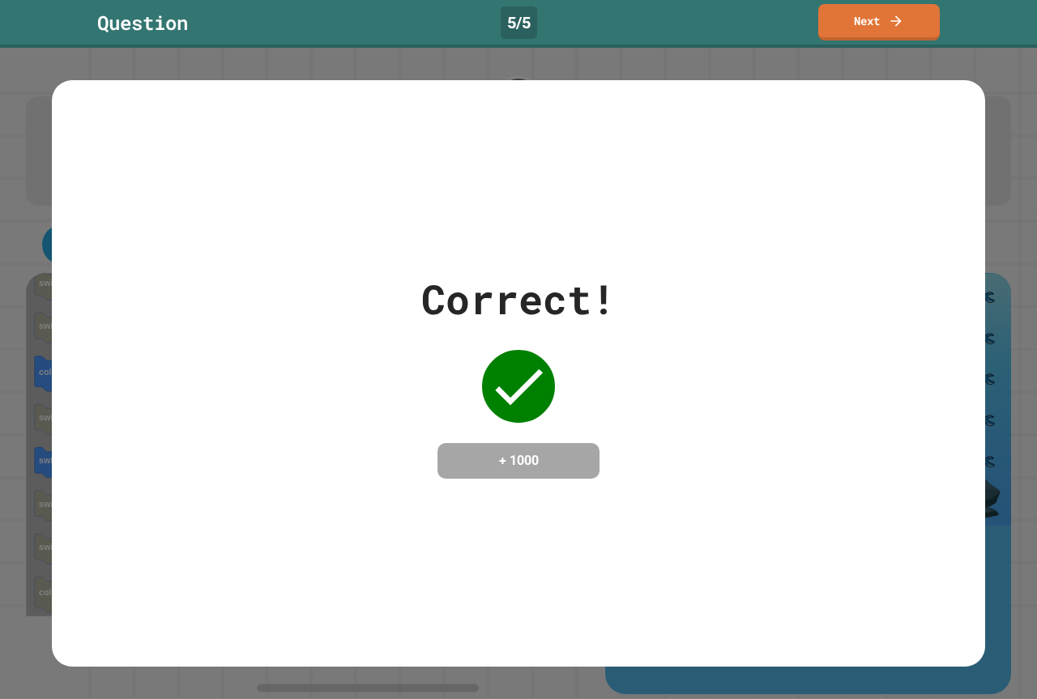
click at [856, 41] on div "Question 5 / 5 Next" at bounding box center [518, 24] width 1037 height 48
click at [856, 37] on link "Next" at bounding box center [879, 20] width 114 height 38
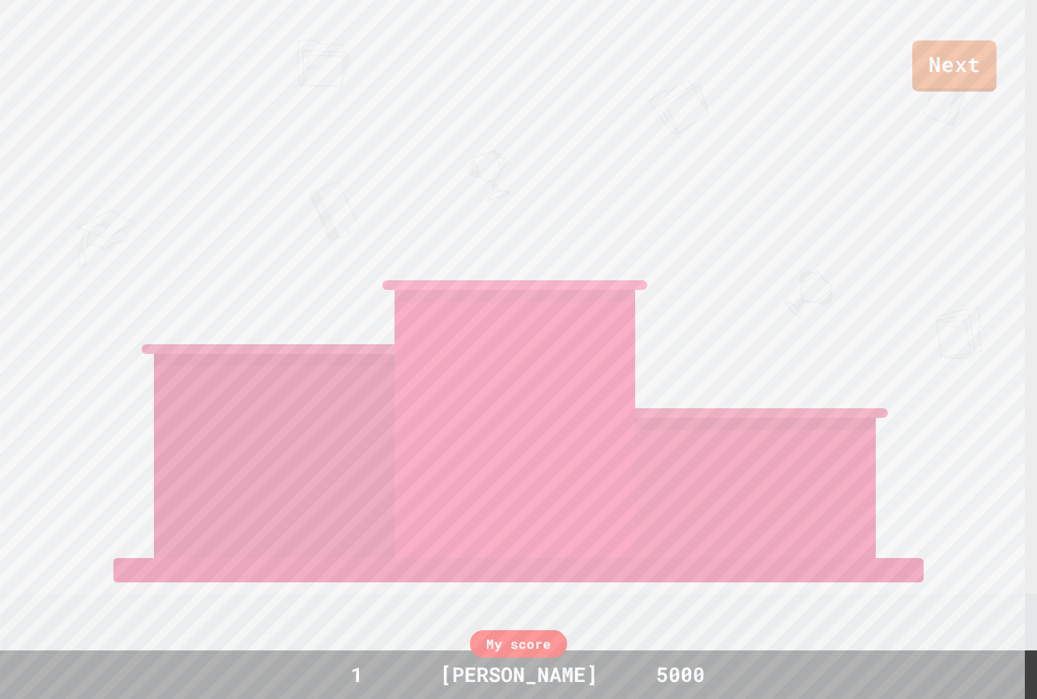
click at [779, 236] on div "[PERSON_NAME]" at bounding box center [755, 355] width 241 height 405
click at [768, 234] on div "[PERSON_NAME]" at bounding box center [755, 355] width 241 height 405
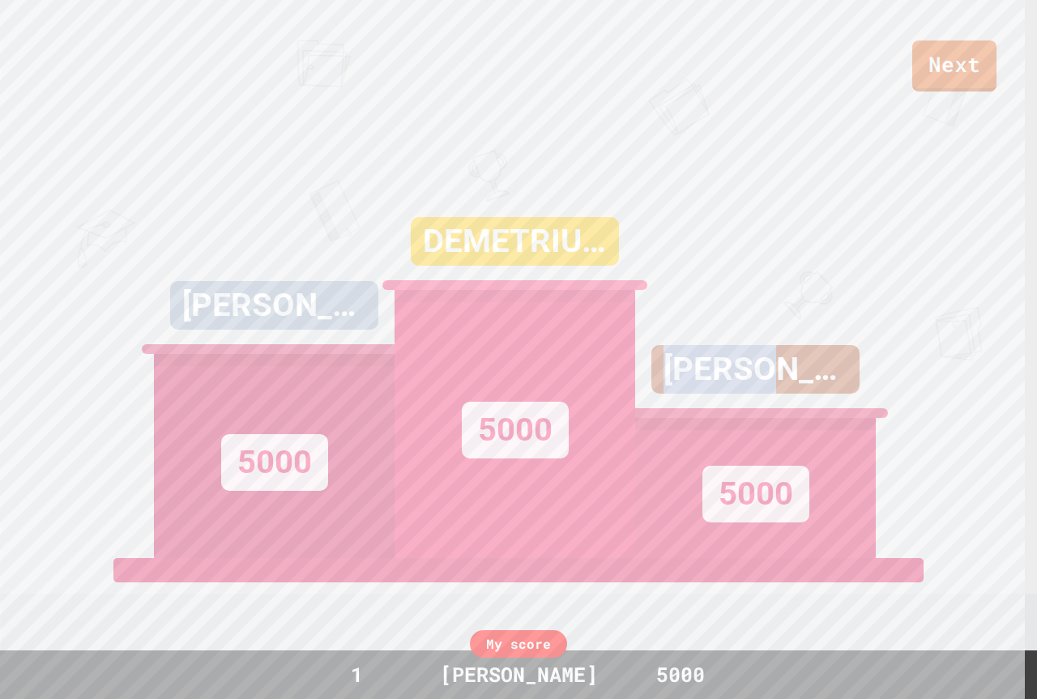
click at [771, 235] on div "[PERSON_NAME] 5000" at bounding box center [755, 355] width 241 height 405
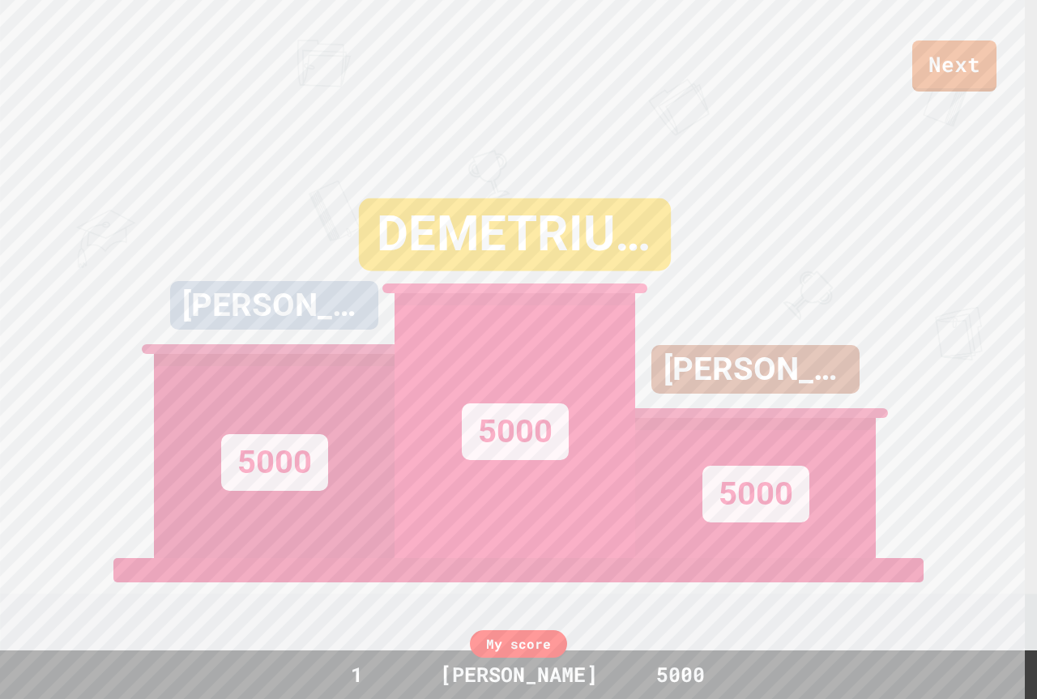
click at [769, 237] on div "[PERSON_NAME] 5000" at bounding box center [755, 355] width 241 height 405
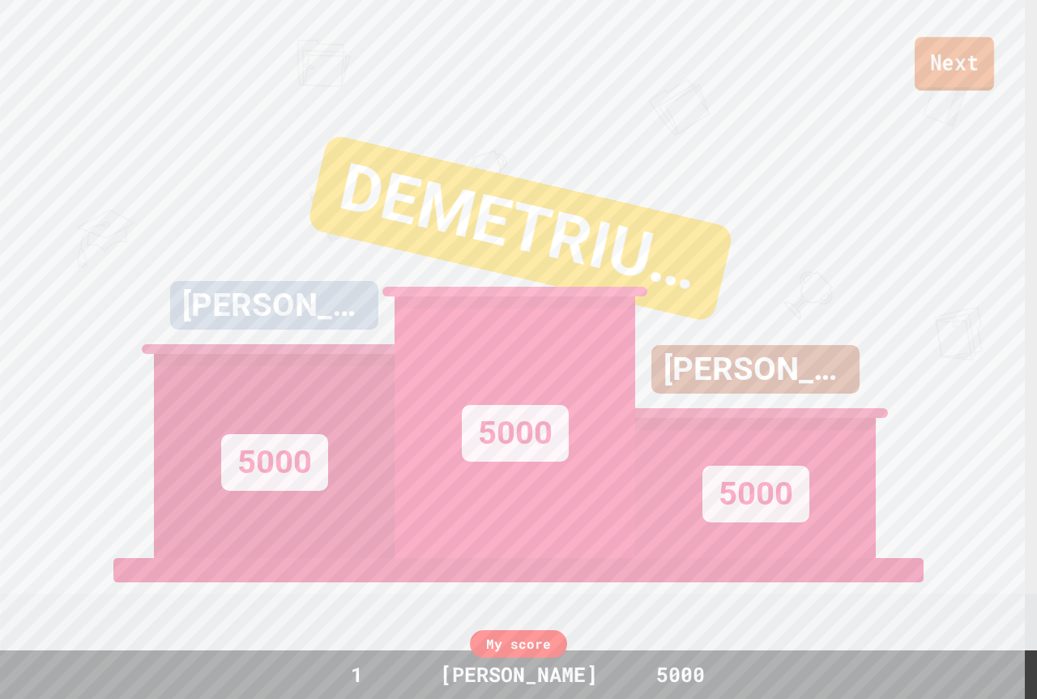
click at [954, 61] on link "Next" at bounding box center [954, 63] width 79 height 53
